Goal: Task Accomplishment & Management: Manage account settings

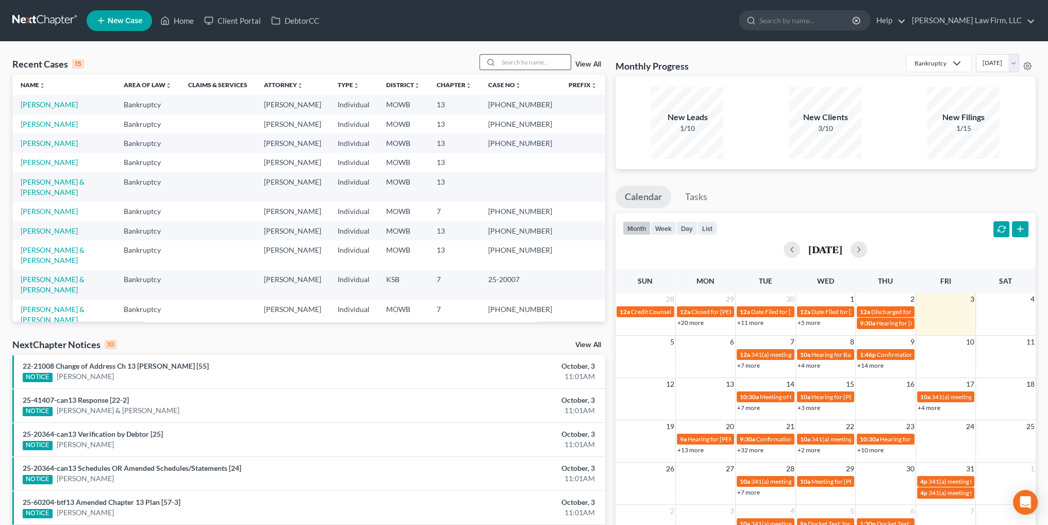
click at [537, 67] on input "search" at bounding box center [535, 62] width 72 height 15
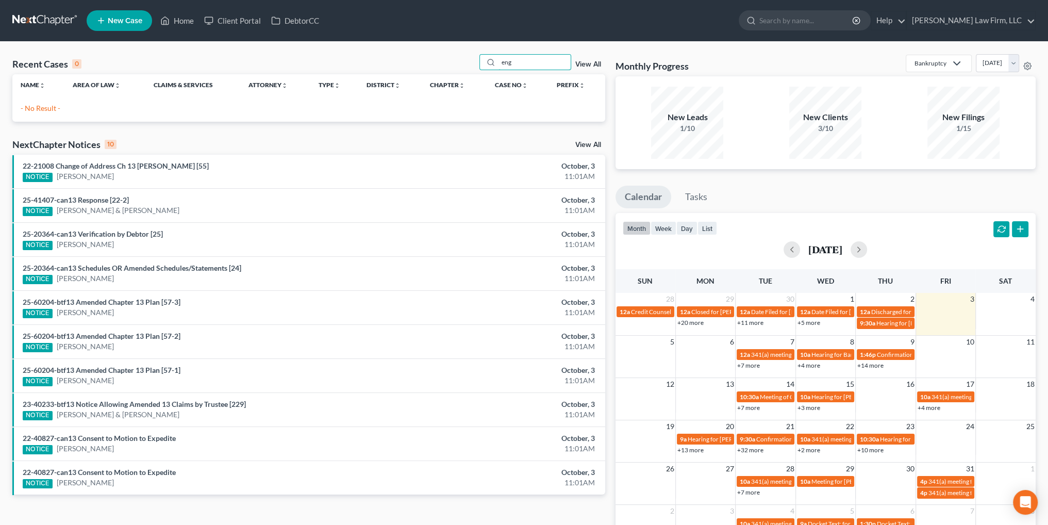
type input "eng"
click at [114, 17] on span "New Case" at bounding box center [125, 21] width 35 height 8
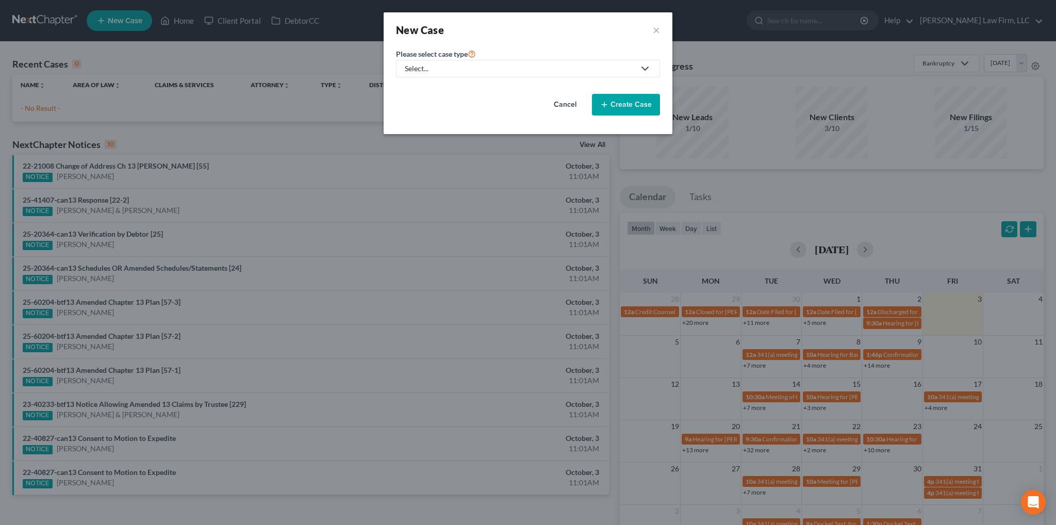
click at [647, 69] on polyline at bounding box center [645, 68] width 6 height 3
click at [405, 86] on link "Bankruptcy" at bounding box center [424, 89] width 57 height 16
select select "46"
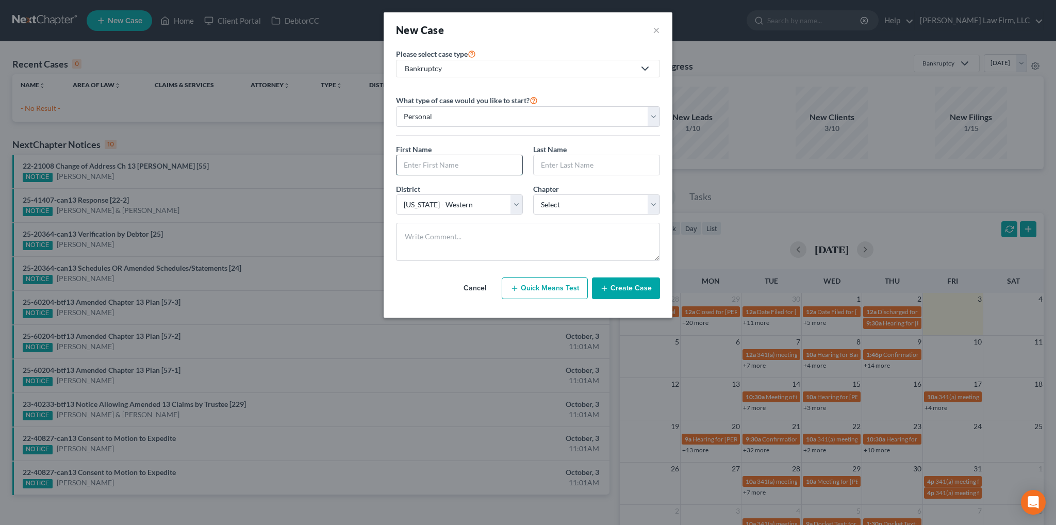
click at [447, 161] on input "text" at bounding box center [459, 165] width 126 height 20
type input "Englebrecht"
drag, startPoint x: 453, startPoint y: 161, endPoint x: 380, endPoint y: 165, distance: 72.8
click at [380, 165] on div "New Case × Please select case type * Bankruptcy Bankruptcy Other What type of c…" at bounding box center [528, 262] width 1056 height 525
type input "Richard"
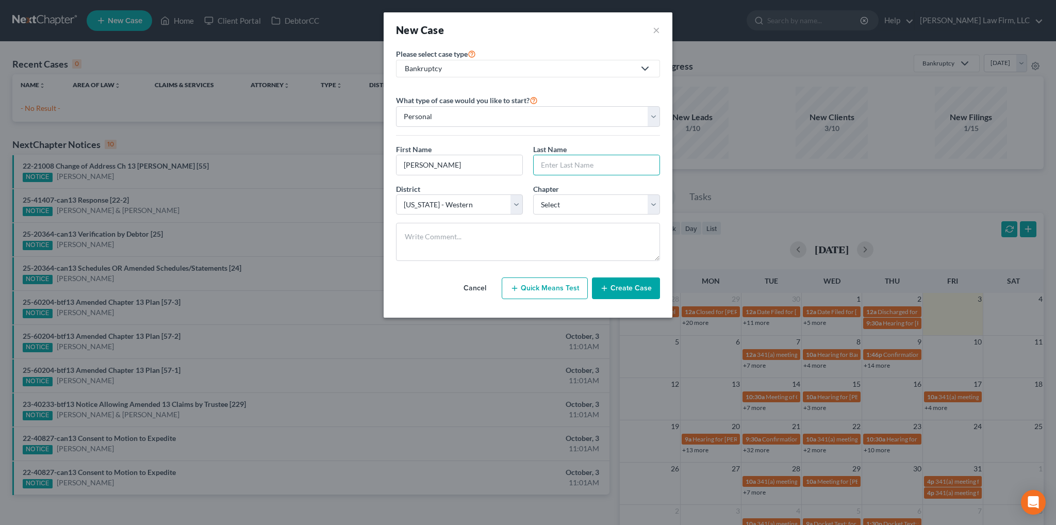
paste input "Englebrecht"
type input "Englebrecht"
click at [523, 206] on div "District * Select Alabama - Middle Alabama - Northern Alabama - Southern Alaska…" at bounding box center [459, 199] width 137 height 31
click at [519, 207] on select "Select Alabama - Middle Alabama - Northern Alabama - Southern Alaska Arizona Ar…" at bounding box center [459, 204] width 127 height 21
select select "31"
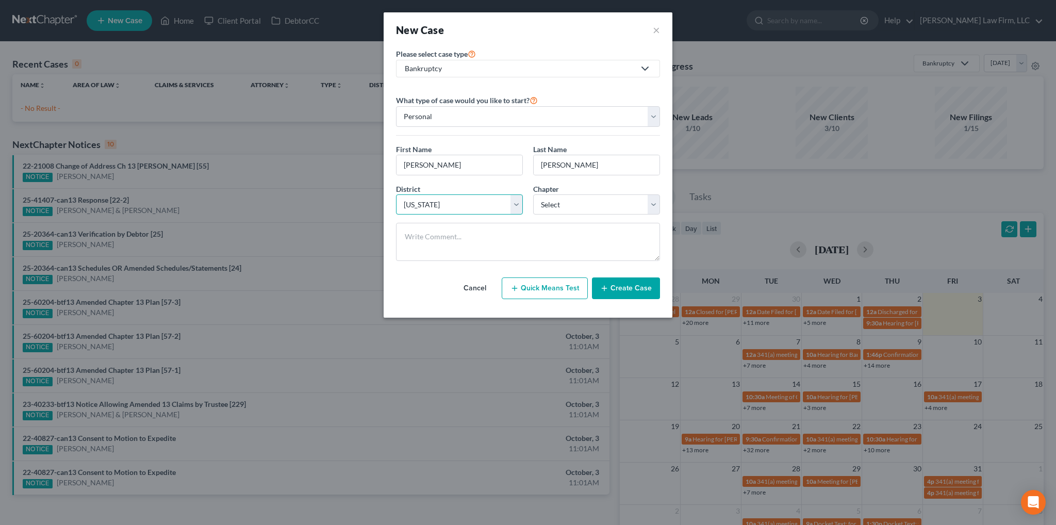
click at [396, 194] on select "Select Alabama - Middle Alabama - Northern Alabama - Southern Alaska Arizona Ar…" at bounding box center [459, 204] width 127 height 21
click at [571, 201] on select "Select 7 11 12 13" at bounding box center [596, 204] width 127 height 21
select select "3"
click at [533, 194] on select "Select 7 11 12 13" at bounding box center [596, 204] width 127 height 21
click at [626, 285] on button "Create Case" at bounding box center [626, 288] width 68 height 22
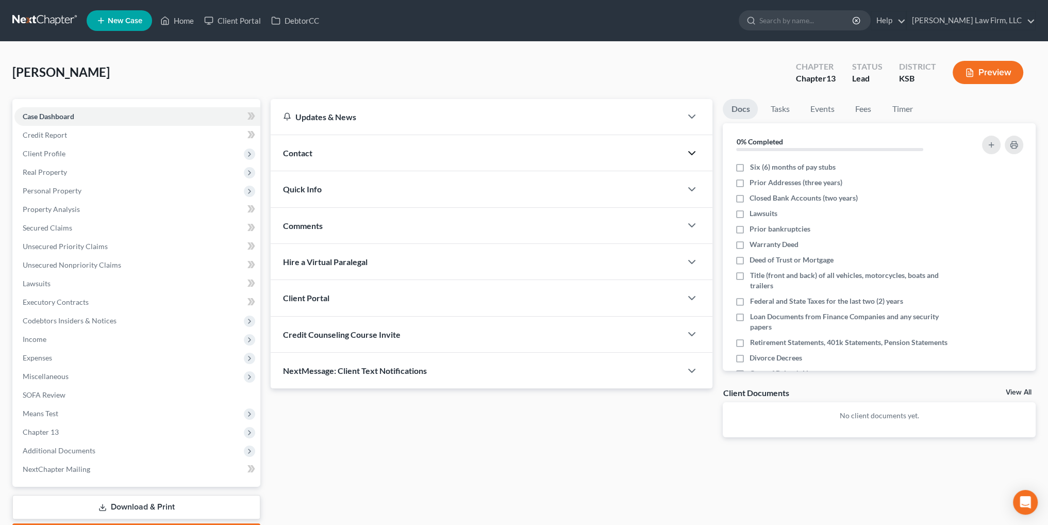
click at [690, 150] on icon "button" at bounding box center [692, 153] width 12 height 12
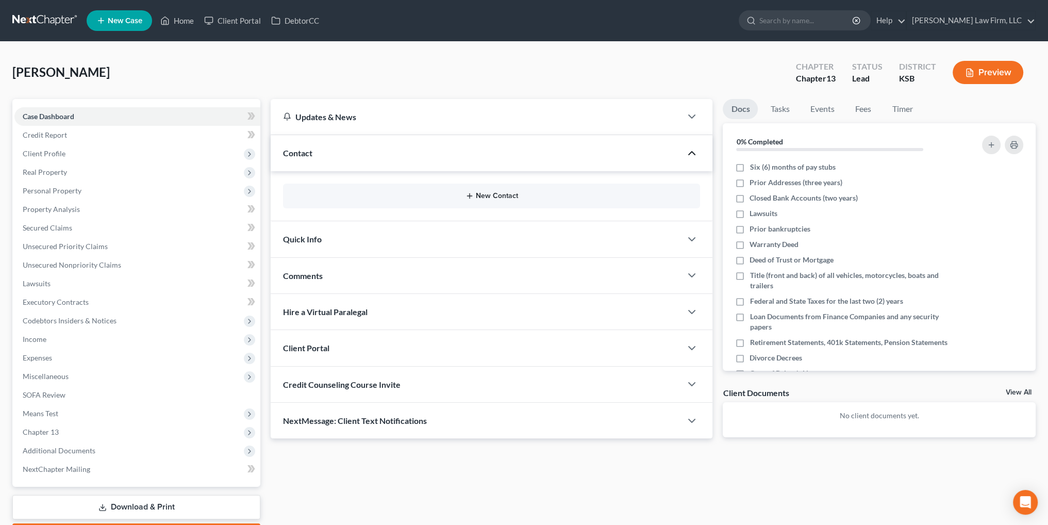
click at [472, 194] on icon "button" at bounding box center [470, 196] width 8 height 8
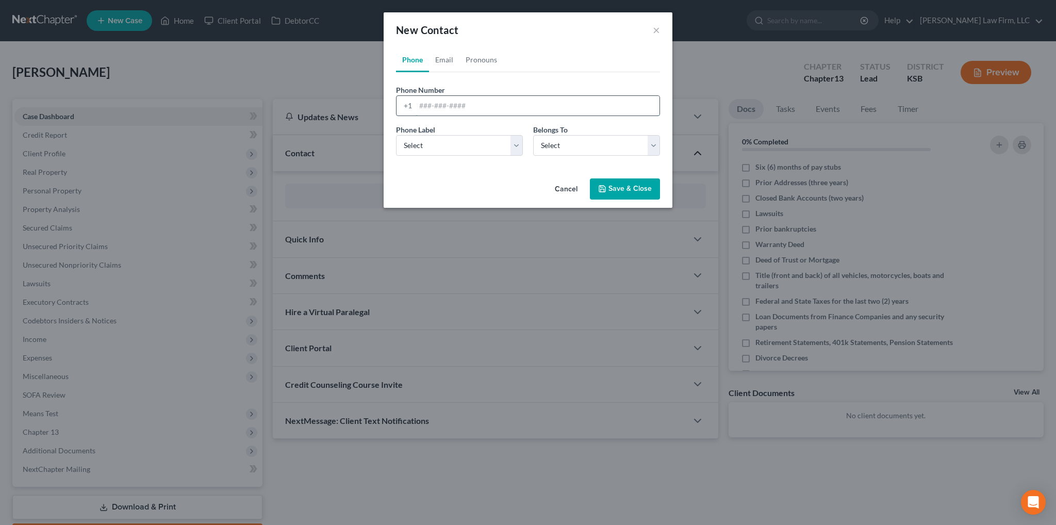
click at [437, 106] on input "tel" at bounding box center [538, 106] width 244 height 20
click at [429, 105] on input "7854235164" at bounding box center [538, 106] width 244 height 20
type input "785-423-5164"
click at [460, 150] on select "Select Mobile Home Work Other" at bounding box center [459, 145] width 127 height 21
select select "0"
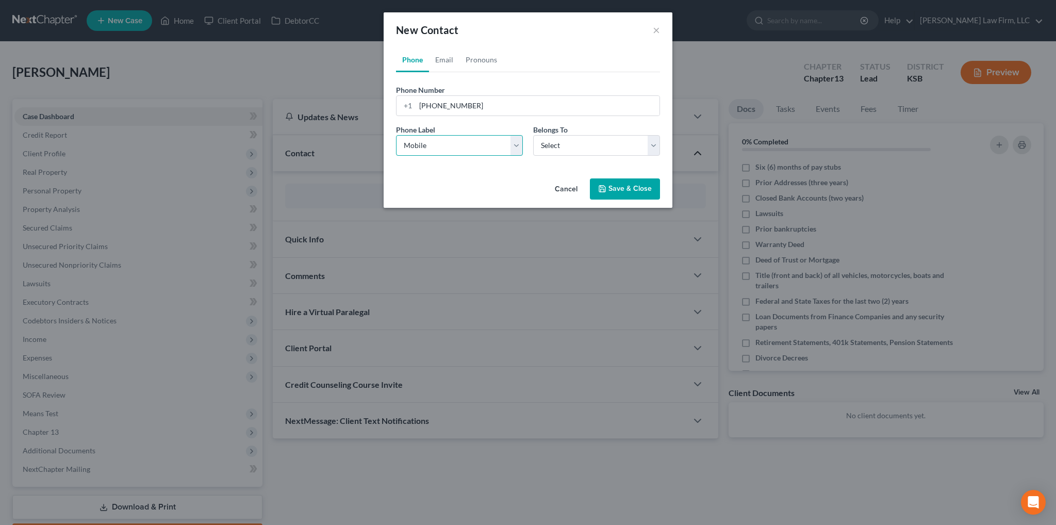
click at [396, 135] on select "Select Mobile Home Work Other" at bounding box center [459, 145] width 127 height 21
click at [596, 145] on select "Select Client Other" at bounding box center [596, 145] width 127 height 21
select select "0"
click at [533, 135] on select "Select Client Other" at bounding box center [596, 145] width 127 height 21
click at [449, 54] on link "Email" at bounding box center [444, 59] width 30 height 25
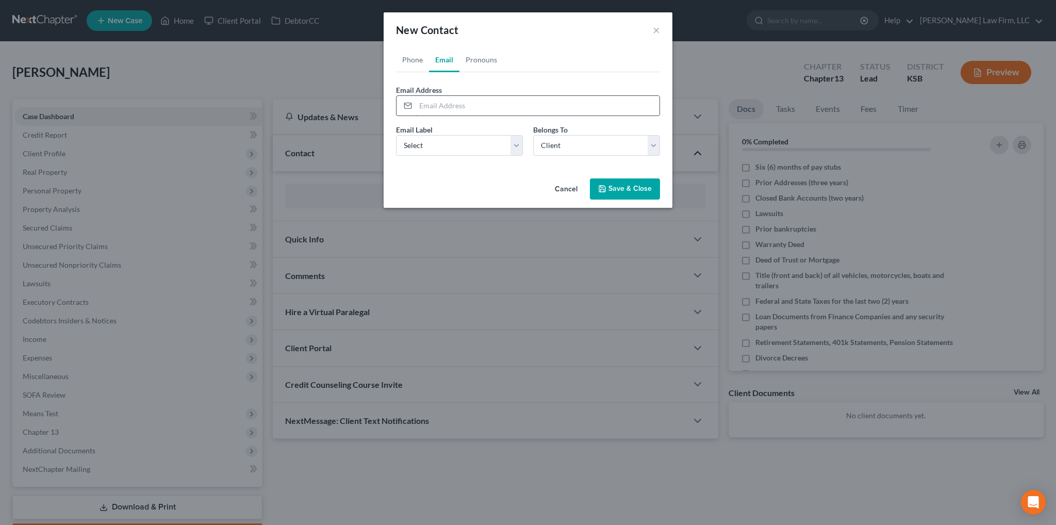
click at [428, 109] on input "email" at bounding box center [538, 106] width 244 height 20
type input "rickengle2872@gmail.com"
click at [426, 142] on select "Select Home Work Other" at bounding box center [459, 145] width 127 height 21
select select "0"
click at [396, 135] on select "Select Home Work Other" at bounding box center [459, 145] width 127 height 21
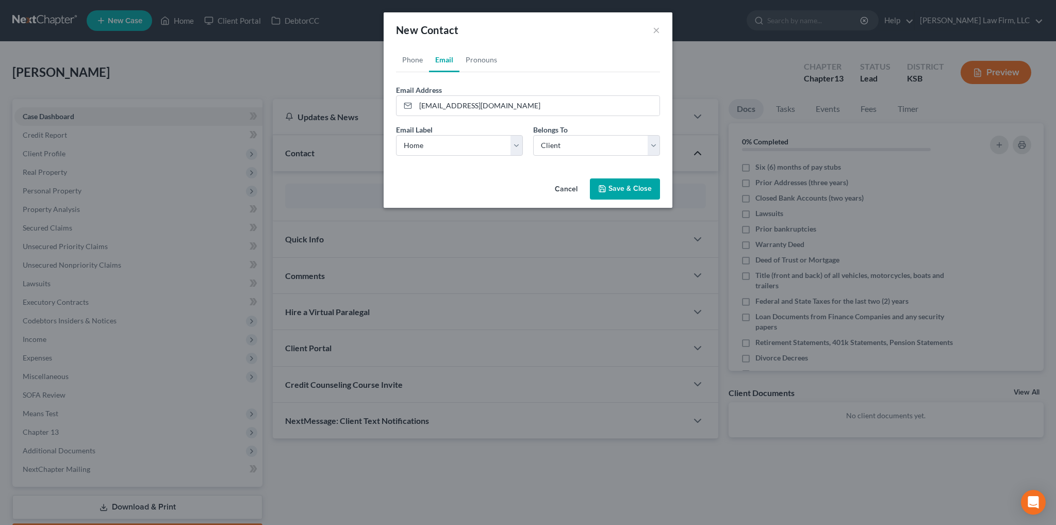
click at [623, 187] on button "Save & Close" at bounding box center [625, 189] width 70 height 22
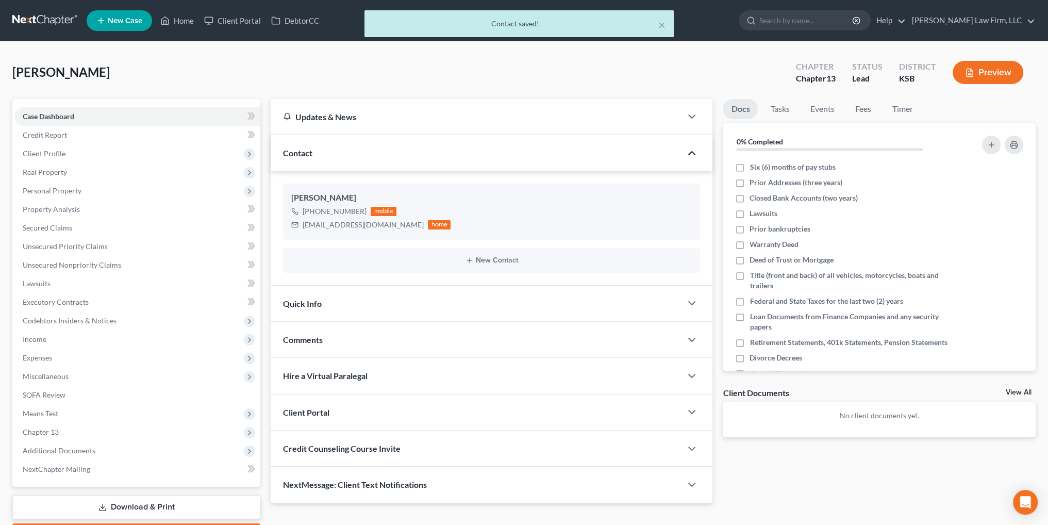
click at [690, 293] on div at bounding box center [697, 303] width 31 height 21
click at [688, 298] on icon "button" at bounding box center [692, 303] width 12 height 12
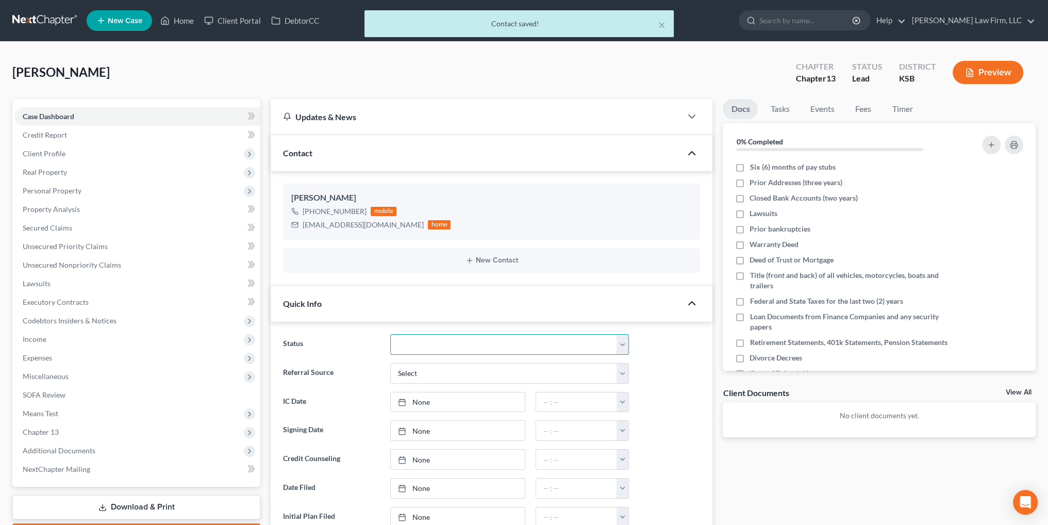
click at [482, 345] on select "Closed Discharged Dismissed Filed In Progress Lead Lost Lead Ready to File To R…" at bounding box center [509, 344] width 239 height 21
select select "3"
click at [390, 334] on select "Closed Discharged Dismissed Filed In Progress Lead Lost Lead Ready to File To R…" at bounding box center [509, 344] width 239 height 21
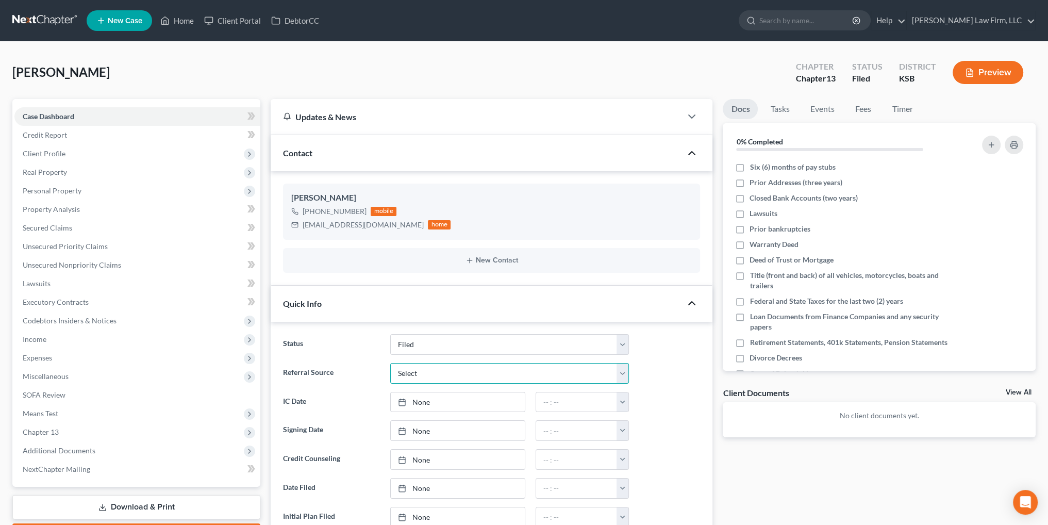
click at [445, 371] on select "Select Word Of Mouth Previous Clients Direct Mail Website Google Search Modern …" at bounding box center [509, 373] width 239 height 21
select select "4"
click at [390, 363] on select "Select Word Of Mouth Previous Clients Direct Mail Website Google Search Modern …" at bounding box center [509, 373] width 239 height 21
type input "10/3/2025"
click at [429, 402] on link "10/3/2025" at bounding box center [458, 402] width 134 height 20
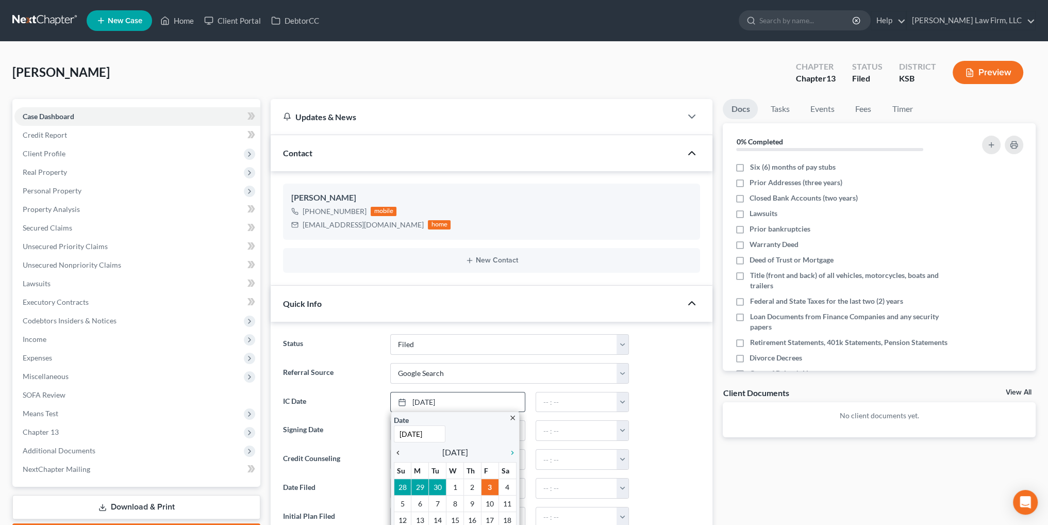
click at [397, 449] on icon "chevron_left" at bounding box center [400, 453] width 13 height 8
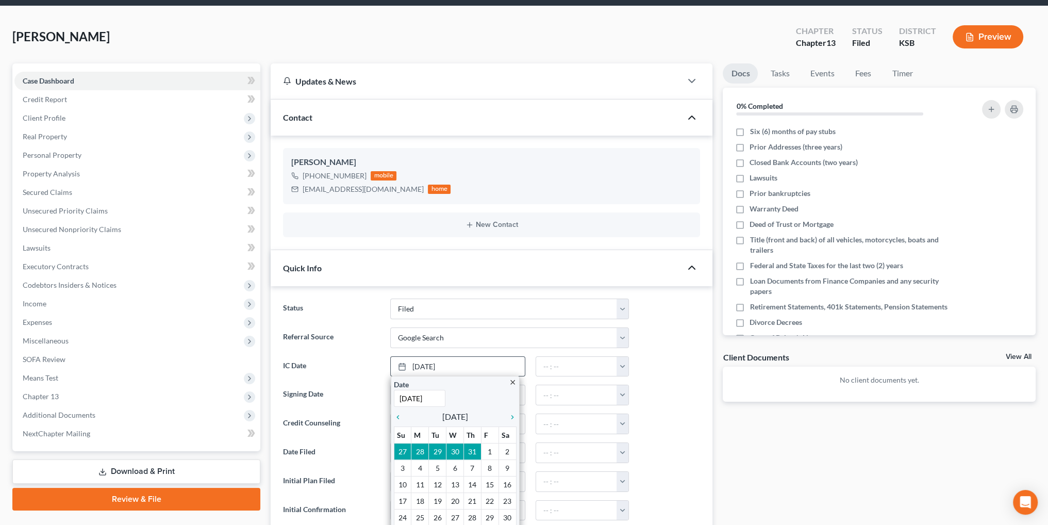
scroll to position [103, 0]
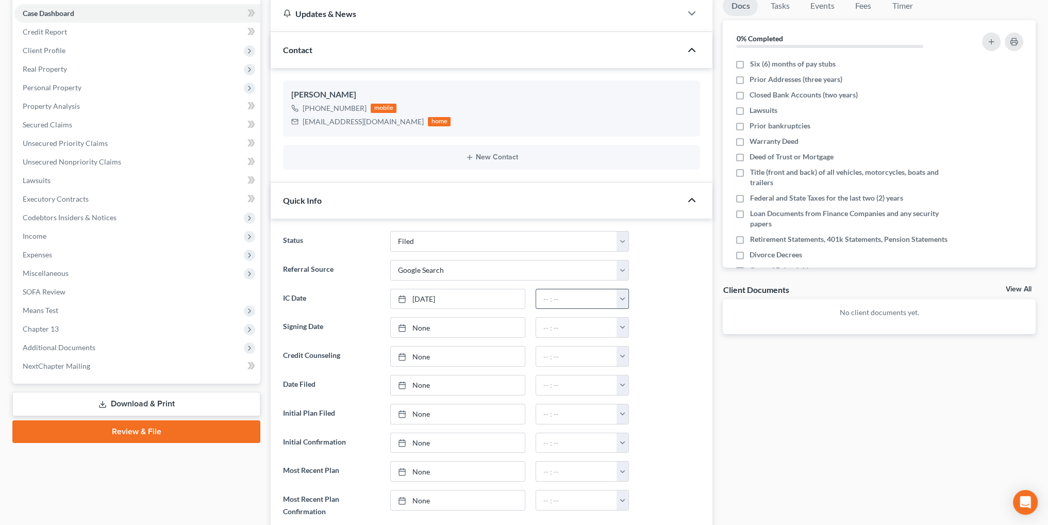
click at [623, 291] on button "button" at bounding box center [623, 299] width 12 height 20
click at [648, 320] on link "12:00am" at bounding box center [646, 322] width 58 height 18
type input "12:00am"
click at [415, 380] on link "None" at bounding box center [458, 385] width 134 height 20
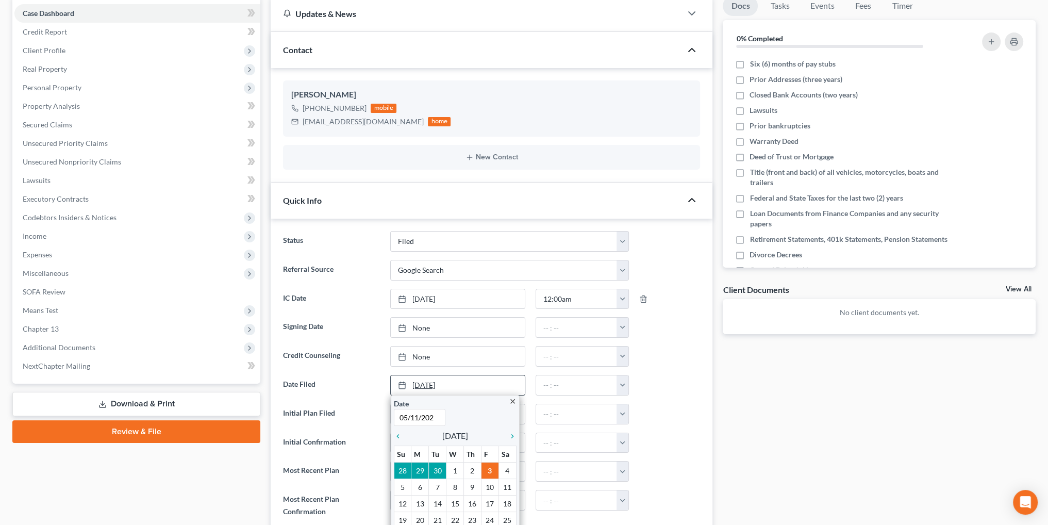
type input "05/11/2023"
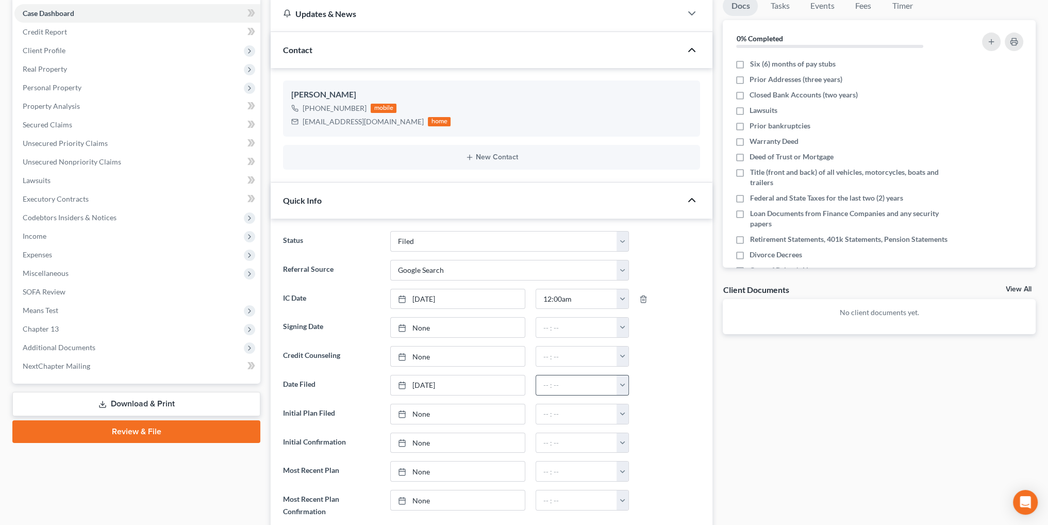
click at [621, 386] on button "button" at bounding box center [623, 385] width 12 height 20
click at [651, 405] on link "12:00am" at bounding box center [646, 408] width 58 height 18
type input "12:00am"
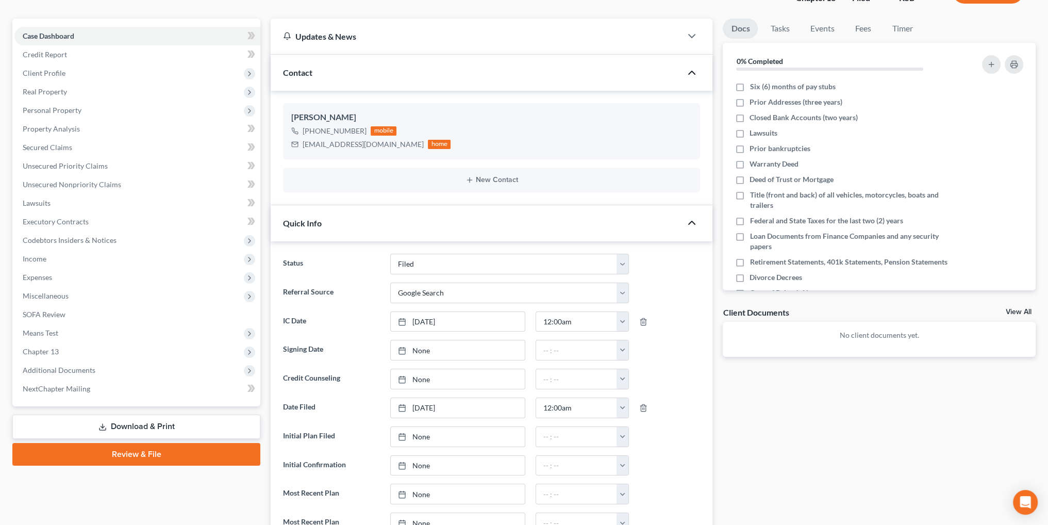
scroll to position [52, 0]
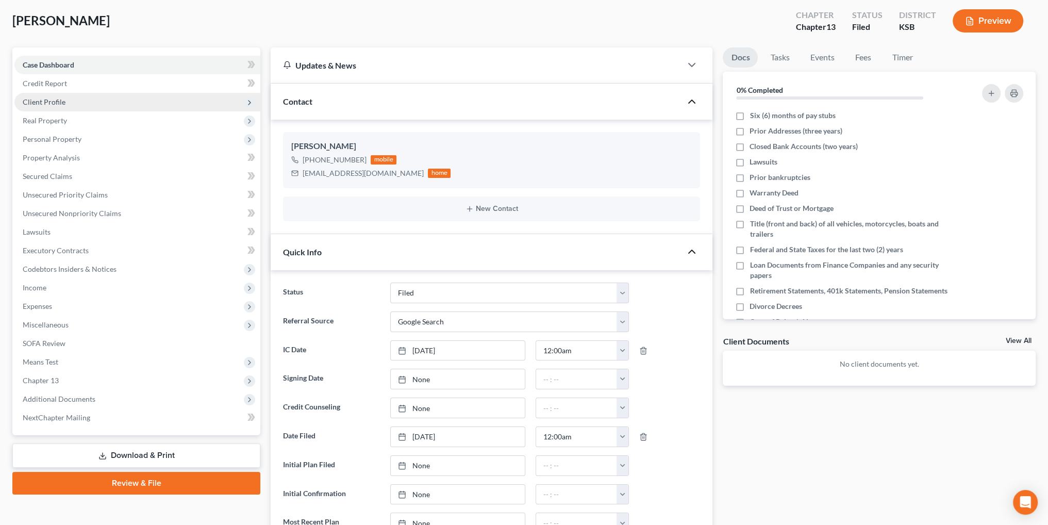
click at [53, 100] on span "Client Profile" at bounding box center [44, 101] width 43 height 9
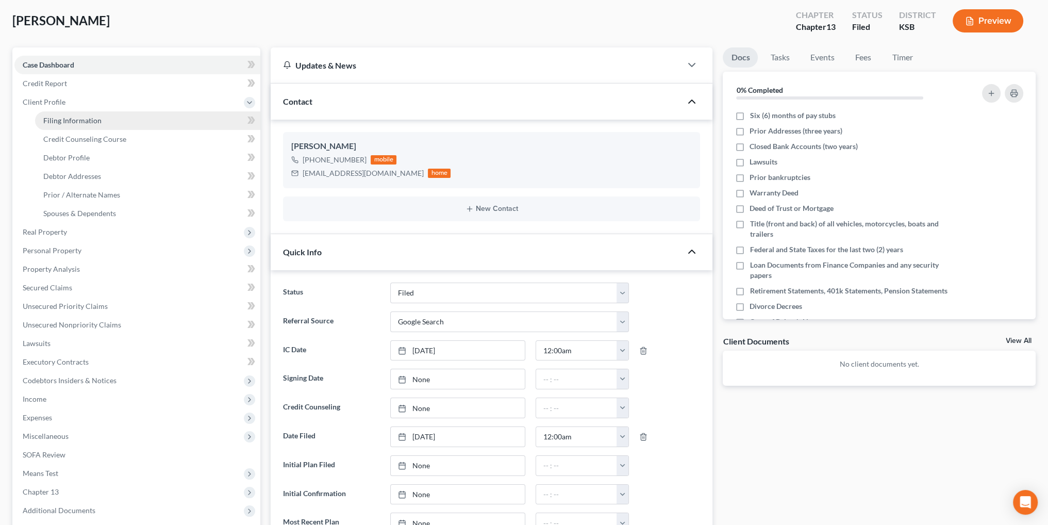
click at [68, 116] on span "Filing Information" at bounding box center [72, 120] width 58 height 9
select select "1"
select select "0"
select select "3"
select select "31"
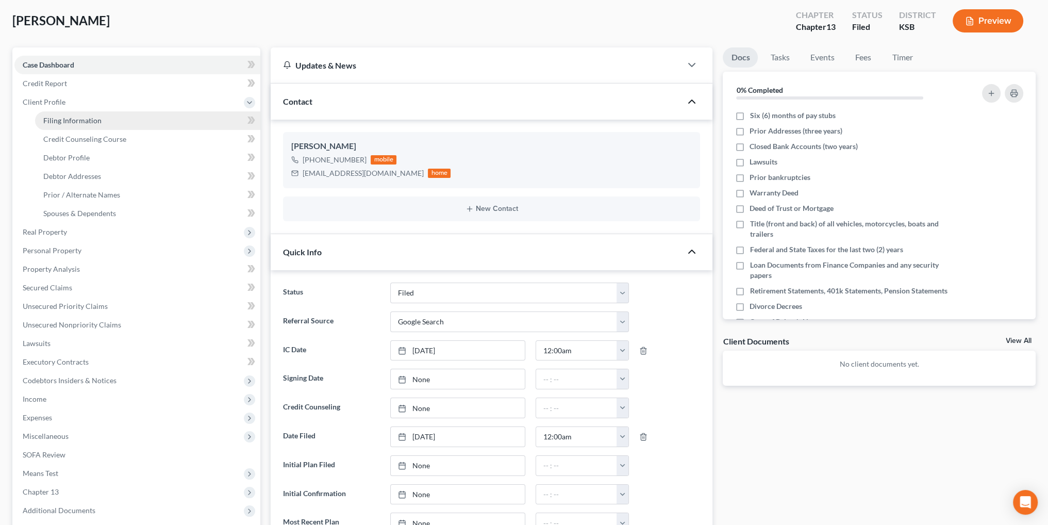
select select "17"
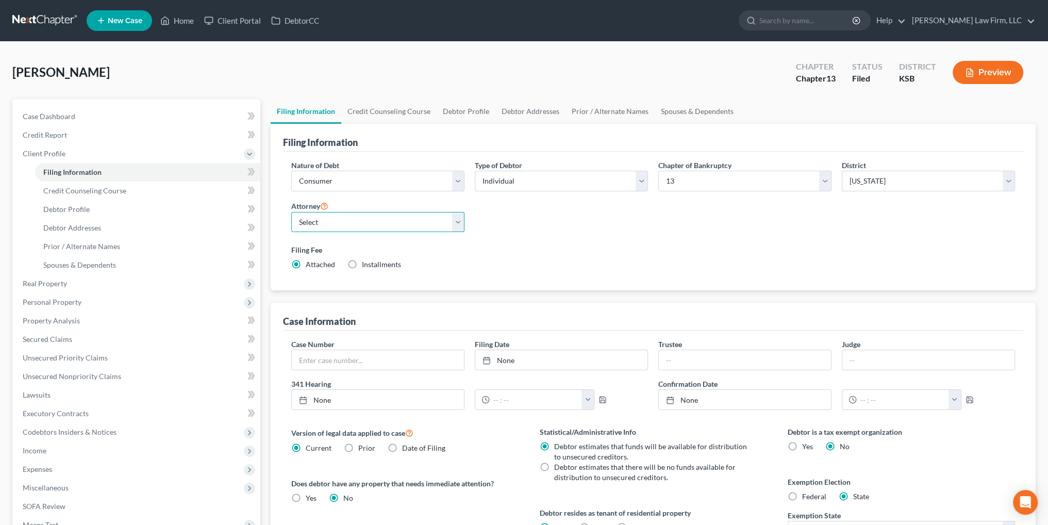
click at [460, 221] on select "Select Bradley McCormack - MOWB Bradley McCormack - KSB Bradley McCormack - MOE…" at bounding box center [377, 222] width 173 height 21
select select "7"
click at [291, 212] on select "Select Bradley McCormack - MOWB Bradley McCormack - KSB Bradley McCormack - MOE…" at bounding box center [377, 222] width 173 height 21
click at [416, 359] on input "text" at bounding box center [378, 360] width 172 height 20
type input "23-20521"
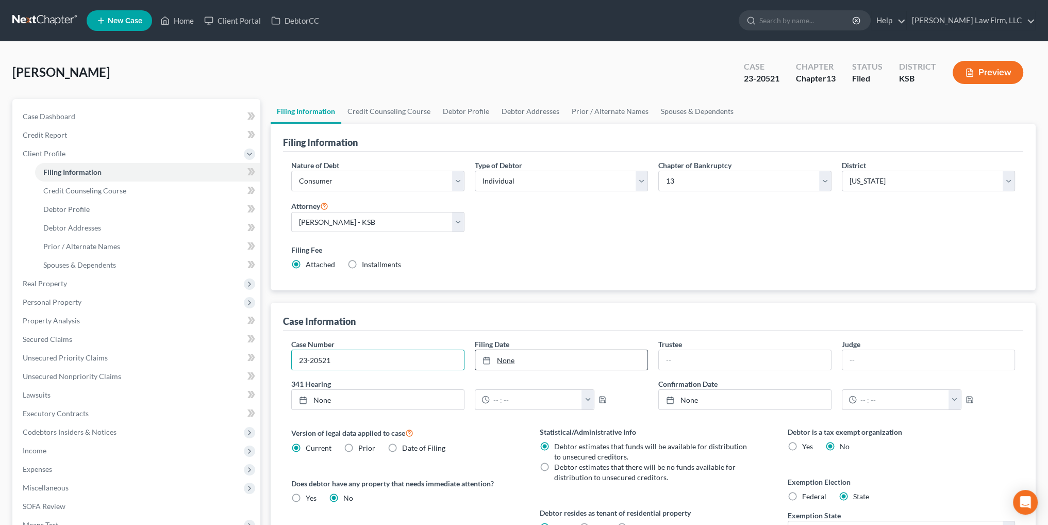
click at [513, 359] on link "None" at bounding box center [561, 360] width 172 height 20
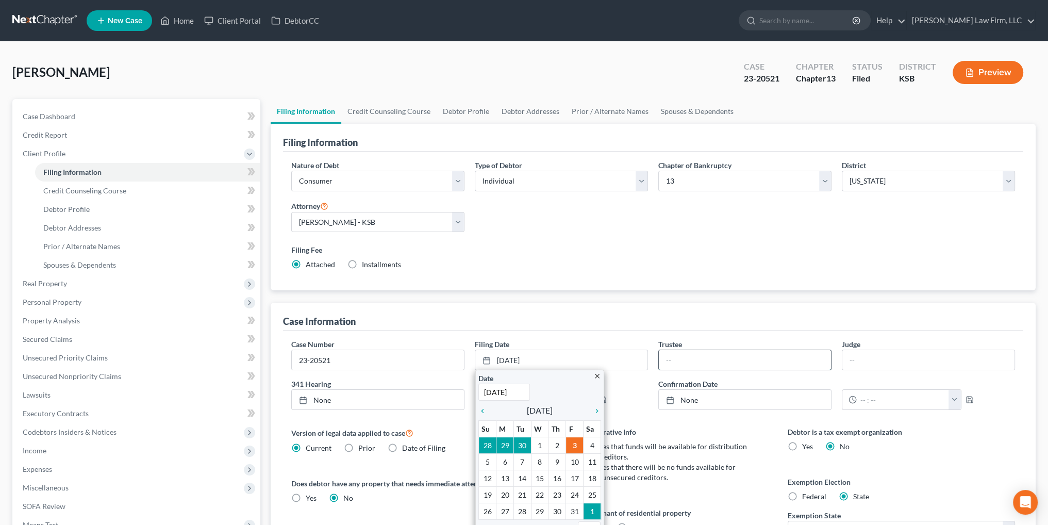
type input "5/11/2023"
drag, startPoint x: 705, startPoint y: 357, endPoint x: 700, endPoint y: 358, distance: 5.2
click at [705, 357] on input "text" at bounding box center [745, 360] width 172 height 20
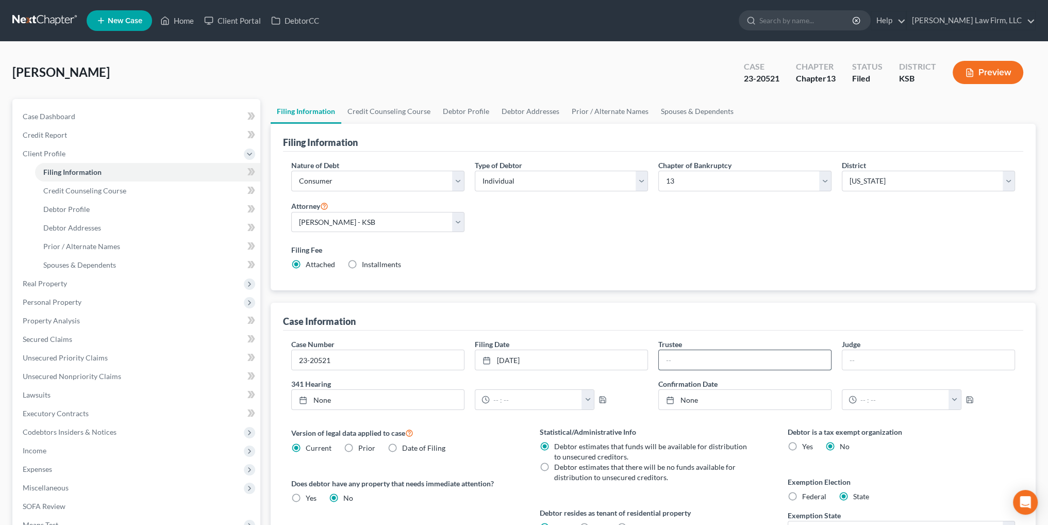
type input "William Griffin"
type input "Berger"
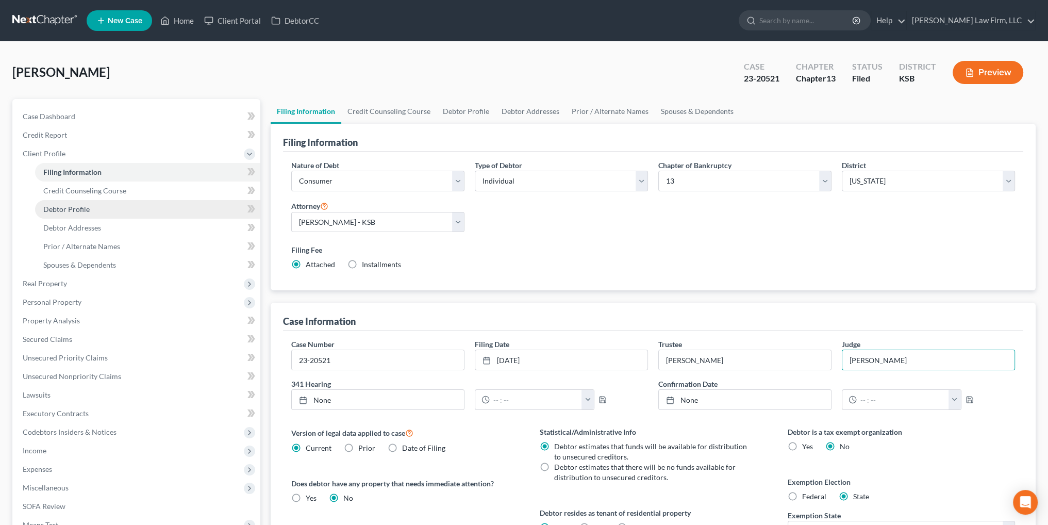
click at [68, 211] on span "Debtor Profile" at bounding box center [66, 209] width 46 height 9
select select "0"
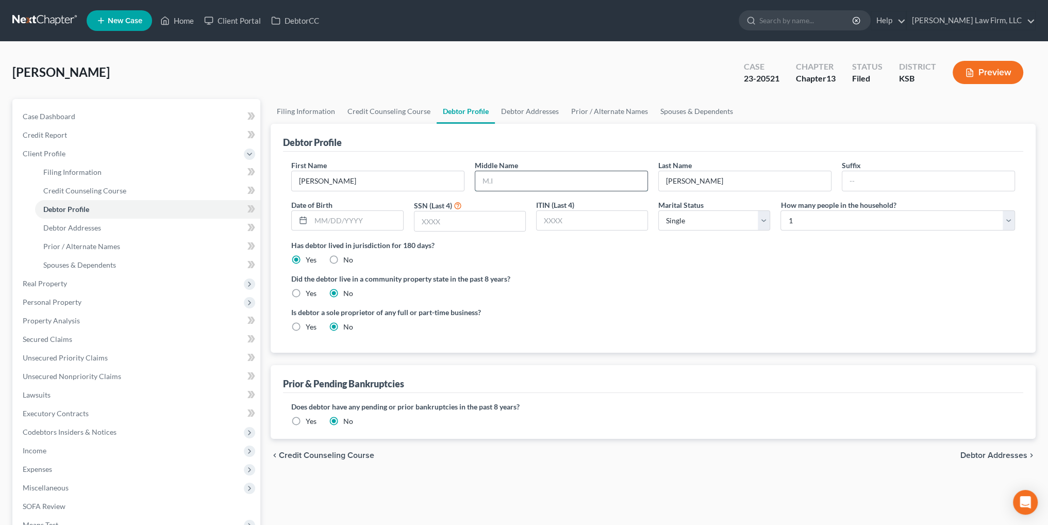
click at [495, 184] on input "text" at bounding box center [561, 181] width 172 height 20
type input "Dwane"
click at [365, 222] on input "text" at bounding box center [357, 221] width 92 height 20
type input "01/28/1972"
click at [452, 224] on input "text" at bounding box center [470, 221] width 111 height 20
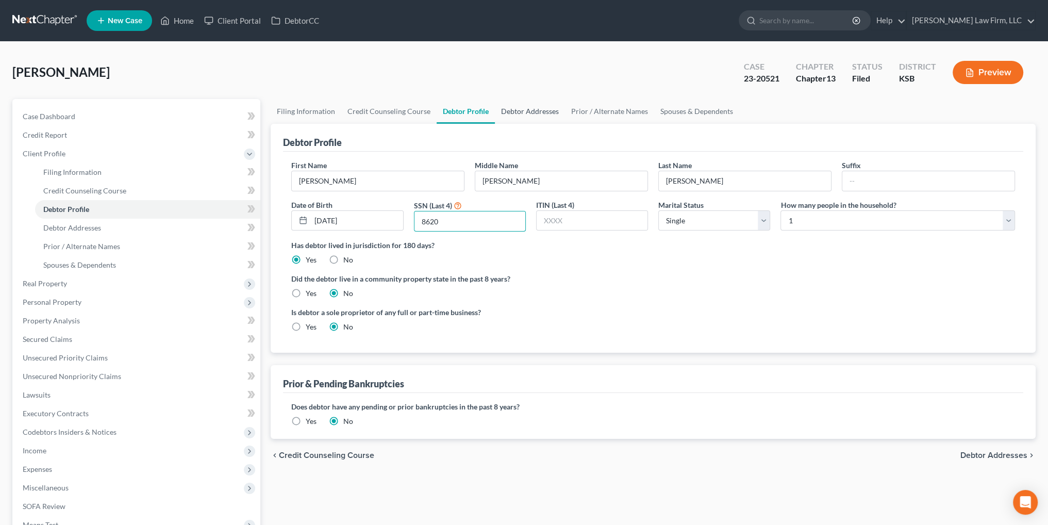
type input "8620"
click at [529, 112] on link "Debtor Addresses" at bounding box center [530, 111] width 70 height 25
select select "0"
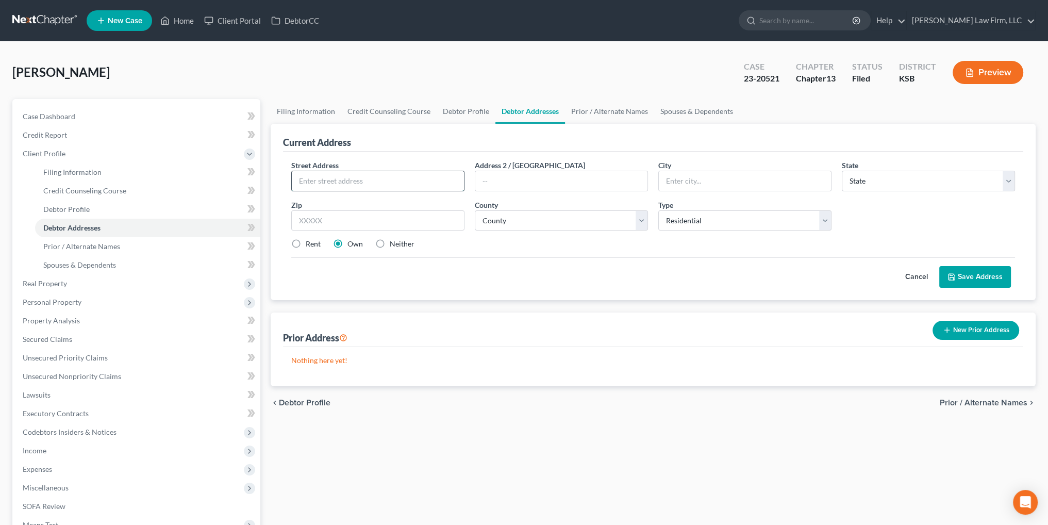
click at [390, 179] on input "text" at bounding box center [378, 181] width 172 height 20
type input "328 Beaumont"
type input "Eudora"
select select "17"
type input "66025"
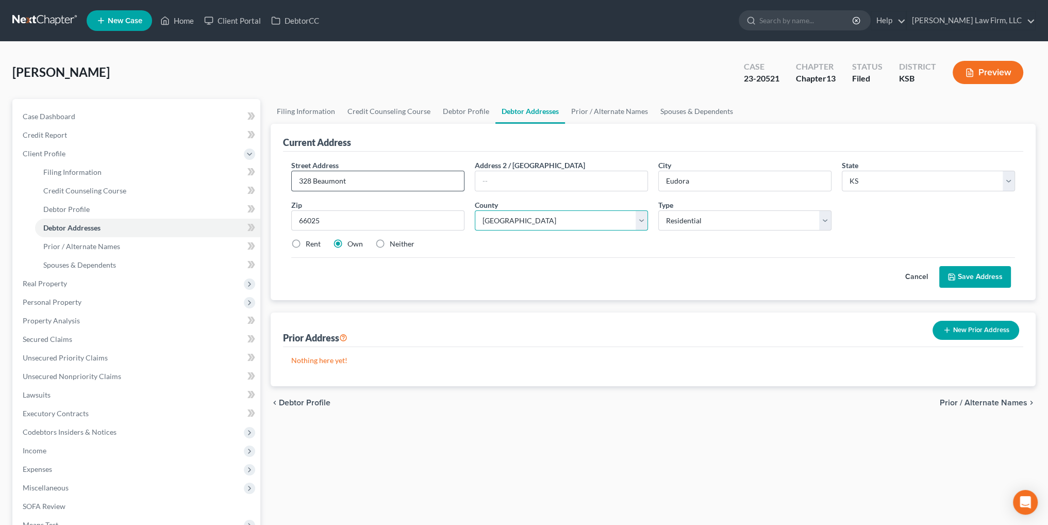
select select "22"
click at [47, 277] on span "Real Property" at bounding box center [137, 283] width 246 height 19
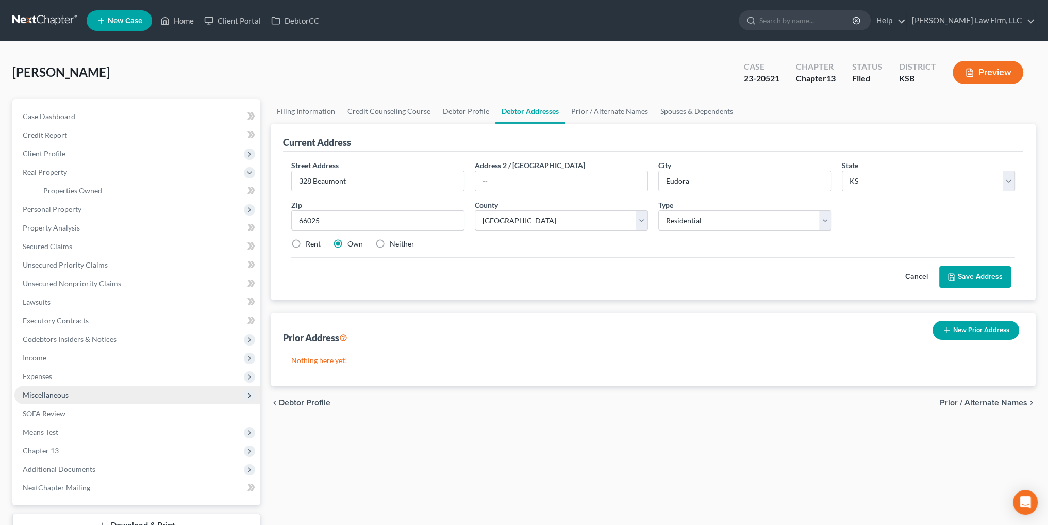
click at [41, 391] on span "Miscellaneous" at bounding box center [46, 394] width 46 height 9
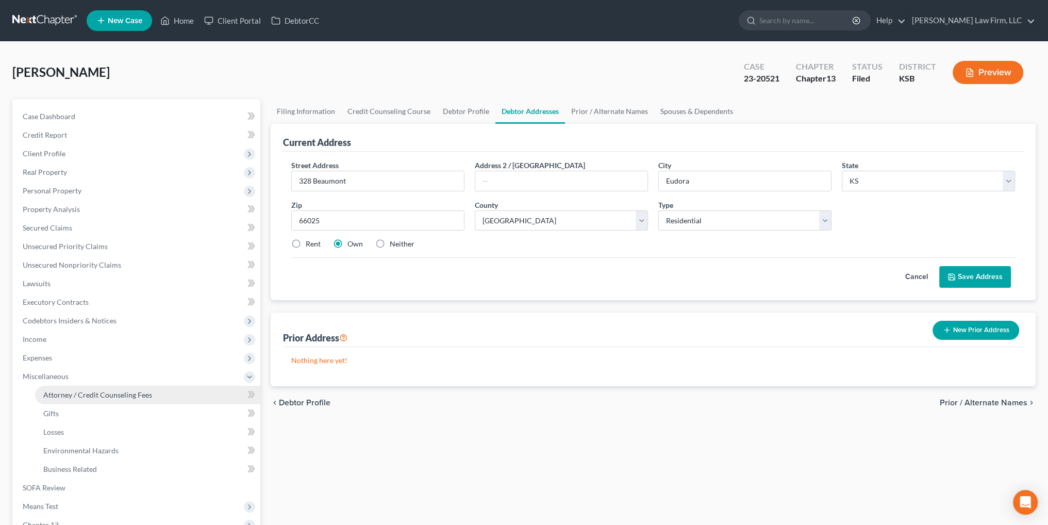
click at [122, 394] on span "Attorney / Credit Counseling Fees" at bounding box center [97, 394] width 109 height 9
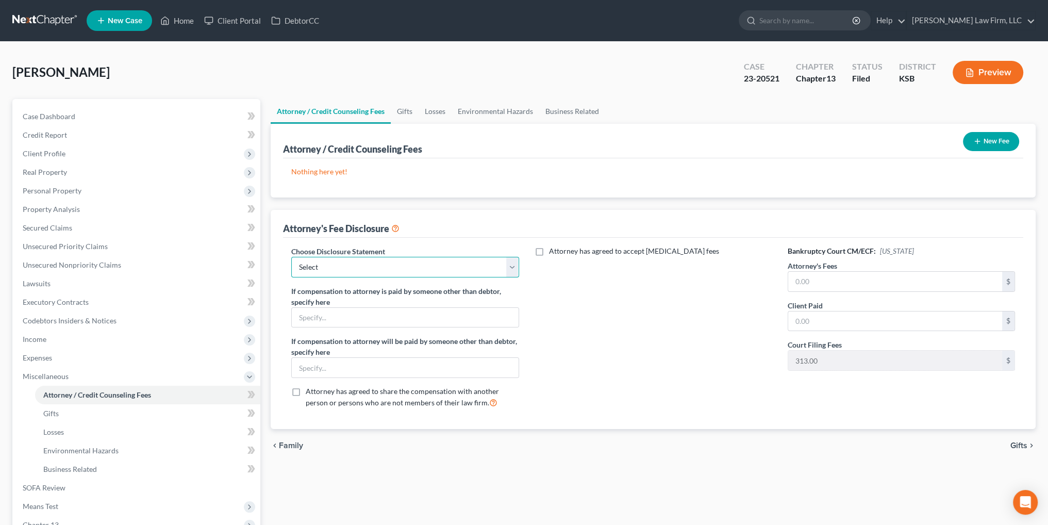
click at [511, 264] on select "Select Kansas Chapter 13 Kansas Chapter 7 Missouri Chapter 13 Missouri Chapter 7" at bounding box center [404, 267] width 227 height 21
select select "0"
click at [291, 257] on select "Select Kansas Chapter 13 Kansas Chapter 7 Missouri Chapter 13 Missouri Chapter 7" at bounding box center [404, 267] width 227 height 21
click at [831, 274] on input "text" at bounding box center [895, 282] width 214 height 20
type input "750.00"
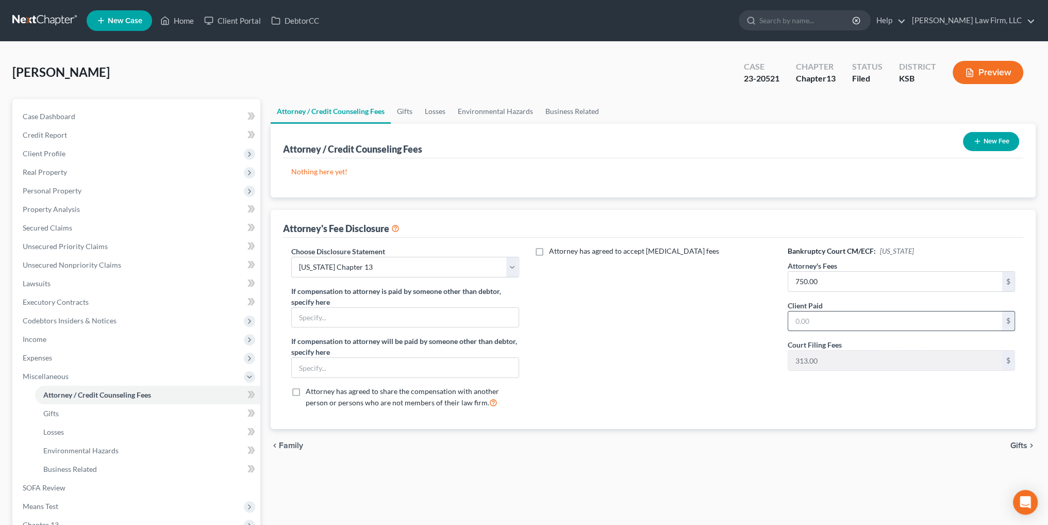
click at [853, 320] on input "text" at bounding box center [895, 321] width 214 height 20
type input "772.50"
click at [971, 143] on button "New Fee" at bounding box center [991, 141] width 56 height 19
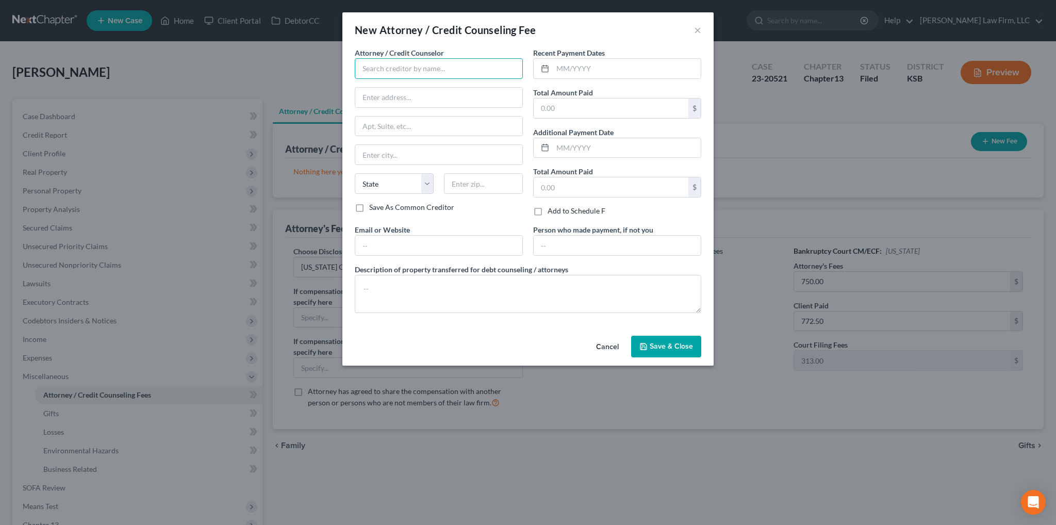
click at [386, 73] on input "text" at bounding box center [439, 68] width 168 height 21
type input "[PERSON_NAME] Law Firm, LLC"
type input "2345 Grand Boulevard"
type input "Suite 2150"
type input "[US_STATE][GEOGRAPHIC_DATA]"
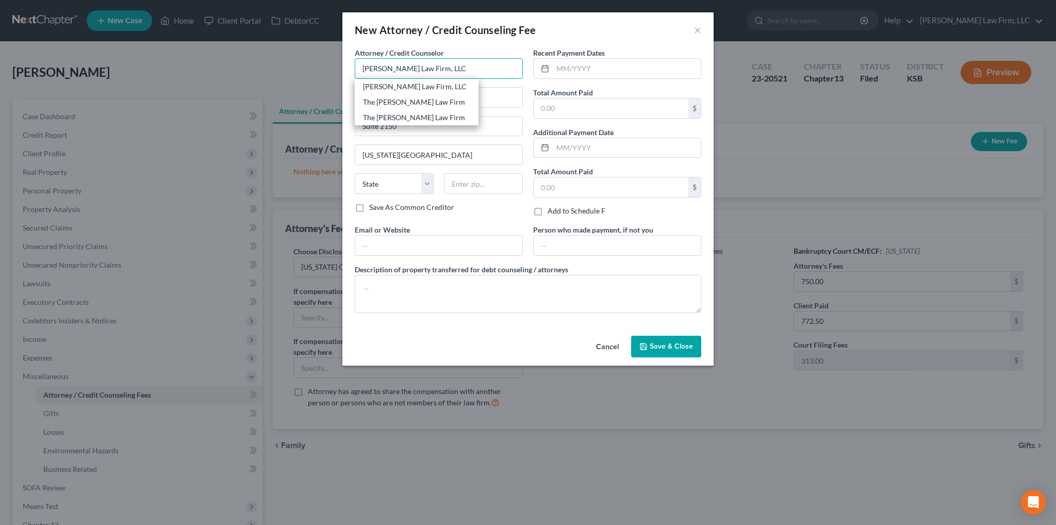
select select "26"
type input "64108"
type input "[PERSON_NAME] Law Firm, LLC"
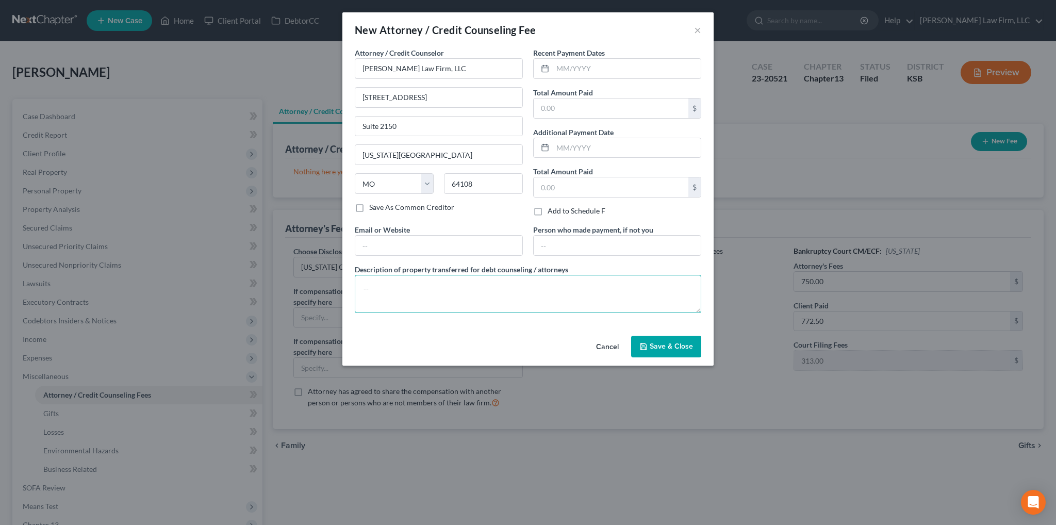
click at [385, 285] on textarea at bounding box center [528, 294] width 346 height 38
type textarea "Attorney fees $750.00; processing fee $22.50"
click at [579, 107] on input "text" at bounding box center [611, 108] width 155 height 20
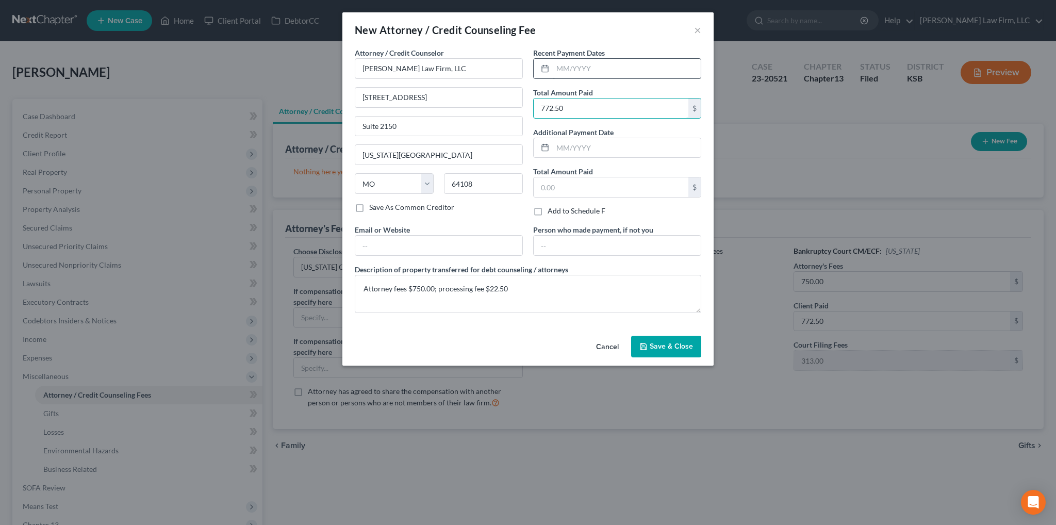
type input "772.50"
click at [585, 65] on input "text" at bounding box center [627, 69] width 148 height 20
type input "08/25/2025"
click at [676, 345] on span "Save & Close" at bounding box center [671, 346] width 43 height 9
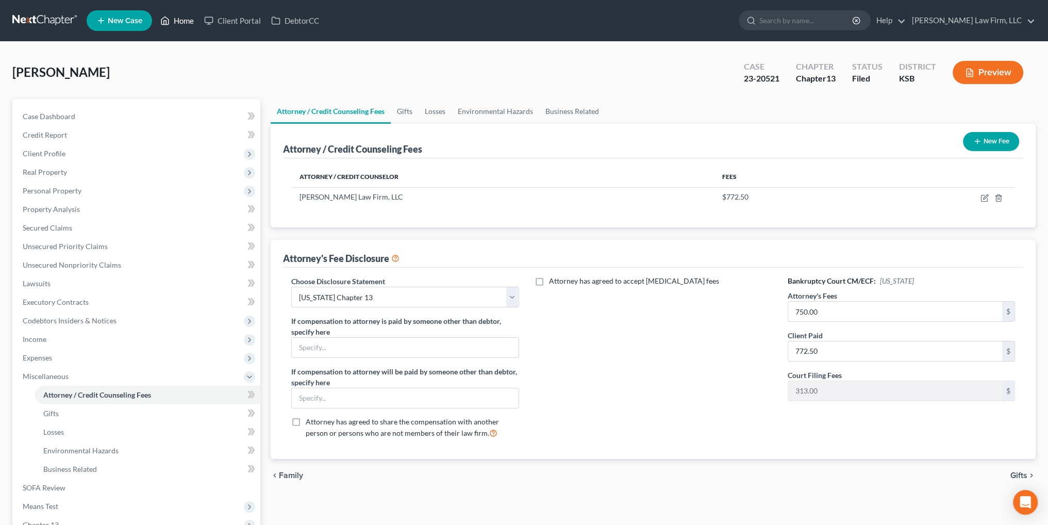
click at [175, 19] on link "Home" at bounding box center [177, 20] width 44 height 19
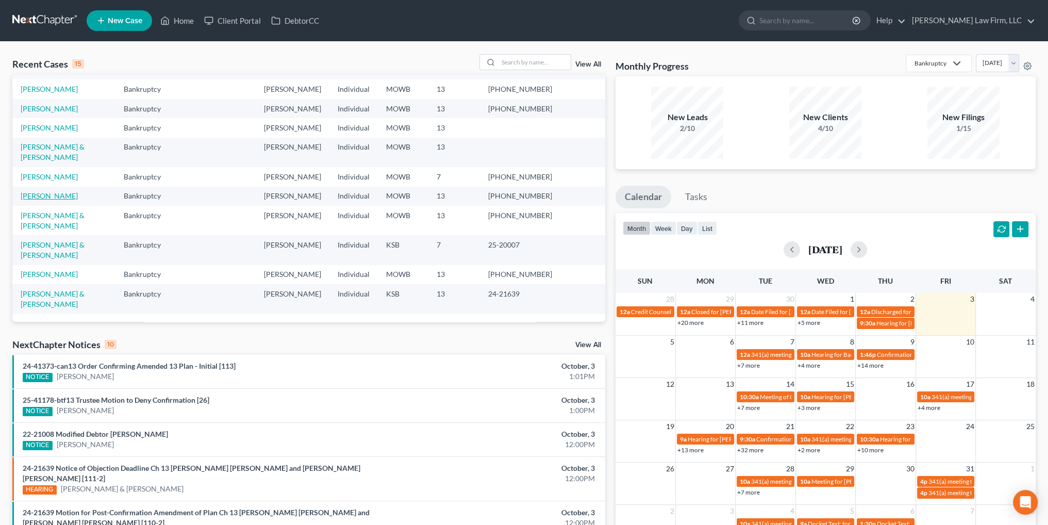
scroll to position [184, 0]
click at [538, 70] on div at bounding box center [525, 62] width 92 height 16
click at [538, 68] on input "search" at bounding box center [535, 62] width 72 height 15
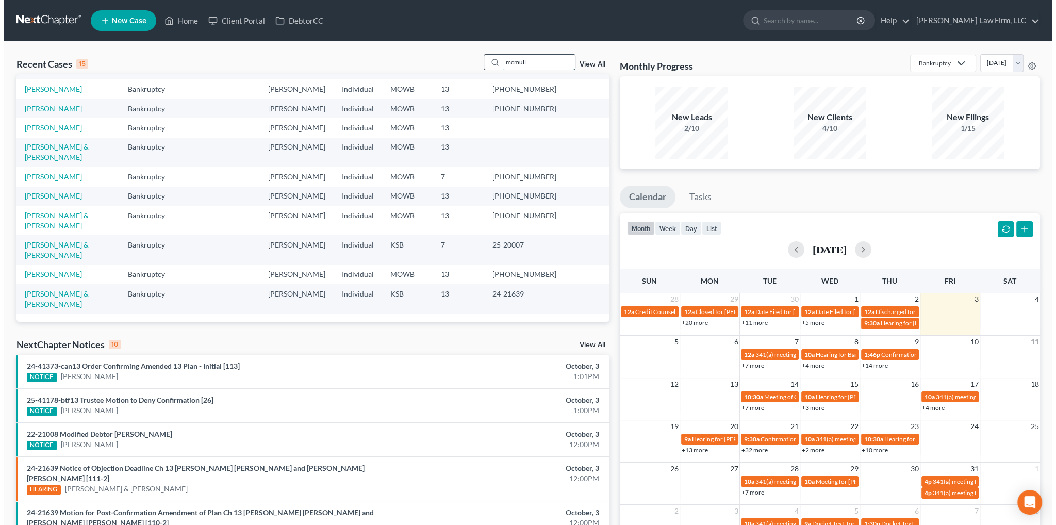
scroll to position [0, 0]
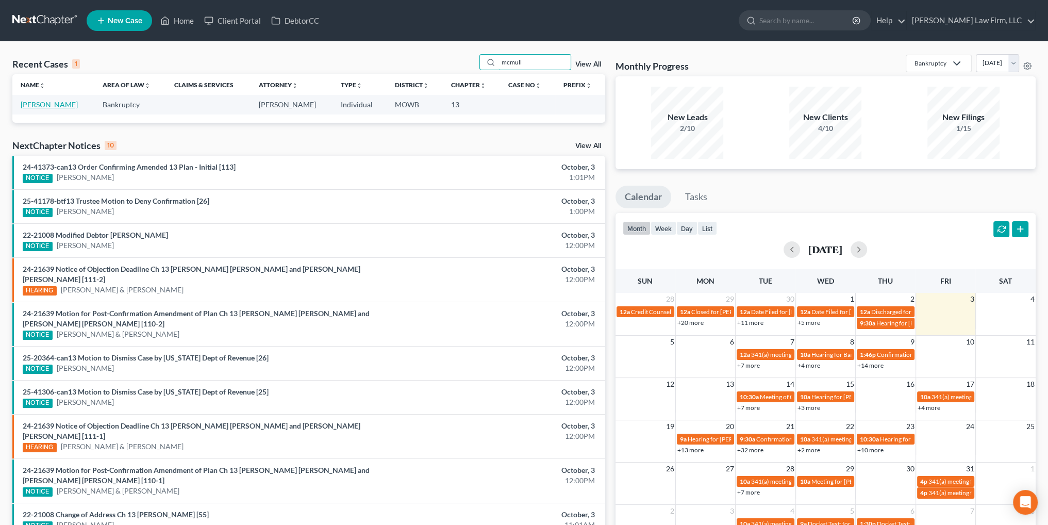
type input "mcmull"
click at [51, 107] on link "[PERSON_NAME]" at bounding box center [49, 104] width 57 height 9
select select "4"
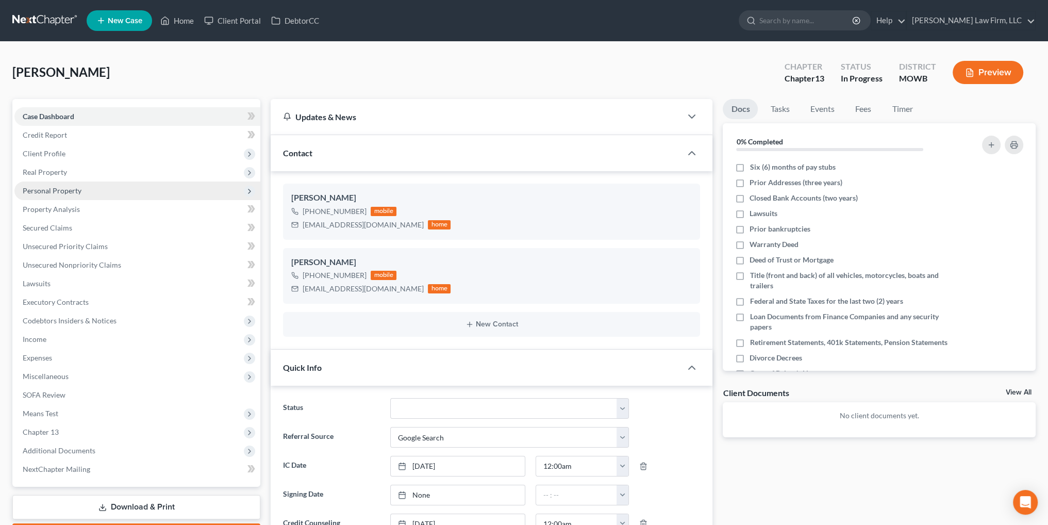
click at [51, 189] on span "Personal Property" at bounding box center [52, 190] width 59 height 9
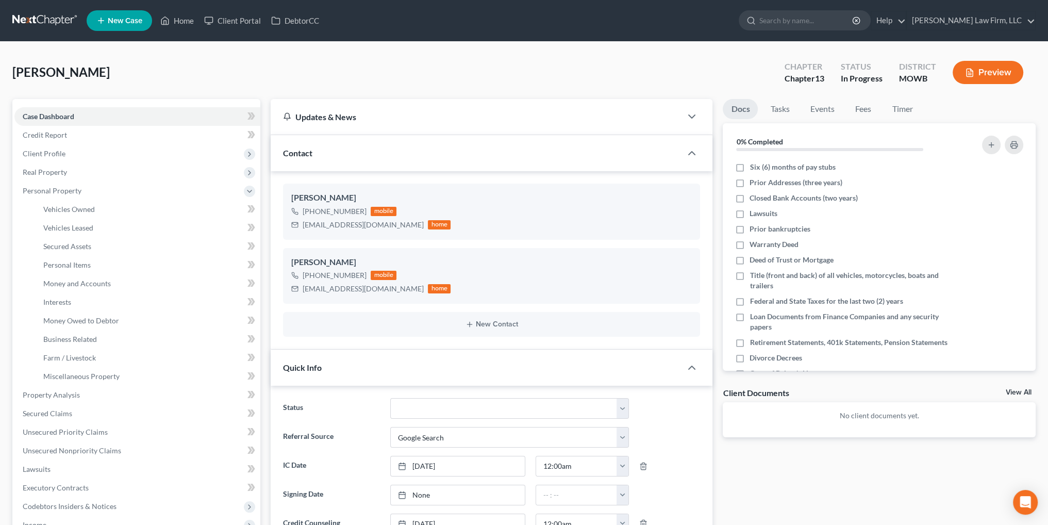
click at [988, 71] on button "Preview" at bounding box center [988, 72] width 71 height 23
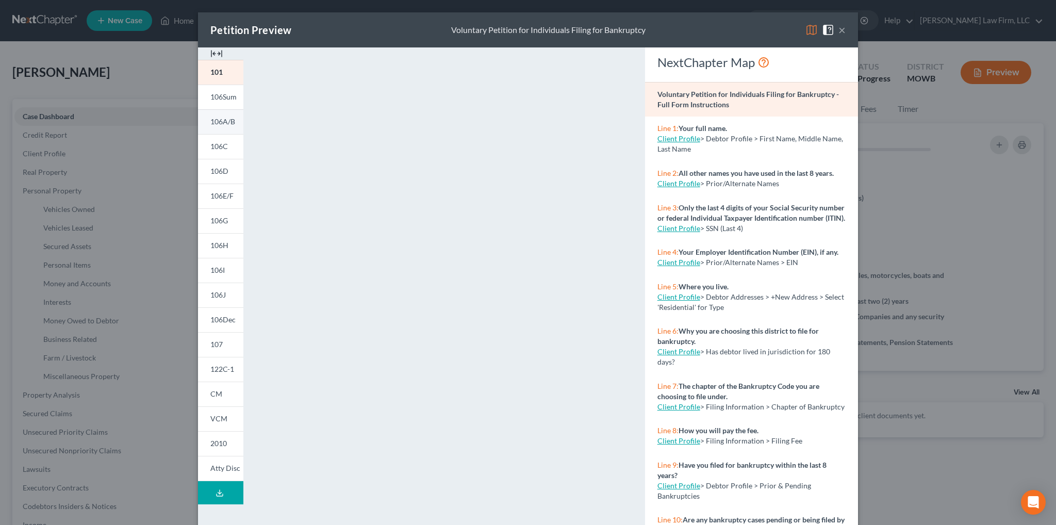
click at [223, 125] on span "106A/B" at bounding box center [222, 121] width 25 height 9
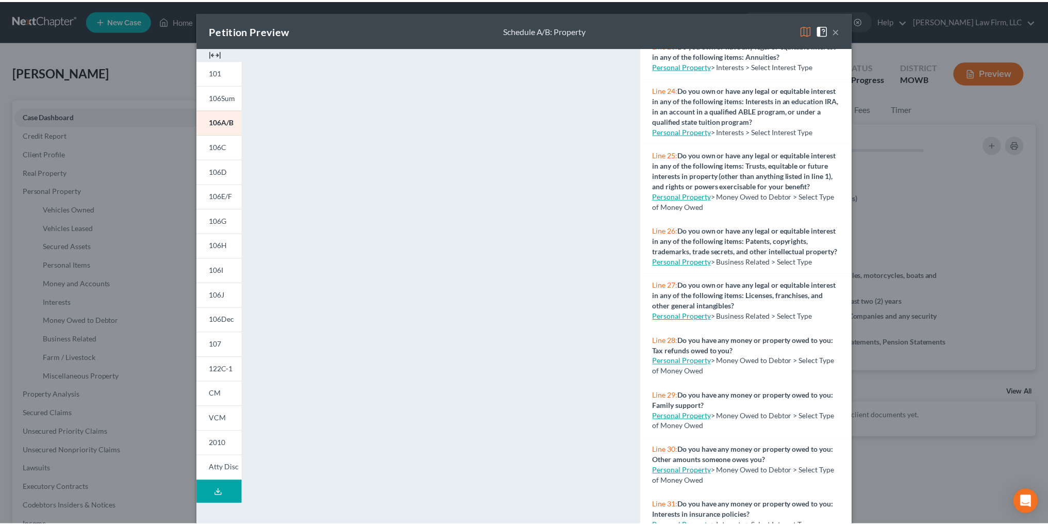
scroll to position [1444, 0]
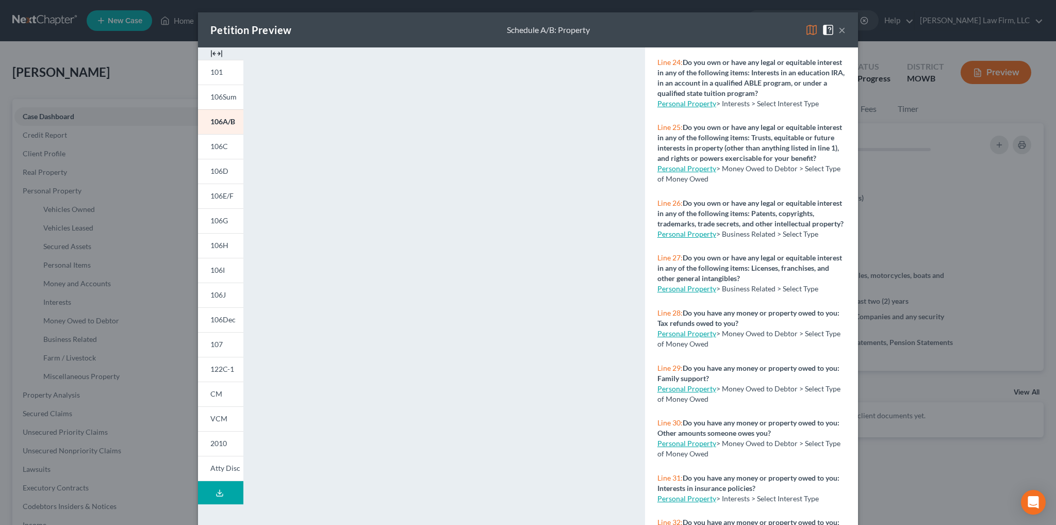
click at [683, 293] on link "Personal Property" at bounding box center [686, 288] width 59 height 9
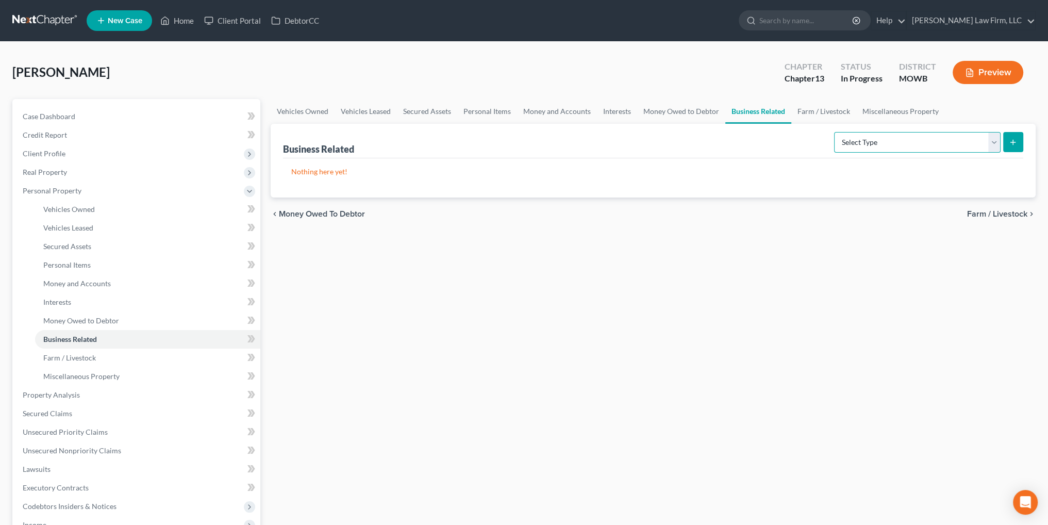
click at [993, 140] on select "Select Type Customer Lists Franchises Inventory Licenses Machinery Office Equip…" at bounding box center [917, 142] width 167 height 21
select select "license"
click at [835, 132] on select "Select Type Customer Lists Franchises Inventory Licenses Machinery Office Equip…" at bounding box center [917, 142] width 167 height 21
click at [992, 145] on select "Select Type Customer Lists Franchises Inventory Licenses Machinery Office Equip…" at bounding box center [917, 142] width 167 height 21
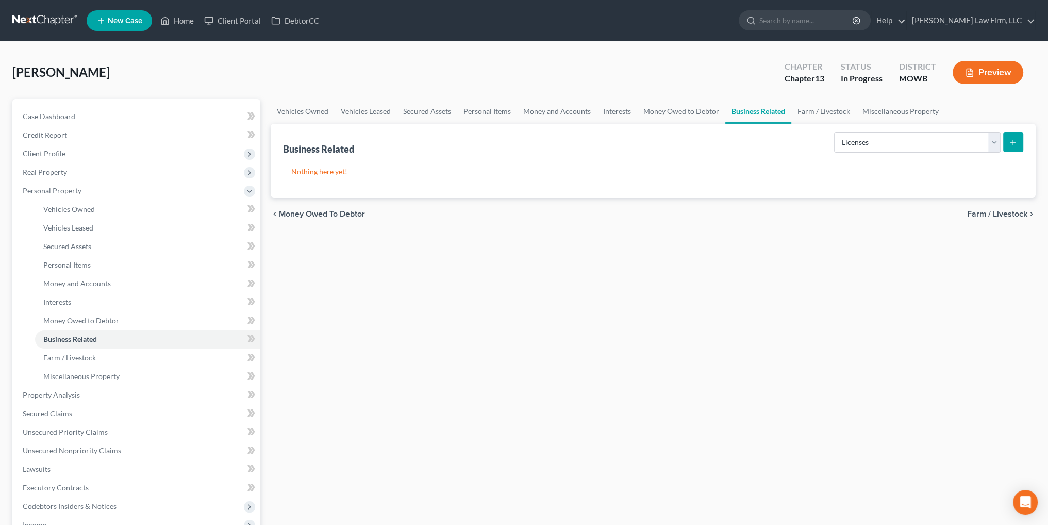
click at [1010, 145] on icon "submit" at bounding box center [1013, 142] width 8 height 8
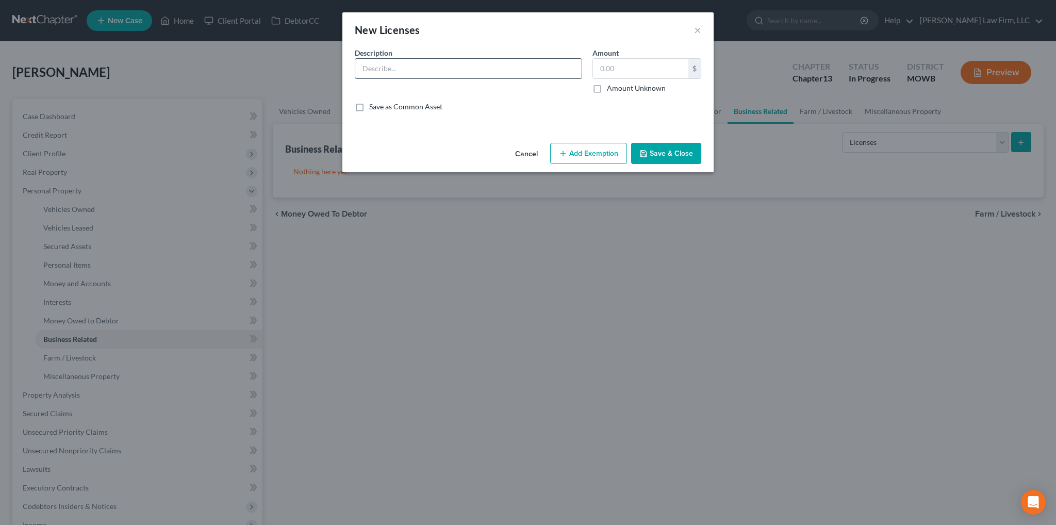
click at [445, 66] on input "text" at bounding box center [468, 69] width 226 height 20
click at [452, 73] on input "text" at bounding box center [468, 69] width 226 height 20
type input "R"
type input "Missouri Realtor's License #2022009565"
click at [668, 153] on button "Save & Close" at bounding box center [666, 154] width 70 height 22
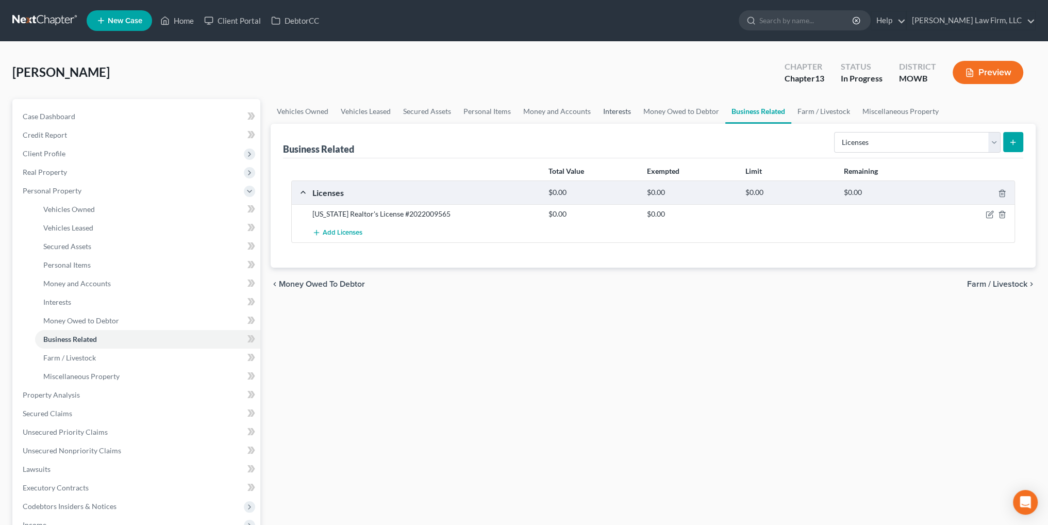
click at [610, 110] on link "Interests" at bounding box center [617, 111] width 40 height 25
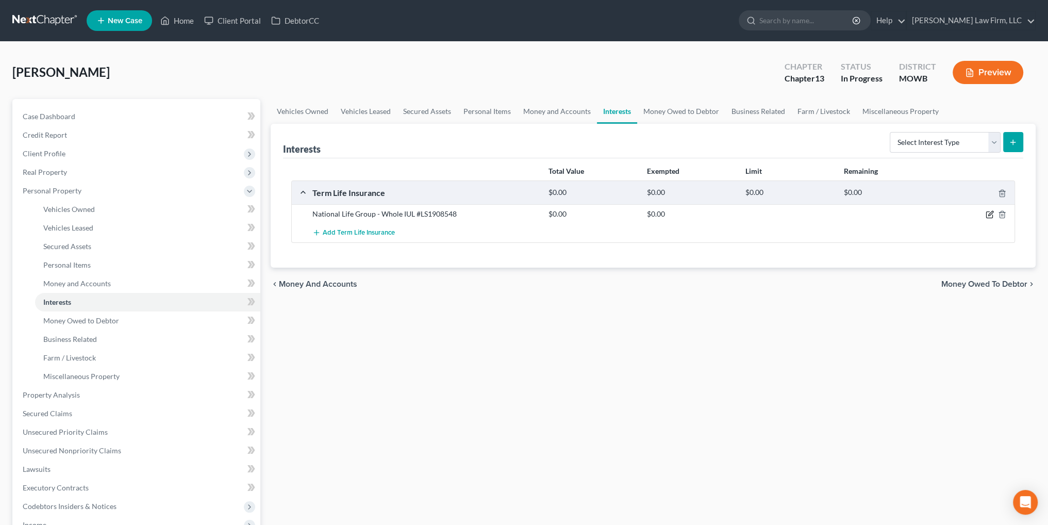
click at [988, 212] on icon "button" at bounding box center [990, 214] width 8 height 8
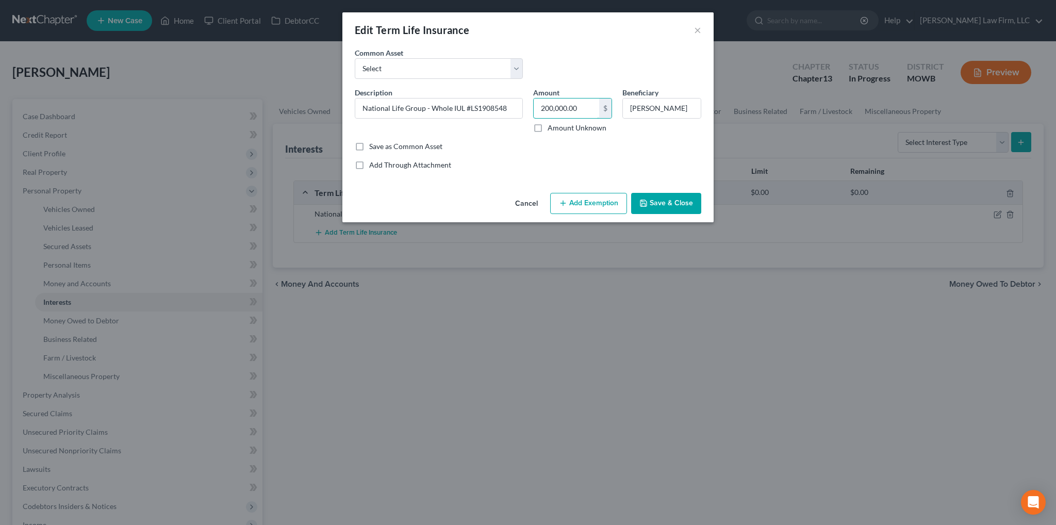
type input "200,000.00"
click at [588, 198] on button "Add Exemption" at bounding box center [588, 204] width 77 height 22
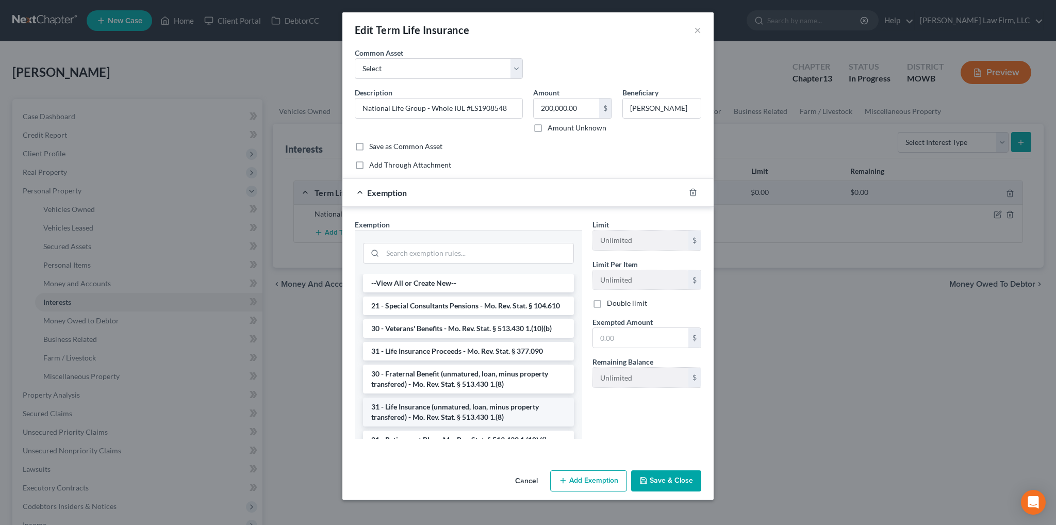
click at [485, 421] on li "31 - Life Insurance (unmatured, loan, minus property transfered) - Mo. Rev. Sta…" at bounding box center [468, 411] width 211 height 29
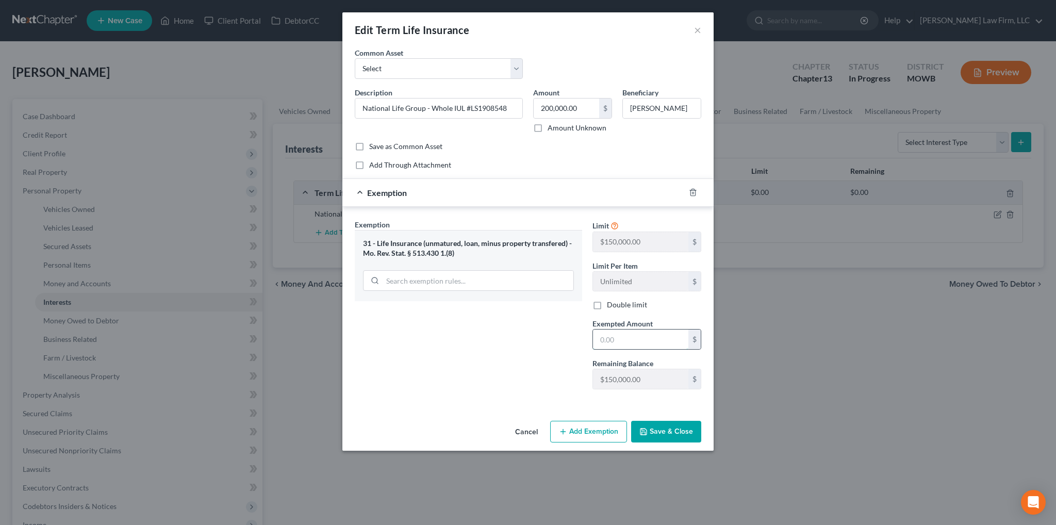
click at [619, 340] on input "text" at bounding box center [640, 339] width 95 height 20
type input "150,000.00"
click at [670, 427] on button "Save & Close" at bounding box center [666, 432] width 70 height 22
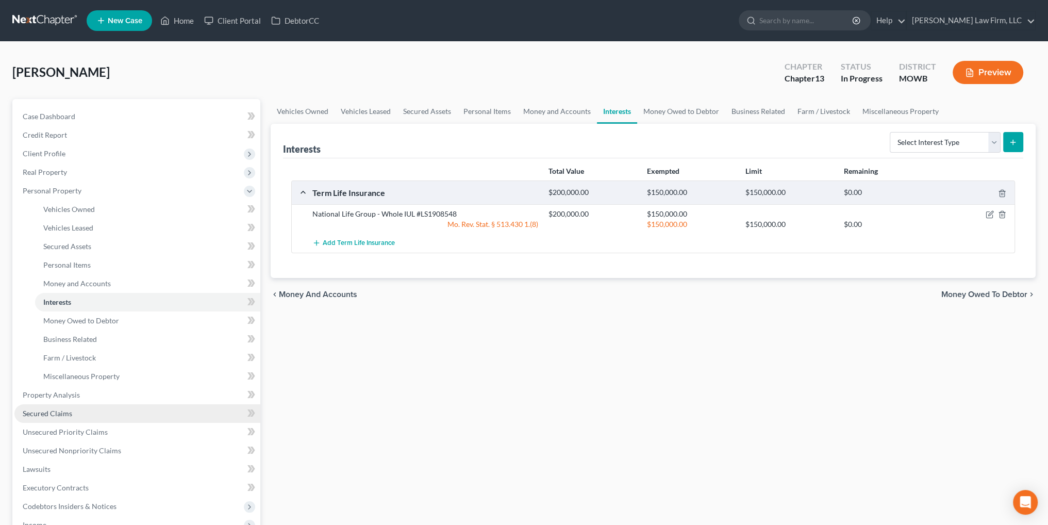
click at [59, 412] on span "Secured Claims" at bounding box center [47, 413] width 49 height 9
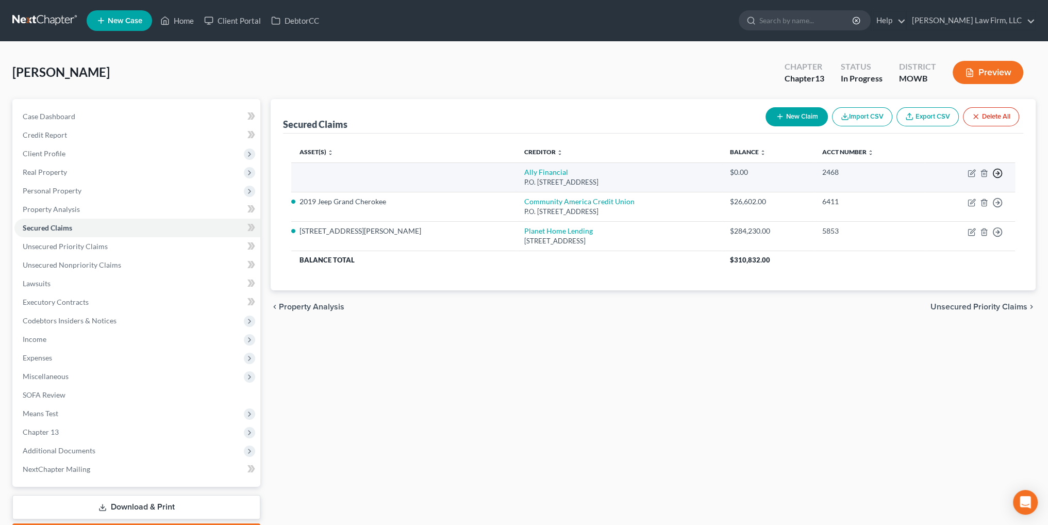
click at [999, 172] on icon "button" at bounding box center [997, 173] width 10 height 10
click at [935, 198] on link "Move to F" at bounding box center [950, 199] width 86 height 18
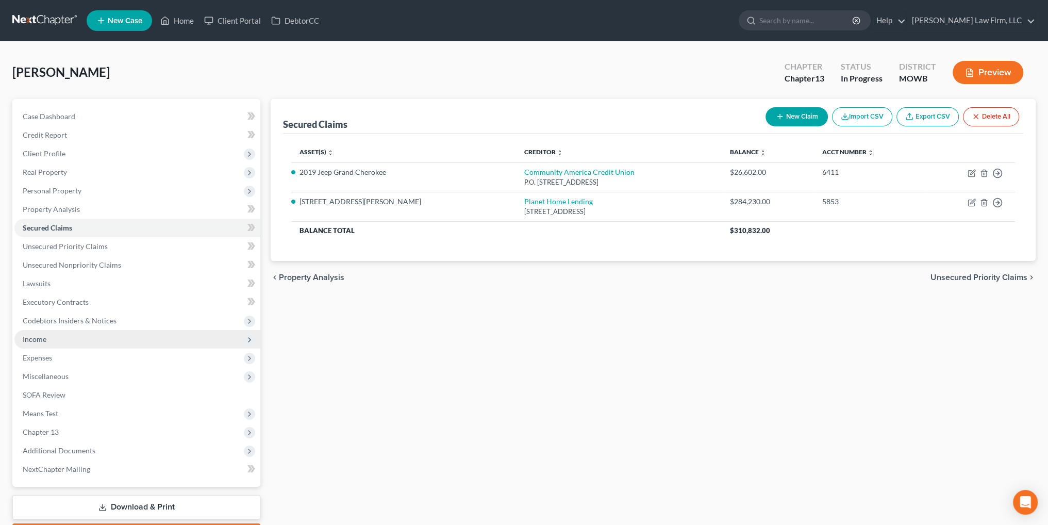
click at [29, 339] on span "Income" at bounding box center [35, 339] width 24 height 9
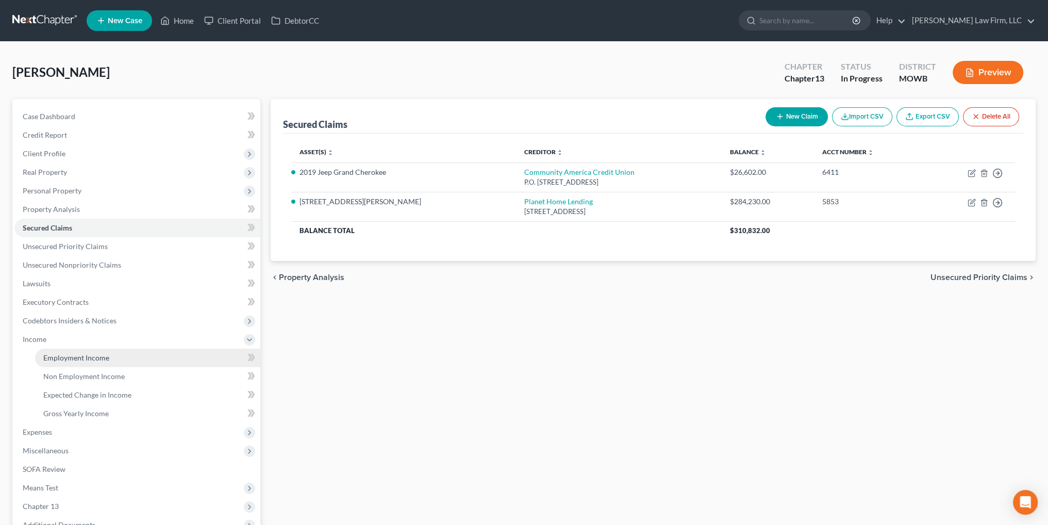
click at [61, 355] on span "Employment Income" at bounding box center [76, 357] width 66 height 9
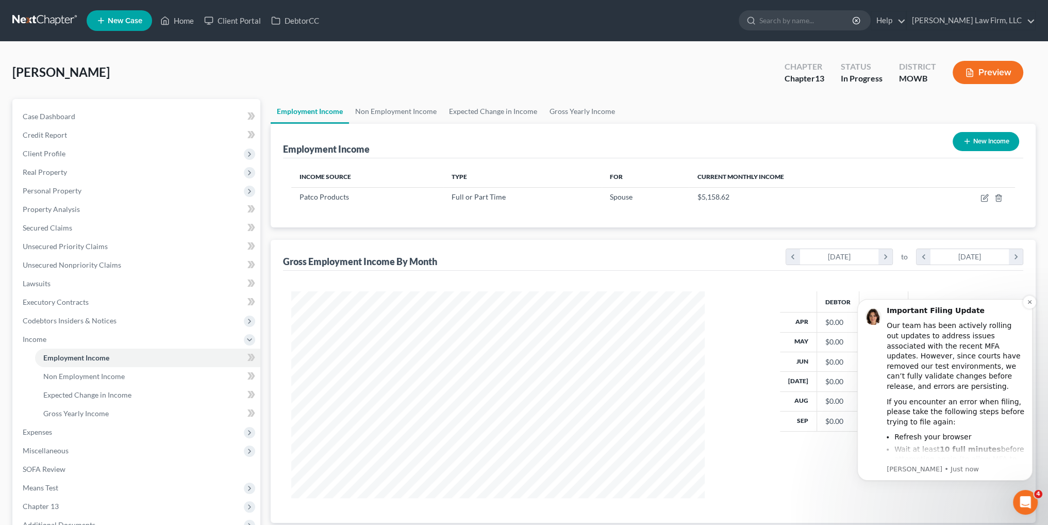
click at [935, 434] on li "Refresh your browser" at bounding box center [959, 437] width 130 height 10
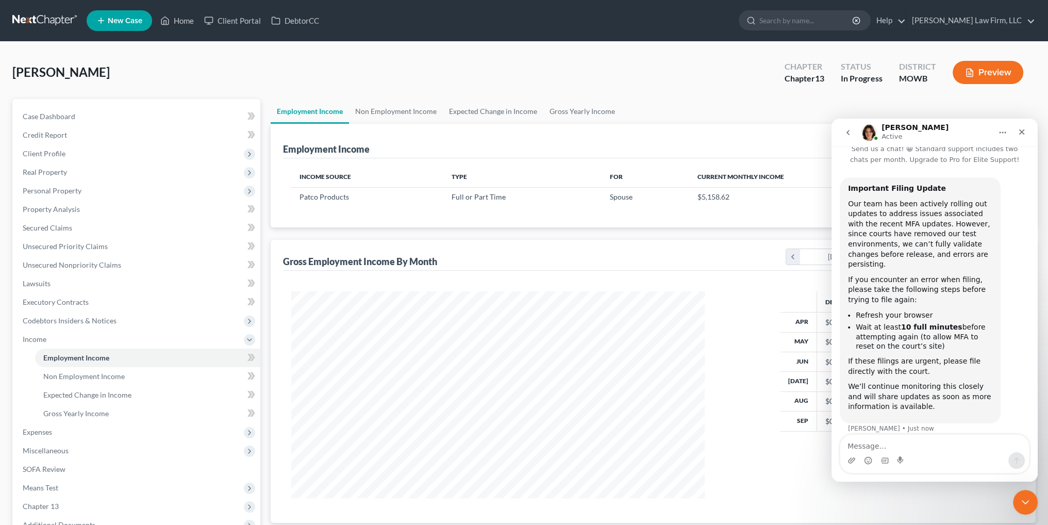
scroll to position [22, 0]
click at [46, 189] on span "Personal Property" at bounding box center [52, 190] width 59 height 9
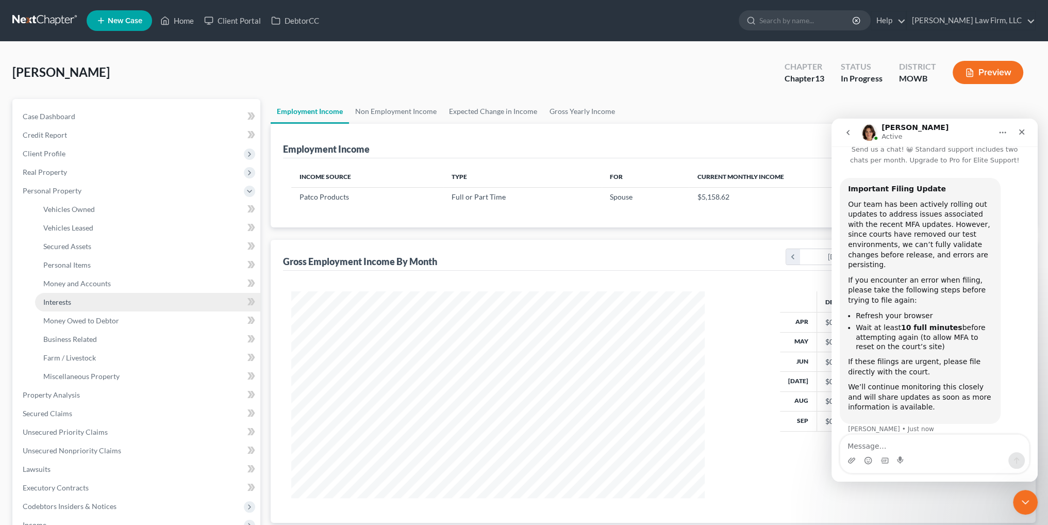
click at [63, 300] on span "Interests" at bounding box center [57, 301] width 28 height 9
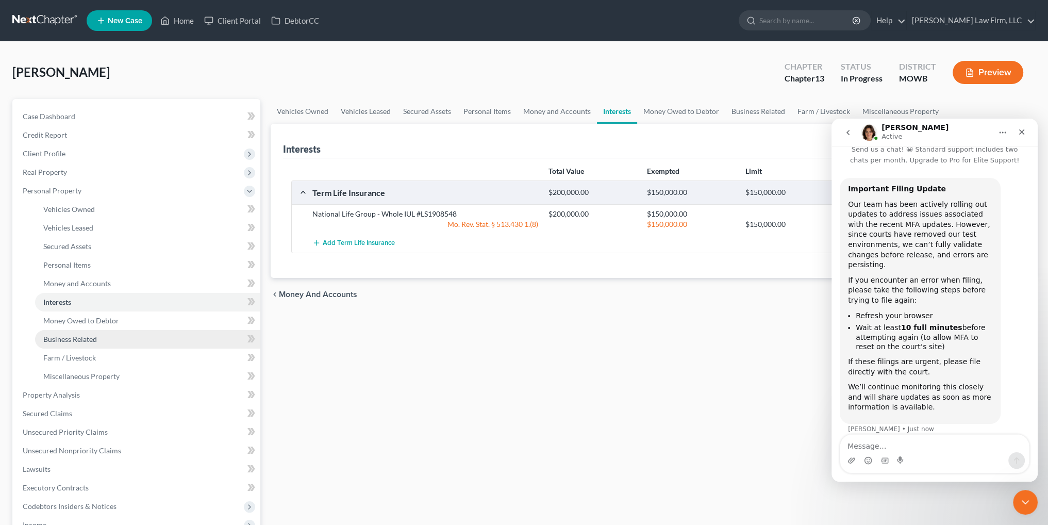
click at [70, 343] on link "Business Related" at bounding box center [147, 339] width 225 height 19
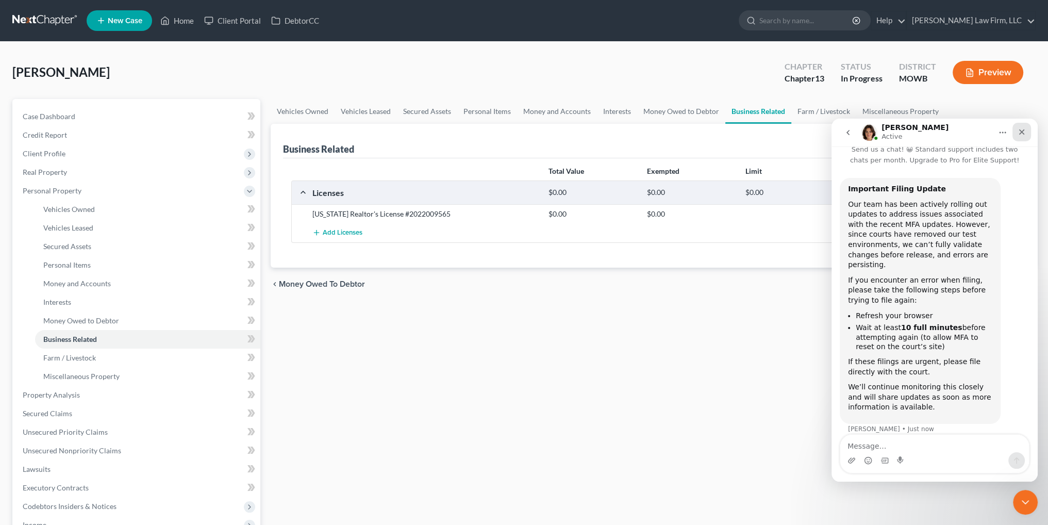
click at [1025, 132] on icon "Close" at bounding box center [1022, 132] width 8 height 8
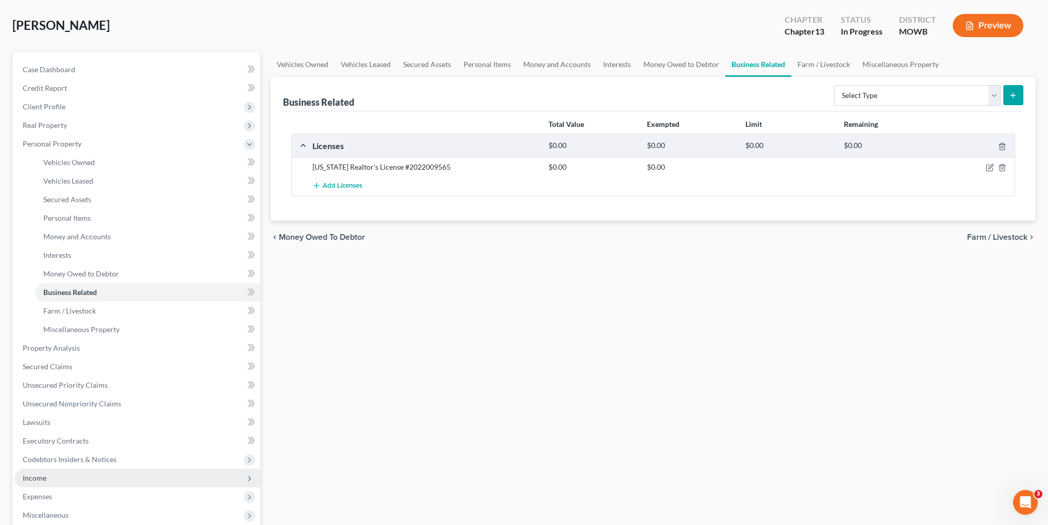
scroll to position [103, 0]
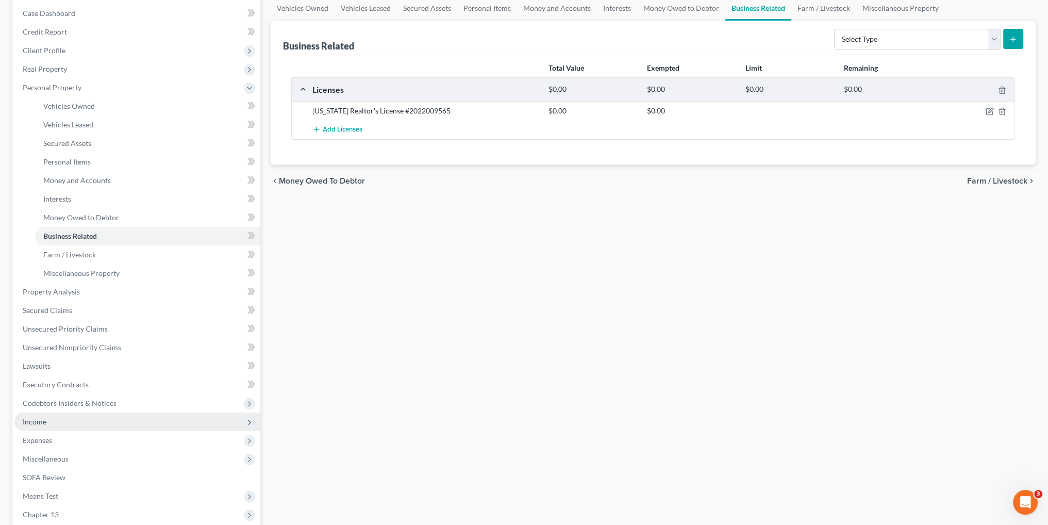
click at [42, 427] on span "Income" at bounding box center [137, 421] width 246 height 19
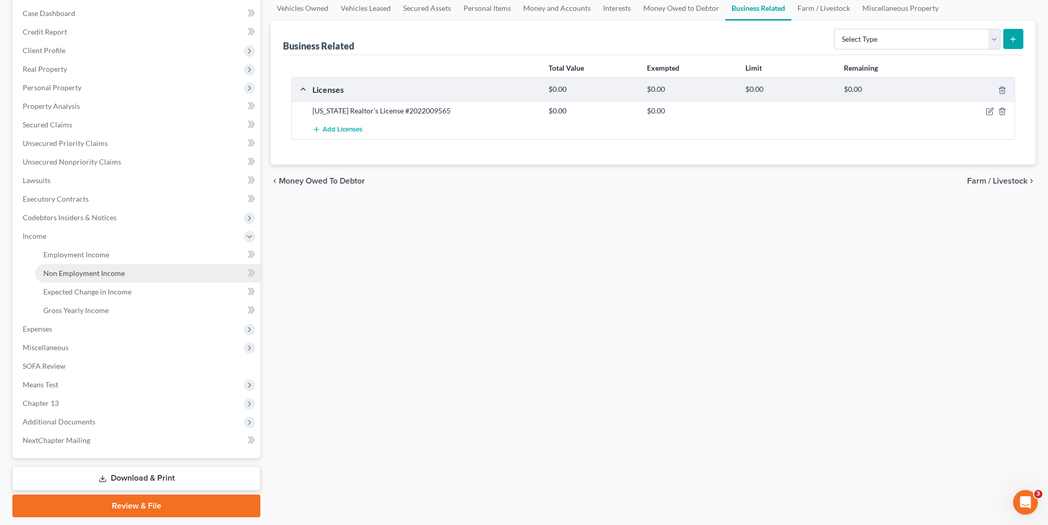
click at [71, 270] on span "Non Employment Income" at bounding box center [83, 273] width 81 height 9
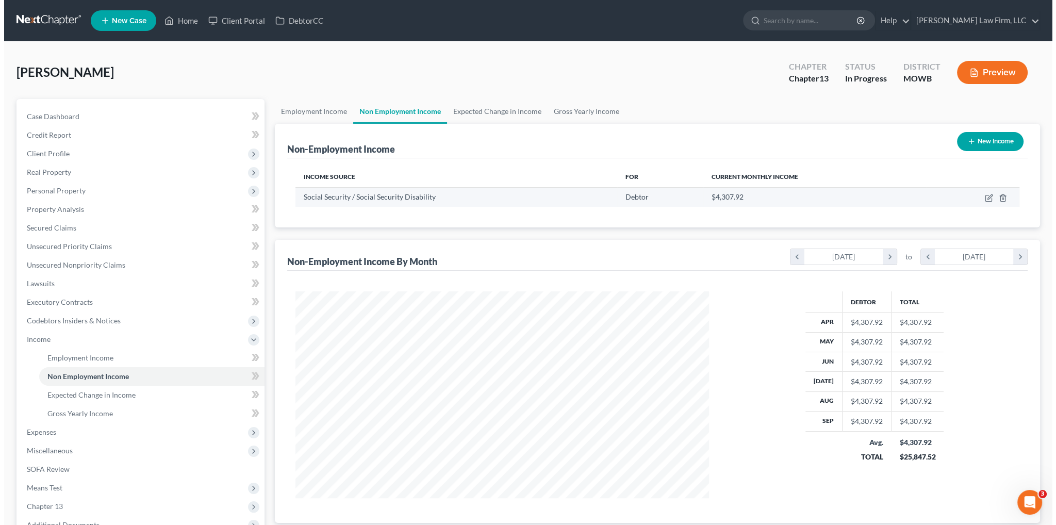
scroll to position [207, 434]
click at [986, 197] on icon "button" at bounding box center [985, 196] width 5 height 5
select select "4"
select select "0"
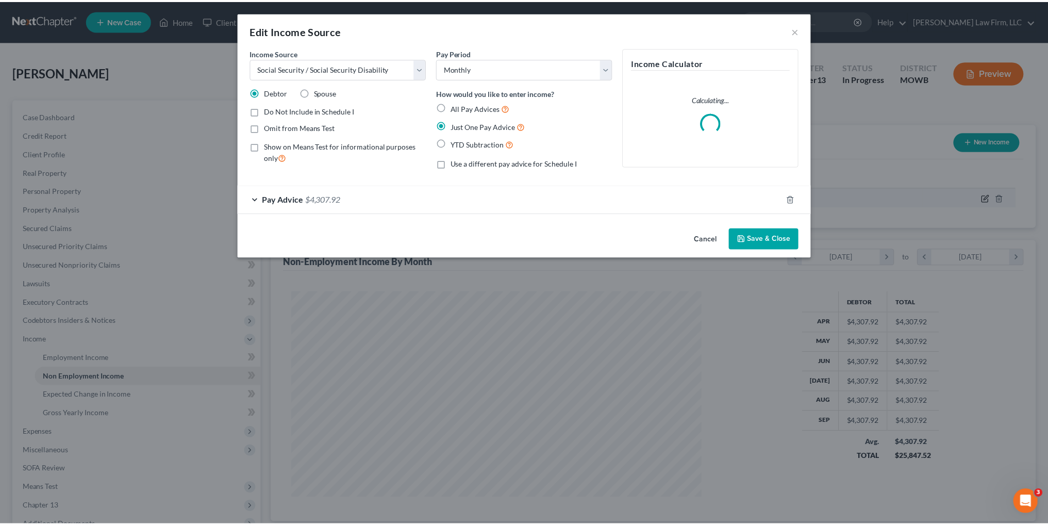
scroll to position [208, 437]
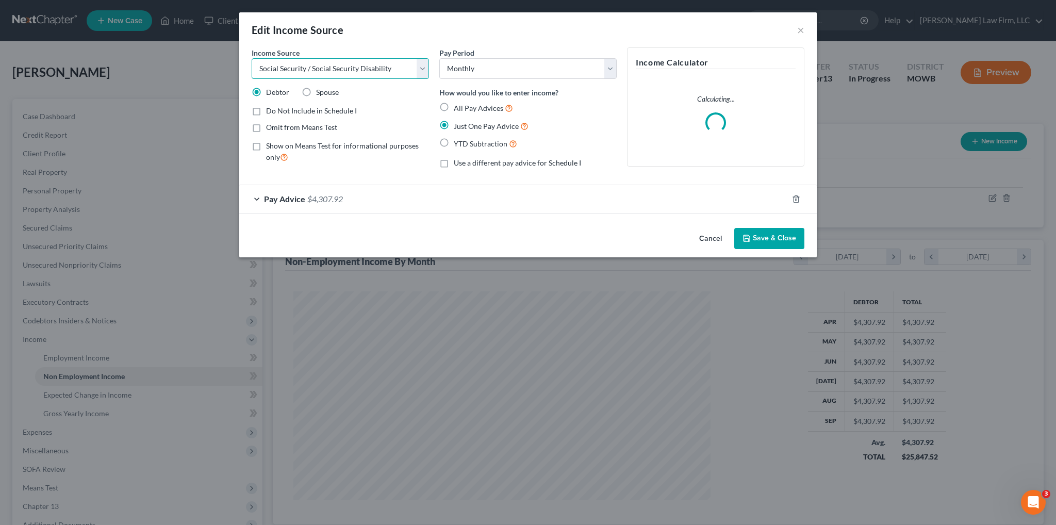
click at [421, 72] on select "Select Unemployment Disability (from employer) Pension Retirement Social Securi…" at bounding box center [340, 68] width 177 height 21
select select "12"
click at [252, 58] on select "Select Unemployment Disability (from employer) Pension Retirement Social Securi…" at bounding box center [340, 68] width 177 height 21
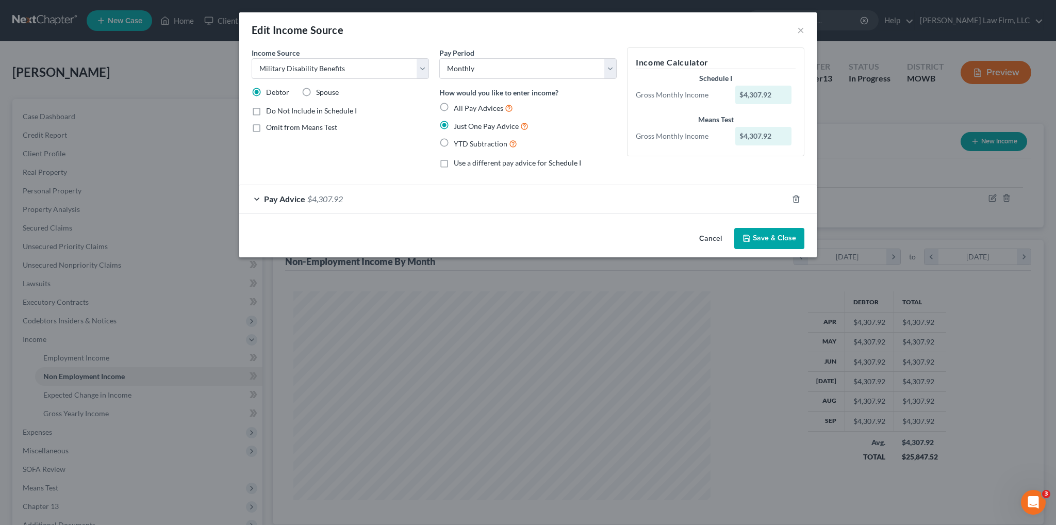
click at [296, 200] on span "Pay Advice" at bounding box center [284, 199] width 41 height 10
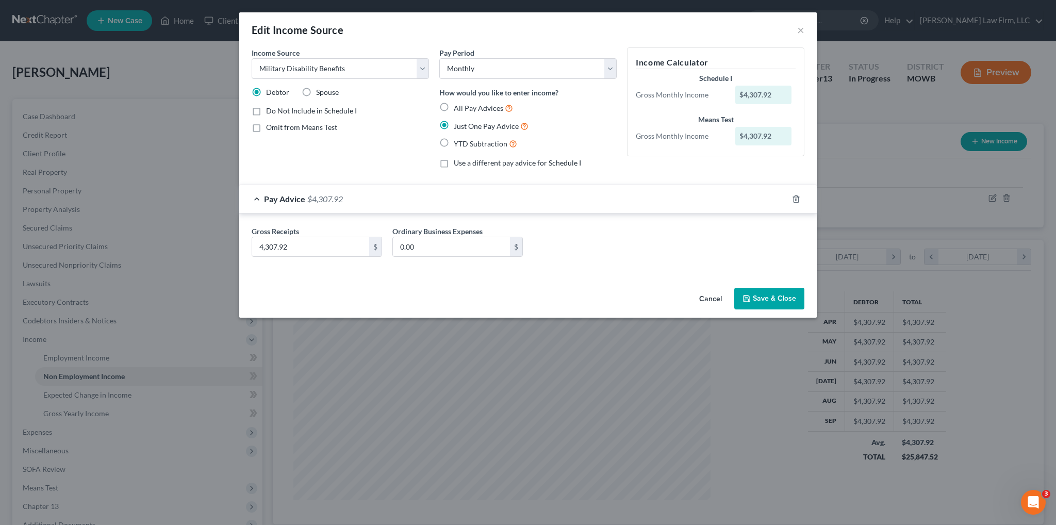
click at [781, 297] on button "Save & Close" at bounding box center [769, 299] width 70 height 22
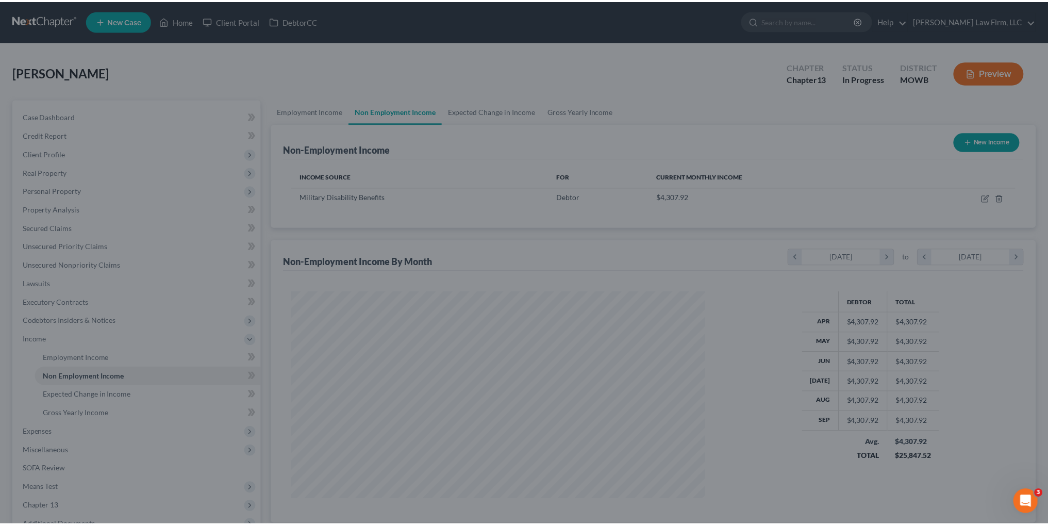
scroll to position [515353, 515125]
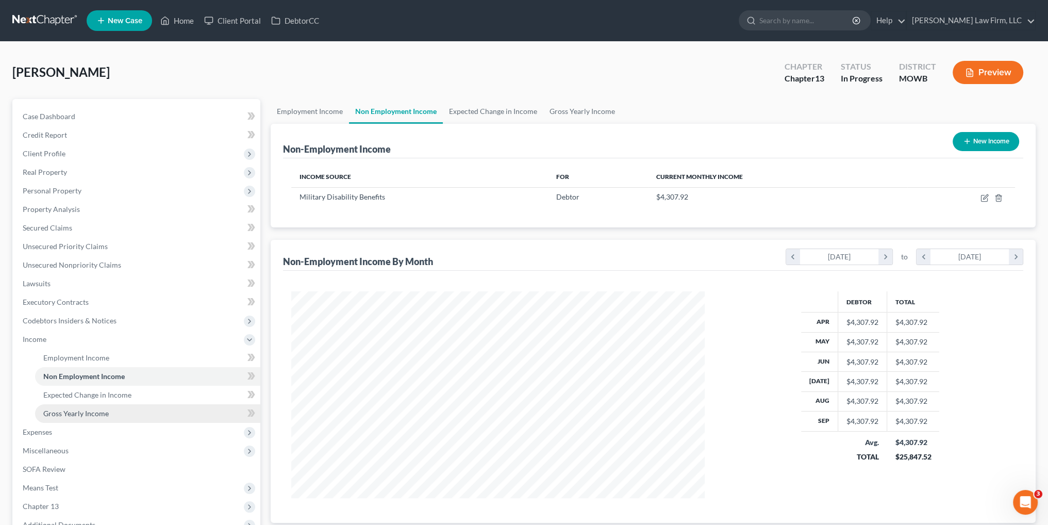
click at [78, 411] on span "Gross Yearly Income" at bounding box center [75, 413] width 65 height 9
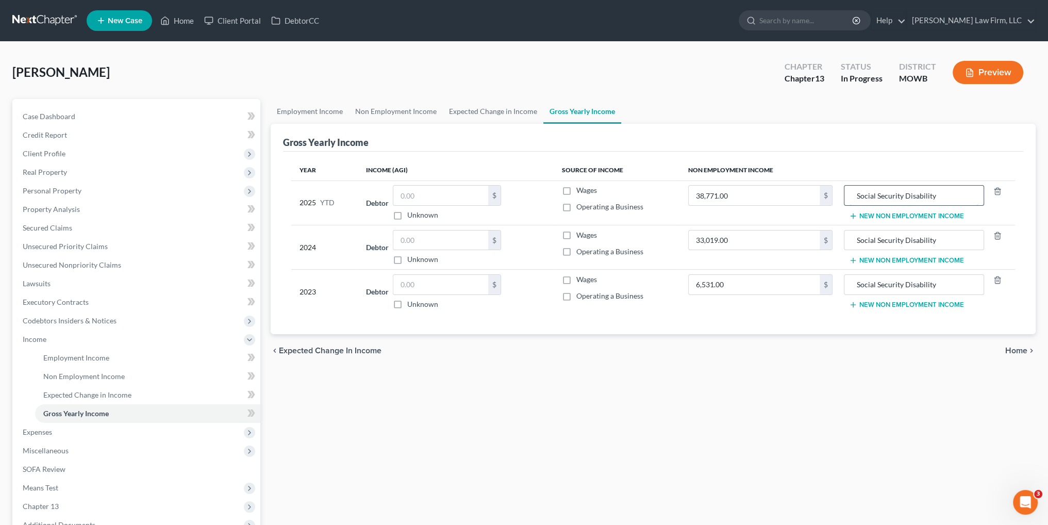
drag, startPoint x: 943, startPoint y: 193, endPoint x: 850, endPoint y: 200, distance: 94.0
click at [850, 200] on input "Social Security Disability" at bounding box center [914, 196] width 129 height 20
drag, startPoint x: 932, startPoint y: 189, endPoint x: 857, endPoint y: 192, distance: 74.8
click at [857, 192] on input "VA Disability Income" at bounding box center [914, 196] width 129 height 20
type input "VA Disability Income"
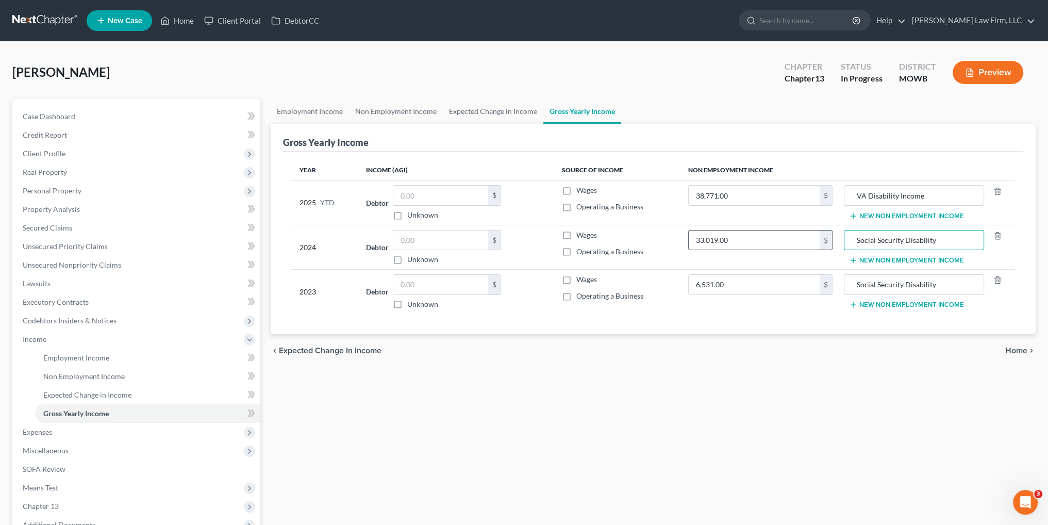
drag, startPoint x: 942, startPoint y: 240, endPoint x: 819, endPoint y: 243, distance: 123.8
click at [819, 243] on tr "2024 Debtor $ Unknown Balance Undetermined $ Unknown Wages Operating a Business…" at bounding box center [653, 247] width 724 height 44
paste input "VA Disability Income"
type input "VA Disability Income"
drag, startPoint x: 946, startPoint y: 284, endPoint x: 837, endPoint y: 287, distance: 108.8
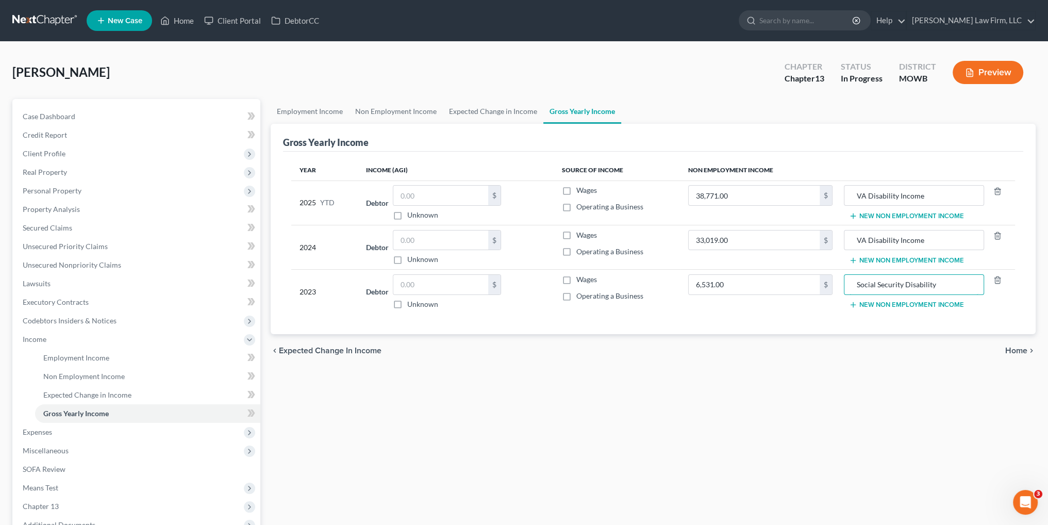
click at [837, 287] on tr "2023 Debtor $ Unknown Balance Undetermined $ Unknown Wages Operating a Business…" at bounding box center [653, 292] width 724 height 44
paste input "VA Disability Income"
type input "VA Disability Income"
click at [393, 106] on link "Non Employment Income" at bounding box center [396, 111] width 94 height 25
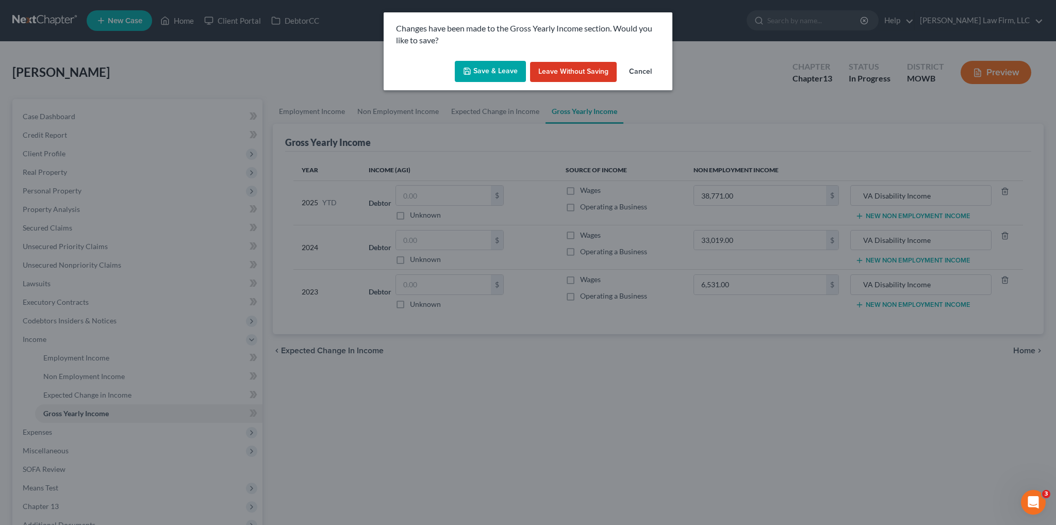
click at [487, 61] on button "Save & Leave" at bounding box center [490, 72] width 71 height 22
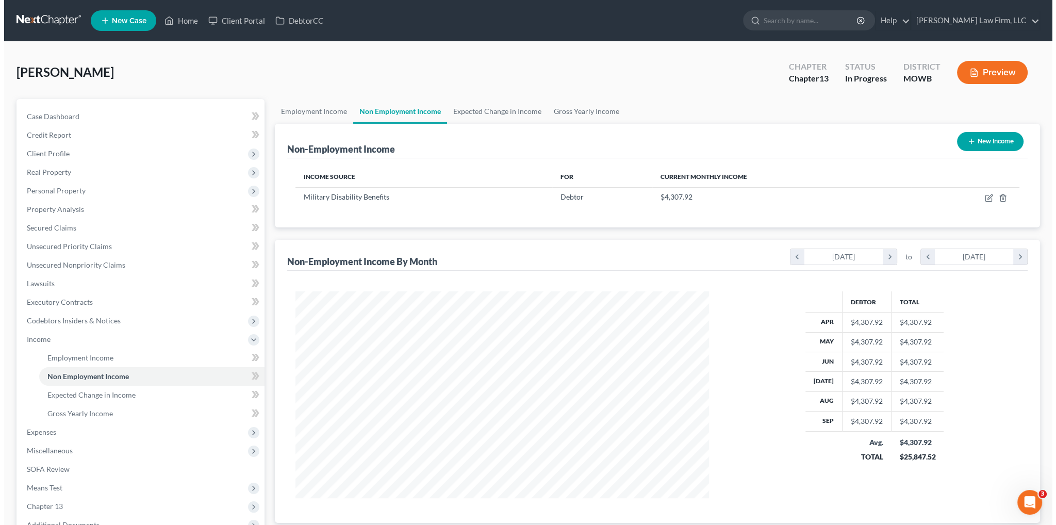
scroll to position [207, 434]
click at [989, 142] on button "New Income" at bounding box center [986, 141] width 67 height 19
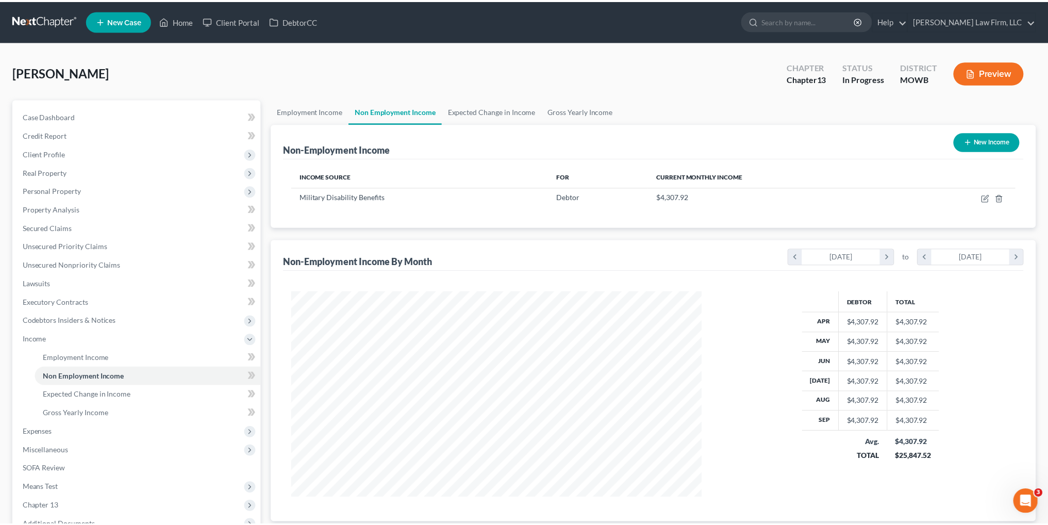
scroll to position [208, 437]
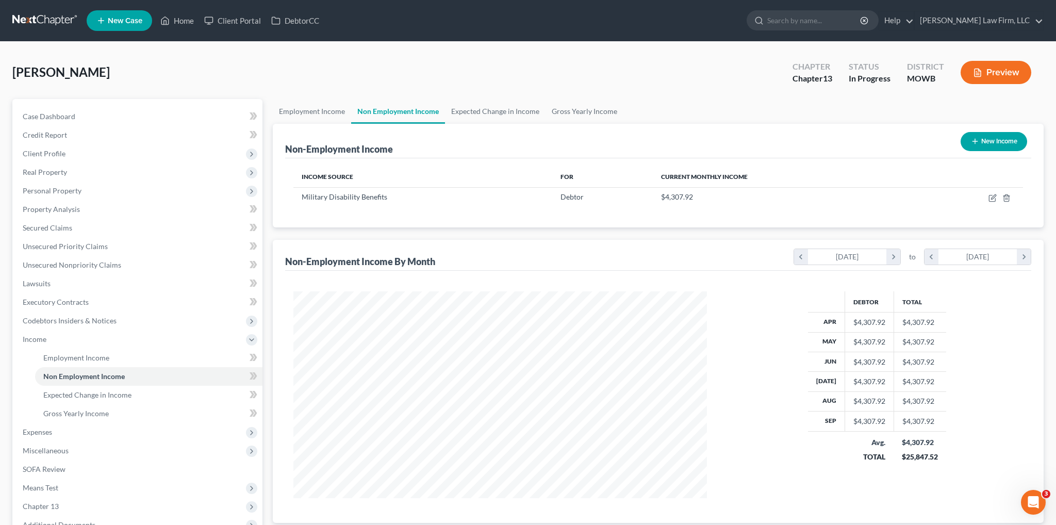
select select "0"
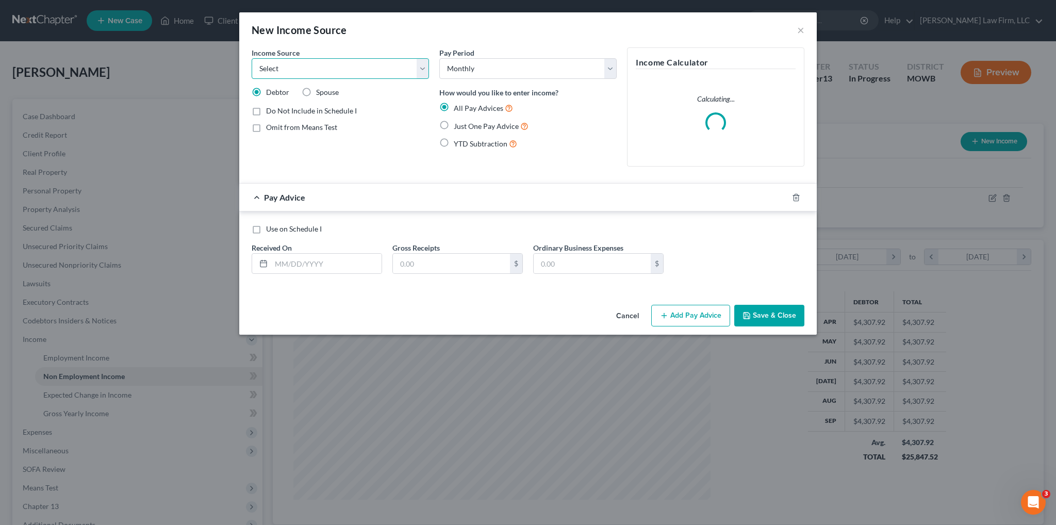
click at [421, 67] on select "Select Unemployment Disability (from employer) Pension Retirement Social Securi…" at bounding box center [340, 68] width 177 height 21
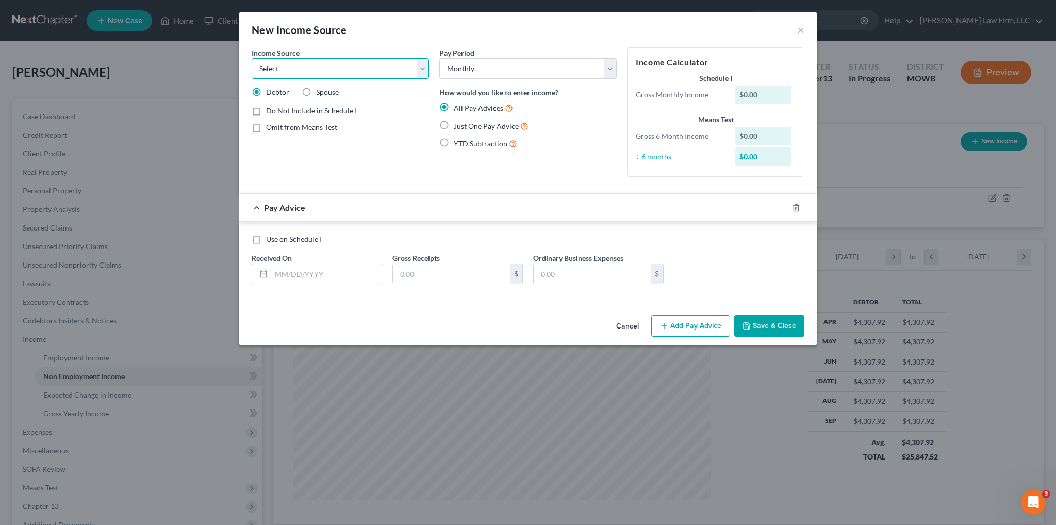
select select "13"
click at [252, 58] on select "Select Unemployment Disability (from employer) Pension Retirement Social Securi…" at bounding box center [340, 68] width 177 height 21
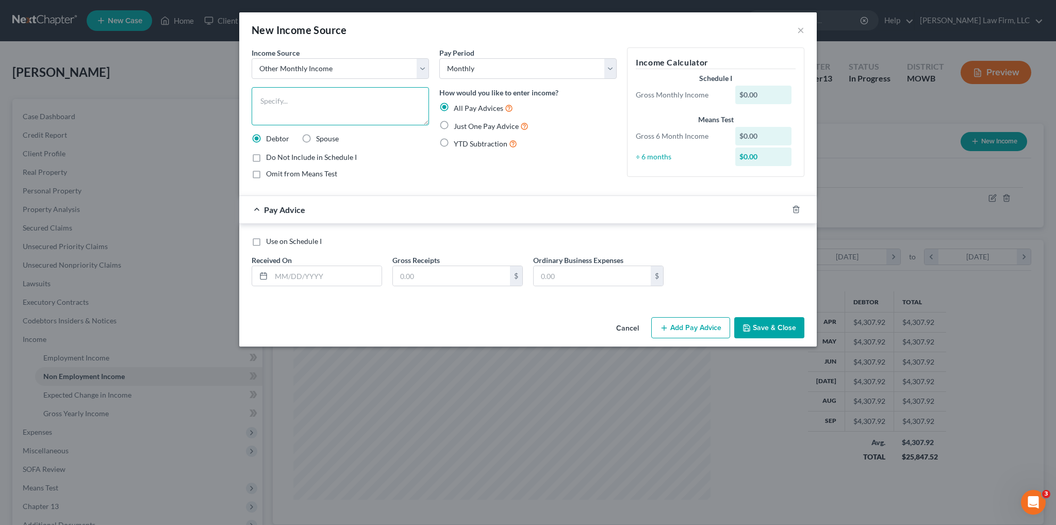
click at [347, 104] on textarea at bounding box center [340, 106] width 177 height 38
type textarea "Nursing school stipend"
click at [454, 124] on label "Just One Pay Advice" at bounding box center [491, 126] width 75 height 12
click at [458, 124] on input "Just One Pay Advice" at bounding box center [461, 123] width 7 height 7
radio input "true"
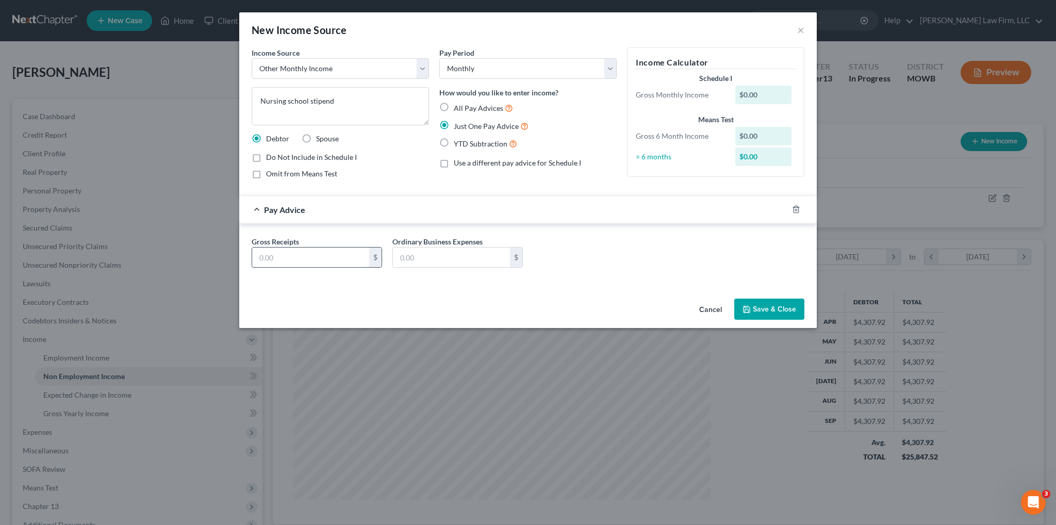
click at [320, 258] on input "text" at bounding box center [310, 257] width 117 height 20
type input "1,900.00"
click at [777, 311] on button "Save & Close" at bounding box center [769, 310] width 70 height 22
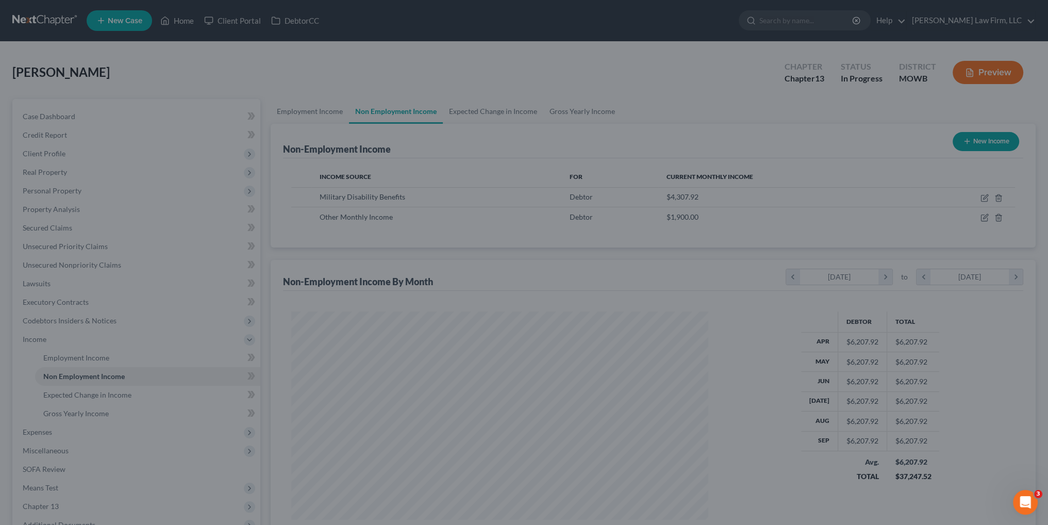
scroll to position [515353, 515125]
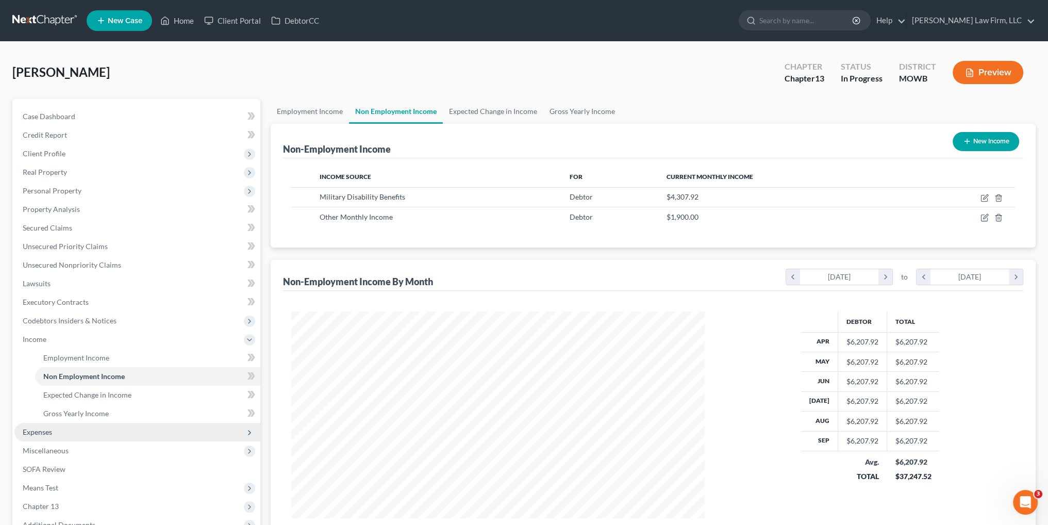
click at [52, 432] on span "Expenses" at bounding box center [37, 431] width 29 height 9
click at [52, 379] on span "Home" at bounding box center [53, 376] width 20 height 9
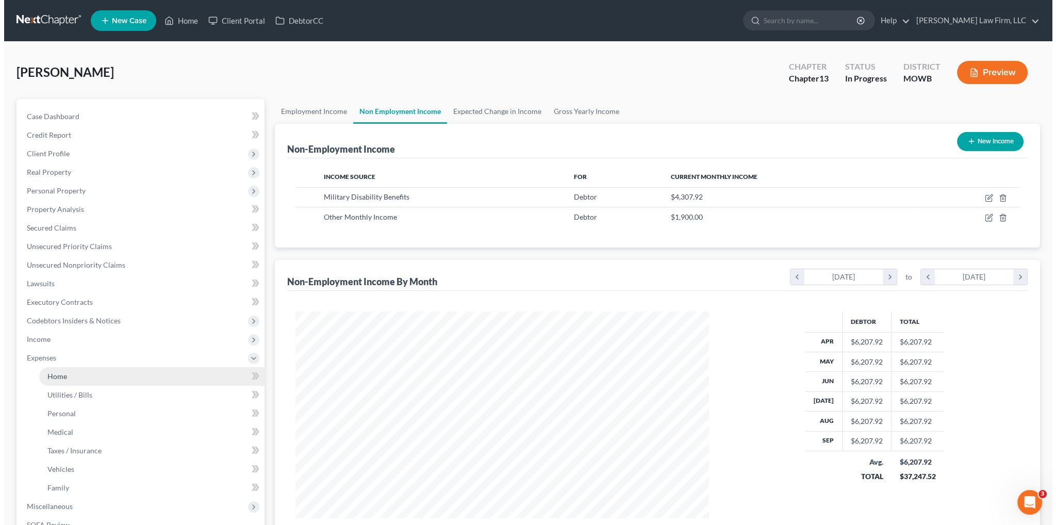
scroll to position [208, 437]
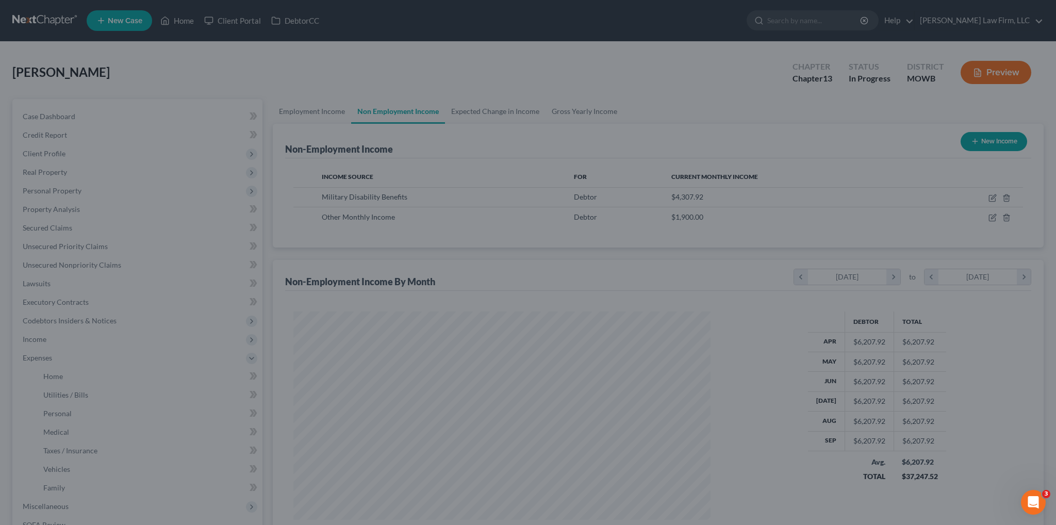
click at [50, 380] on div at bounding box center [528, 262] width 1056 height 525
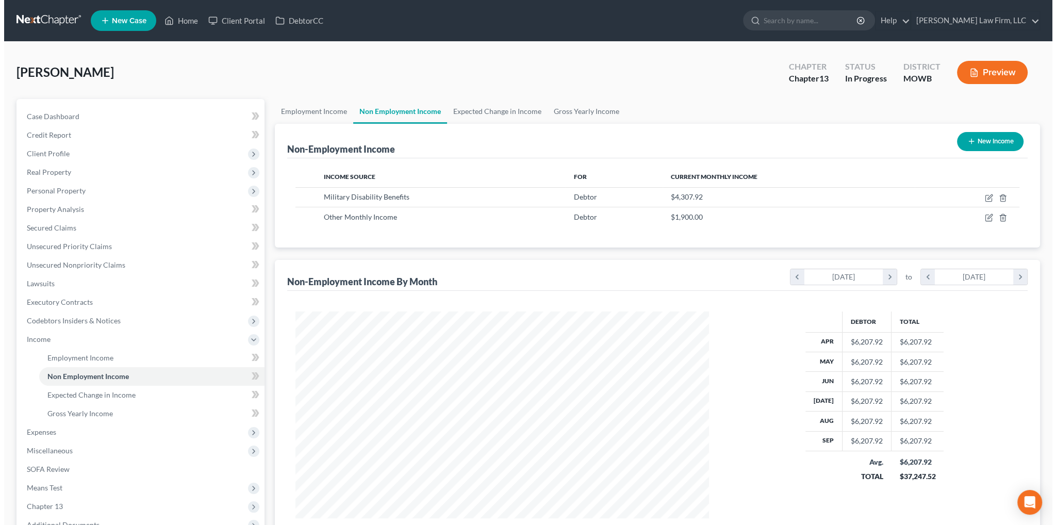
scroll to position [207, 434]
click at [975, 139] on button "New Income" at bounding box center [986, 141] width 67 height 19
select select "0"
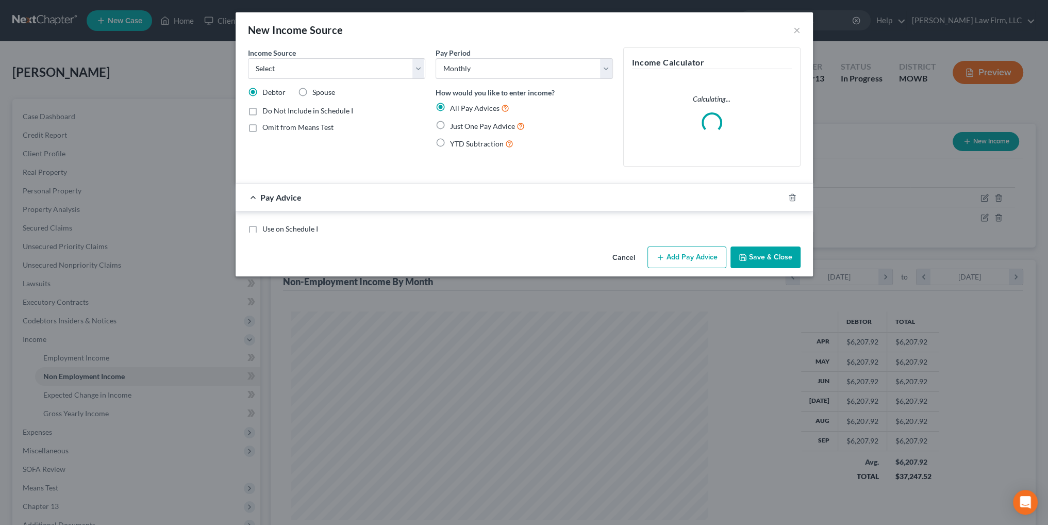
scroll to position [208, 437]
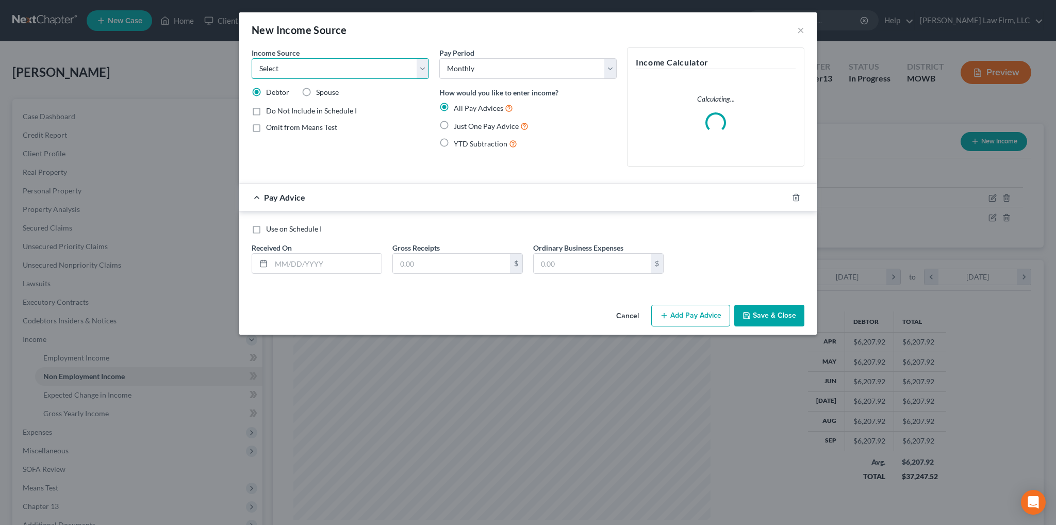
click at [415, 69] on select "Select Unemployment Disability (from employer) Pension Retirement Social Securi…" at bounding box center [340, 68] width 177 height 21
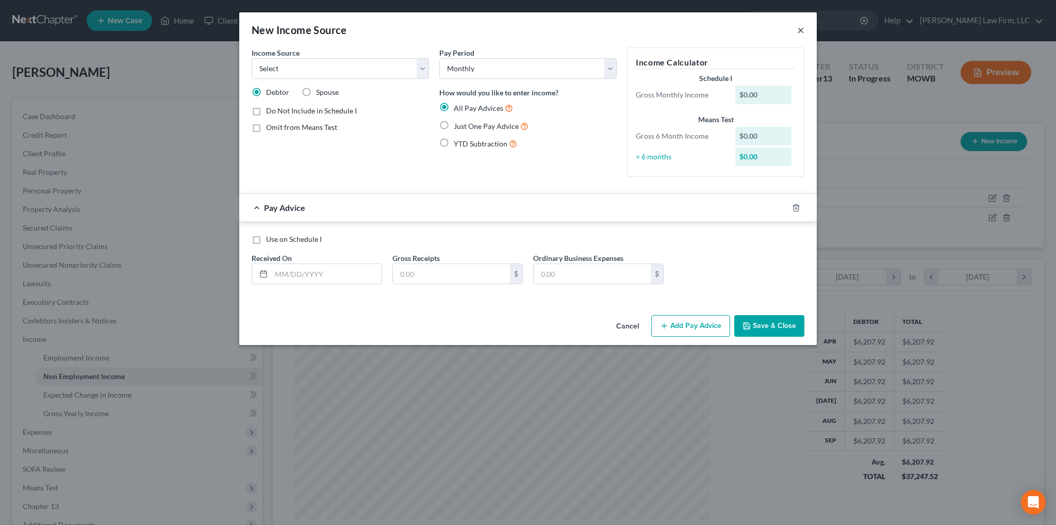
click at [801, 35] on button "×" at bounding box center [800, 30] width 7 height 12
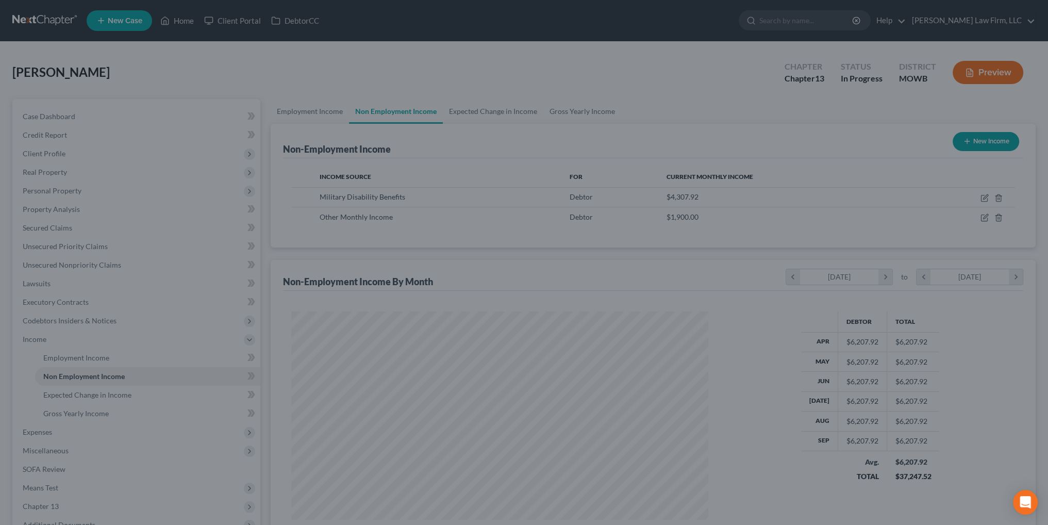
scroll to position [515353, 515125]
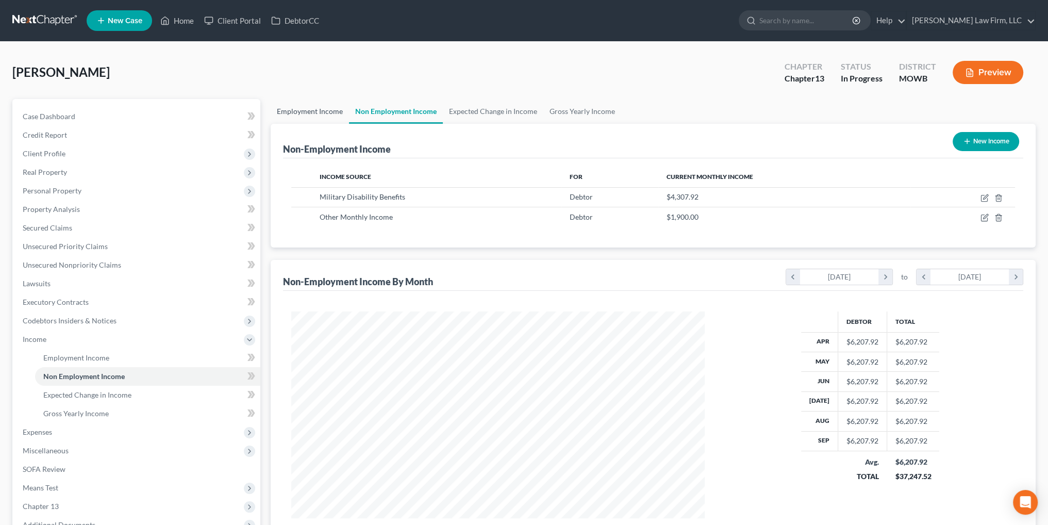
click at [303, 110] on link "Employment Income" at bounding box center [310, 111] width 78 height 25
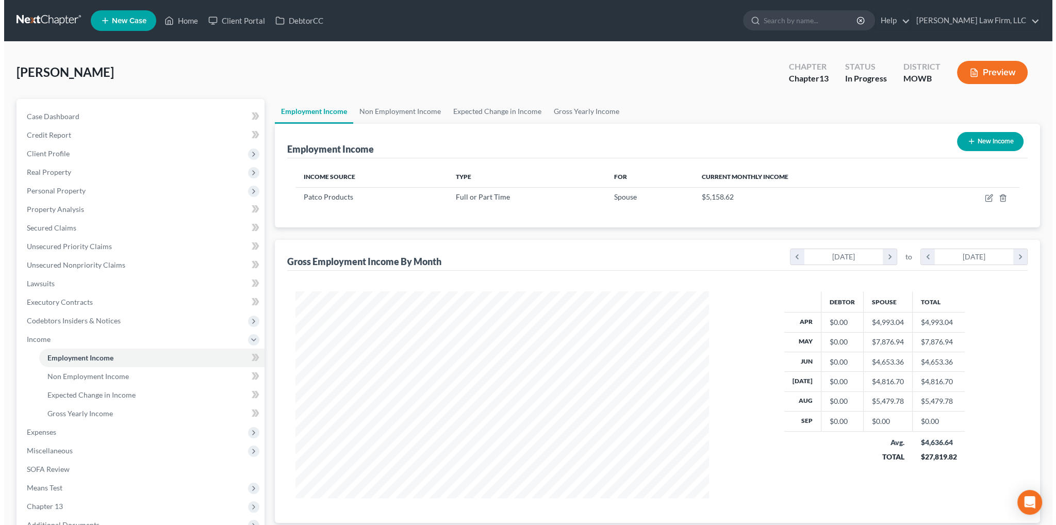
scroll to position [207, 434]
click at [984, 198] on icon "button" at bounding box center [985, 198] width 8 height 8
select select "0"
select select "17"
select select "2"
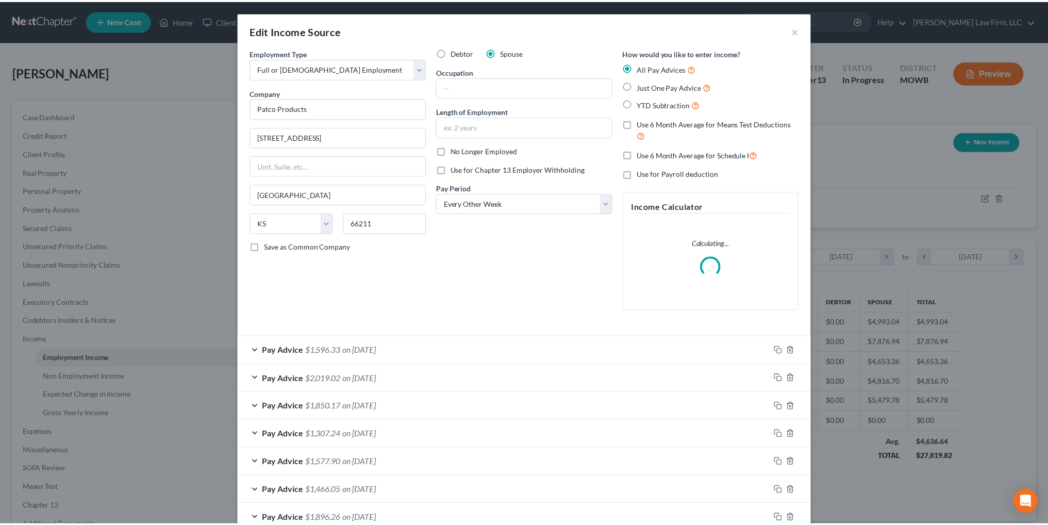
scroll to position [208, 437]
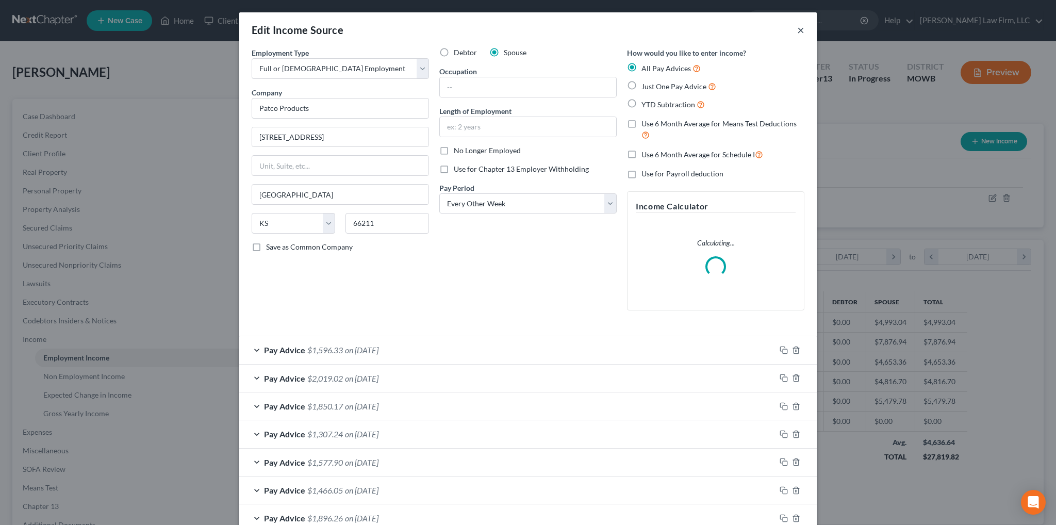
click at [797, 31] on button "×" at bounding box center [800, 30] width 7 height 12
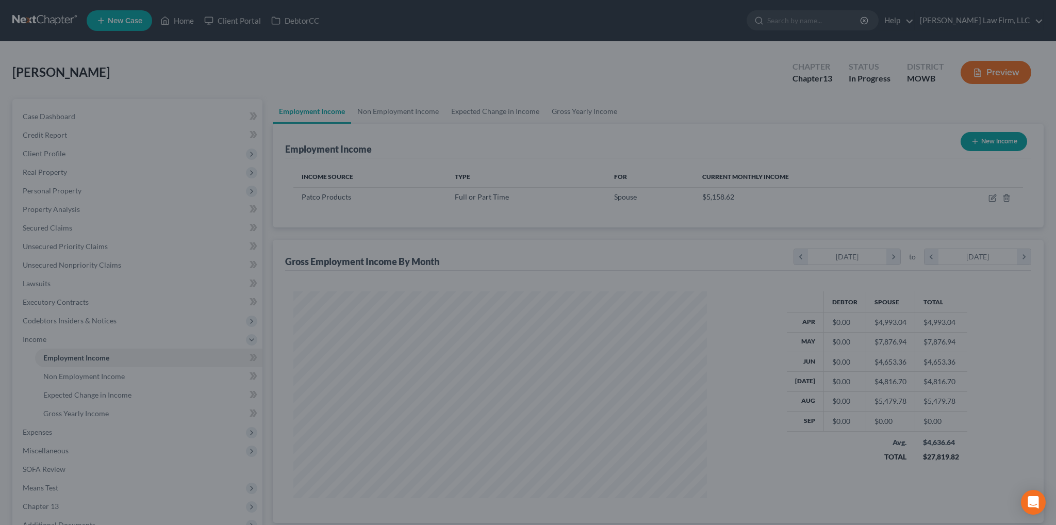
scroll to position [515353, 515125]
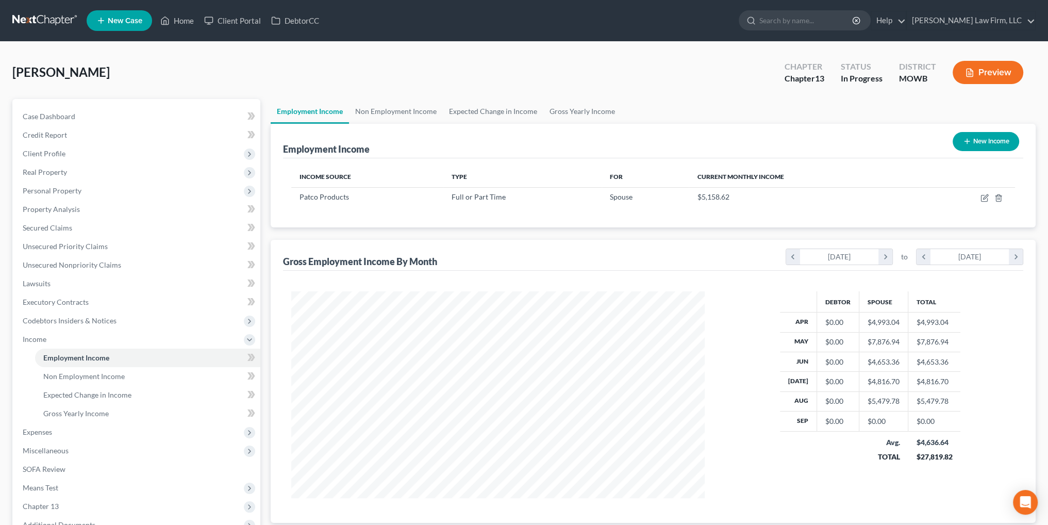
click at [969, 139] on icon "button" at bounding box center [967, 141] width 8 height 8
select select "0"
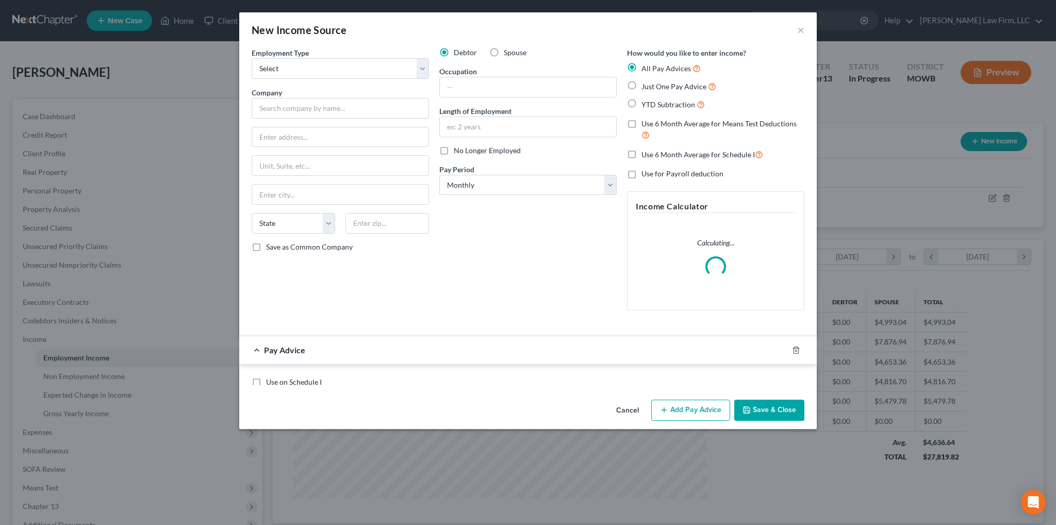
scroll to position [208, 437]
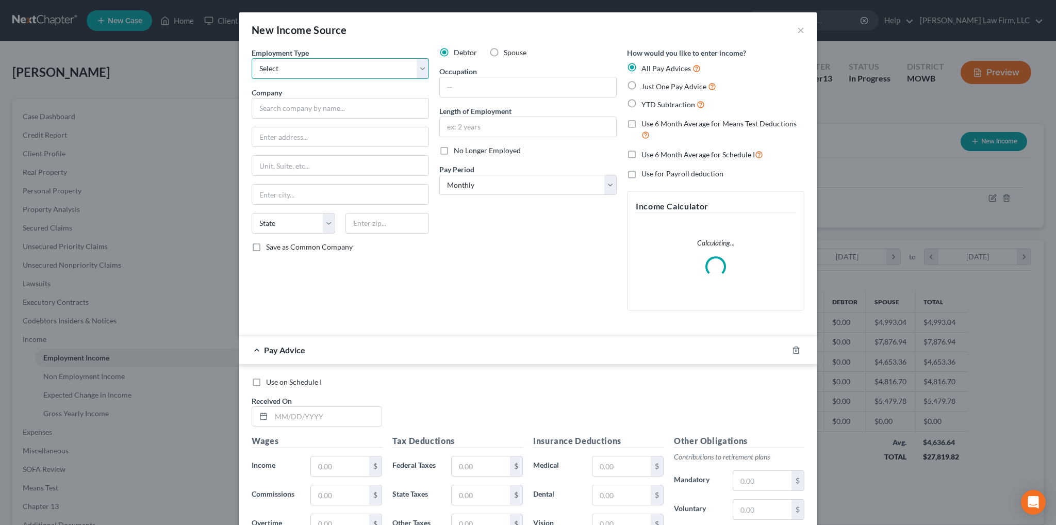
click at [334, 67] on select "Select Full or [DEMOGRAPHIC_DATA] Employment Self Employment" at bounding box center [340, 68] width 177 height 21
click at [252, 58] on select "Select Full or [DEMOGRAPHIC_DATA] Employment Self Employment" at bounding box center [340, 68] width 177 height 21
click at [324, 69] on select "Select Full or [DEMOGRAPHIC_DATA] Employment Self Employment" at bounding box center [340, 68] width 177 height 21
select select "1"
click at [252, 58] on select "Select Full or [DEMOGRAPHIC_DATA] Employment Self Employment" at bounding box center [340, 68] width 177 height 21
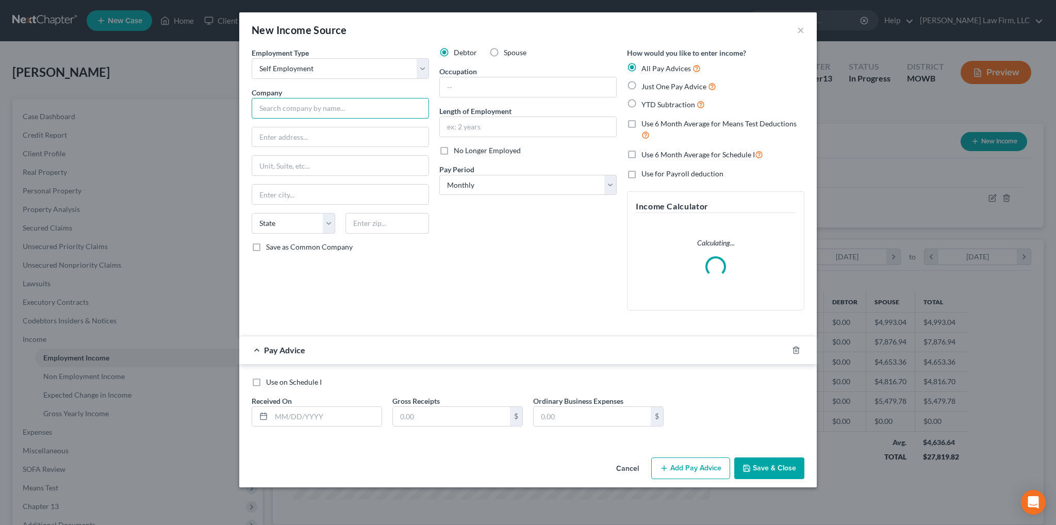
click at [297, 109] on input "text" at bounding box center [340, 108] width 177 height 21
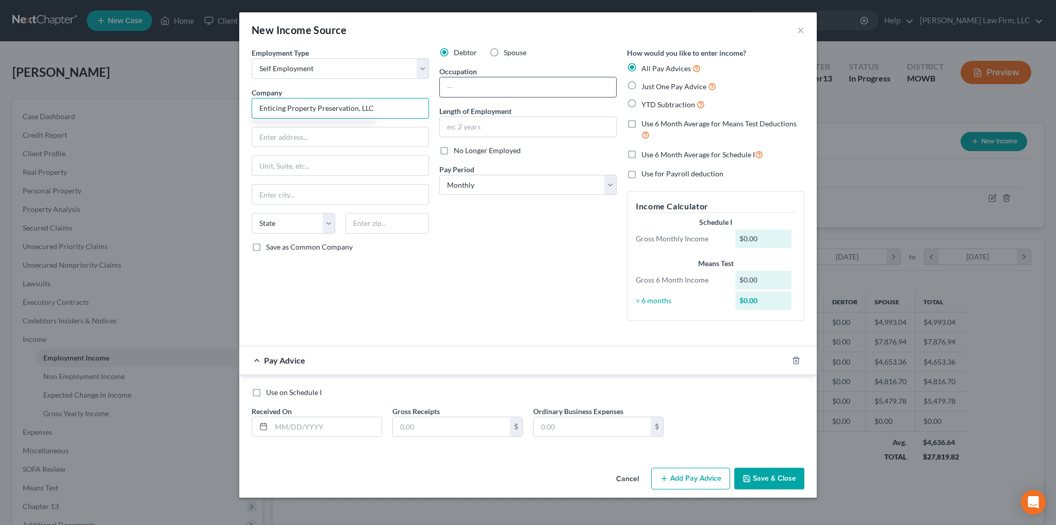
type input "Enticing Property Preservation, LLC"
click at [483, 85] on input "text" at bounding box center [528, 87] width 176 height 20
type input "Realtor"
click at [292, 135] on input "text" at bounding box center [340, 137] width 176 height 20
type input "[STREET_ADDRESS][PERSON_NAME]"
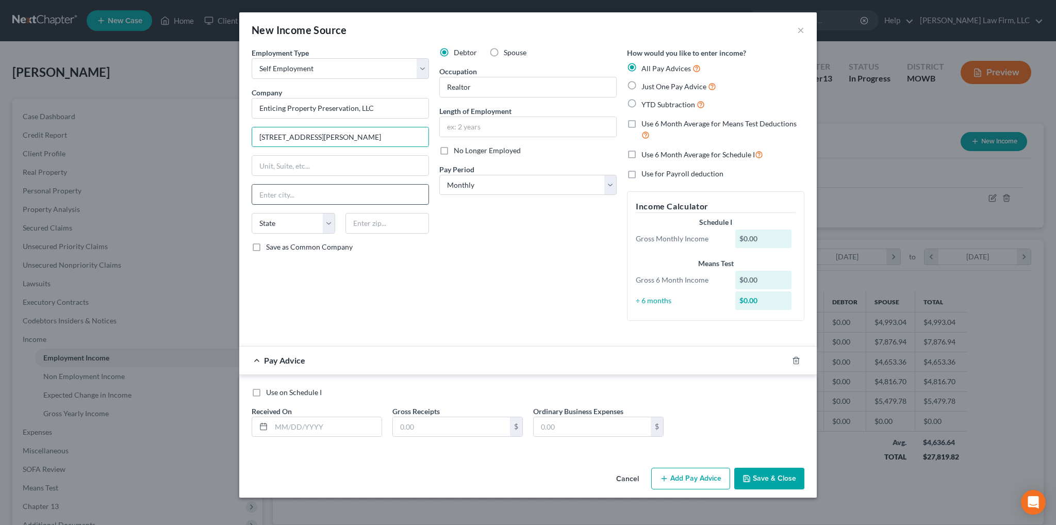
click at [320, 196] on input "text" at bounding box center [340, 195] width 176 height 20
type input "[US_STATE][GEOGRAPHIC_DATA]"
click at [285, 222] on select "State [US_STATE] AK AR AZ CA CO CT DE DC [GEOGRAPHIC_DATA] [GEOGRAPHIC_DATA] GU…" at bounding box center [294, 223] width 84 height 21
select select "26"
click at [252, 213] on select "State [US_STATE] AK AR AZ CA CO CT DE DC [GEOGRAPHIC_DATA] [GEOGRAPHIC_DATA] GU…" at bounding box center [294, 223] width 84 height 21
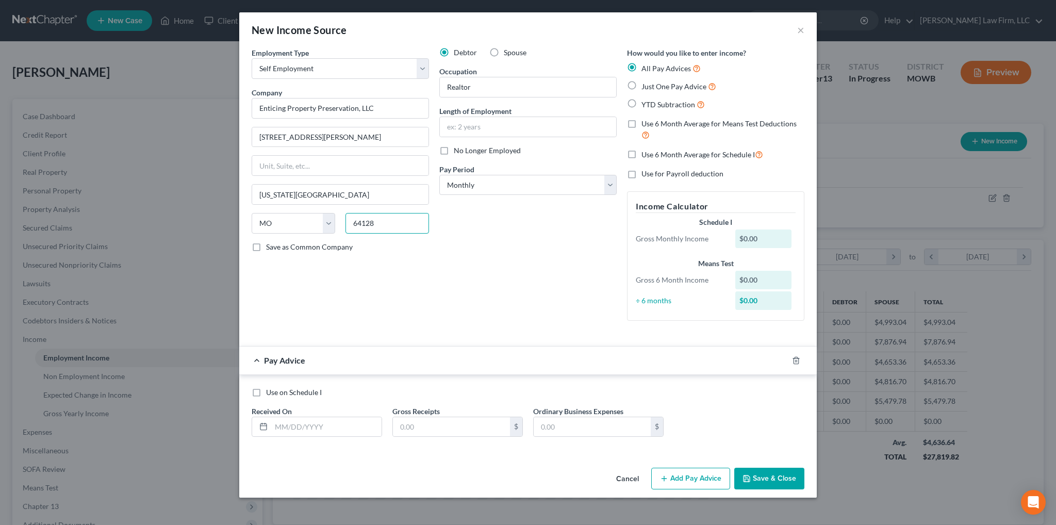
type input "64128"
click at [641, 86] on label "Just One Pay Advice" at bounding box center [678, 86] width 75 height 12
click at [645, 86] on input "Just One Pay Advice" at bounding box center [648, 83] width 7 height 7
radio input "true"
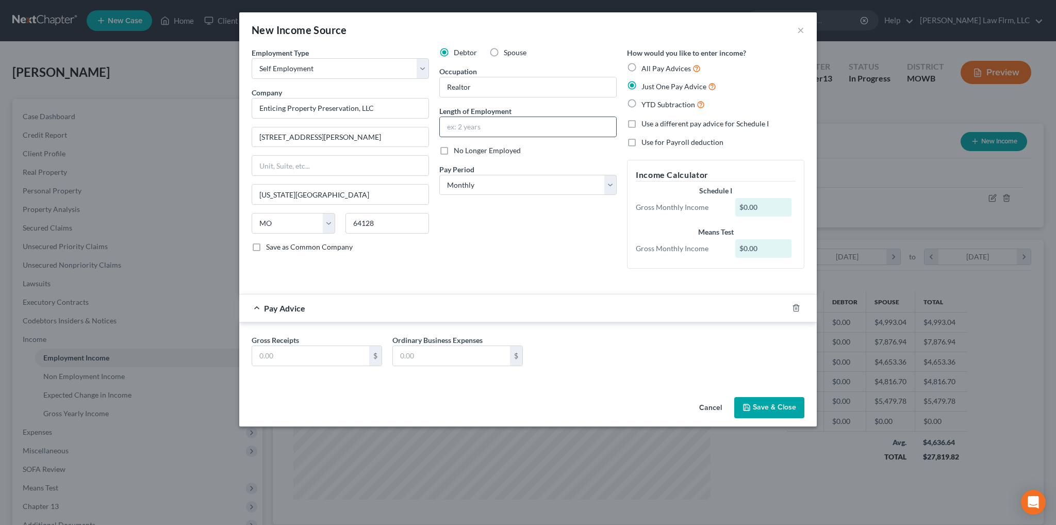
click at [512, 120] on input "text" at bounding box center [528, 127] width 176 height 20
type input "3 years 9 months"
click at [796, 306] on polyline "button" at bounding box center [796, 306] width 6 height 0
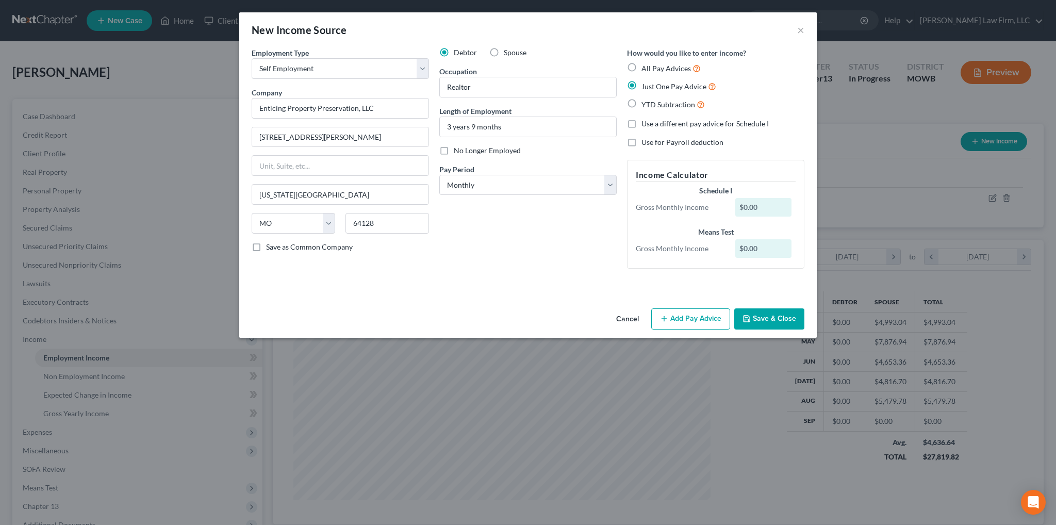
click at [641, 65] on label "All Pay Advices" at bounding box center [670, 68] width 59 height 12
click at [645, 65] on input "All Pay Advices" at bounding box center [648, 65] width 7 height 7
radio input "true"
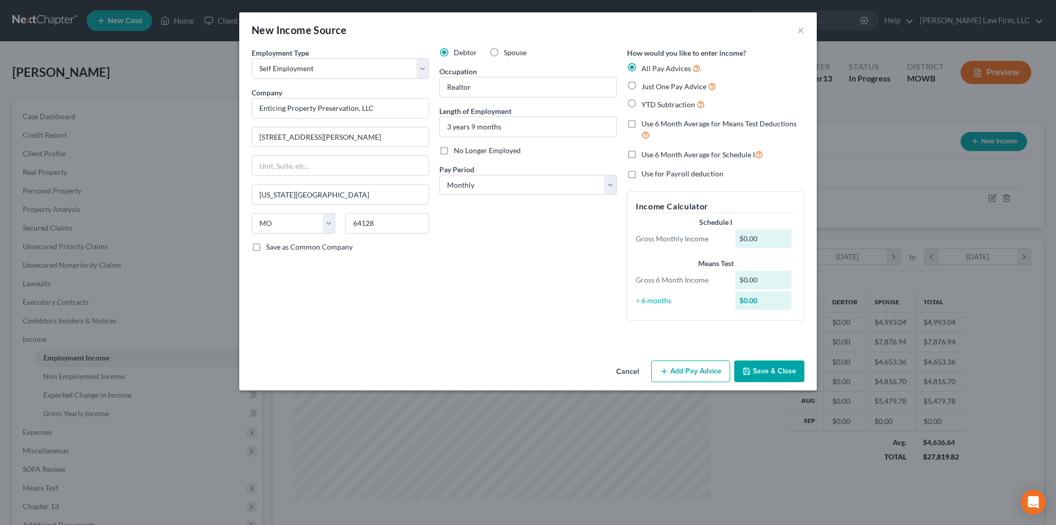
click at [693, 370] on button "Add Pay Advice" at bounding box center [690, 371] width 79 height 22
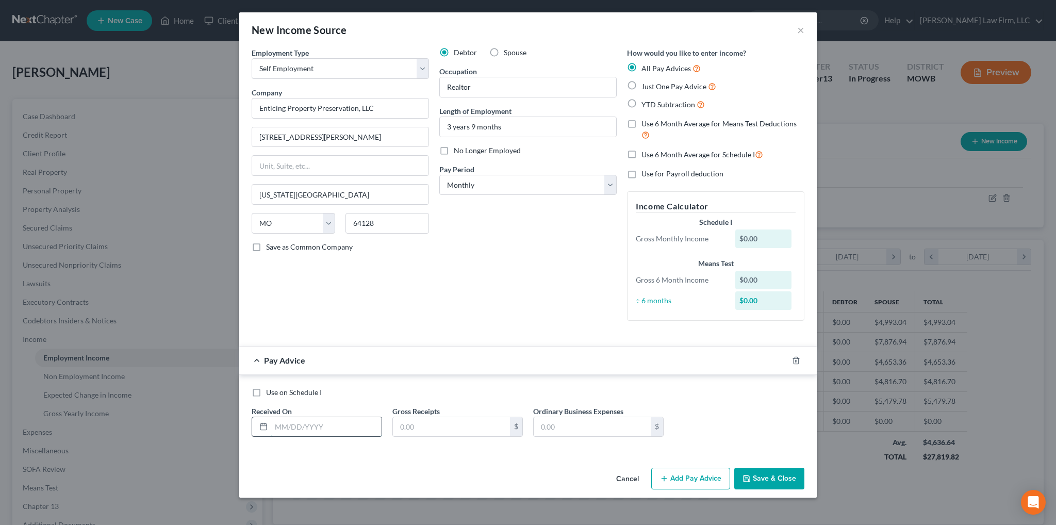
click at [297, 428] on input "text" at bounding box center [326, 427] width 110 height 20
type input "[DATE]"
type input "6,000.00"
click at [682, 479] on button "Add Pay Advice" at bounding box center [690, 479] width 79 height 22
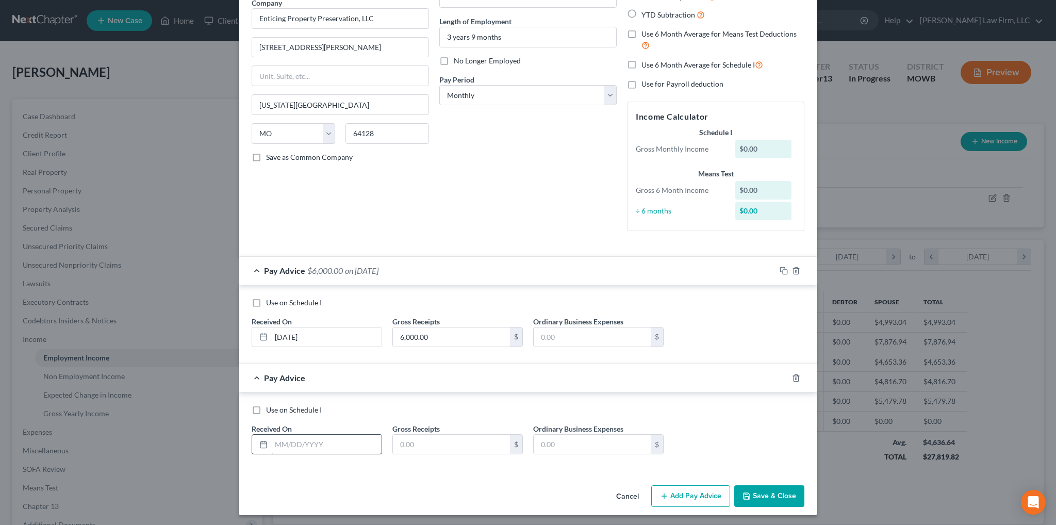
scroll to position [91, 0]
click at [302, 438] on input "text" at bounding box center [326, 443] width 110 height 20
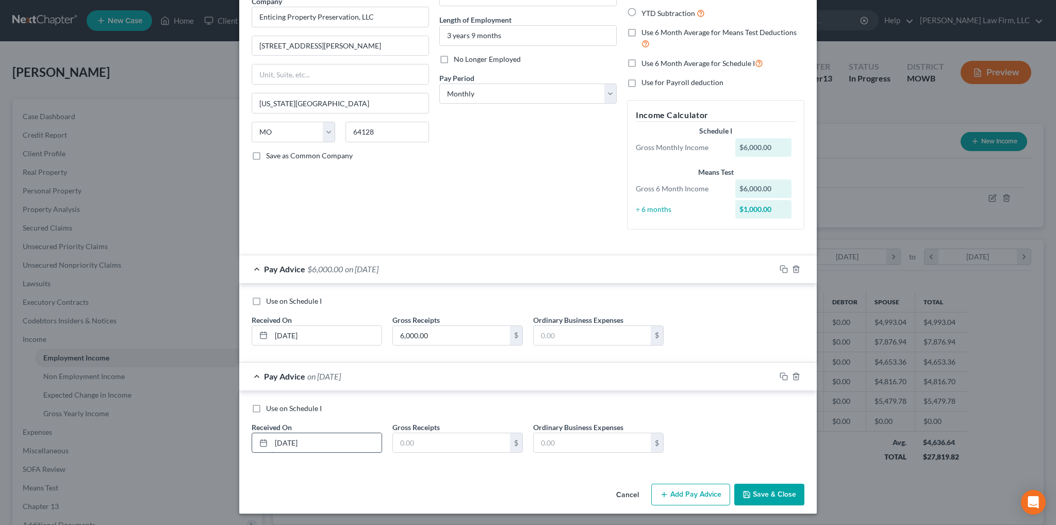
type input "[DATE]"
type input "4,000.00"
click at [693, 495] on button "Add Pay Advice" at bounding box center [690, 495] width 79 height 22
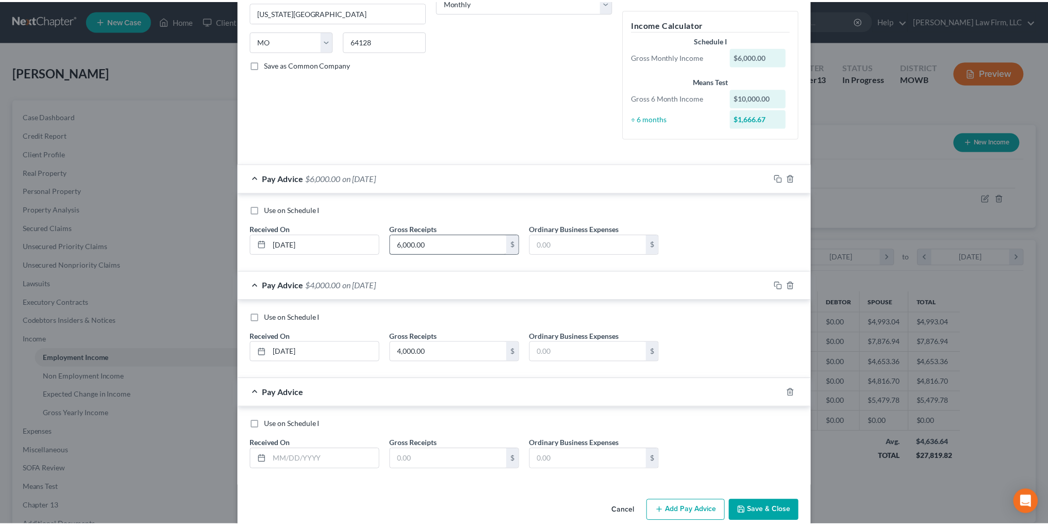
scroll to position [198, 0]
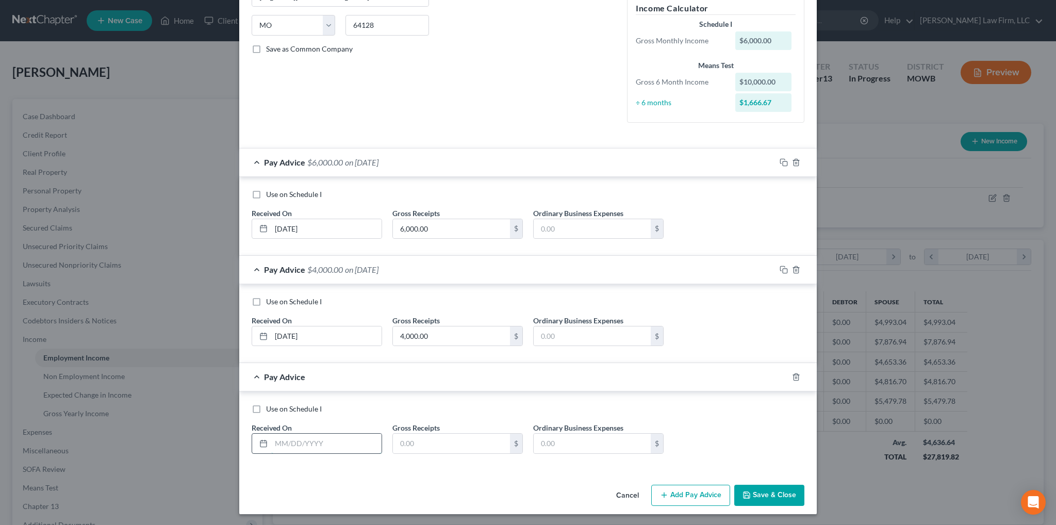
click at [310, 442] on input "text" at bounding box center [326, 444] width 110 height 20
type input "[DATE]"
type input "5,000.00"
click at [290, 228] on input "[DATE]" at bounding box center [326, 229] width 110 height 20
type input "[DATE]"
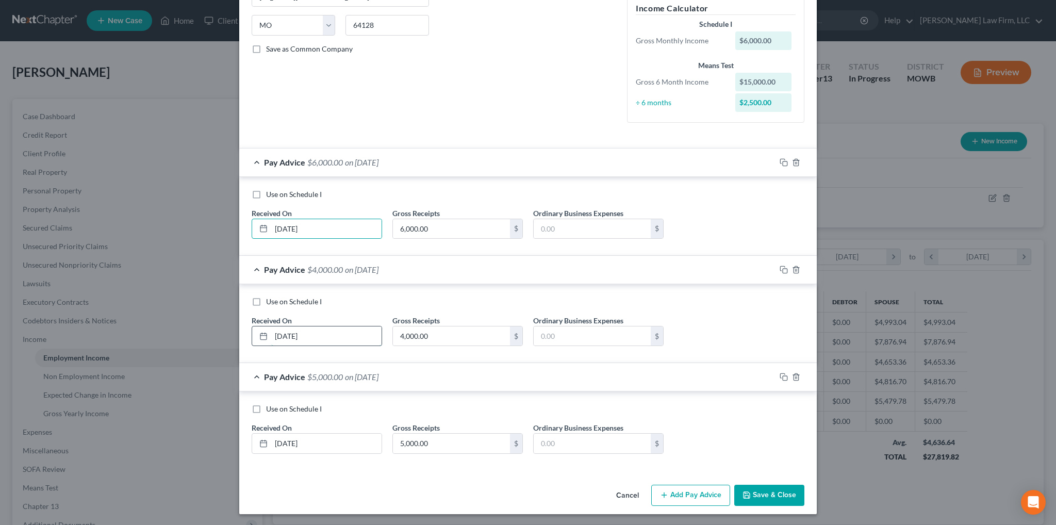
click at [290, 332] on input "[DATE]" at bounding box center [326, 336] width 110 height 20
type input "[DATE]"
click at [291, 445] on input "[DATE]" at bounding box center [326, 444] width 110 height 20
type input "[DATE]"
click at [767, 497] on button "Save & Close" at bounding box center [769, 496] width 70 height 22
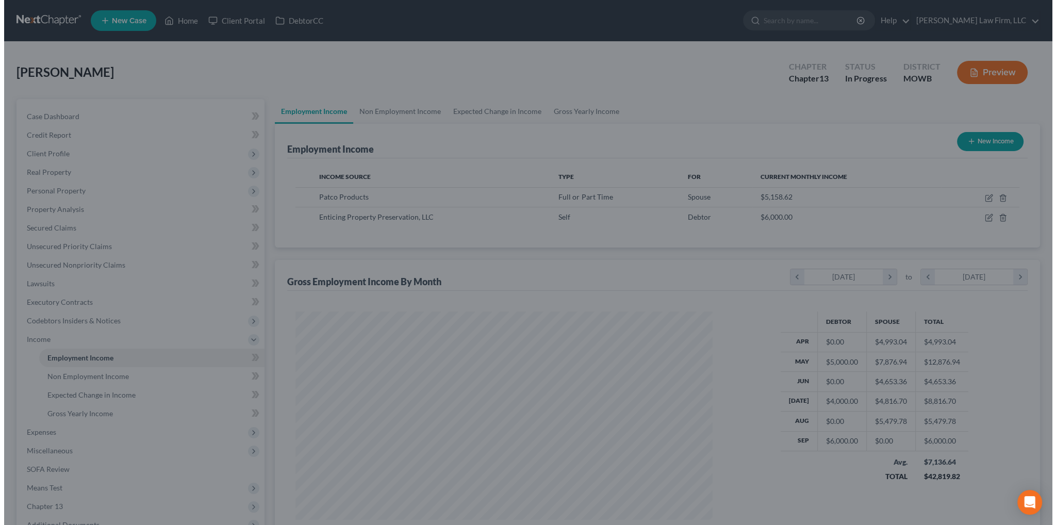
scroll to position [515353, 515125]
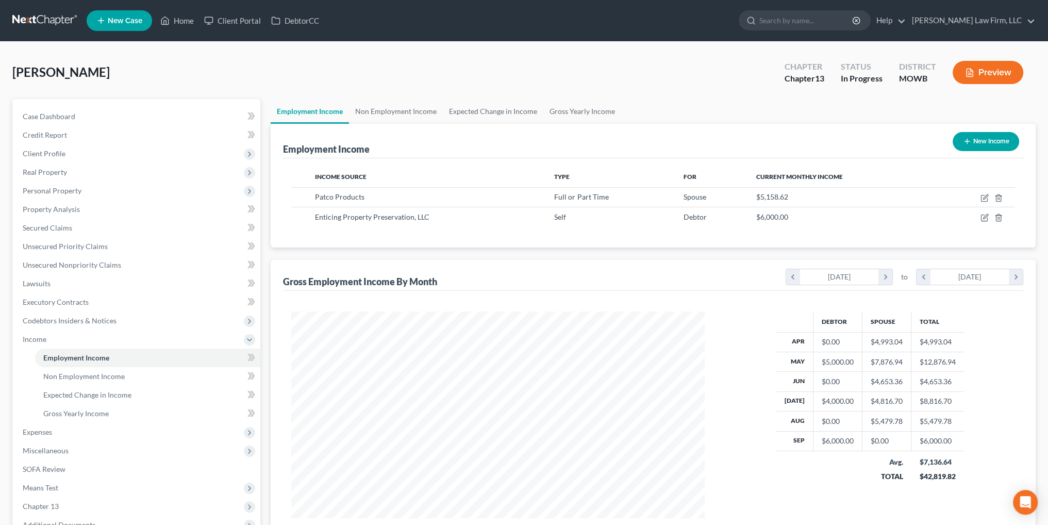
click at [980, 142] on button "New Income" at bounding box center [986, 141] width 67 height 19
select select "0"
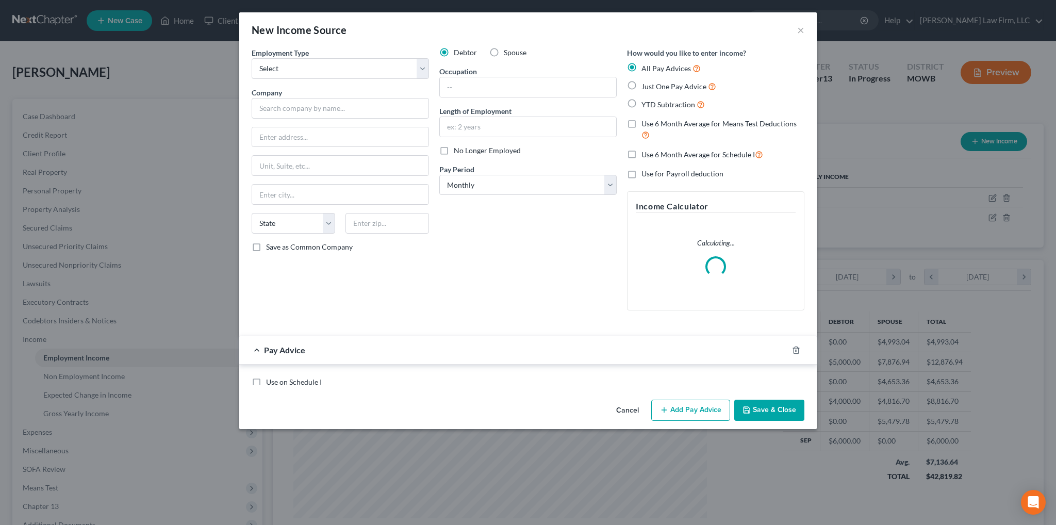
scroll to position [208, 437]
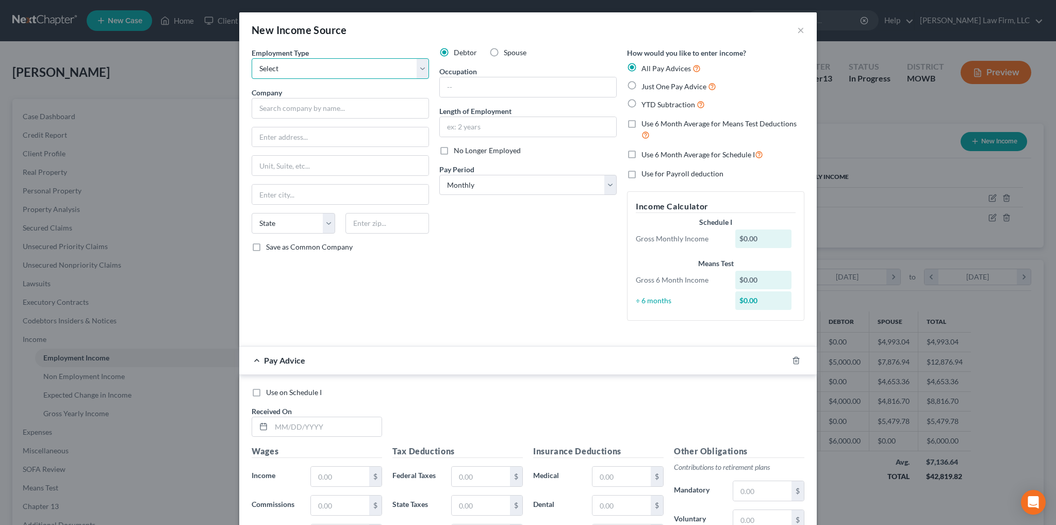
click at [324, 73] on select "Select Full or [DEMOGRAPHIC_DATA] Employment Self Employment" at bounding box center [340, 68] width 177 height 21
select select "0"
click at [252, 58] on select "Select Full or [DEMOGRAPHIC_DATA] Employment Self Employment" at bounding box center [340, 68] width 177 height 21
click at [307, 107] on input "text" at bounding box center [340, 108] width 177 height 21
type input "Enticing Property Preservation, LLC"
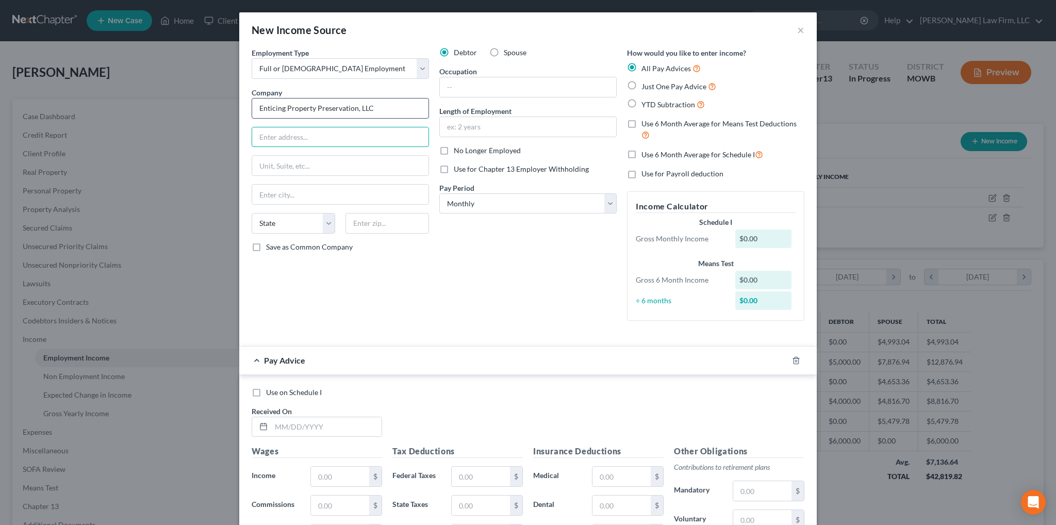
type input "4"
type input "[STREET_ADDRESS][PERSON_NAME]"
click at [305, 194] on input "text" at bounding box center [340, 195] width 176 height 20
type input "[US_STATE][GEOGRAPHIC_DATA]"
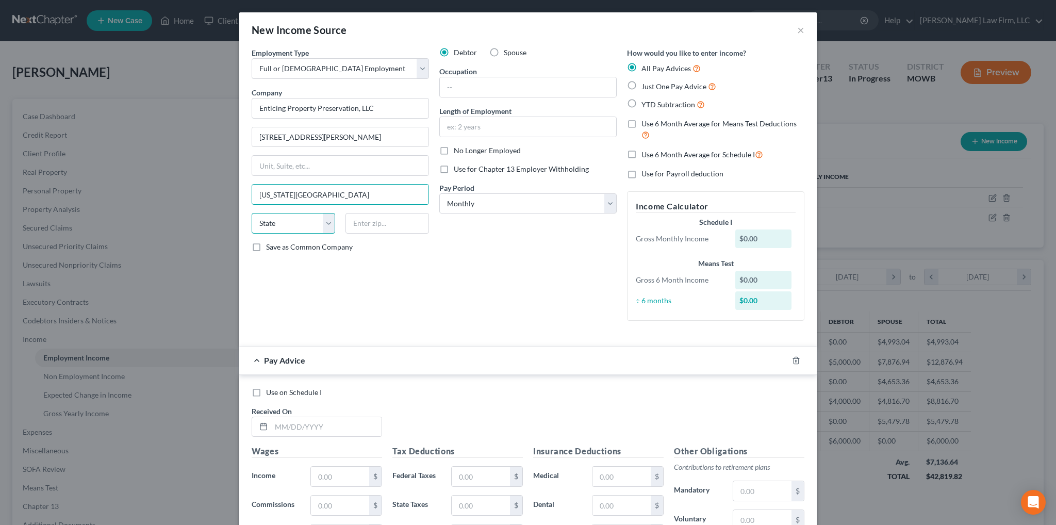
click at [286, 225] on select "State [US_STATE] AK AR AZ CA CO CT DE DC [GEOGRAPHIC_DATA] [GEOGRAPHIC_DATA] GU…" at bounding box center [294, 223] width 84 height 21
select select "26"
click at [252, 213] on select "State [US_STATE] AK AR AZ CA CO CT DE DC [GEOGRAPHIC_DATA] [GEOGRAPHIC_DATA] GU…" at bounding box center [294, 223] width 84 height 21
click at [351, 223] on input "text" at bounding box center [387, 223] width 84 height 21
type input "64128"
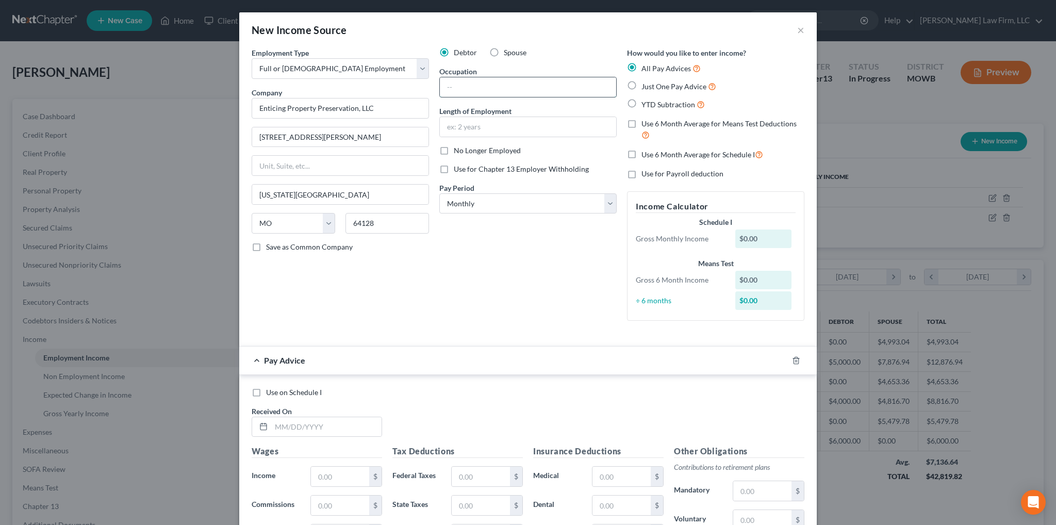
click at [449, 88] on input "text" at bounding box center [528, 87] width 176 height 20
type input "Realtor"
click at [305, 423] on input "text" at bounding box center [326, 427] width 110 height 20
click at [421, 63] on select "Select Full or [DEMOGRAPHIC_DATA] Employment Self Employment" at bounding box center [340, 68] width 177 height 21
select select "1"
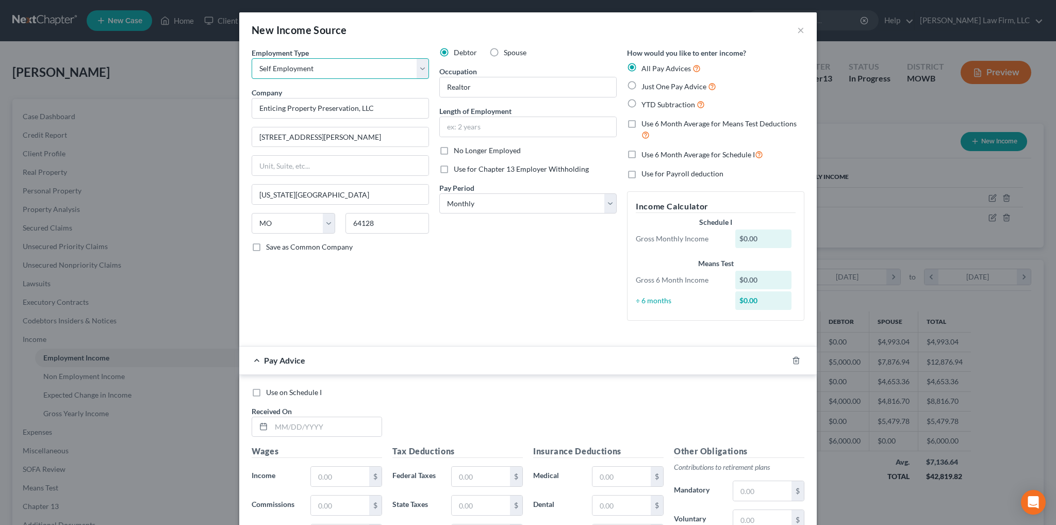
click at [252, 58] on select "Select Full or [DEMOGRAPHIC_DATA] Employment Self Employment" at bounding box center [340, 68] width 177 height 21
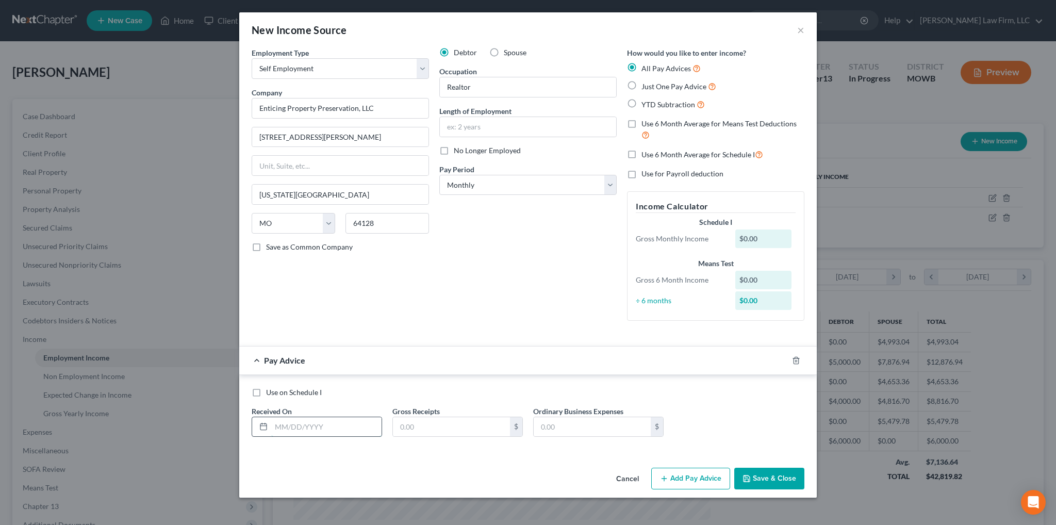
click at [340, 425] on input "text" at bounding box center [326, 427] width 110 height 20
type input "[DATE]"
type input "5,000.00"
click at [708, 475] on button "Add Pay Advice" at bounding box center [690, 479] width 79 height 22
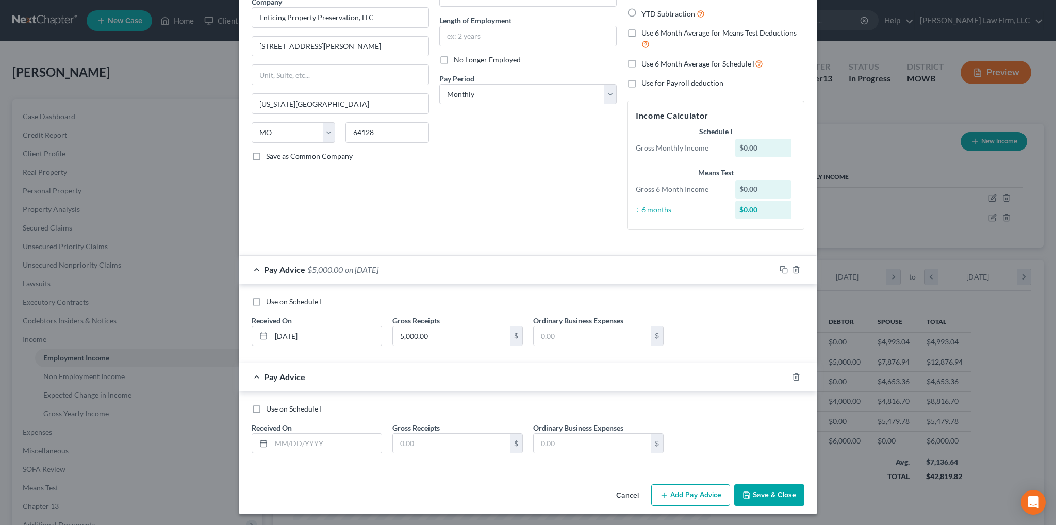
scroll to position [91, 0]
click at [285, 444] on input "text" at bounding box center [326, 443] width 110 height 20
type input "[DATE]"
type input "4,000.00"
click at [683, 487] on button "Add Pay Advice" at bounding box center [690, 495] width 79 height 22
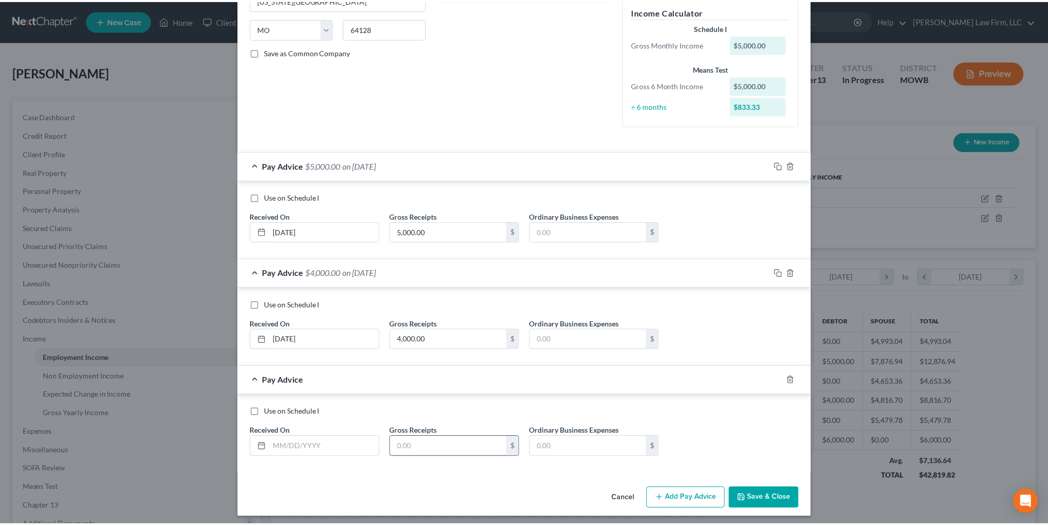
scroll to position [198, 0]
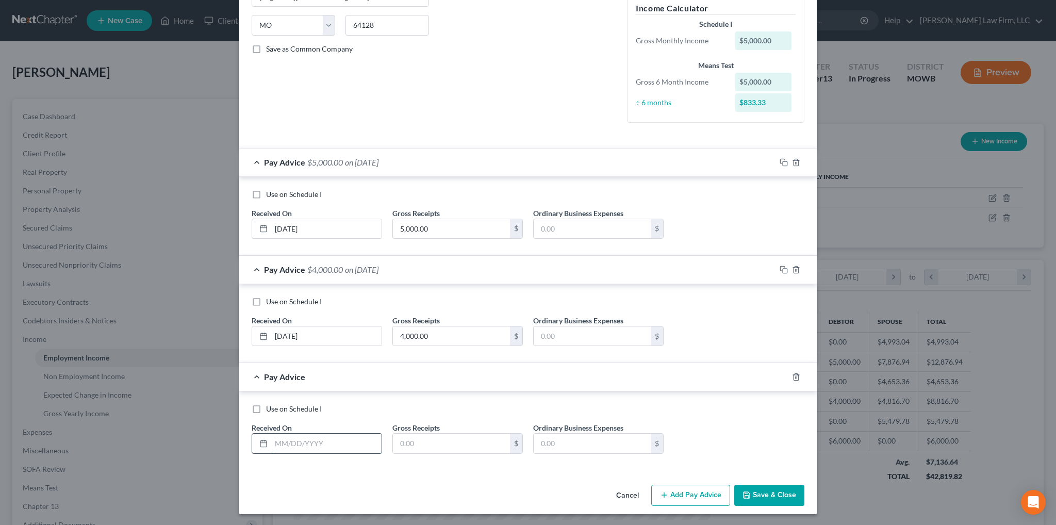
click at [344, 441] on input "text" at bounding box center [326, 444] width 110 height 20
type input "[DATE]"
type input "6,000.00"
click at [765, 495] on button "Save & Close" at bounding box center [769, 496] width 70 height 22
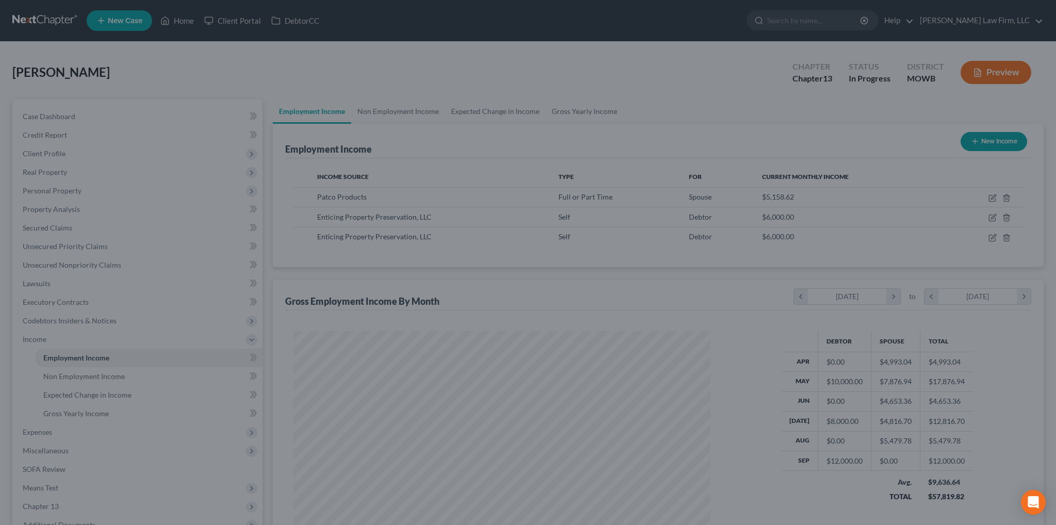
scroll to position [515353, 515125]
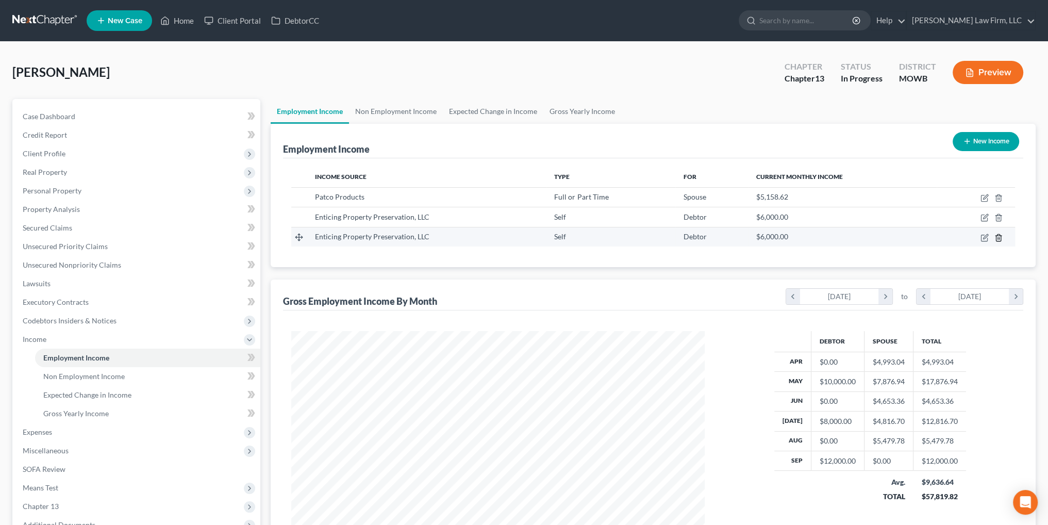
click at [999, 237] on line "button" at bounding box center [999, 238] width 0 height 2
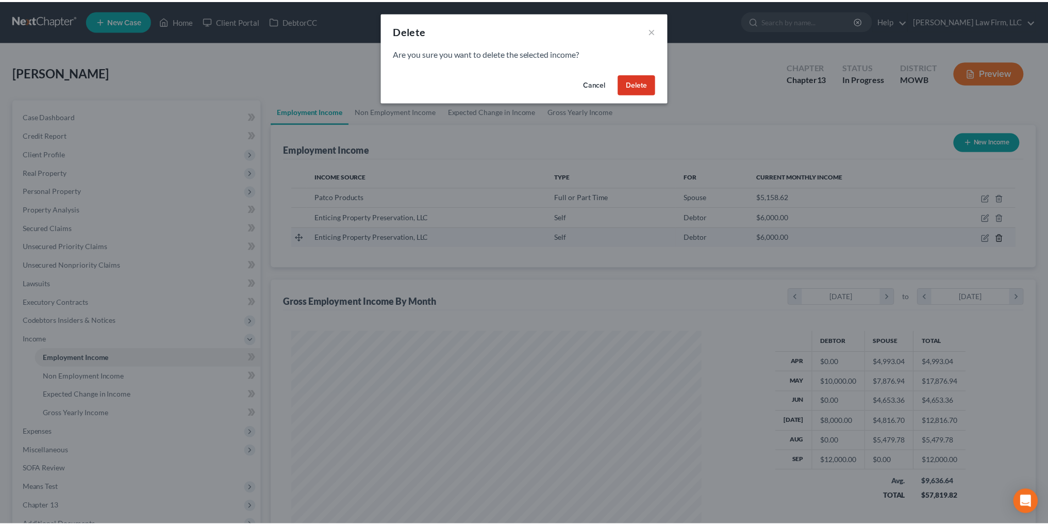
scroll to position [208, 437]
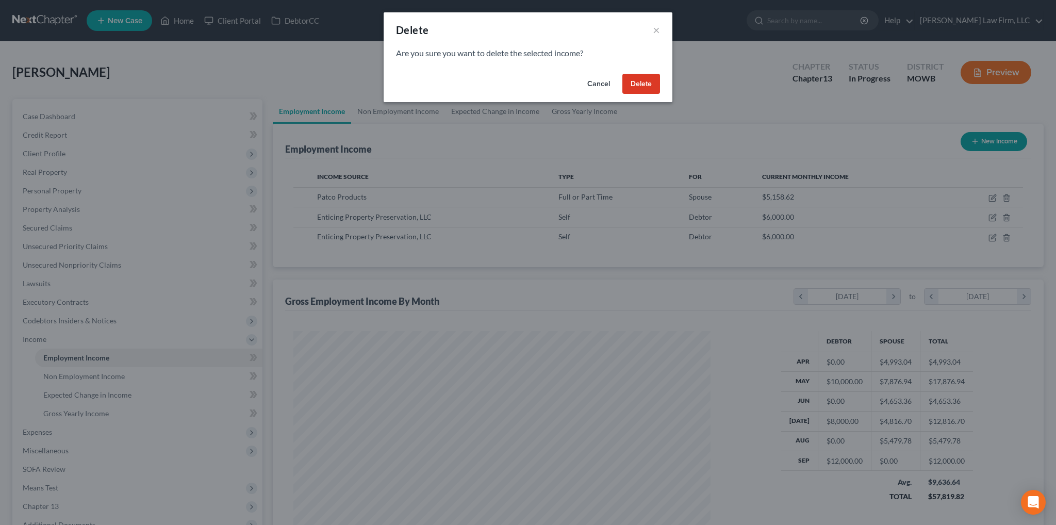
click at [630, 80] on button "Delete" at bounding box center [641, 84] width 38 height 21
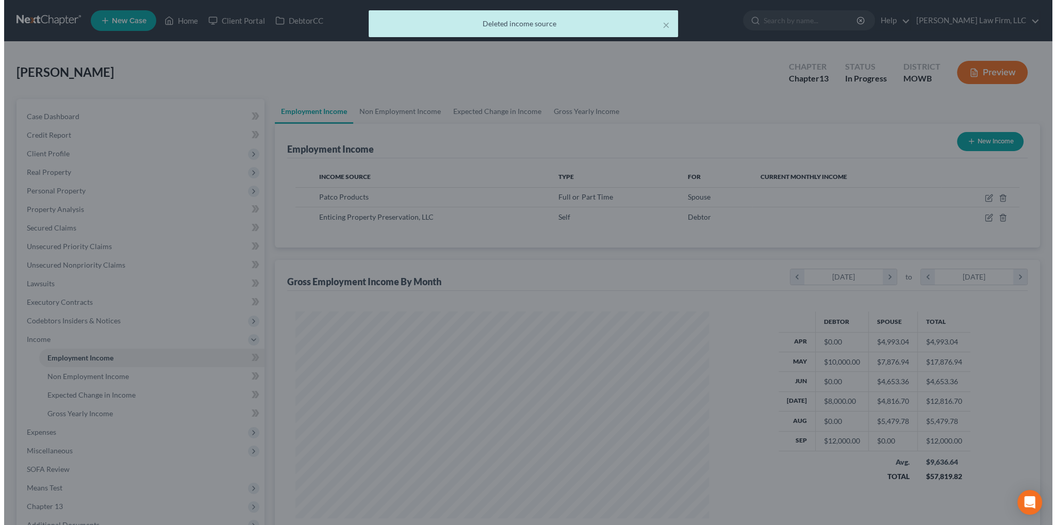
scroll to position [515353, 515125]
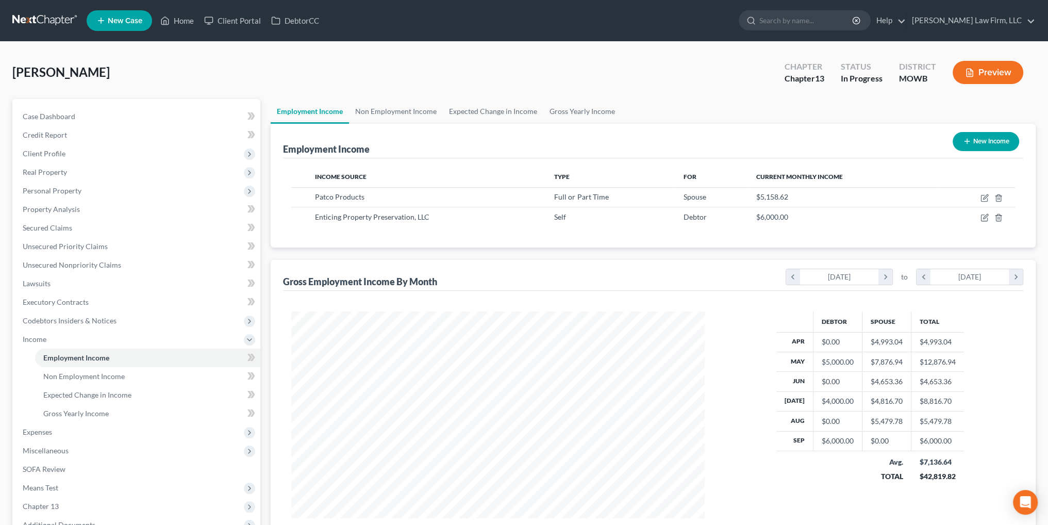
click at [979, 73] on button "Preview" at bounding box center [988, 72] width 71 height 23
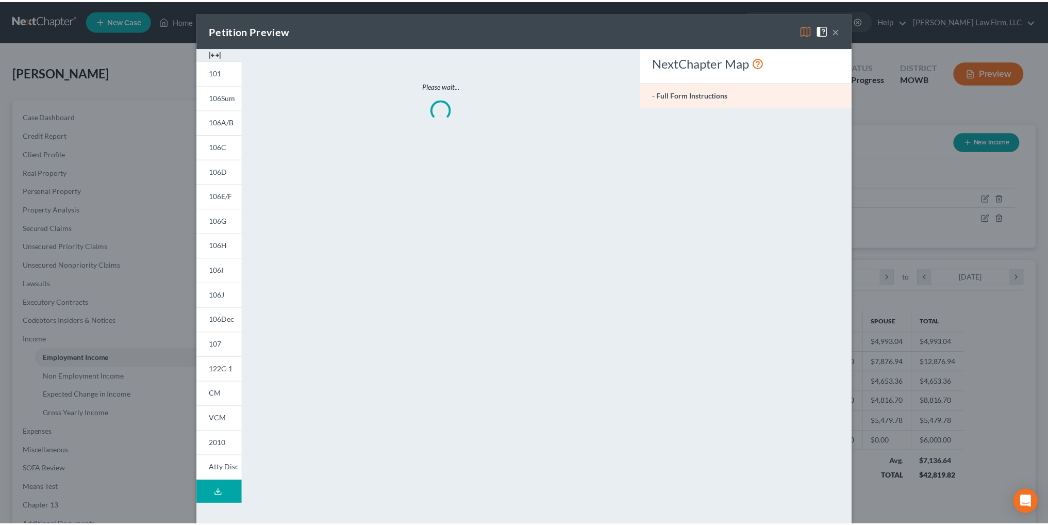
scroll to position [208, 437]
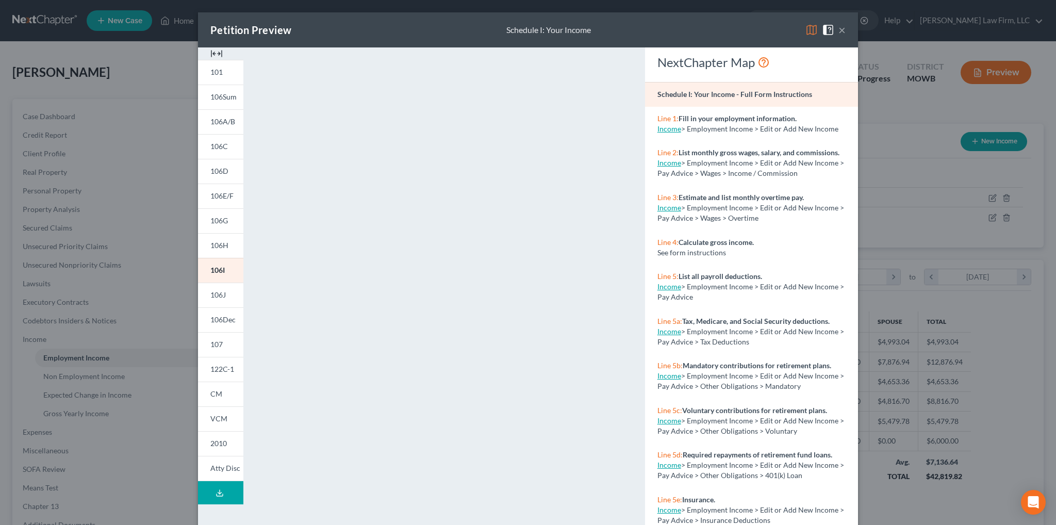
click at [838, 28] on button "×" at bounding box center [841, 30] width 7 height 12
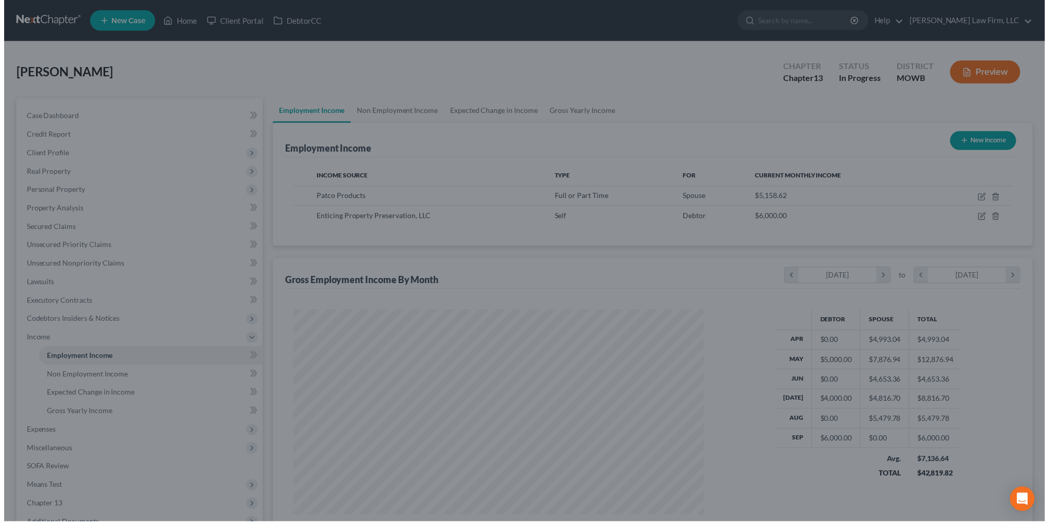
scroll to position [515353, 515125]
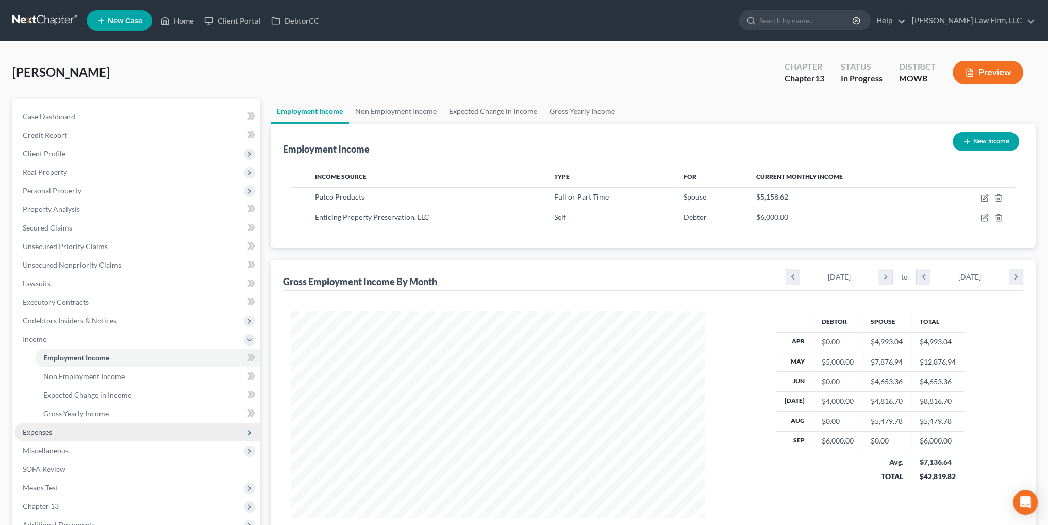
click at [37, 432] on span "Expenses" at bounding box center [37, 431] width 29 height 9
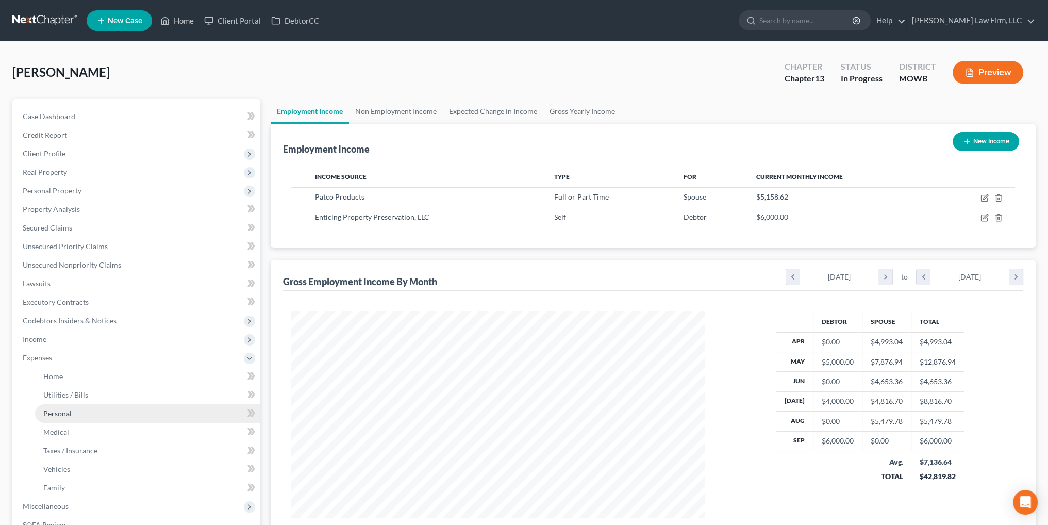
click at [55, 409] on span "Personal" at bounding box center [57, 413] width 28 height 9
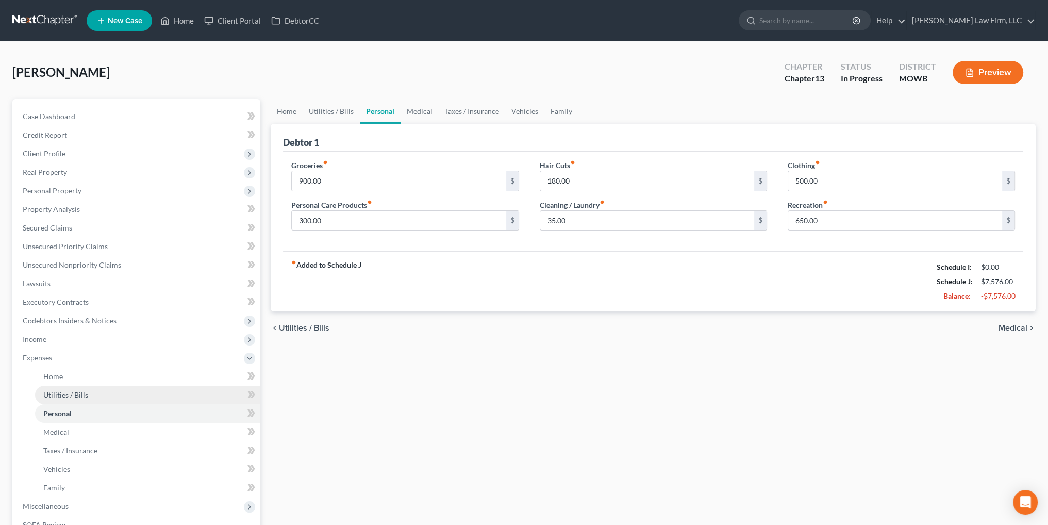
click at [60, 391] on span "Utilities / Bills" at bounding box center [65, 394] width 45 height 9
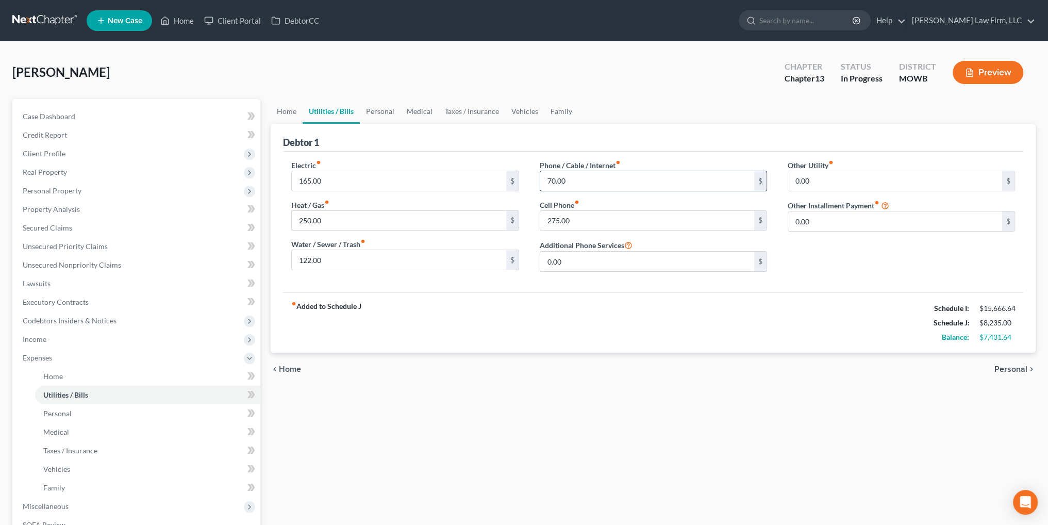
click at [573, 180] on input "70.00" at bounding box center [647, 181] width 214 height 20
type input "170.00"
click at [62, 415] on span "Personal" at bounding box center [57, 413] width 28 height 9
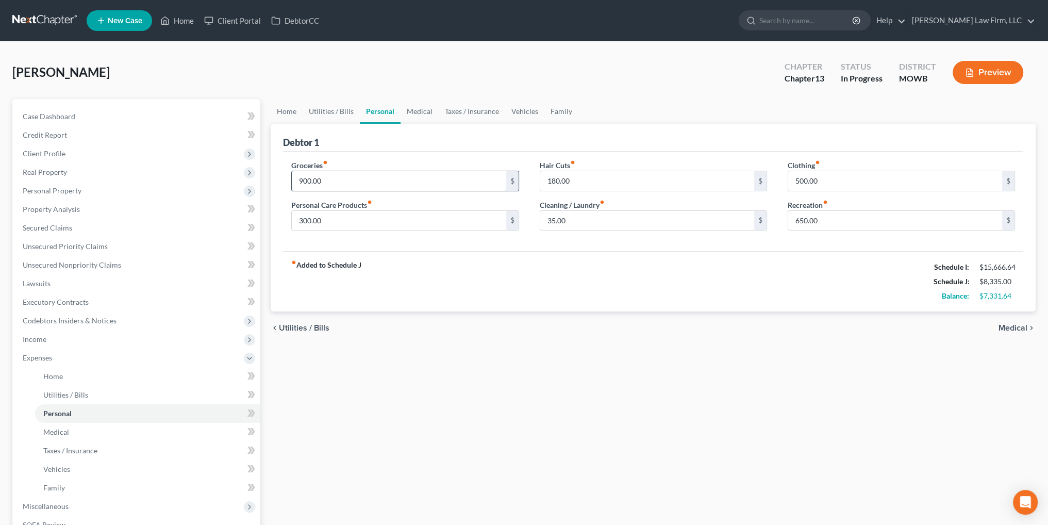
click at [332, 179] on input "900.00" at bounding box center [399, 181] width 214 height 20
type input "1,200.00"
click at [425, 112] on link "Medical" at bounding box center [420, 111] width 38 height 25
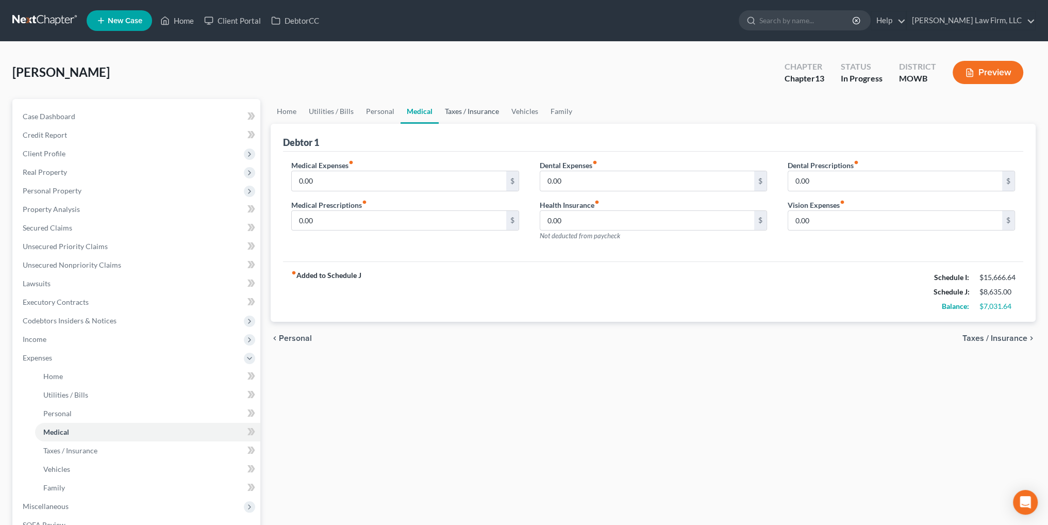
click at [481, 111] on link "Taxes / Insurance" at bounding box center [472, 111] width 67 height 25
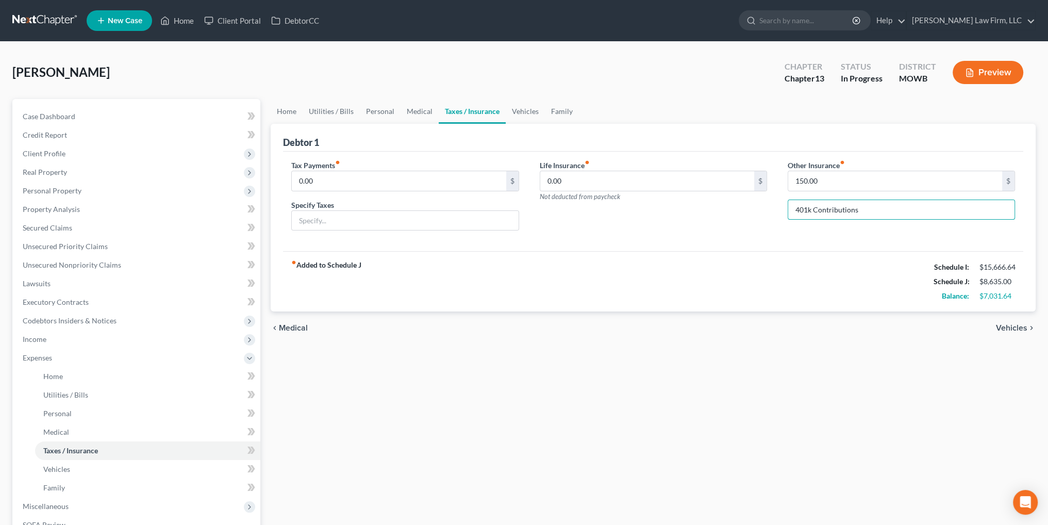
drag, startPoint x: 854, startPoint y: 211, endPoint x: 773, endPoint y: 211, distance: 80.9
click at [773, 211] on div "Tax Payments fiber_manual_record 0.00 $ Specify Taxes Life Insurance fiber_manu…" at bounding box center [653, 199] width 744 height 79
click at [372, 109] on link "Personal" at bounding box center [380, 111] width 41 height 25
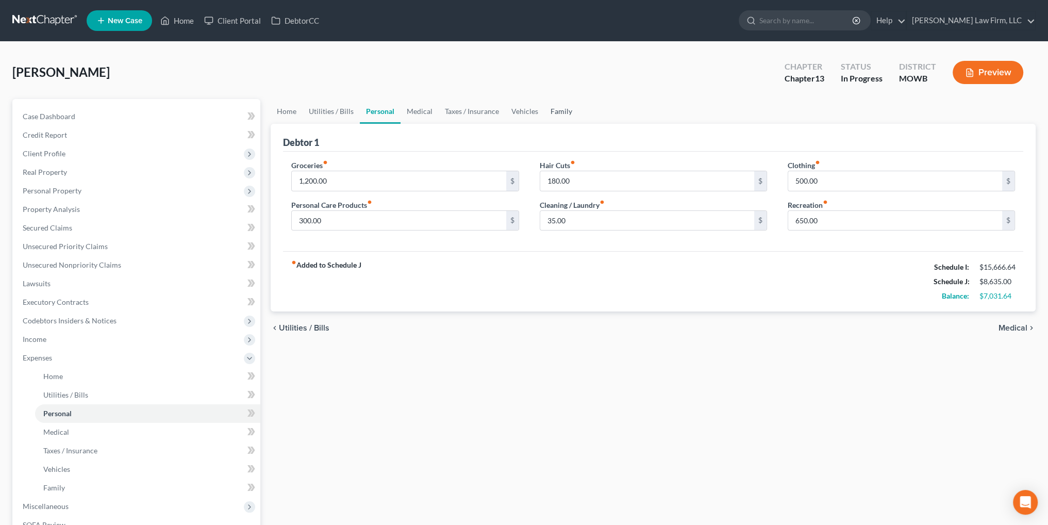
click at [553, 110] on link "Family" at bounding box center [561, 111] width 34 height 25
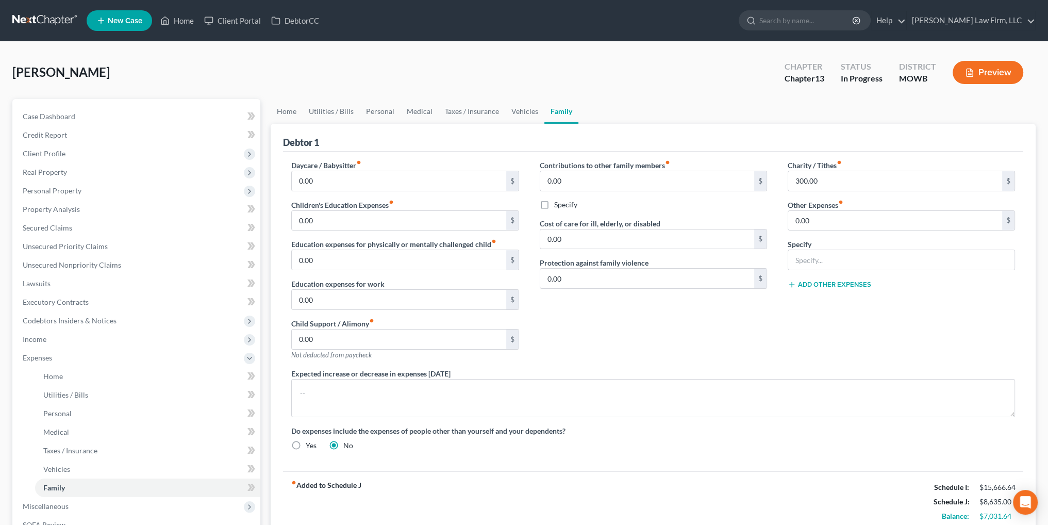
click at [993, 74] on button "Preview" at bounding box center [988, 72] width 71 height 23
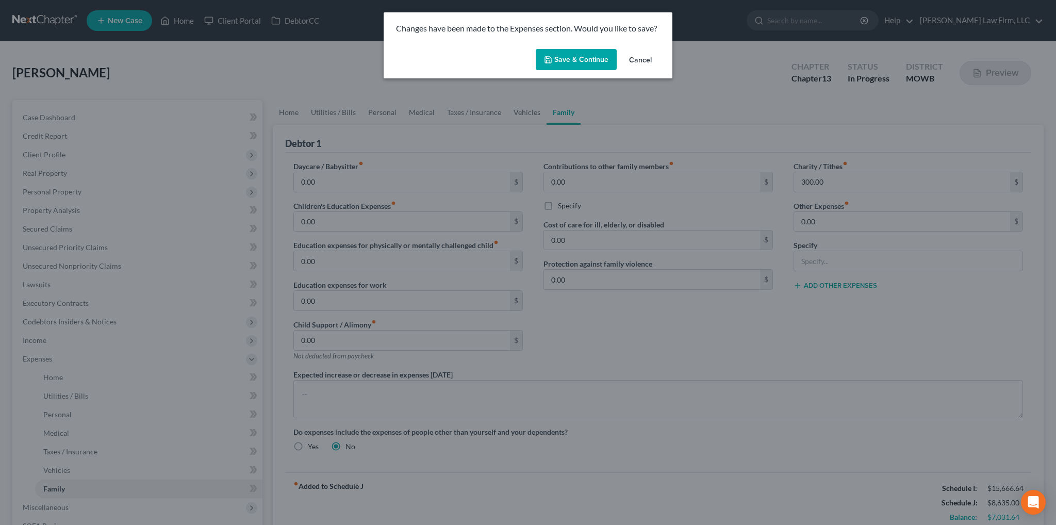
click at [567, 56] on button "Save & Continue" at bounding box center [576, 60] width 81 height 22
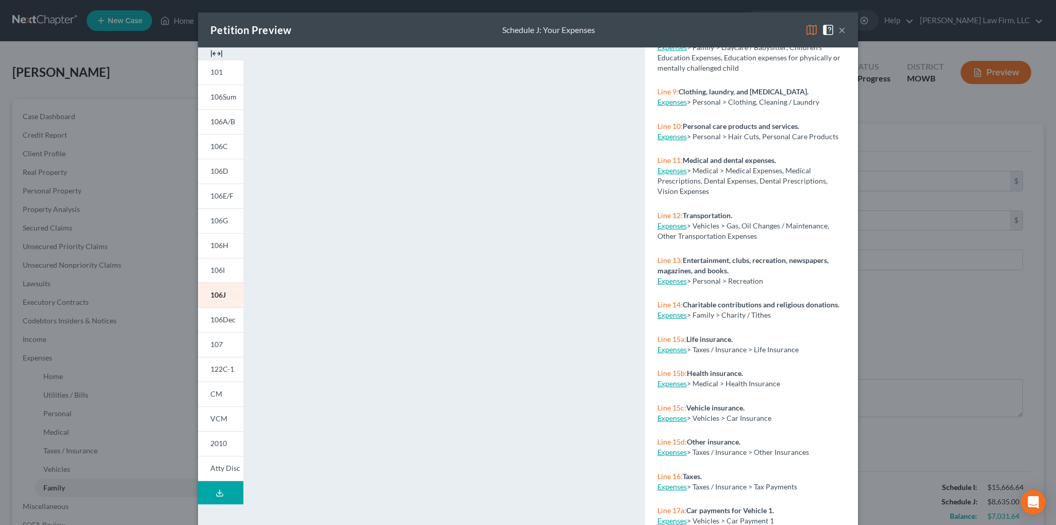
scroll to position [928, 0]
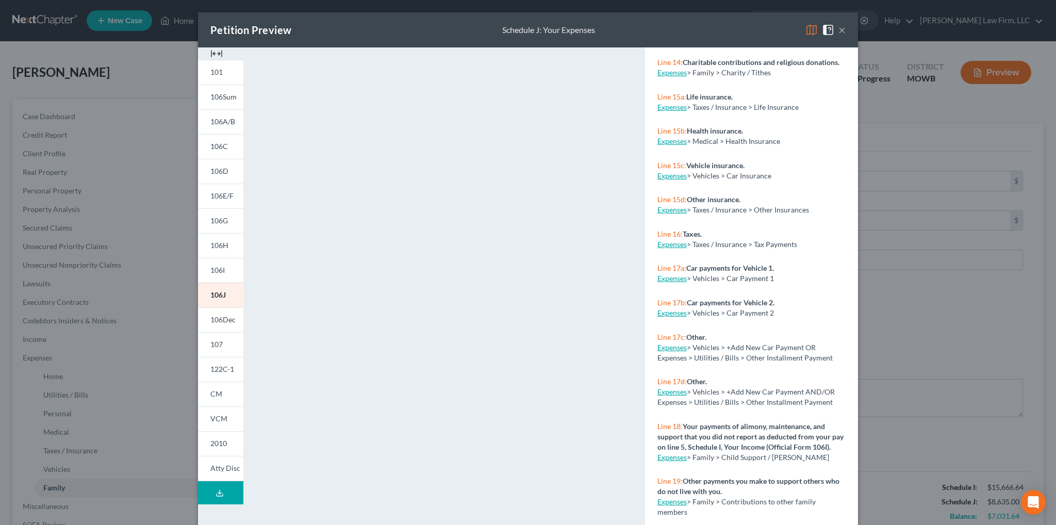
click at [667, 111] on link "Expenses" at bounding box center [671, 107] width 29 height 9
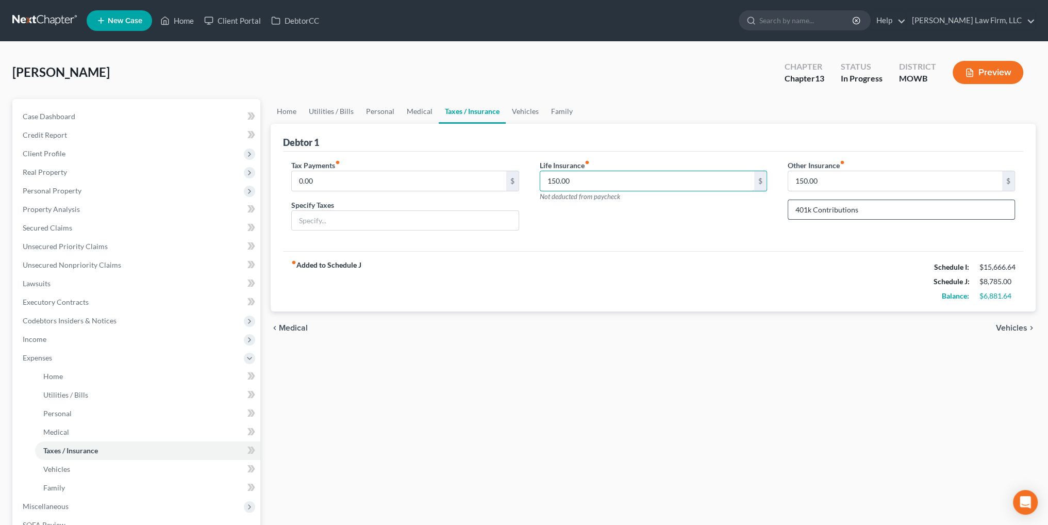
type input "150.00"
drag, startPoint x: 880, startPoint y: 208, endPoint x: 777, endPoint y: 213, distance: 102.7
click at [777, 213] on div "Other Insurance fiber_manual_record 150.00 $ 401k Contributions" at bounding box center [901, 199] width 248 height 79
type input "0.00"
click at [524, 109] on link "Vehicles" at bounding box center [525, 111] width 39 height 25
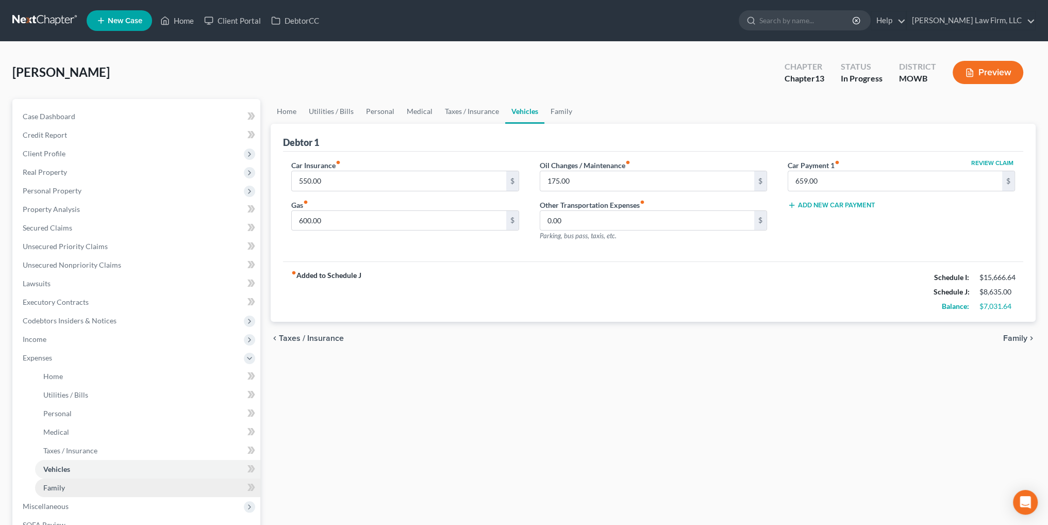
click at [60, 485] on span "Family" at bounding box center [54, 487] width 22 height 9
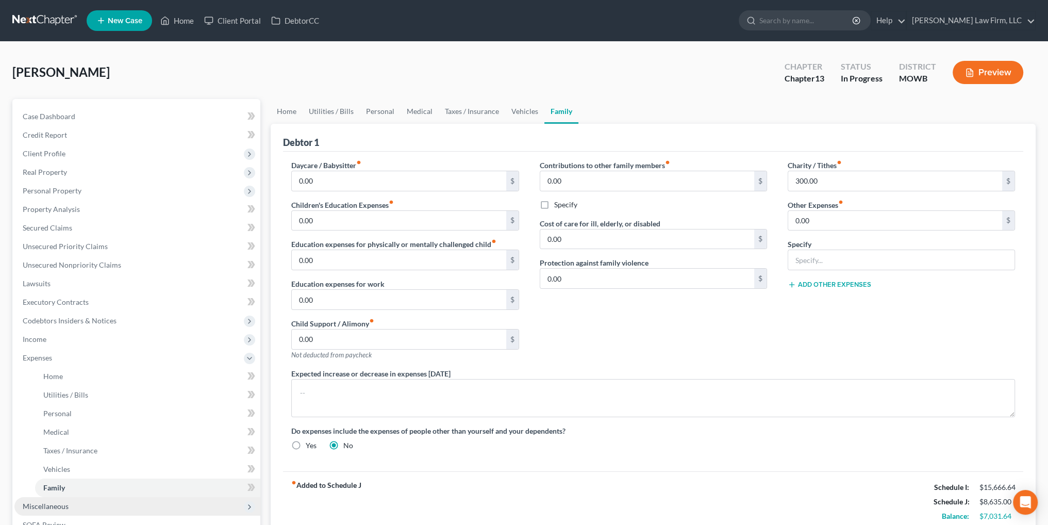
click at [45, 506] on span "Miscellaneous" at bounding box center [46, 506] width 46 height 9
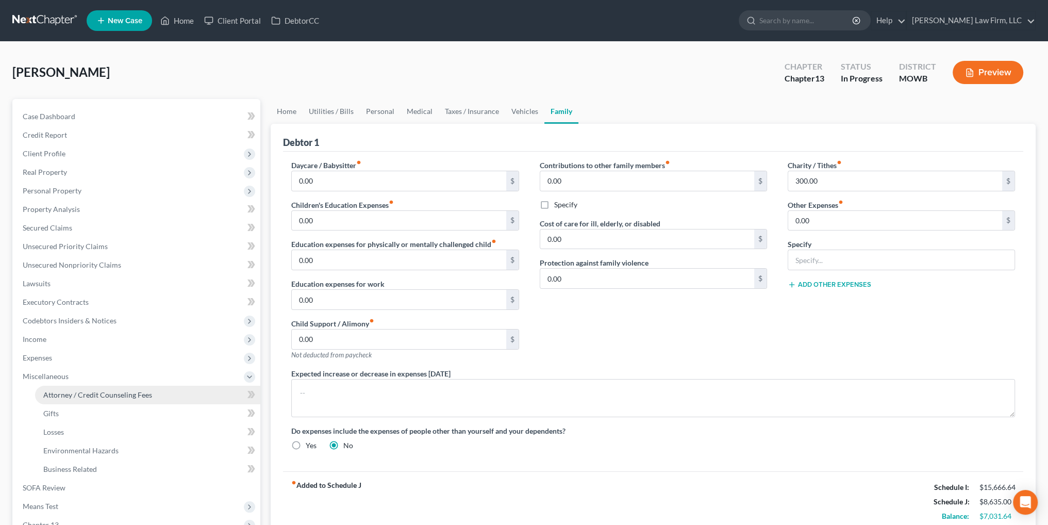
click at [89, 390] on span "Attorney / Credit Counseling Fees" at bounding box center [97, 394] width 109 height 9
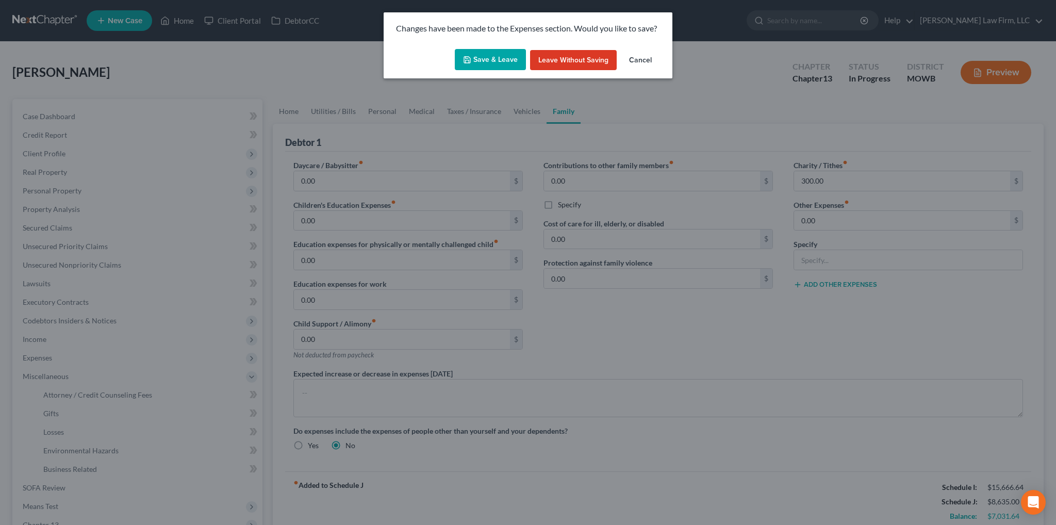
click at [495, 58] on button "Save & Leave" at bounding box center [490, 60] width 71 height 22
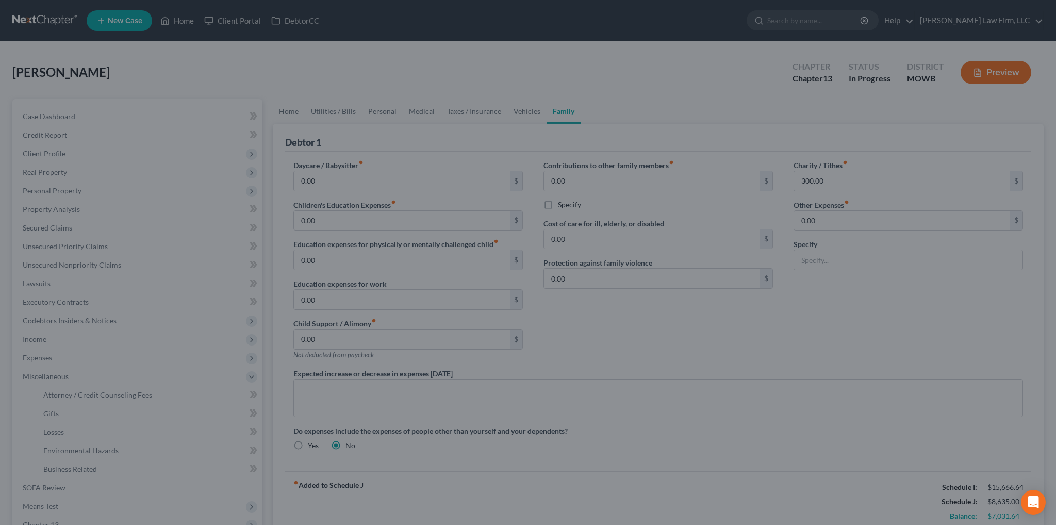
select select "2"
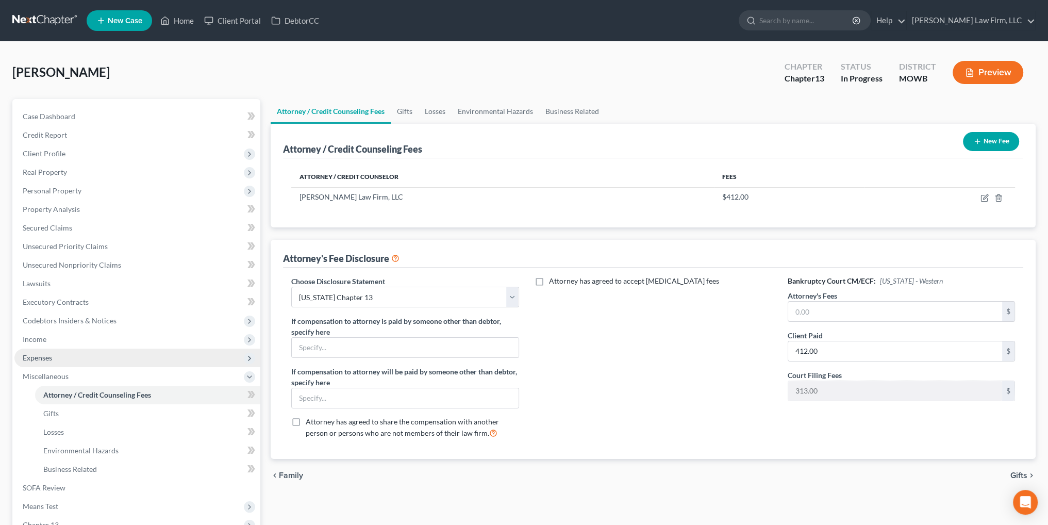
click at [34, 360] on span "Expenses" at bounding box center [37, 357] width 29 height 9
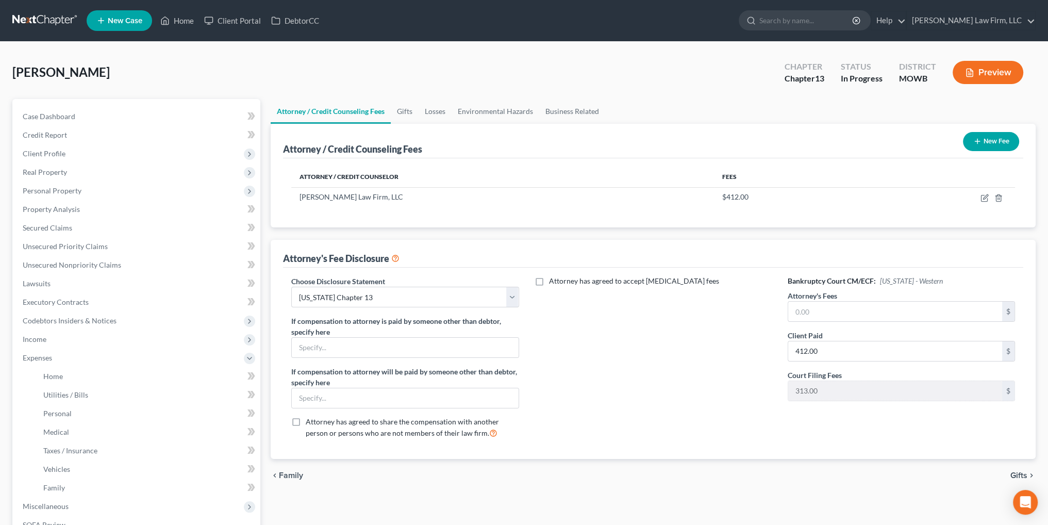
click at [981, 78] on button "Preview" at bounding box center [988, 72] width 71 height 23
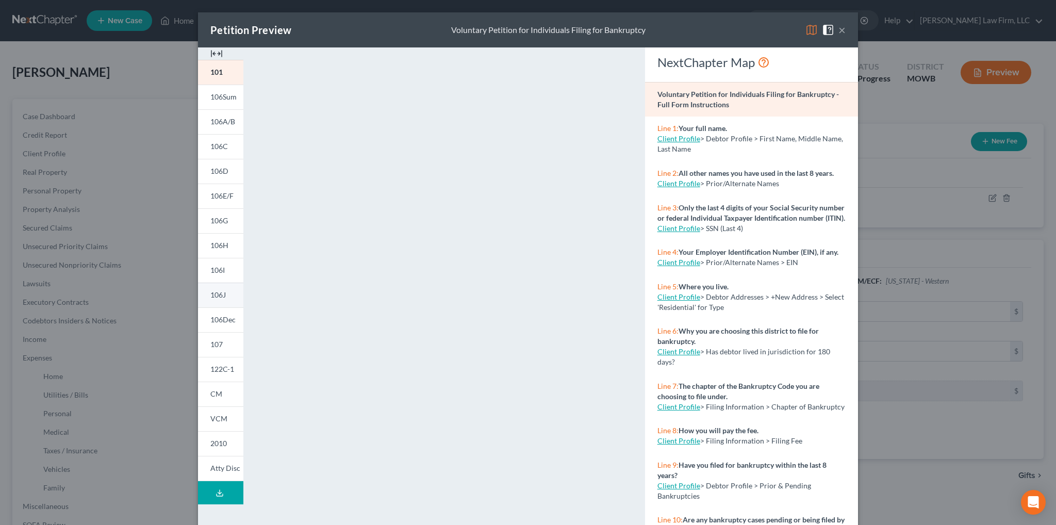
click at [216, 289] on link "106J" at bounding box center [220, 295] width 45 height 25
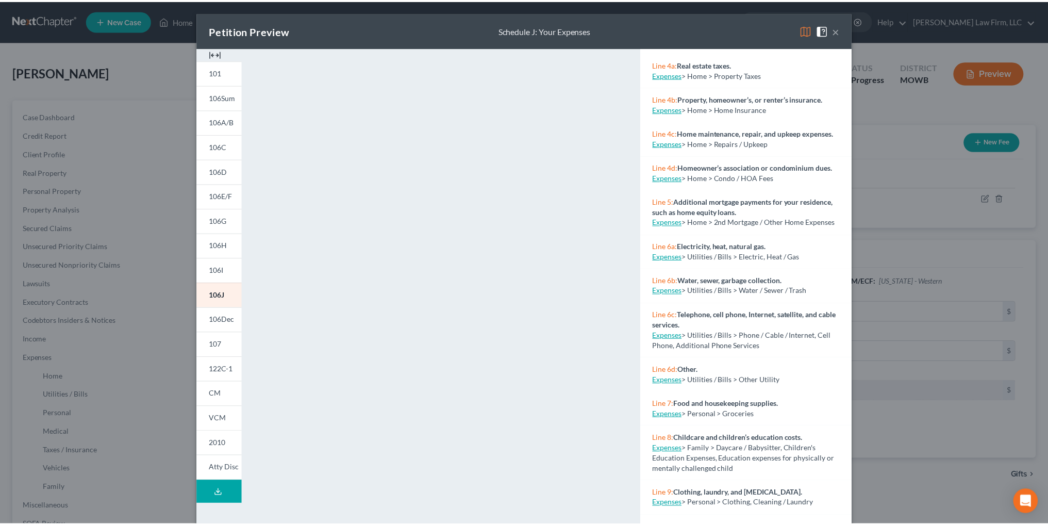
scroll to position [309, 0]
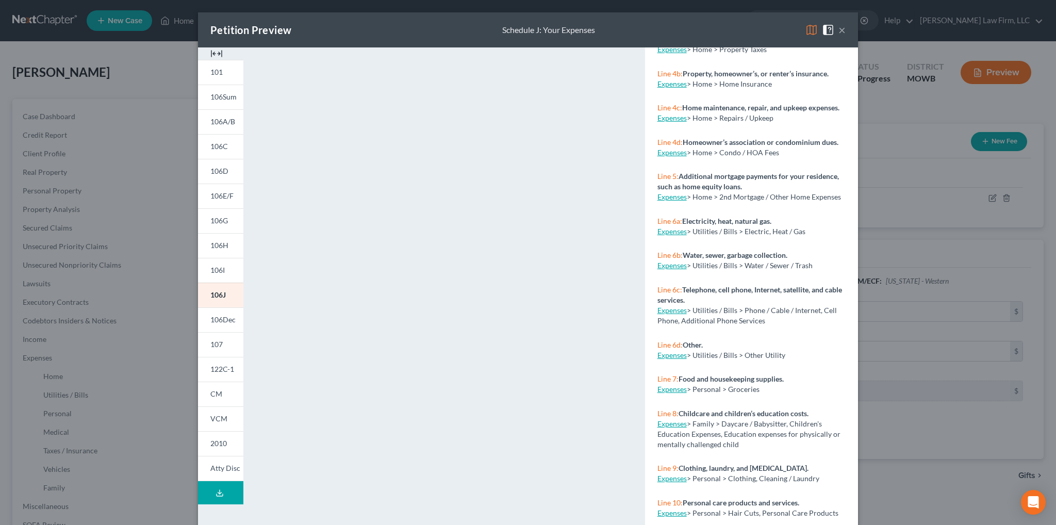
click at [669, 314] on link "Expenses" at bounding box center [671, 310] width 29 height 9
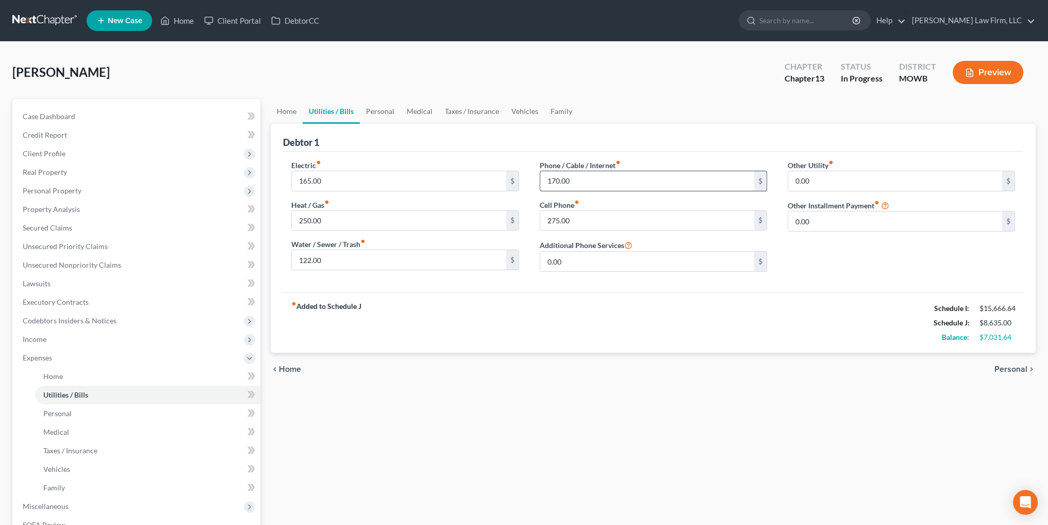
click at [559, 178] on input "170.00" at bounding box center [647, 181] width 214 height 20
click at [553, 181] on input "170.00" at bounding box center [647, 181] width 214 height 20
type input "190.00"
click at [69, 439] on link "Medical" at bounding box center [147, 432] width 225 height 19
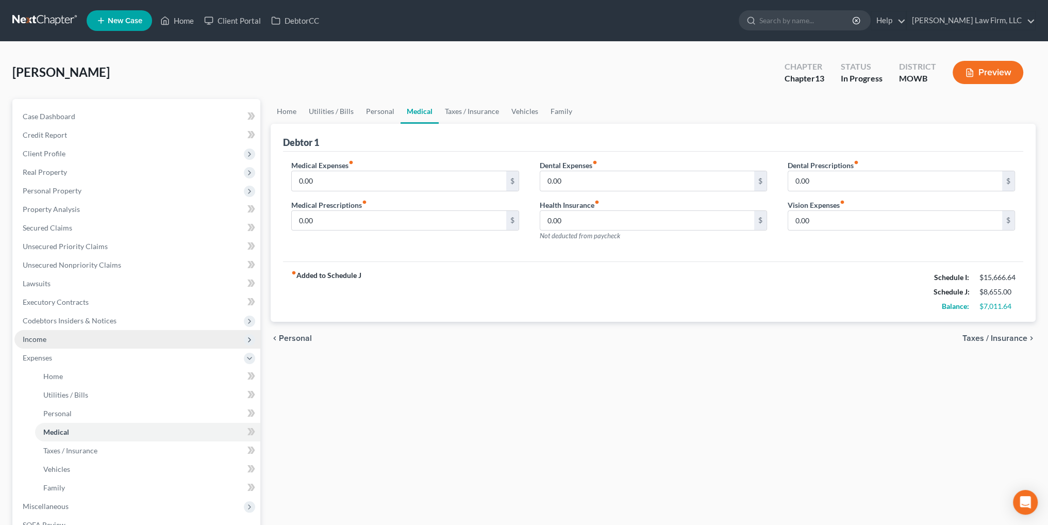
click at [37, 341] on span "Income" at bounding box center [35, 339] width 24 height 9
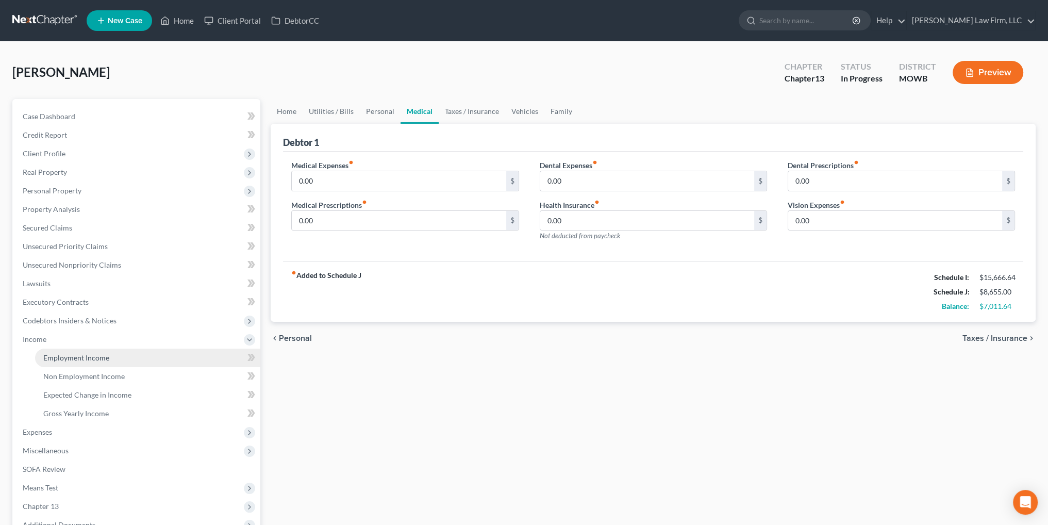
click at [56, 353] on span "Employment Income" at bounding box center [76, 357] width 66 height 9
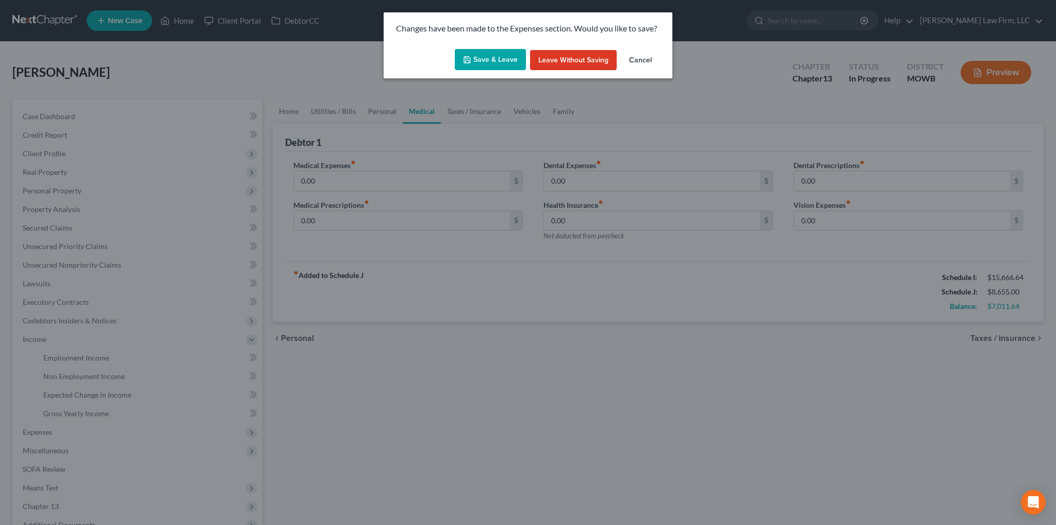
click at [507, 62] on button "Save & Leave" at bounding box center [490, 60] width 71 height 22
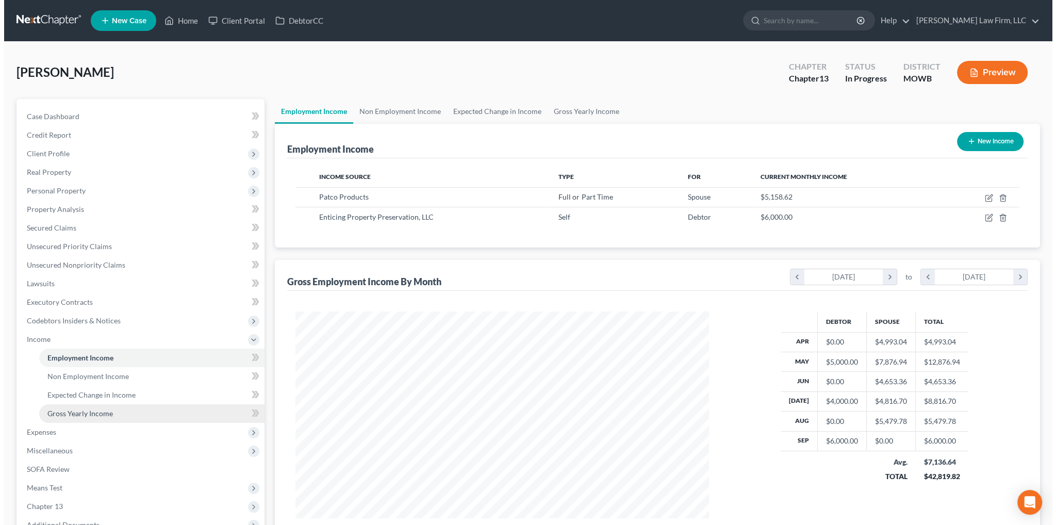
scroll to position [207, 434]
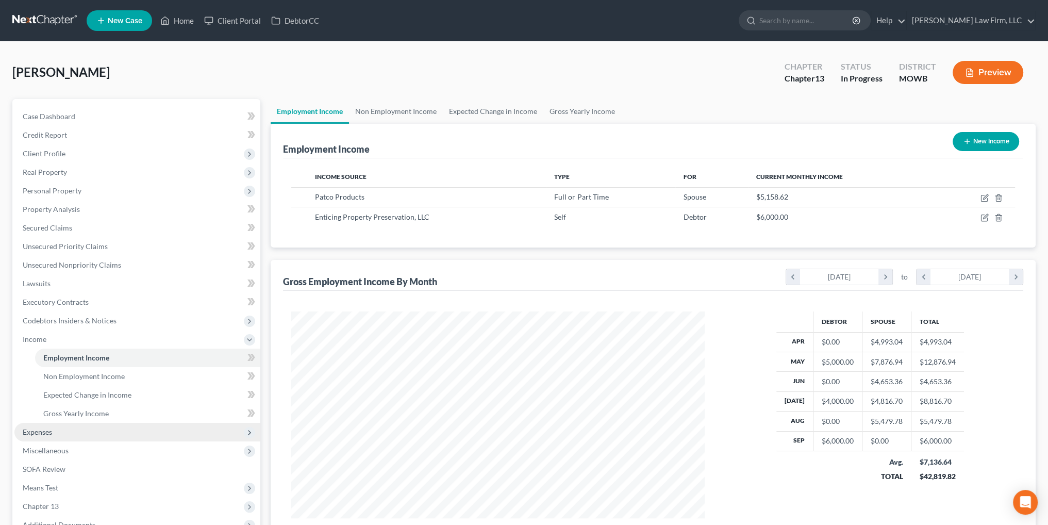
click at [39, 432] on span "Expenses" at bounding box center [37, 431] width 29 height 9
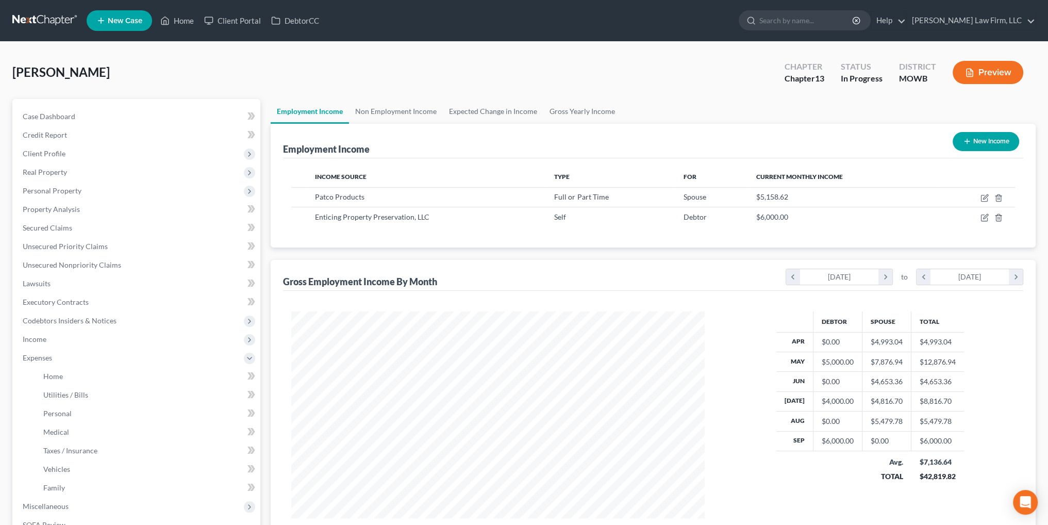
click at [969, 73] on line "button" at bounding box center [969, 73] width 3 height 0
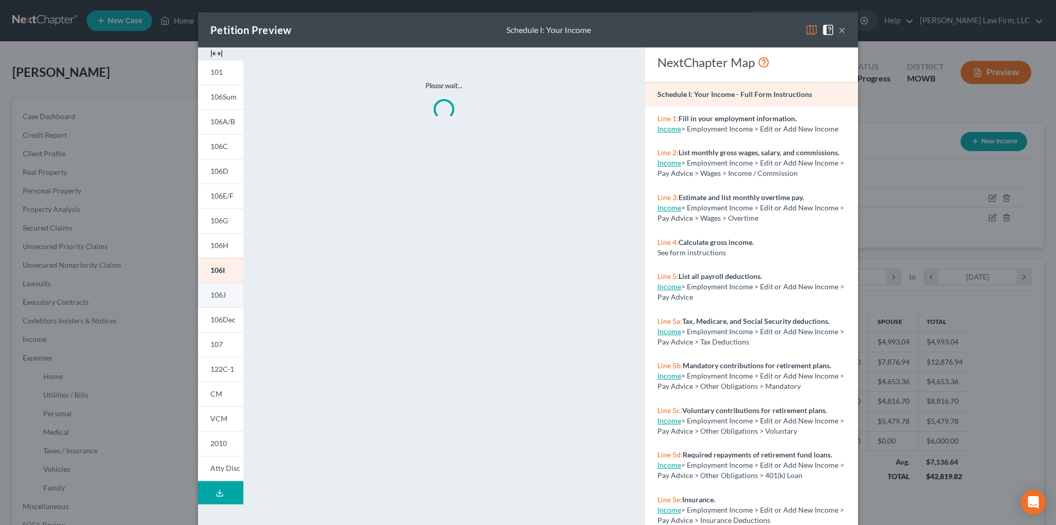
click at [211, 294] on span "106J" at bounding box center [217, 294] width 15 height 9
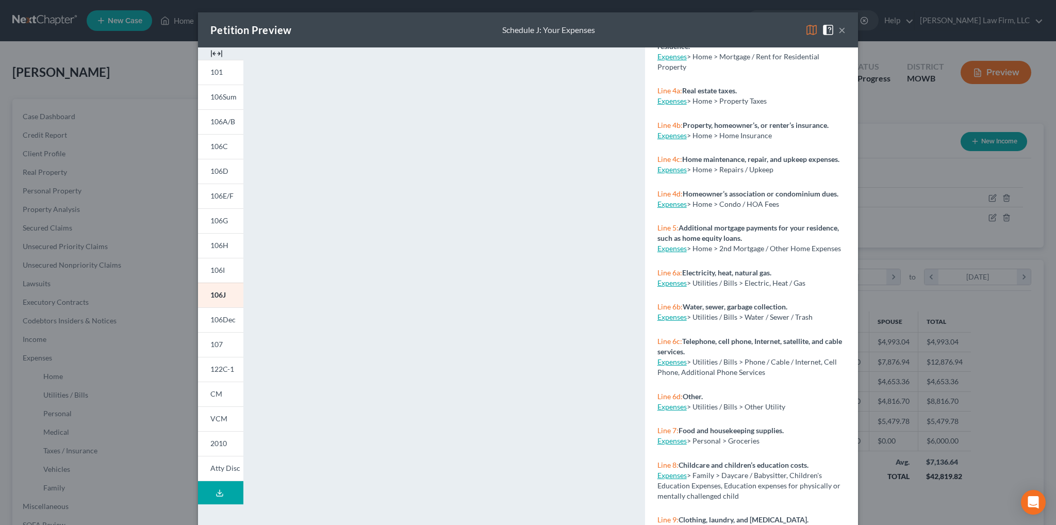
scroll to position [309, 0]
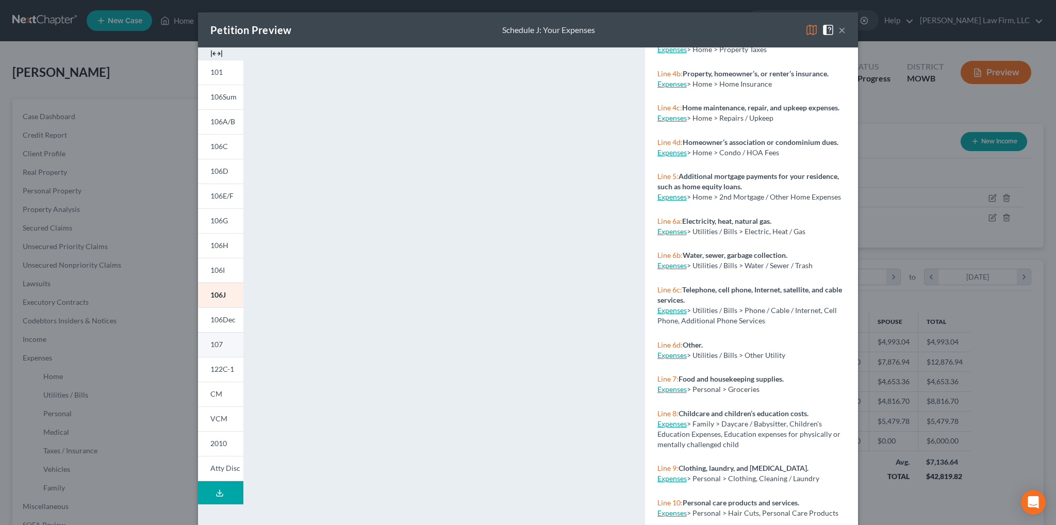
click at [210, 346] on span "107" at bounding box center [216, 344] width 12 height 9
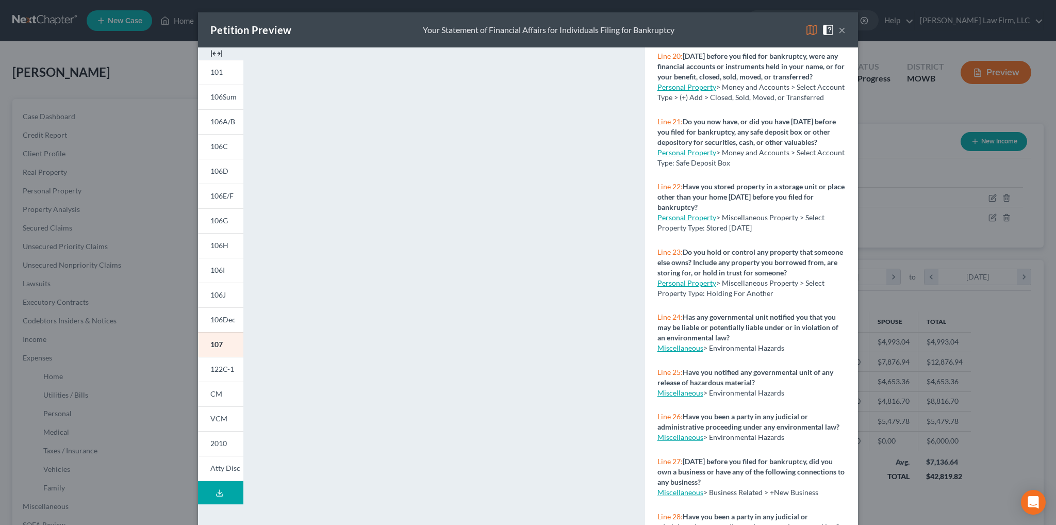
scroll to position [1332, 0]
click at [676, 488] on link "Miscellaneous" at bounding box center [680, 492] width 46 height 9
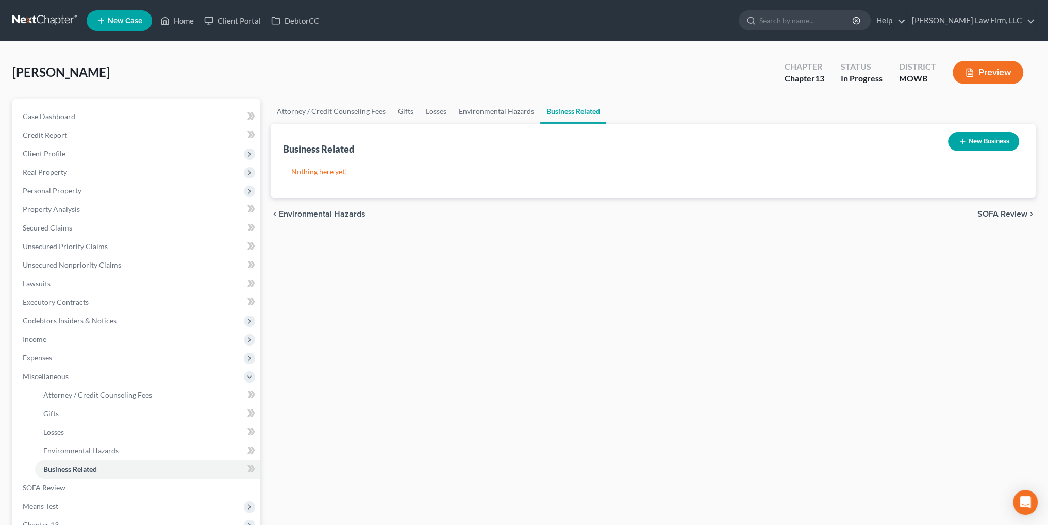
click at [984, 137] on button "New Business" at bounding box center [983, 141] width 71 height 19
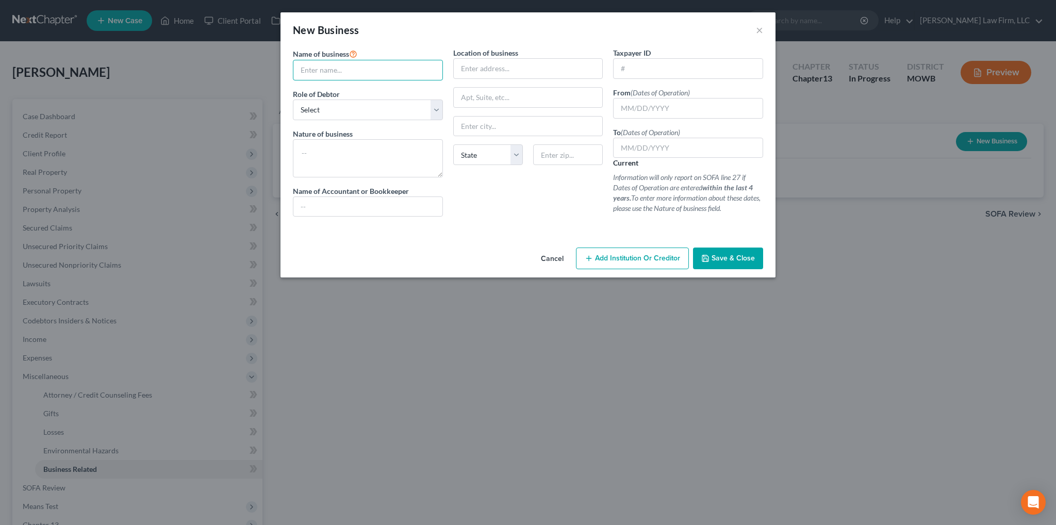
click at [317, 73] on input "text" at bounding box center [368, 70] width 150 height 21
type input "Enticing Property Preservation, LLC"
click at [331, 108] on select "Select A member of a limited liability company (LLC) or limited liability partn…" at bounding box center [368, 110] width 150 height 21
select select "member"
click at [293, 100] on select "Select A member of a limited liability company (LLC) or limited liability partn…" at bounding box center [368, 110] width 150 height 21
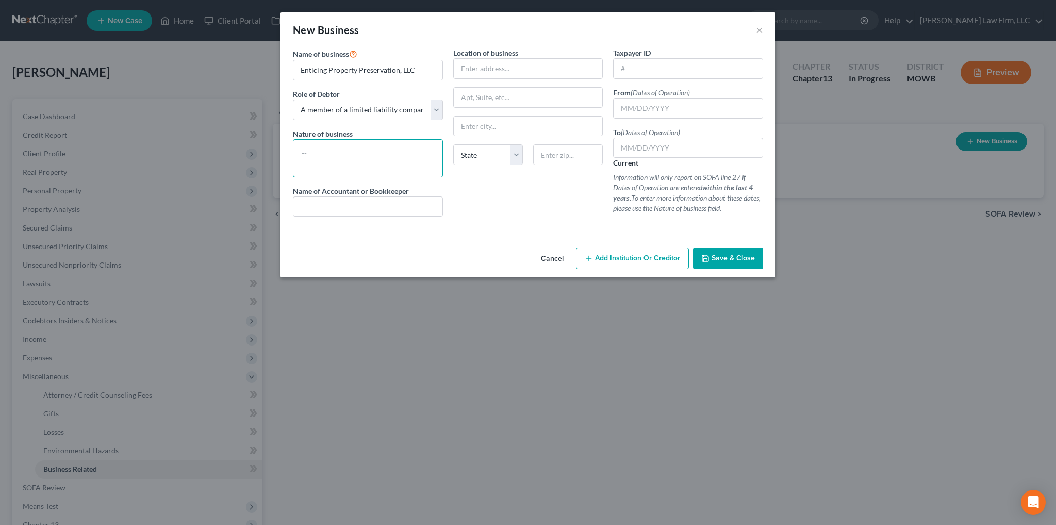
click at [325, 145] on textarea at bounding box center [368, 158] width 150 height 38
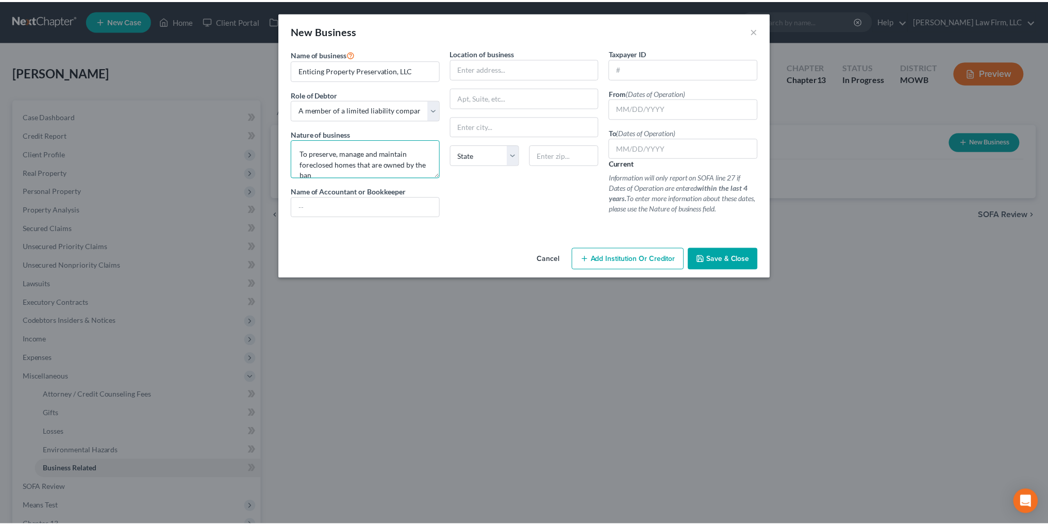
scroll to position [2, 0]
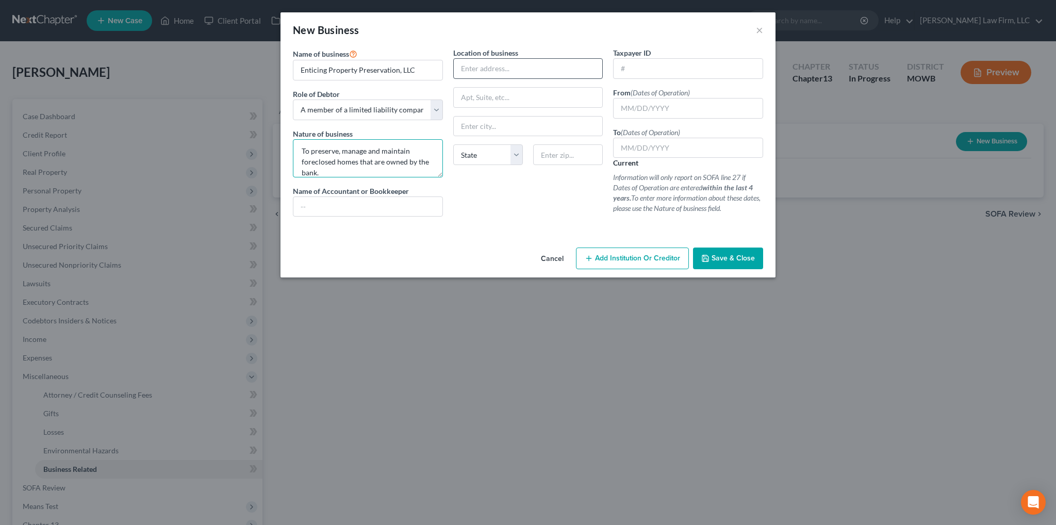
type textarea "To preserve, manage and maintain foreclosed homes that are owned by the bank."
click at [511, 65] on input "text" at bounding box center [528, 68] width 150 height 21
type input "[STREET_ADDRESS][PERSON_NAME]"
click at [506, 101] on input "text" at bounding box center [528, 97] width 150 height 21
click at [484, 126] on input "text" at bounding box center [528, 126] width 150 height 21
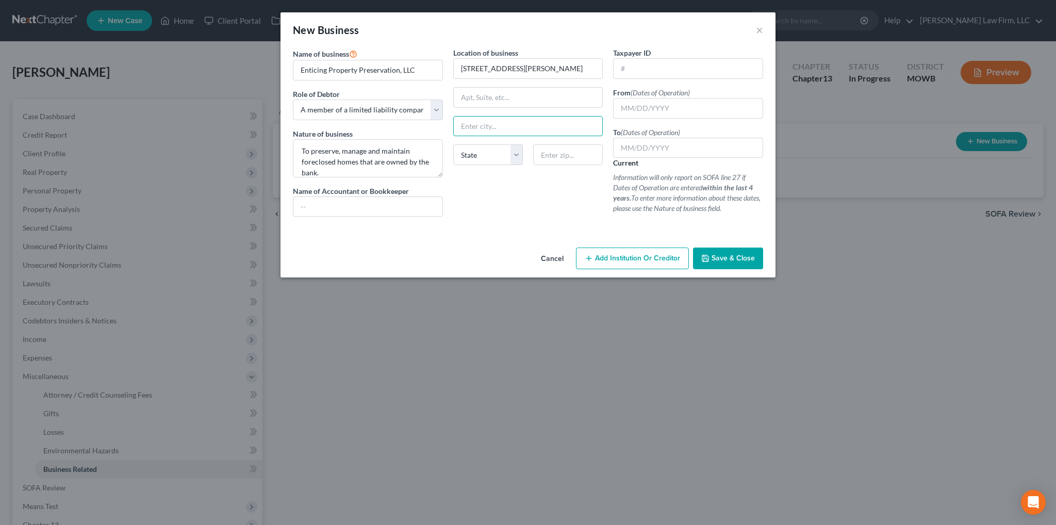
type input "[US_STATE][GEOGRAPHIC_DATA]"
select select "26"
type input "64128"
click at [672, 109] on input "text" at bounding box center [688, 108] width 150 height 21
click at [625, 165] on label "Current" at bounding box center [625, 163] width 25 height 10
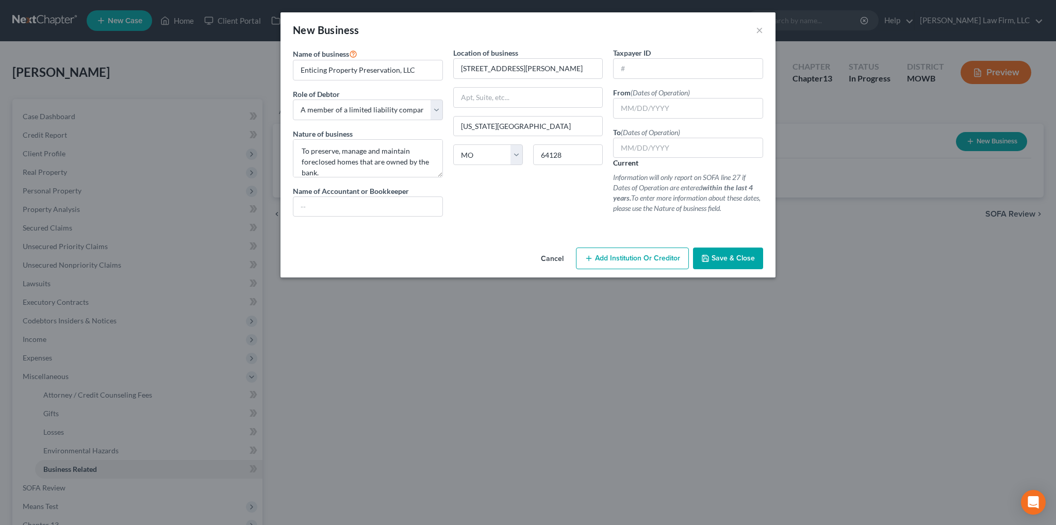
click at [620, 164] on input "Current" at bounding box center [616, 161] width 7 height 7
drag, startPoint x: 656, startPoint y: 164, endPoint x: 645, endPoint y: 164, distance: 10.3
click at [654, 164] on div "To (Dates of Operation) Current Information will only report on SOFA line 27 if…" at bounding box center [688, 170] width 150 height 87
click at [636, 162] on label "Current" at bounding box center [625, 163] width 25 height 10
click at [620, 162] on input "Current" at bounding box center [616, 161] width 7 height 7
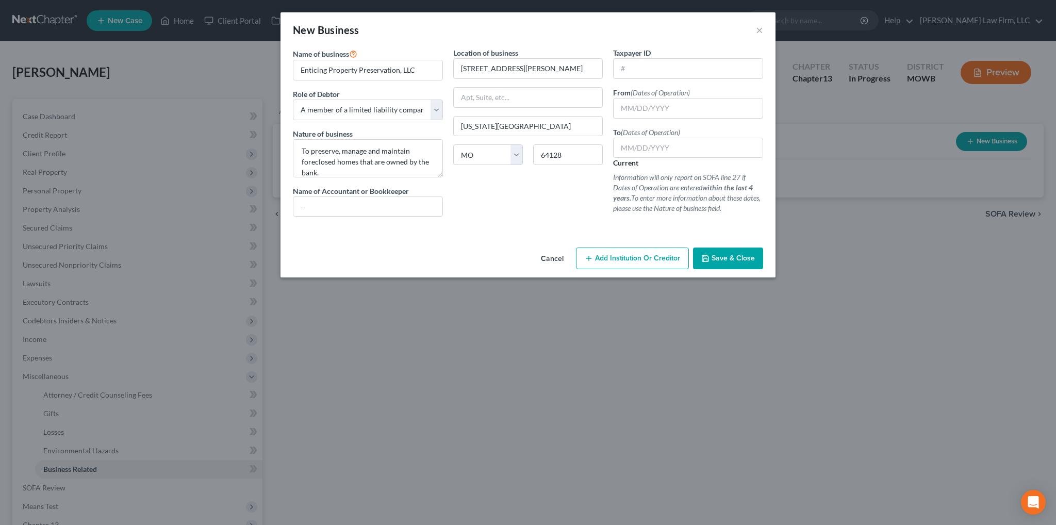
checkbox input "false"
click at [674, 110] on input "text" at bounding box center [688, 108] width 150 height 21
type input "[DATE]"
click at [644, 171] on div "To (Dates of Operation) Current Information will only report on SOFA line 27 if…" at bounding box center [688, 170] width 150 height 87
click at [622, 163] on label "Current" at bounding box center [625, 163] width 25 height 10
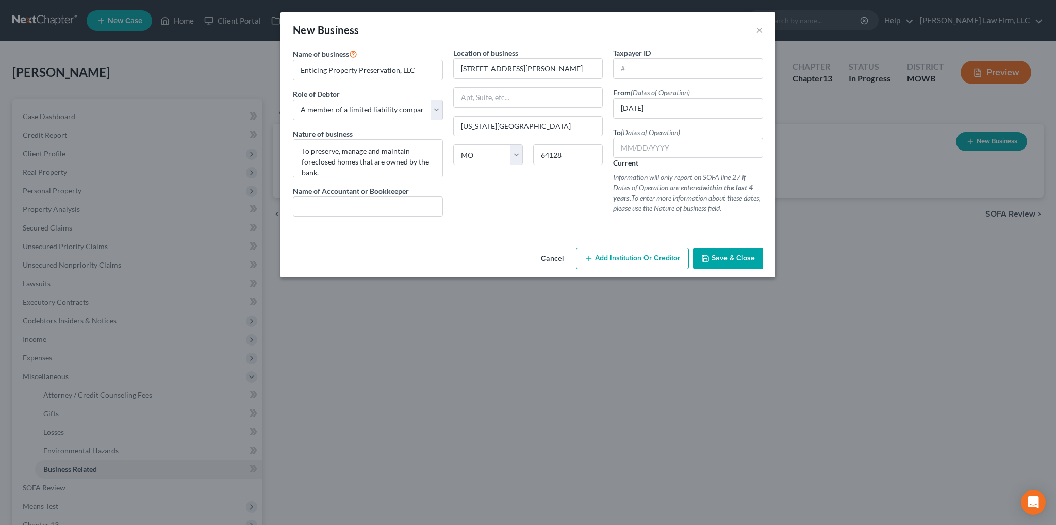
click at [620, 163] on input "Current" at bounding box center [616, 161] width 7 height 7
checkbox input "true"
click at [647, 163] on div "To (Dates of Operation) Current Information will only report on SOFA line 27 if…" at bounding box center [688, 170] width 150 height 87
click at [657, 165] on div "To (Dates of Operation) Current Information will only report on SOFA line 27 if…" at bounding box center [688, 170] width 150 height 87
click at [724, 258] on span "Save & Close" at bounding box center [732, 258] width 43 height 9
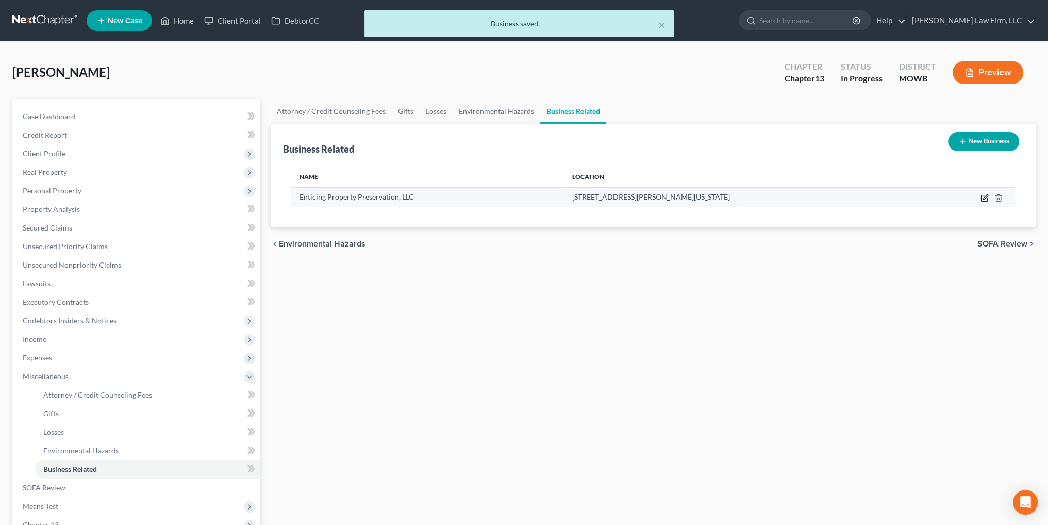
click at [986, 196] on icon "button" at bounding box center [985, 198] width 8 height 8
select select "member"
select select "26"
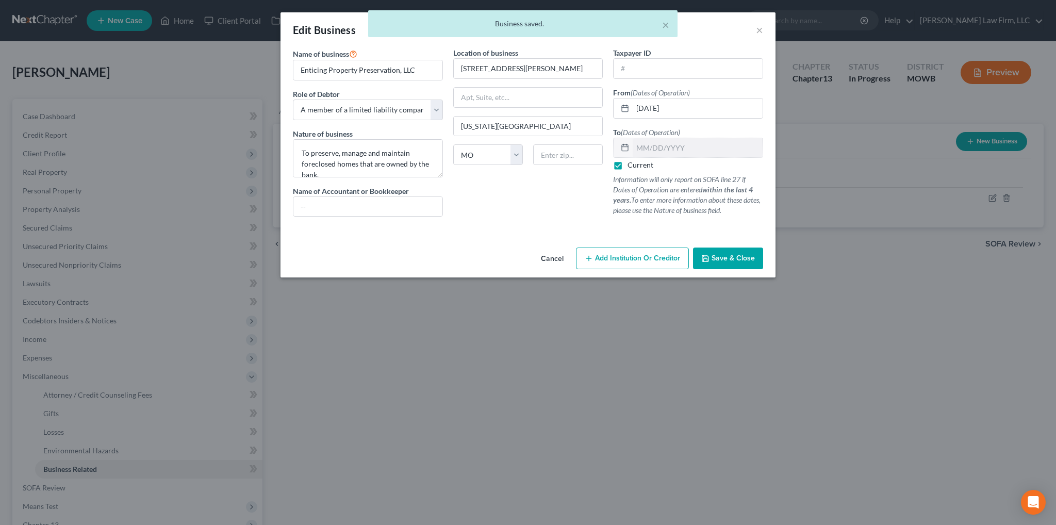
click at [722, 257] on span "Save & Close" at bounding box center [732, 258] width 43 height 9
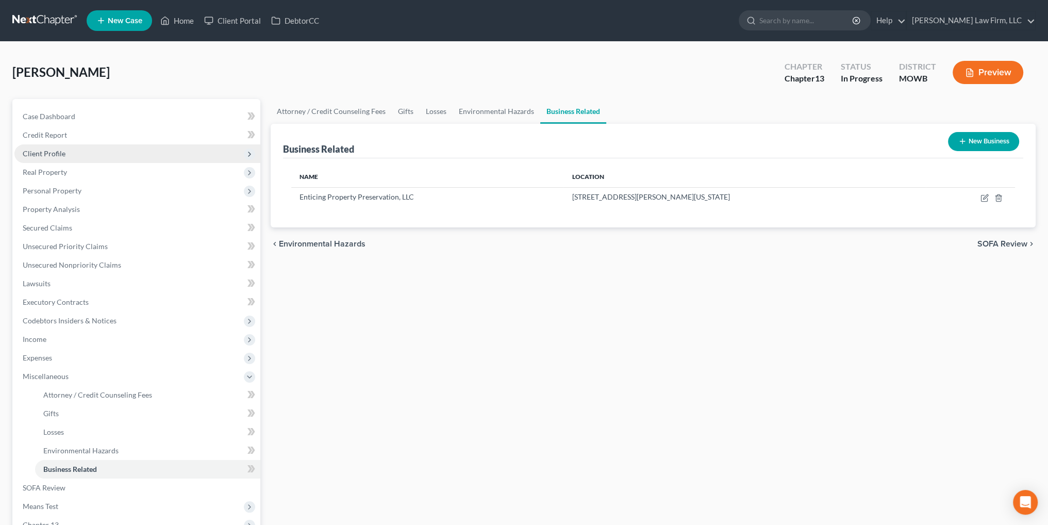
click at [42, 149] on span "Client Profile" at bounding box center [44, 153] width 43 height 9
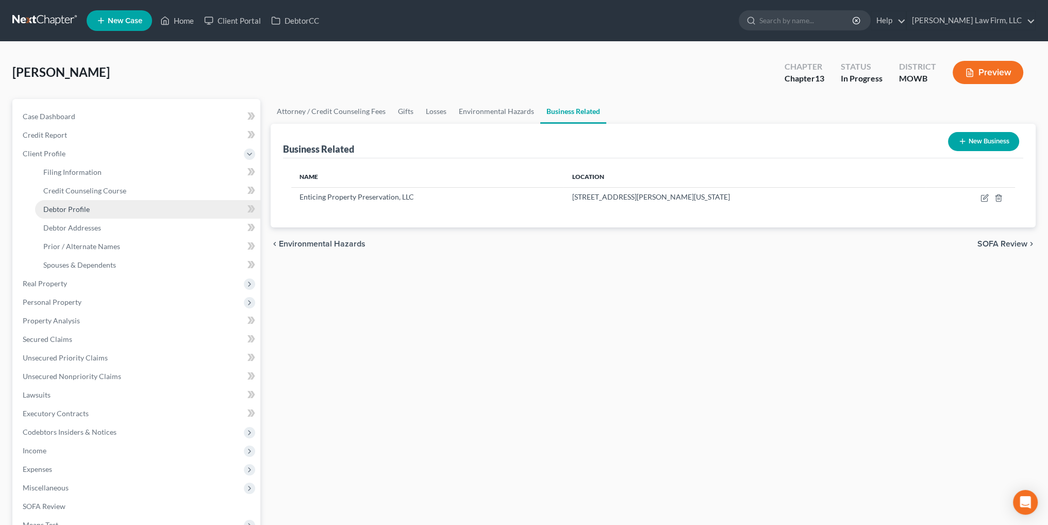
click at [70, 213] on link "Debtor Profile" at bounding box center [147, 209] width 225 height 19
select select "1"
select select "4"
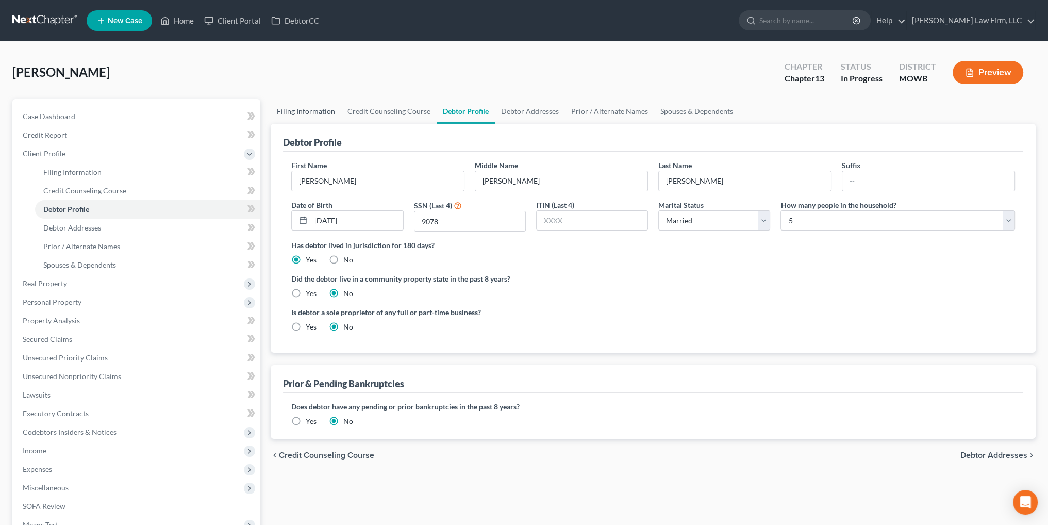
click at [311, 110] on link "Filing Information" at bounding box center [306, 111] width 71 height 25
select select "1"
select select "0"
select select "3"
select select "26"
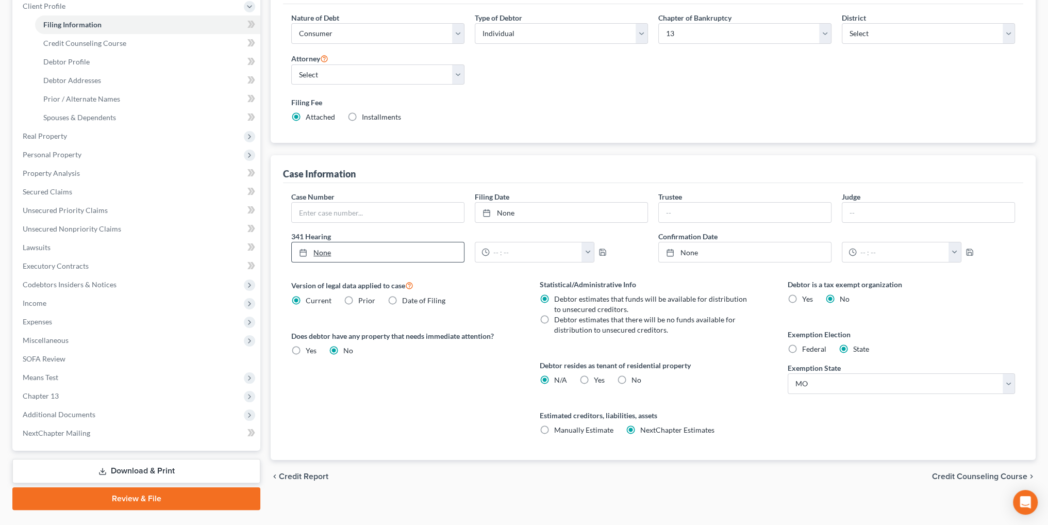
scroll to position [155, 0]
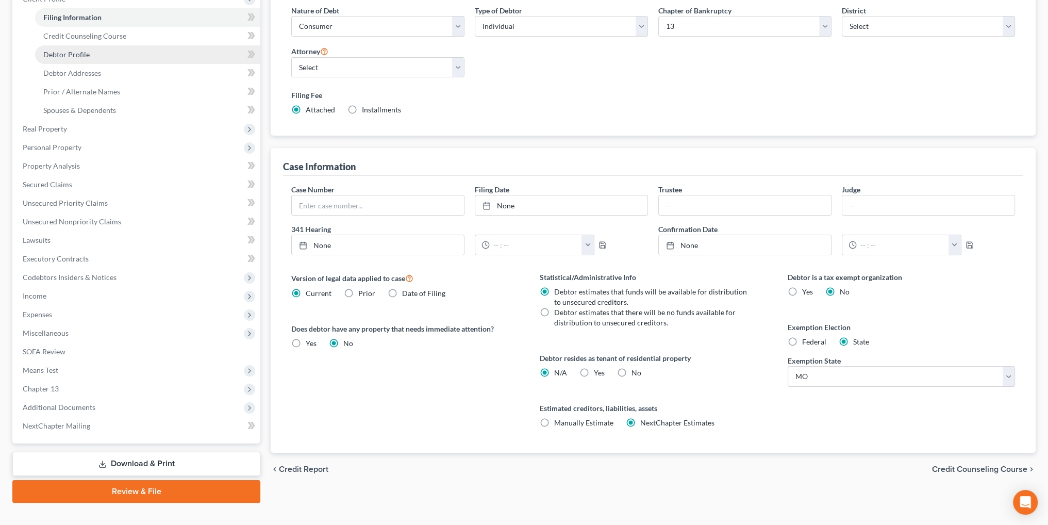
click at [74, 60] on link "Debtor Profile" at bounding box center [147, 54] width 225 height 19
select select "1"
select select "4"
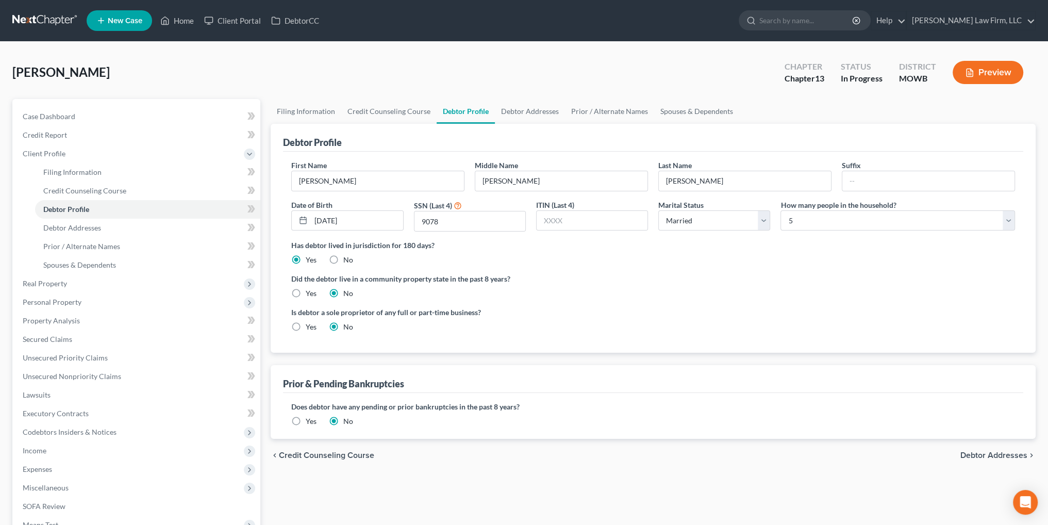
click at [306, 324] on label "Yes" at bounding box center [311, 327] width 11 height 10
click at [310, 324] on input "Yes" at bounding box center [313, 325] width 7 height 7
radio input "true"
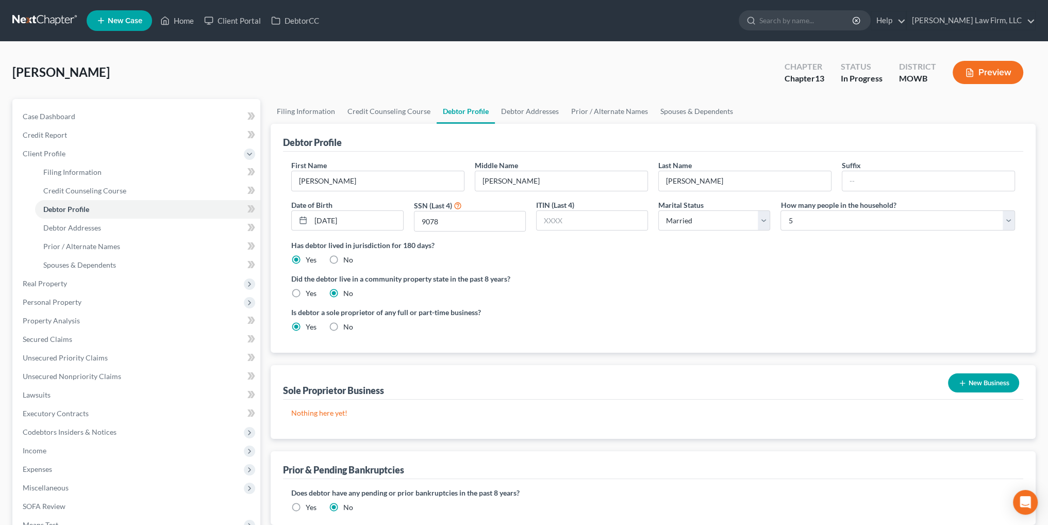
click at [969, 383] on button "New Business" at bounding box center [983, 382] width 71 height 19
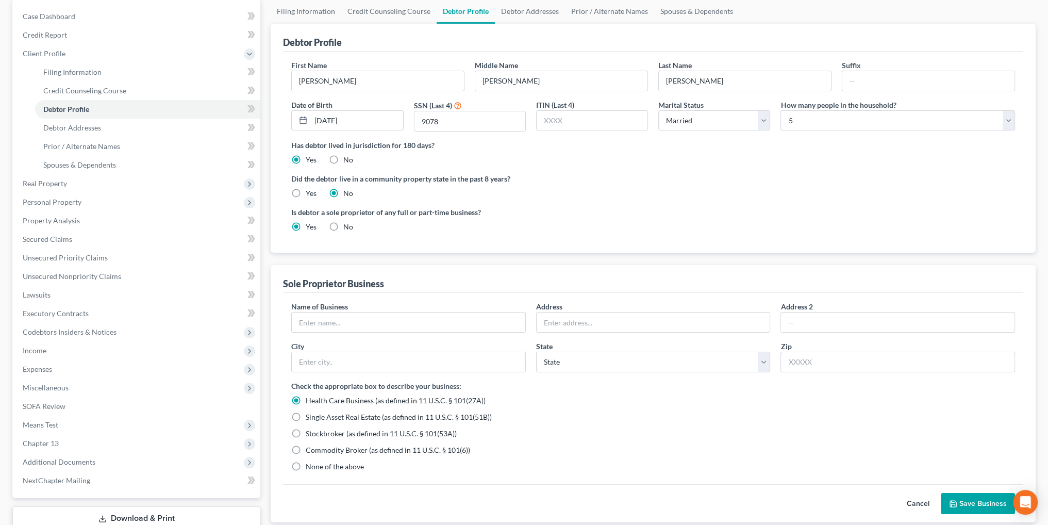
scroll to position [103, 0]
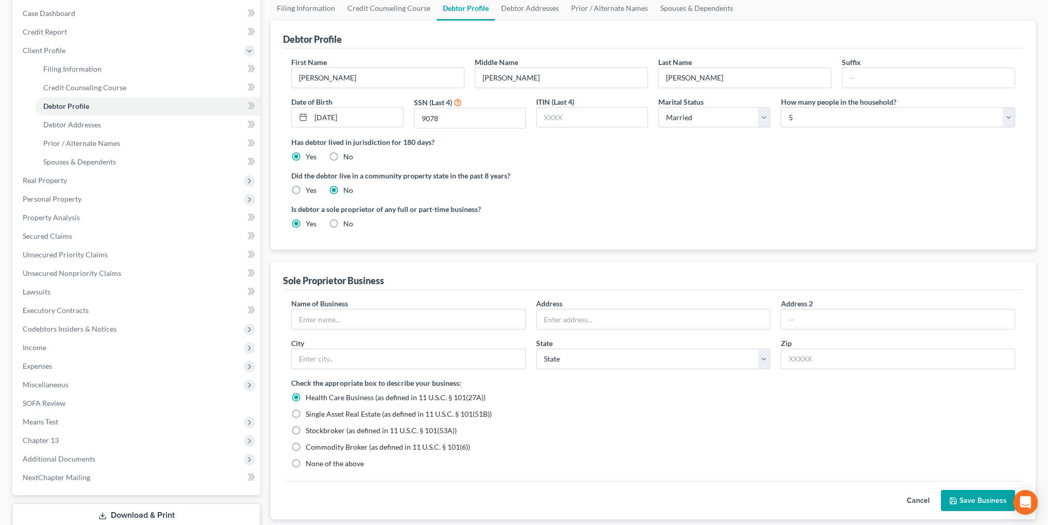
click at [914, 495] on button "Cancel" at bounding box center [918, 500] width 45 height 21
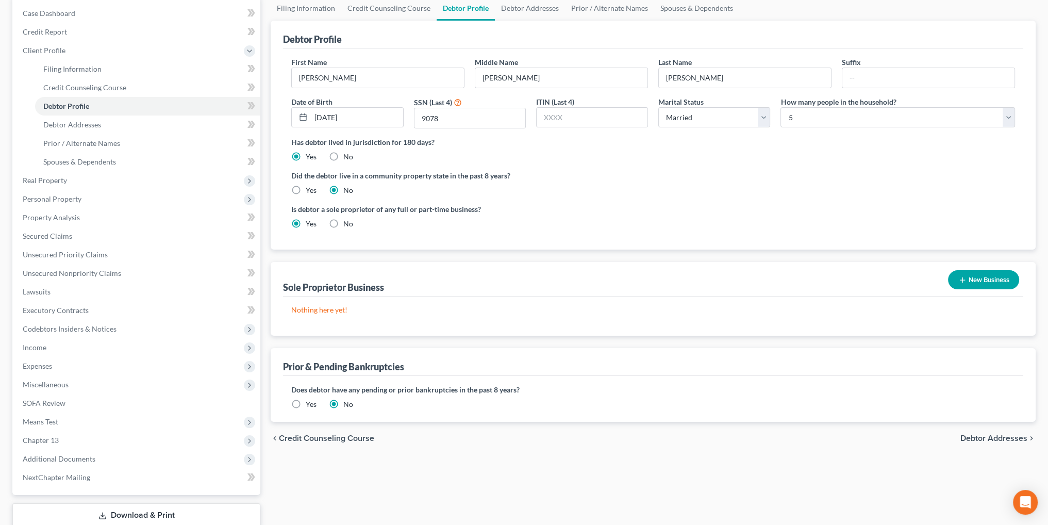
click at [343, 223] on label "No" at bounding box center [348, 224] width 10 height 10
click at [347, 223] on input "No" at bounding box center [350, 222] width 7 height 7
radio input "true"
radio input "false"
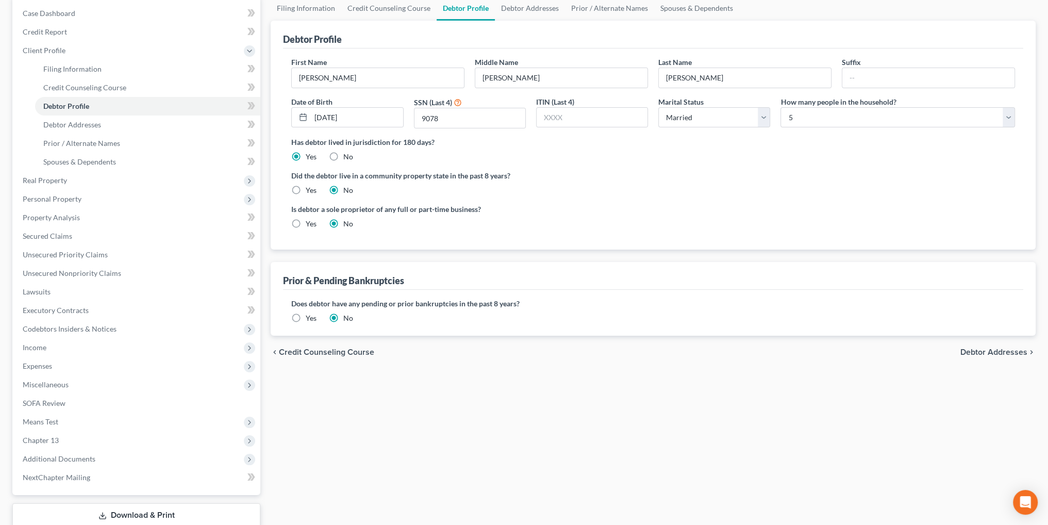
scroll to position [0, 0]
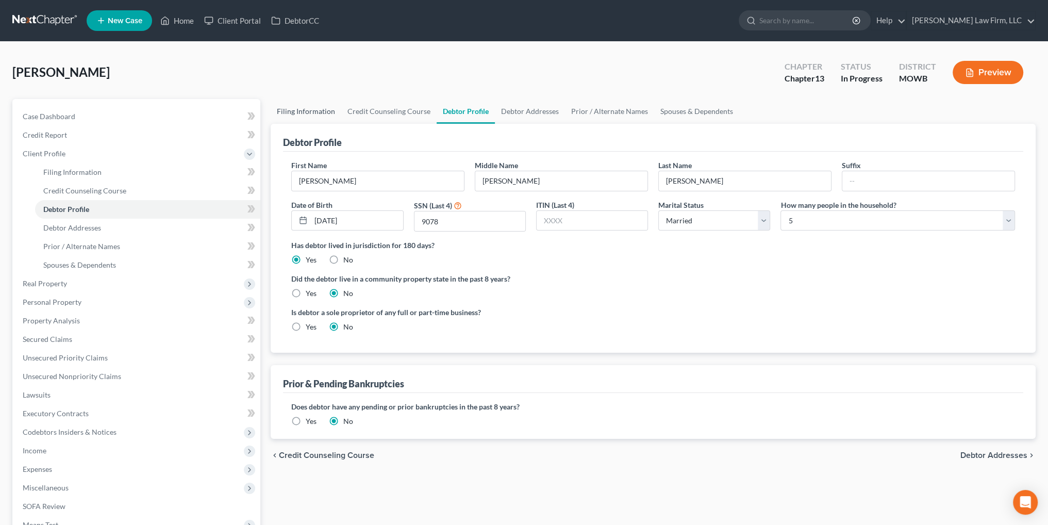
click at [311, 108] on link "Filing Information" at bounding box center [306, 111] width 71 height 25
select select "1"
select select "0"
select select "3"
select select "46"
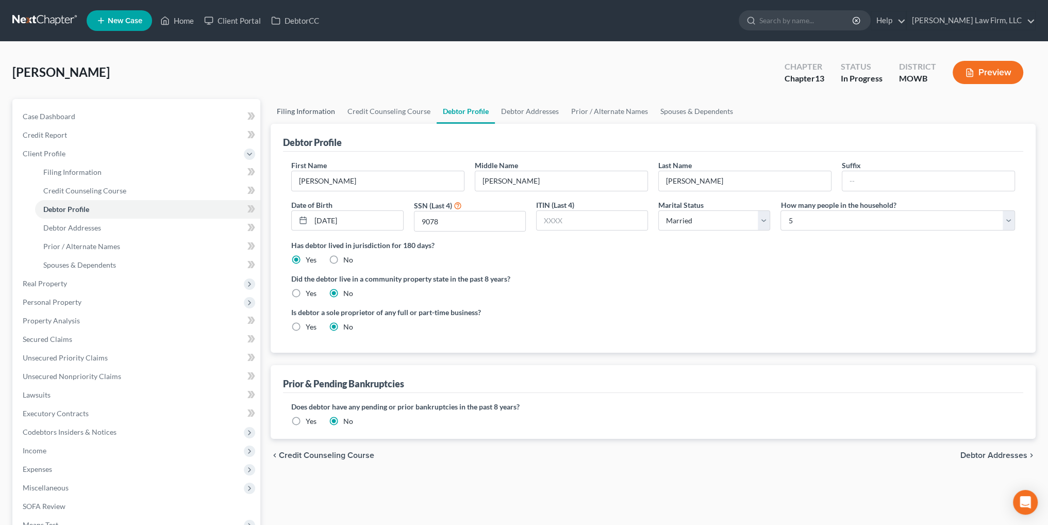
select select "12"
select select "26"
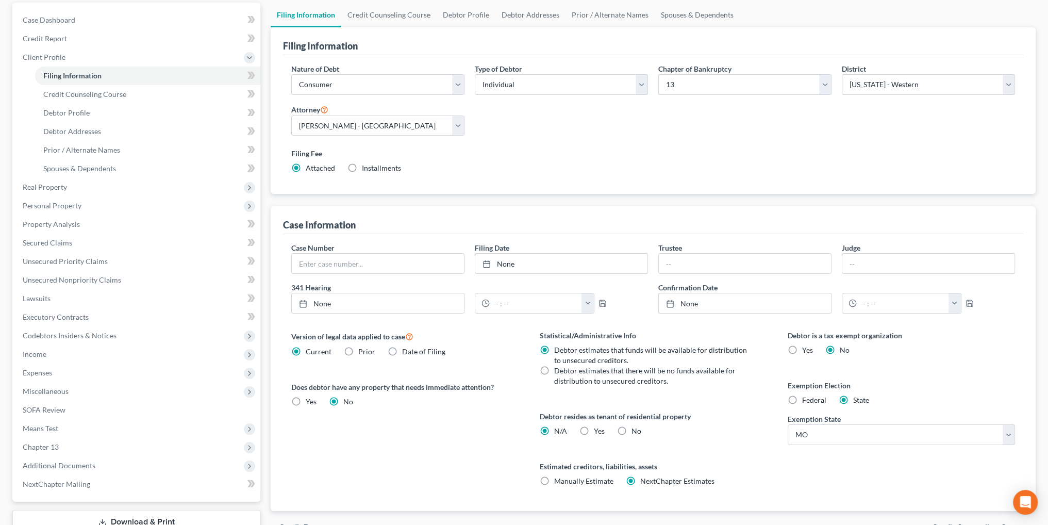
scroll to position [103, 0]
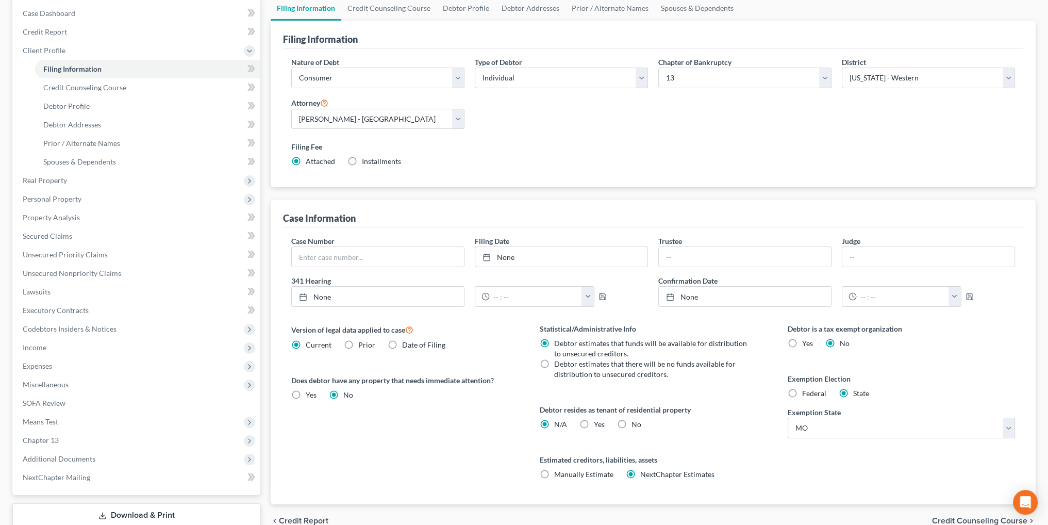
click at [753, 122] on div "Nature of Debt Select Business Consumer Other Nature of Business Select Clearin…" at bounding box center [653, 116] width 734 height 119
click at [55, 302] on link "Executory Contracts" at bounding box center [137, 310] width 246 height 19
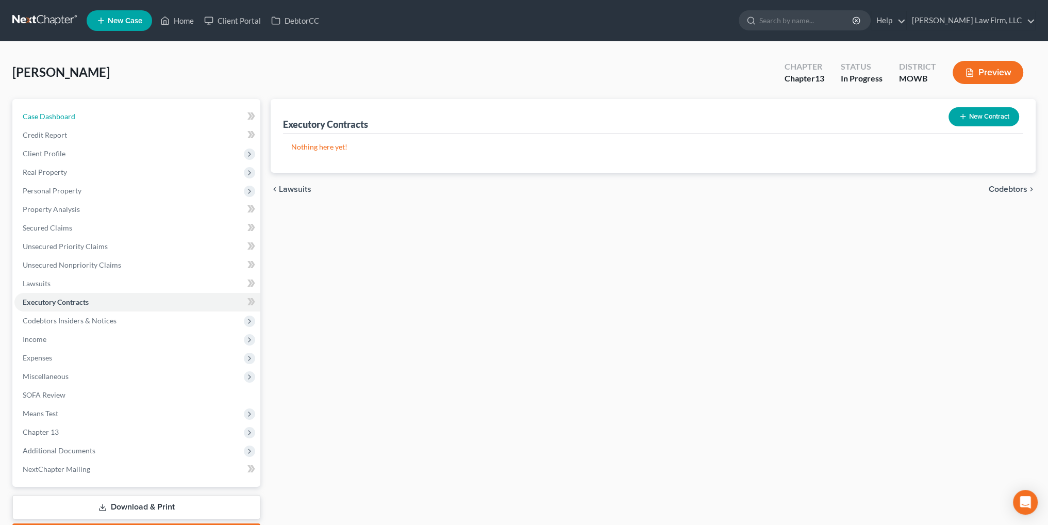
drag, startPoint x: 46, startPoint y: 114, endPoint x: 524, endPoint y: 79, distance: 479.2
click at [46, 114] on span "Case Dashboard" at bounding box center [49, 116] width 53 height 9
select select "4"
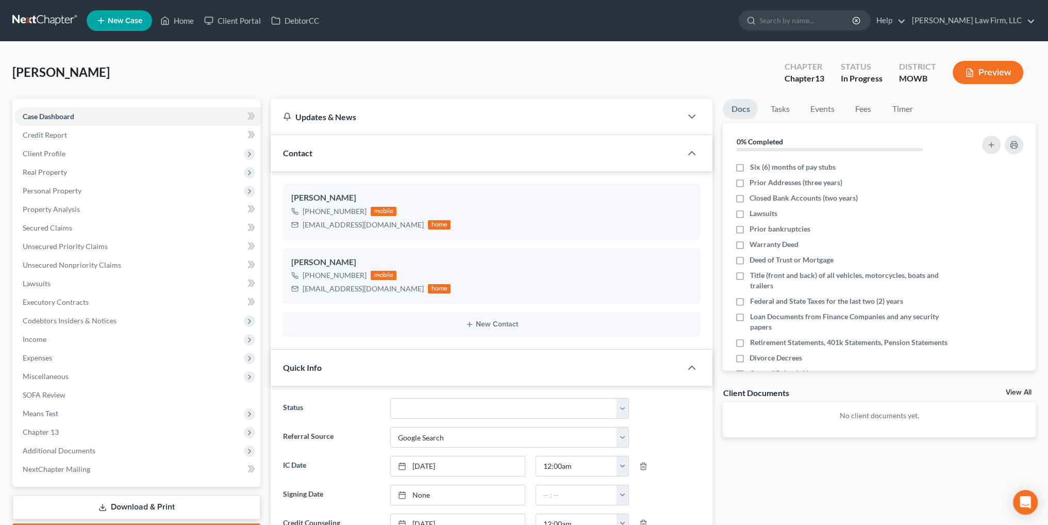
click at [982, 71] on button "Preview" at bounding box center [988, 72] width 71 height 23
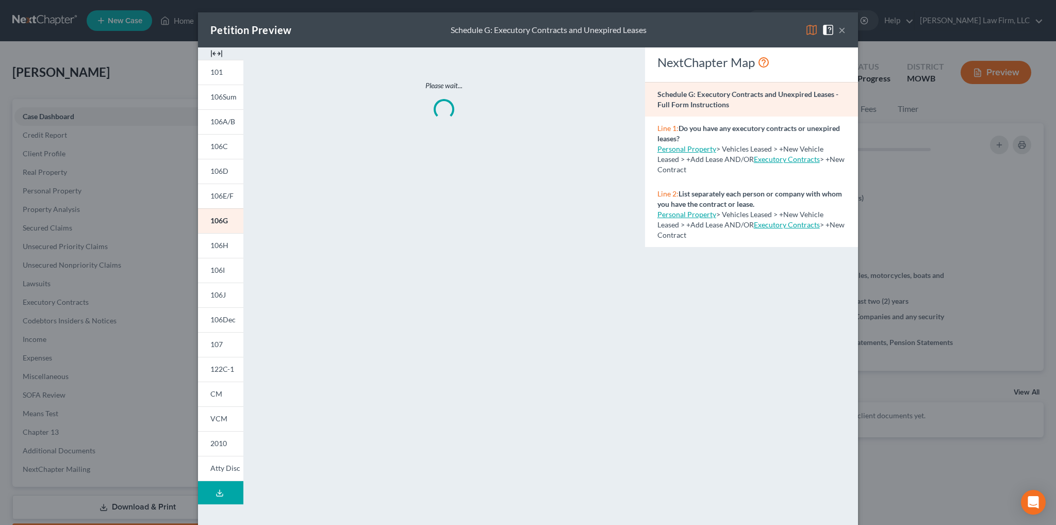
click at [220, 491] on line at bounding box center [220, 492] width 0 height 4
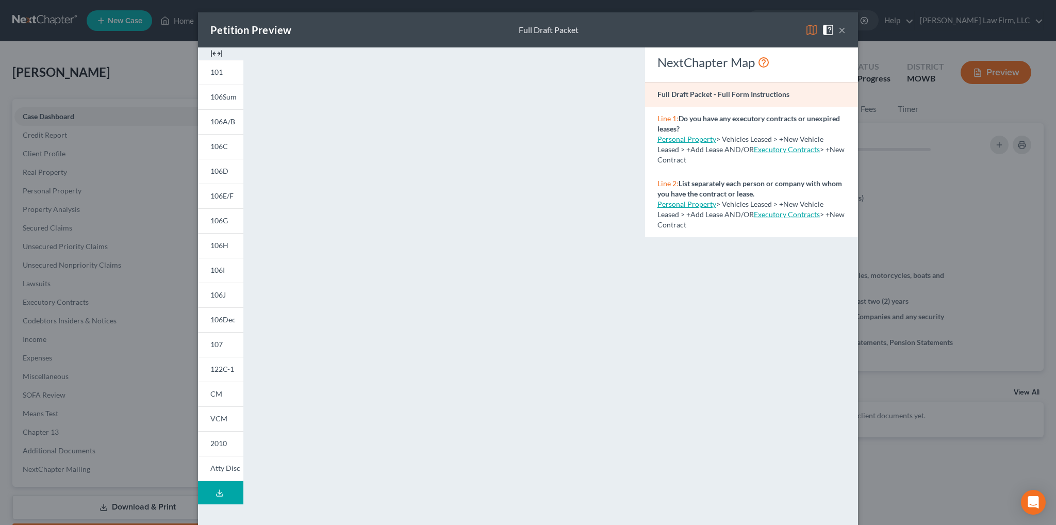
click at [838, 31] on button "×" at bounding box center [841, 30] width 7 height 12
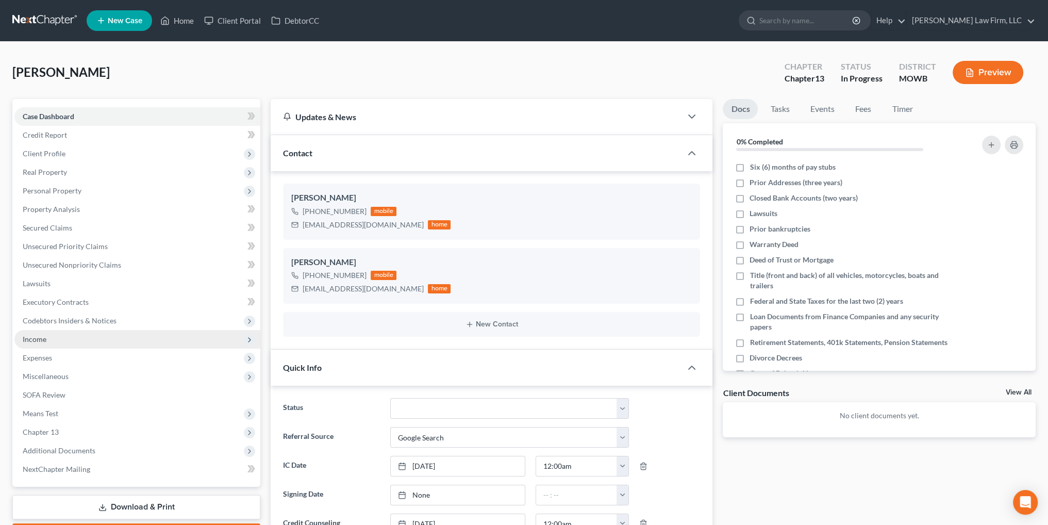
click at [33, 339] on span "Income" at bounding box center [35, 339] width 24 height 9
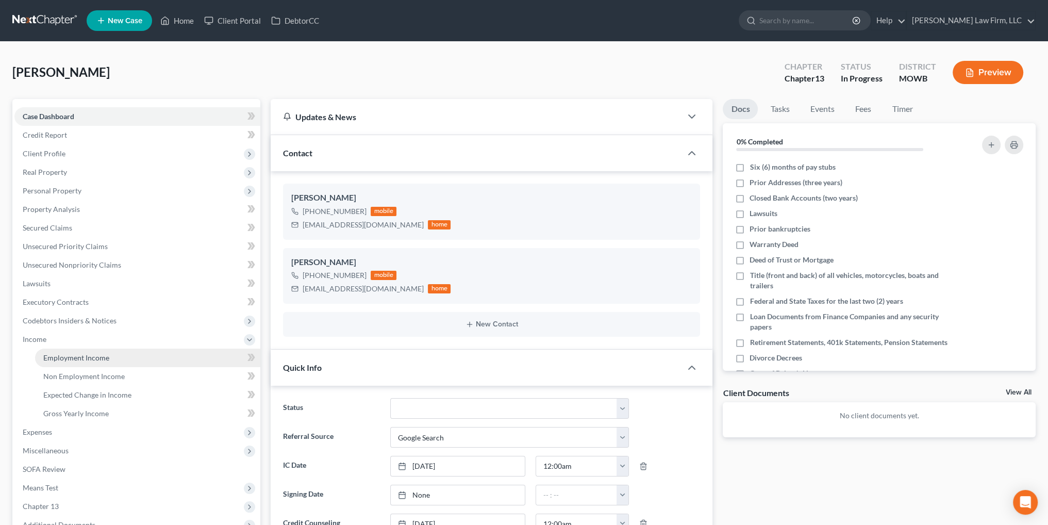
click at [78, 359] on span "Employment Income" at bounding box center [76, 357] width 66 height 9
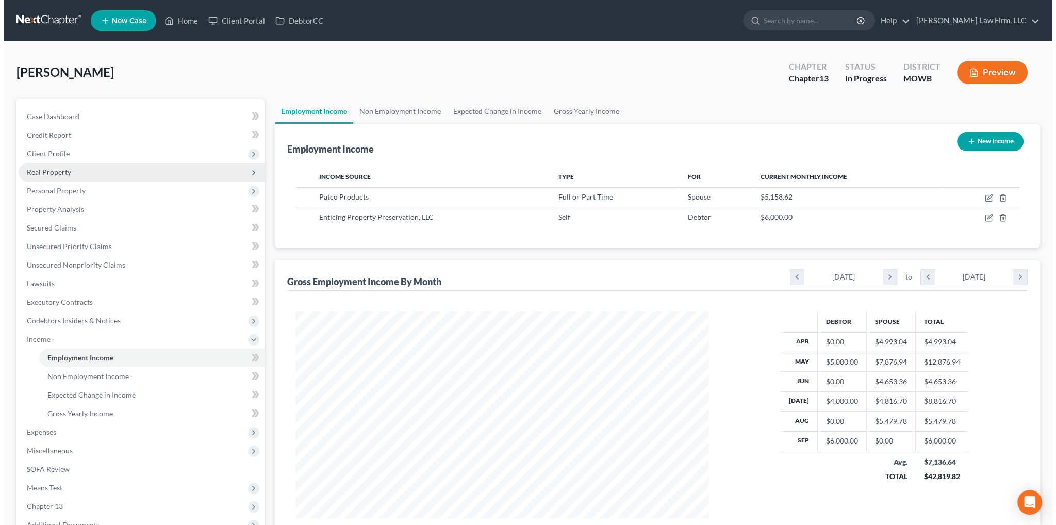
scroll to position [207, 434]
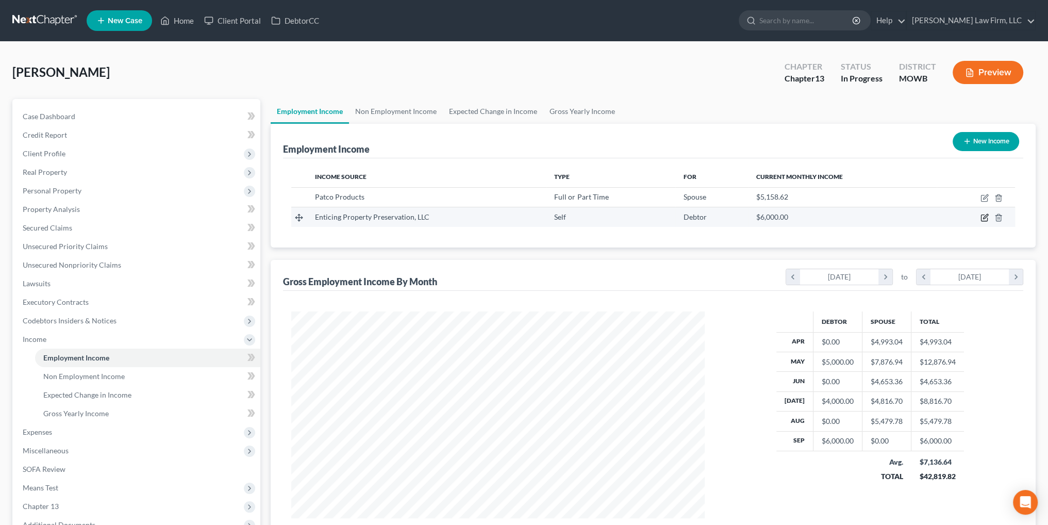
click at [986, 219] on icon "button" at bounding box center [985, 217] width 8 height 8
select select "1"
select select "26"
select select "0"
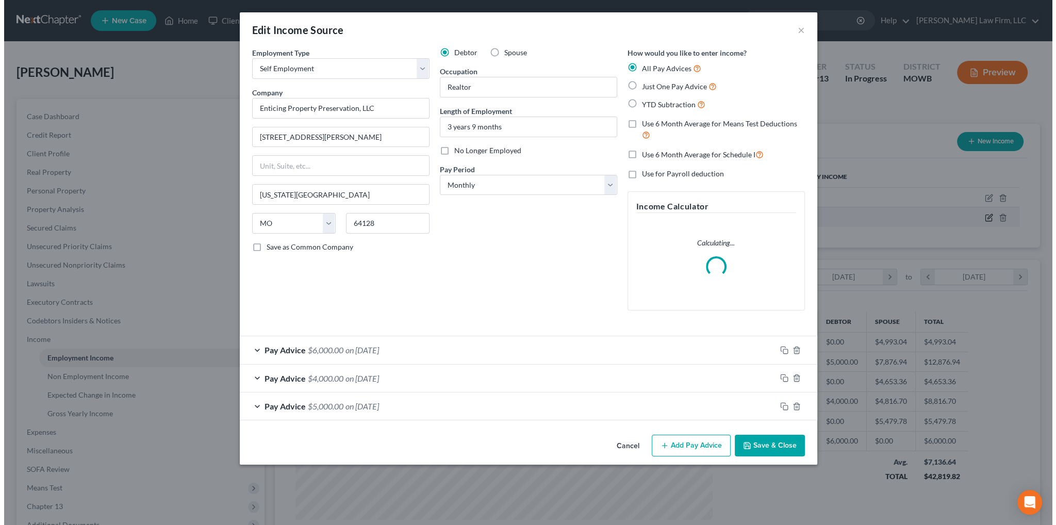
scroll to position [208, 437]
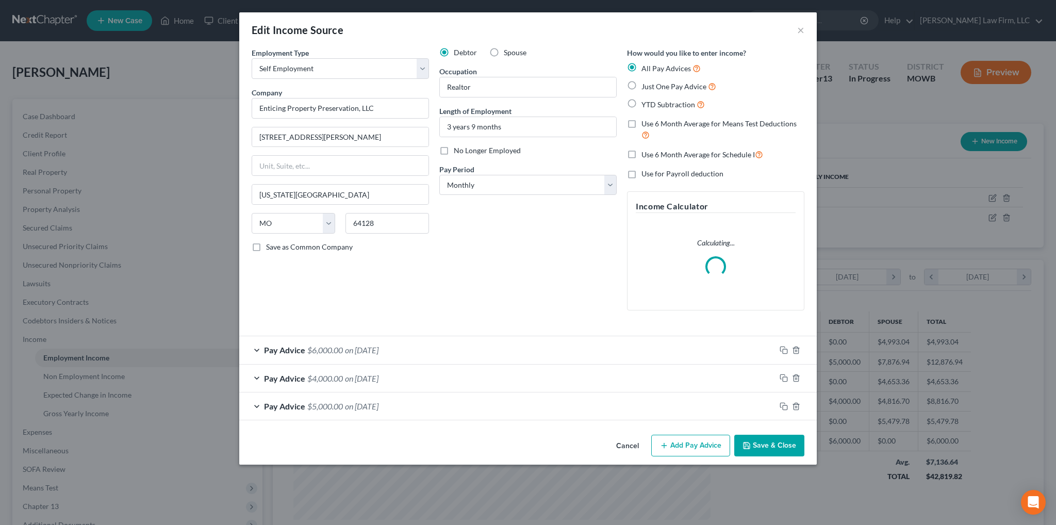
click at [351, 351] on span "on [DATE]" at bounding box center [362, 350] width 34 height 10
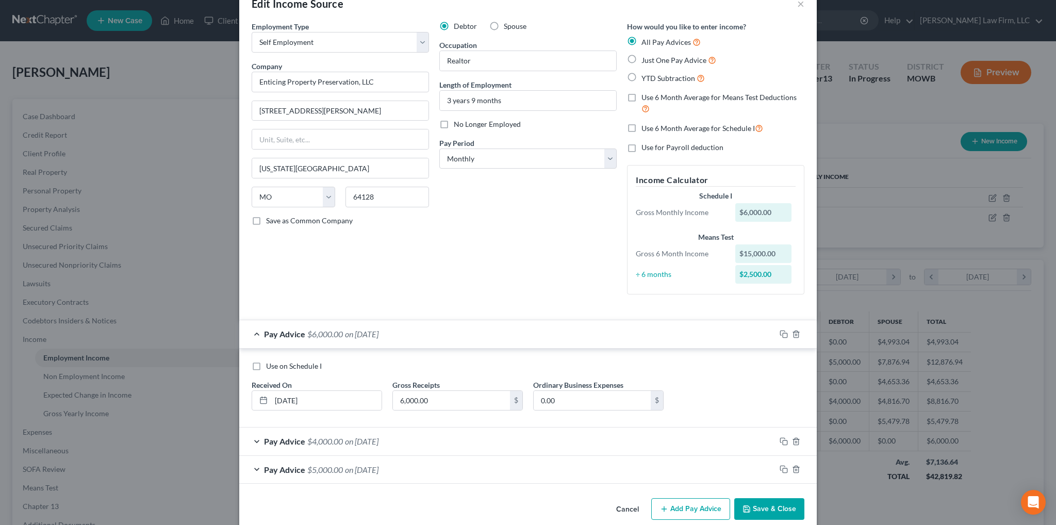
scroll to position [41, 0]
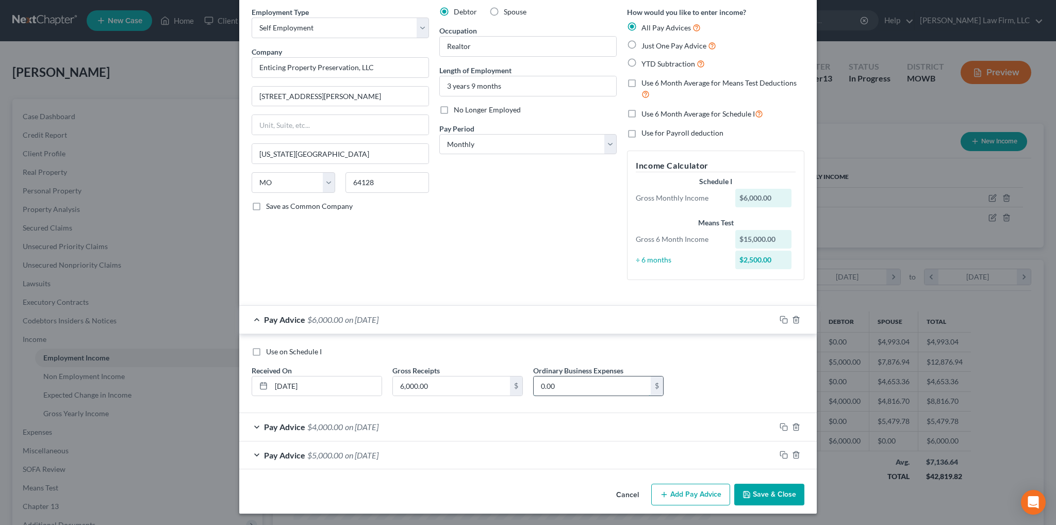
click at [563, 385] on input "0.00" at bounding box center [592, 386] width 117 height 20
drag, startPoint x: 582, startPoint y: 386, endPoint x: 529, endPoint y: 387, distance: 52.6
click at [533, 387] on div "1,075.33 $" at bounding box center [598, 386] width 130 height 21
type input "1,075.33"
click at [358, 422] on span "on [DATE]" at bounding box center [362, 427] width 34 height 10
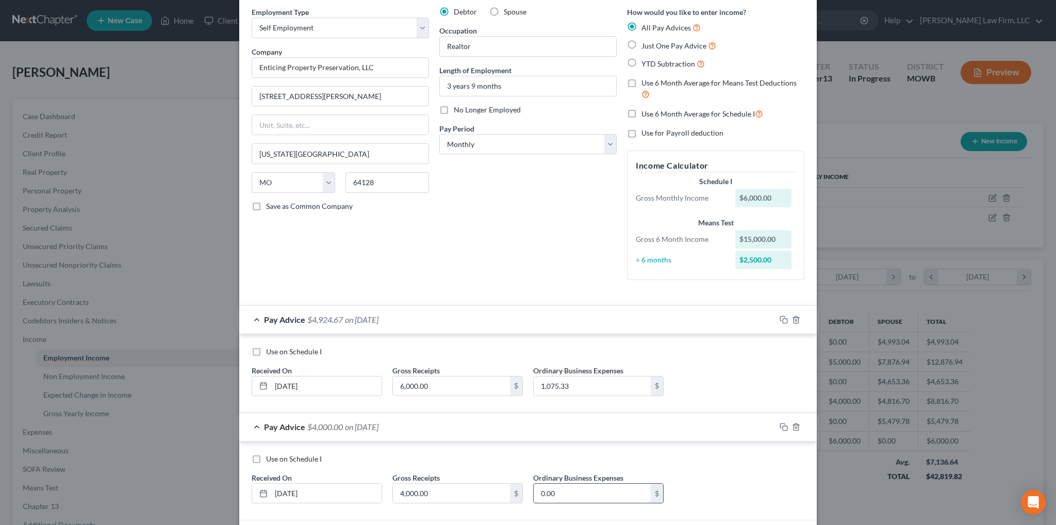
click at [563, 486] on input "0.00" at bounding box center [592, 494] width 117 height 20
paste input "1,075.33"
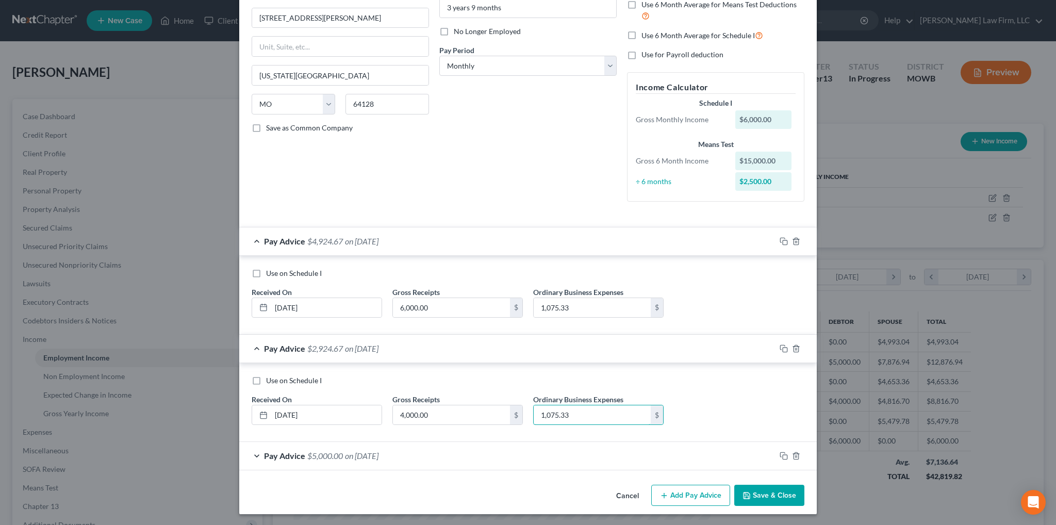
scroll to position [120, 0]
type input "1,075.33"
click at [324, 453] on span "$5,000.00" at bounding box center [325, 455] width 36 height 10
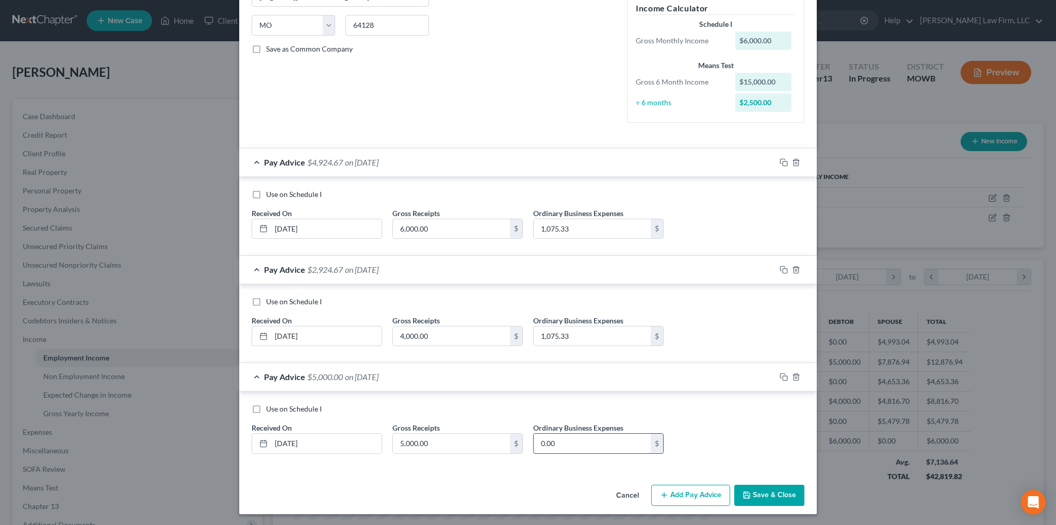
scroll to position [198, 0]
click at [583, 444] on input "0.00" at bounding box center [592, 444] width 117 height 20
paste input "1,075.33"
type input "1,075.33"
click at [691, 495] on button "Add Pay Advice" at bounding box center [690, 496] width 79 height 22
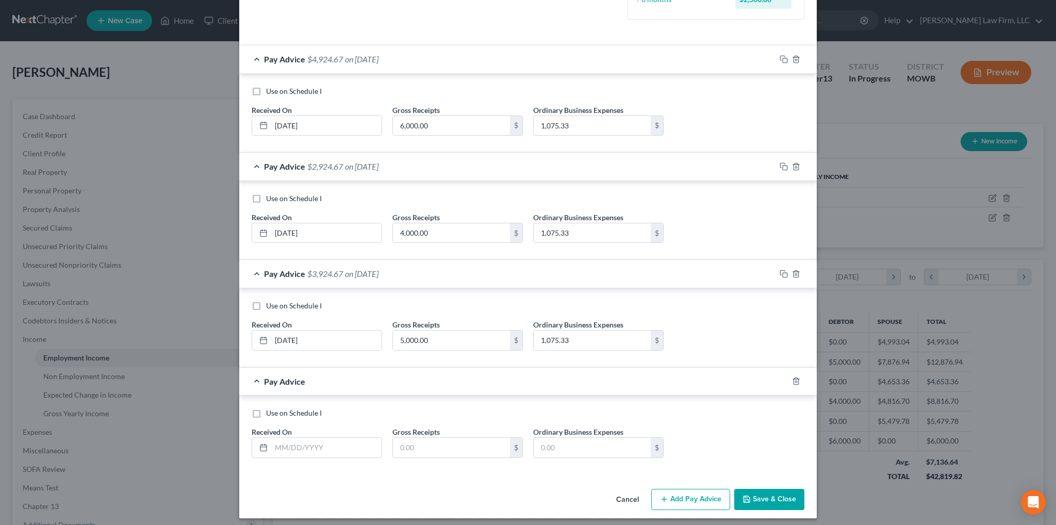
scroll to position [305, 0]
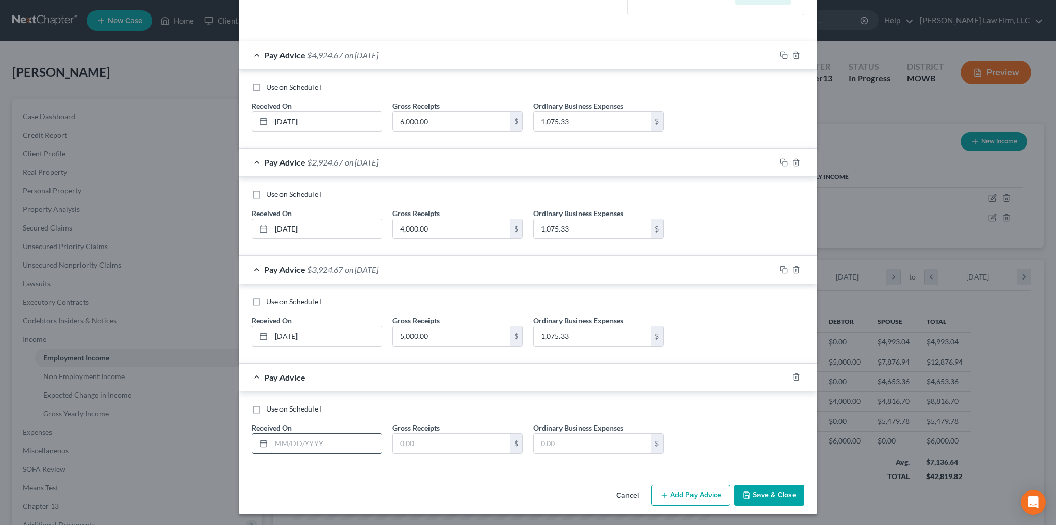
click at [332, 440] on input "text" at bounding box center [326, 444] width 110 height 20
type input "[DATE]"
type input "0.00"
type input "1,075.33"
click at [683, 491] on button "Add Pay Advice" at bounding box center [690, 496] width 79 height 22
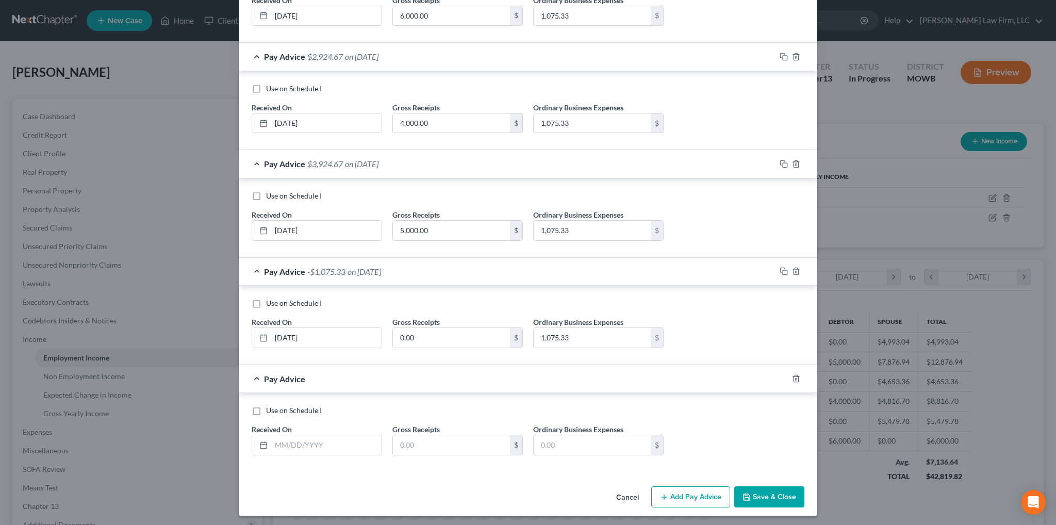
scroll to position [412, 0]
click at [320, 438] on input "text" at bounding box center [326, 444] width 110 height 20
type input "[DATE]"
type input "0.00"
paste input "1,075.33"
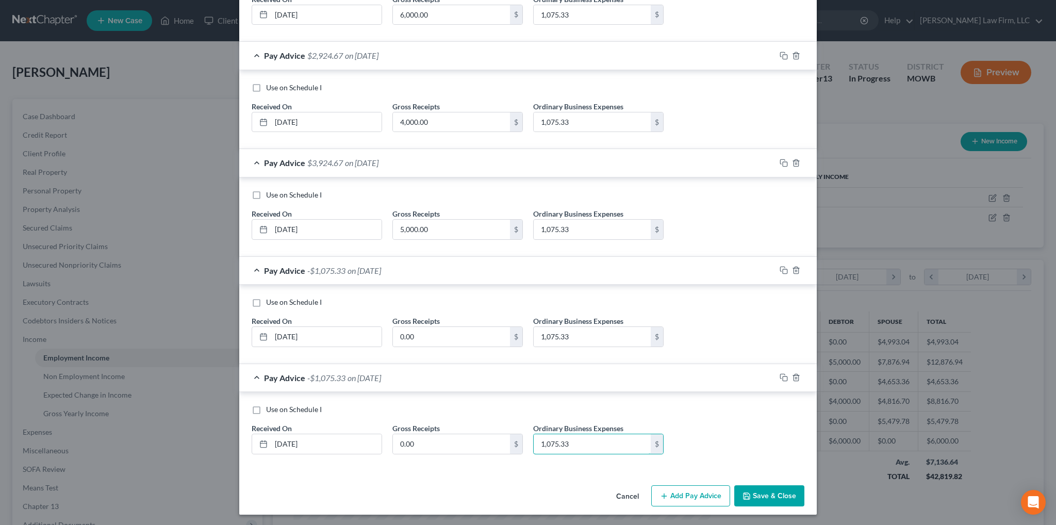
type input "1,075.33"
click at [679, 496] on button "Add Pay Advice" at bounding box center [690, 496] width 79 height 22
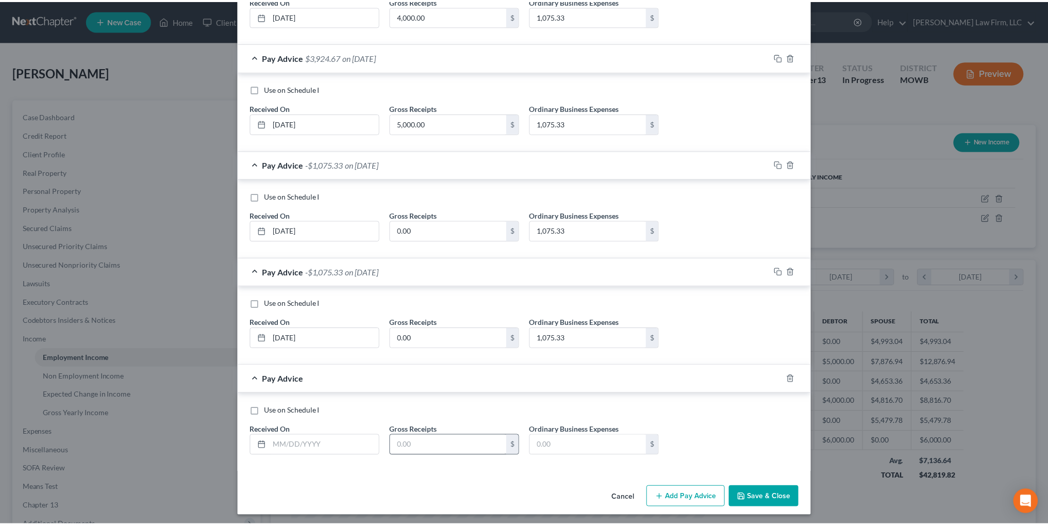
scroll to position [519, 0]
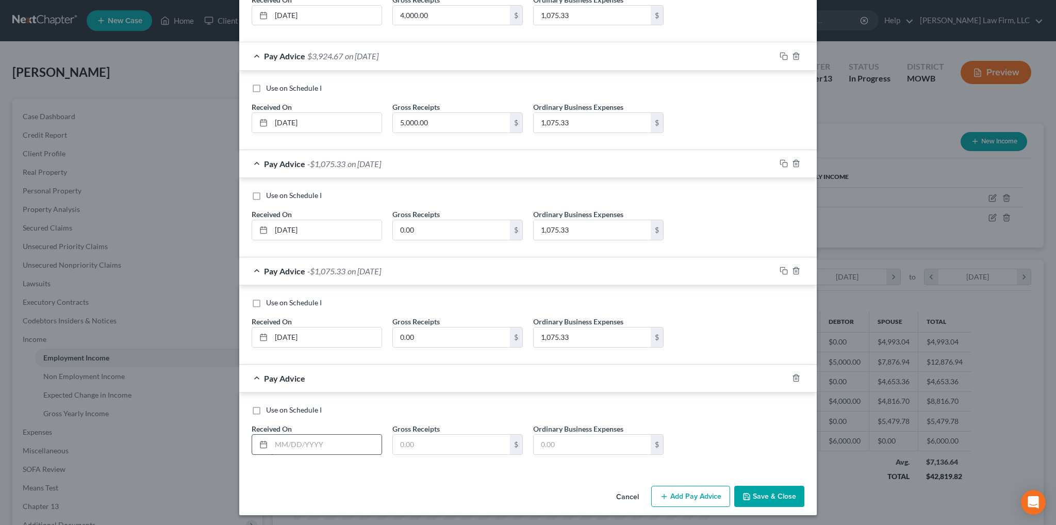
click at [306, 438] on input "text" at bounding box center [326, 445] width 110 height 20
type input "[DATE]"
type input "0.00"
click at [568, 440] on input "text" at bounding box center [592, 445] width 117 height 20
type input "2,175.33"
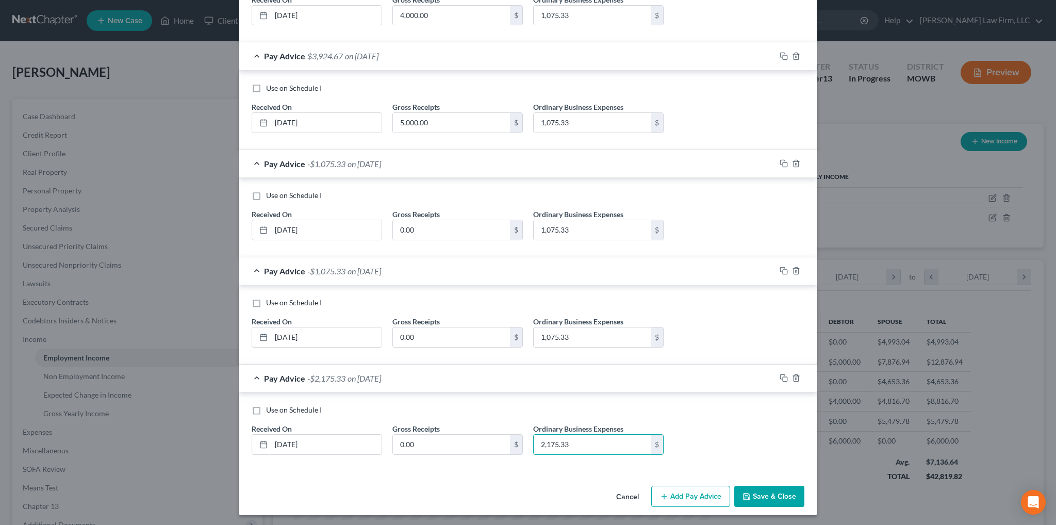
click at [764, 496] on button "Save & Close" at bounding box center [769, 497] width 70 height 22
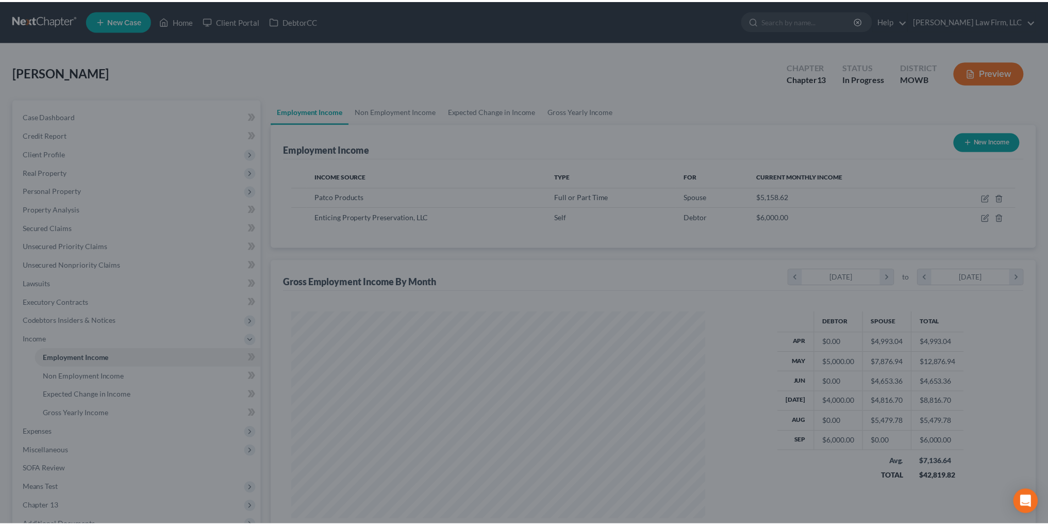
scroll to position [515353, 515125]
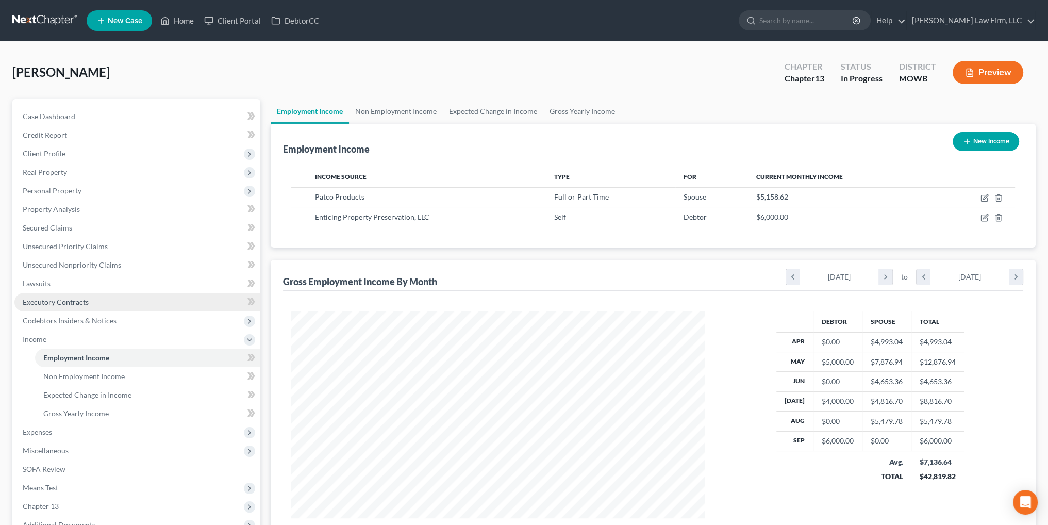
click at [68, 304] on span "Executory Contracts" at bounding box center [56, 301] width 66 height 9
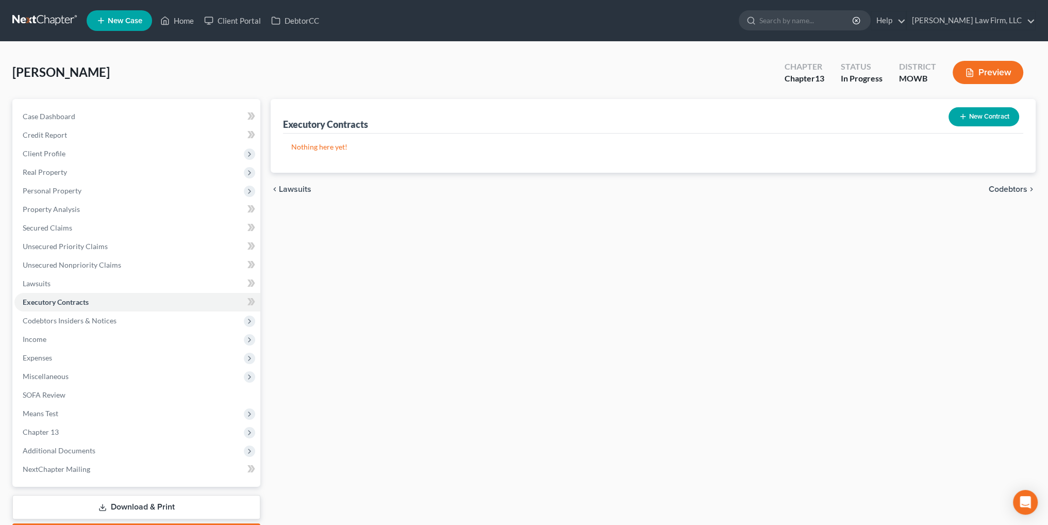
click at [987, 75] on button "Preview" at bounding box center [988, 72] width 71 height 23
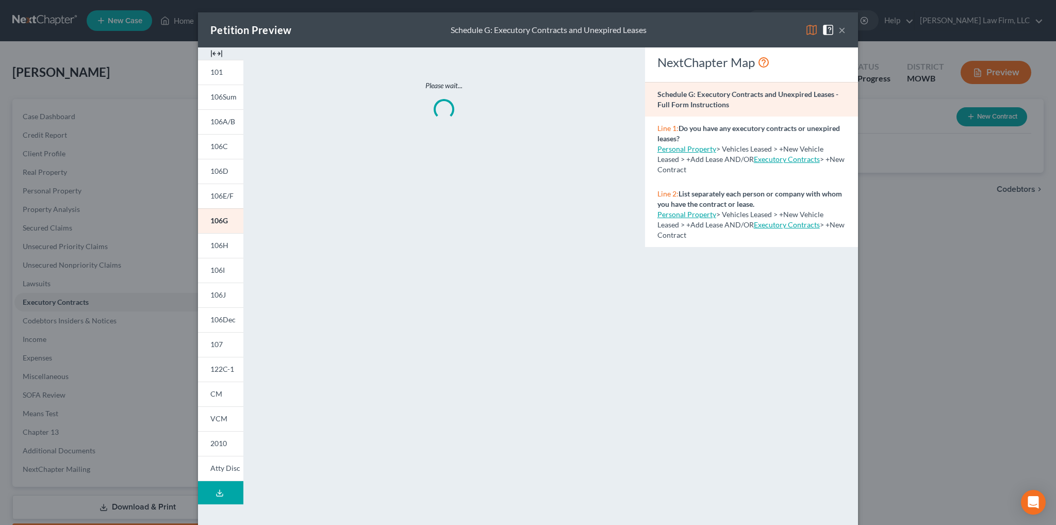
click at [202, 495] on button "Download Draft" at bounding box center [220, 492] width 45 height 23
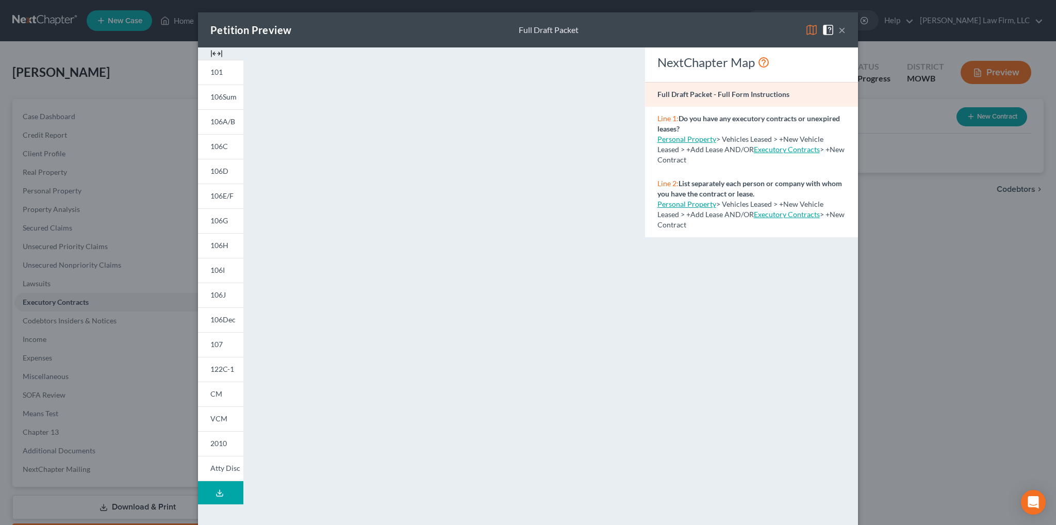
click at [838, 32] on button "×" at bounding box center [841, 30] width 7 height 12
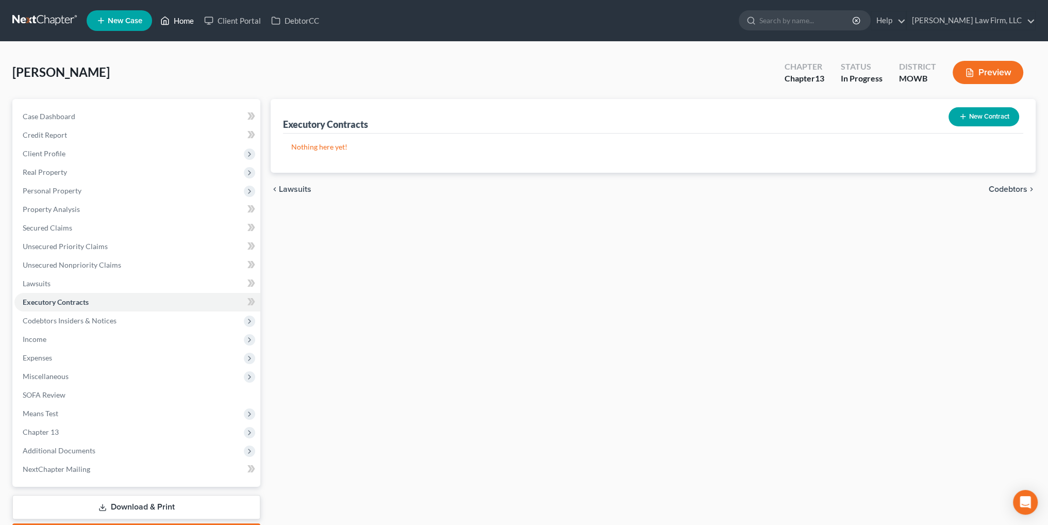
click at [169, 18] on icon at bounding box center [164, 20] width 9 height 12
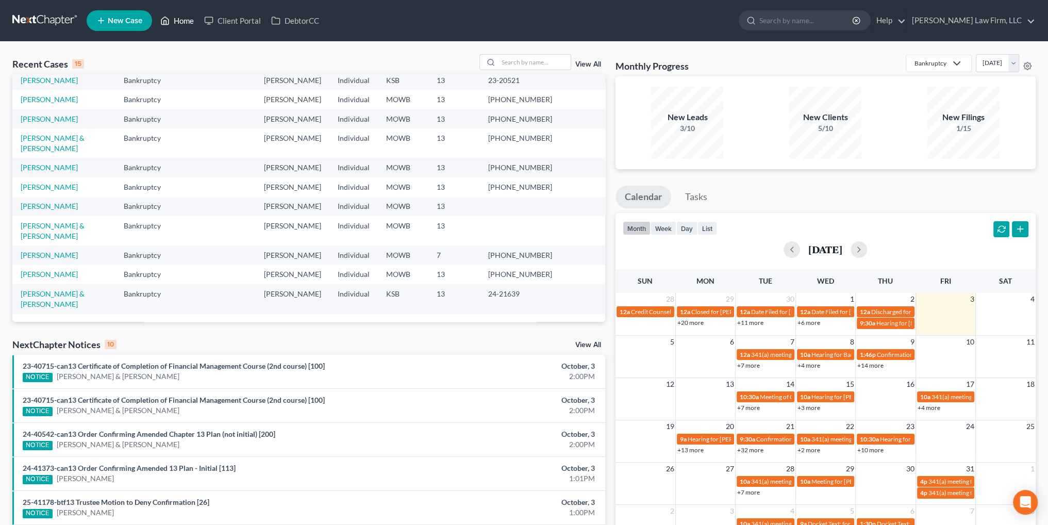
scroll to position [163, 0]
click at [66, 183] on link "[PERSON_NAME]" at bounding box center [49, 187] width 57 height 9
select select "6"
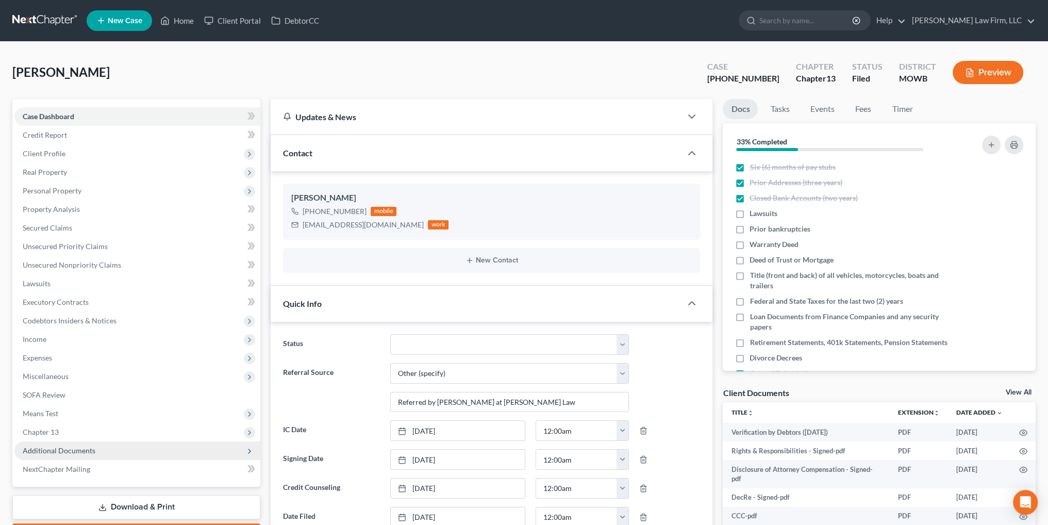
click at [60, 455] on span "Additional Documents" at bounding box center [137, 450] width 246 height 19
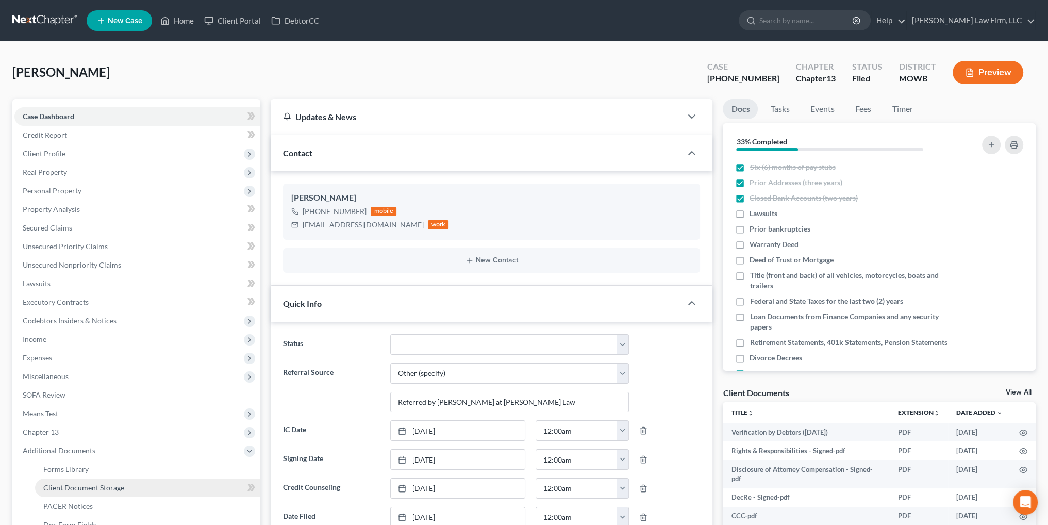
click at [87, 487] on span "Client Document Storage" at bounding box center [83, 487] width 81 height 9
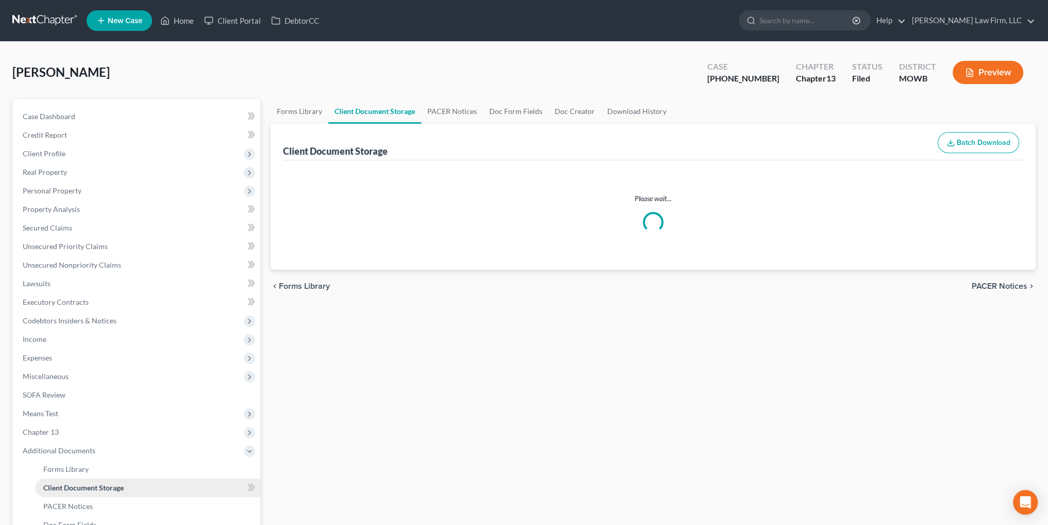
select select "5"
select select "24"
select select "26"
select select "9"
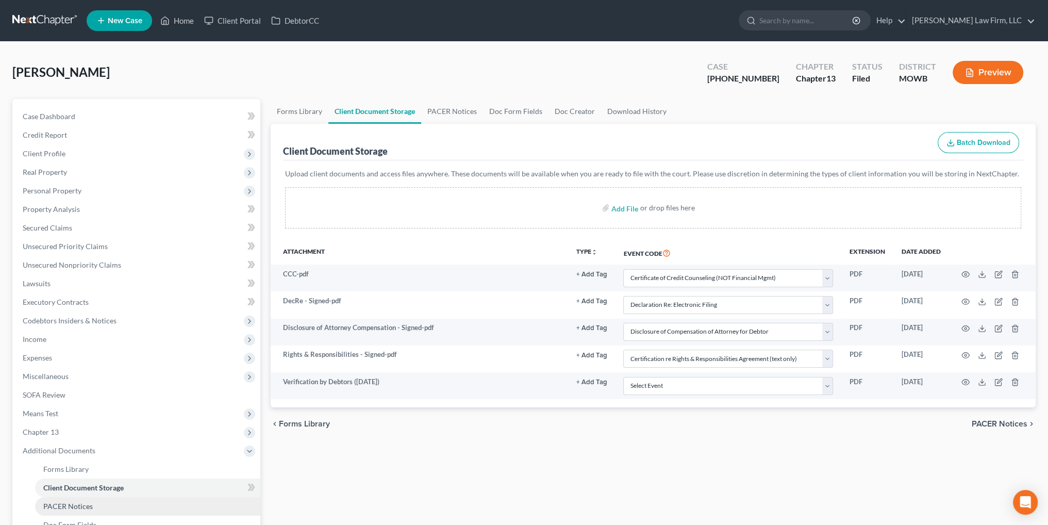
click at [77, 506] on span "PACER Notices" at bounding box center [67, 506] width 49 height 9
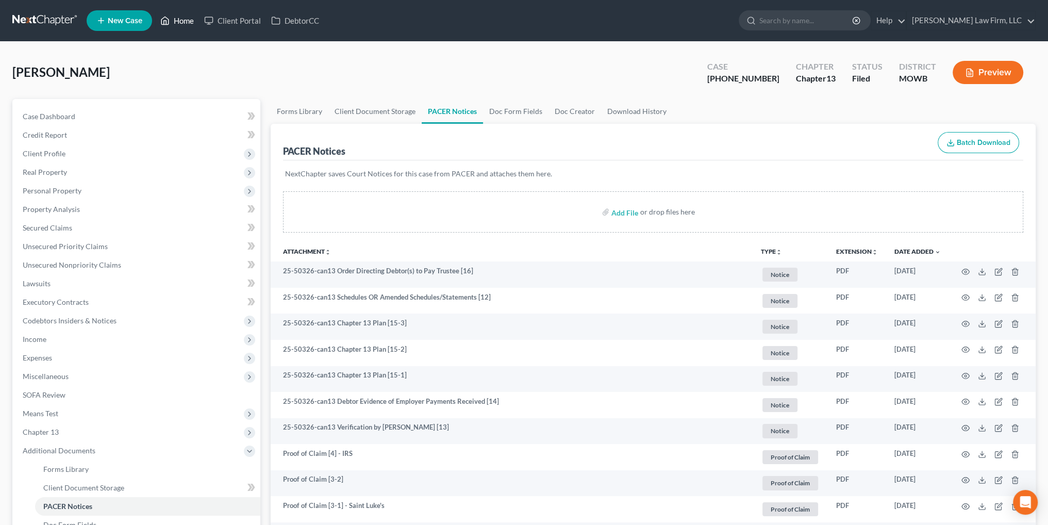
click at [180, 18] on link "Home" at bounding box center [177, 20] width 44 height 19
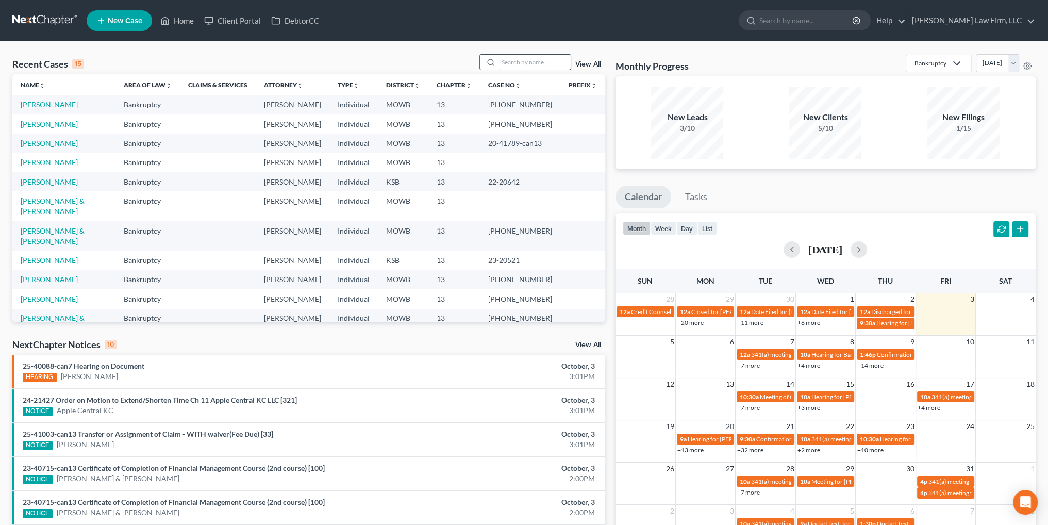
click at [521, 65] on input "search" at bounding box center [535, 62] width 72 height 15
type input "baylor"
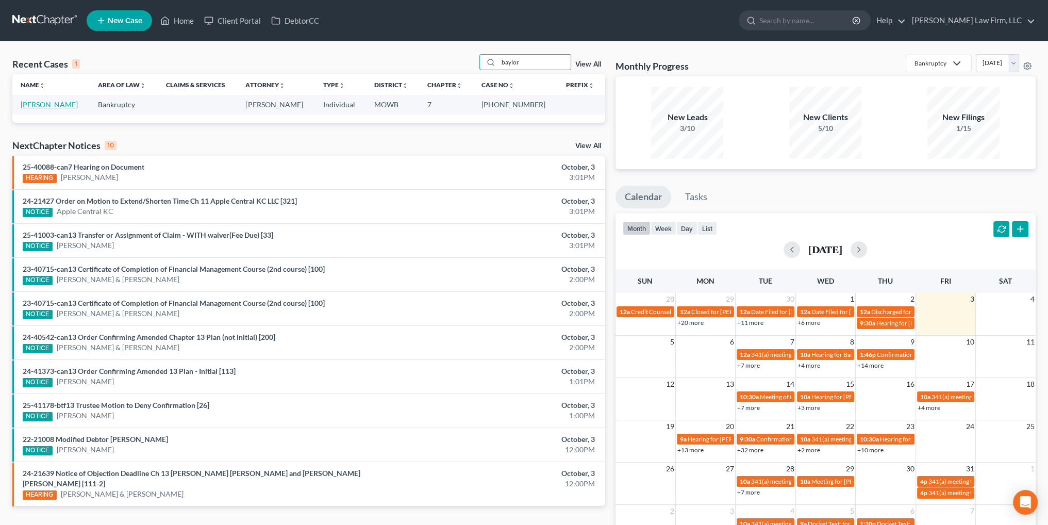
click at [45, 105] on link "[PERSON_NAME]" at bounding box center [49, 104] width 57 height 9
select select "4"
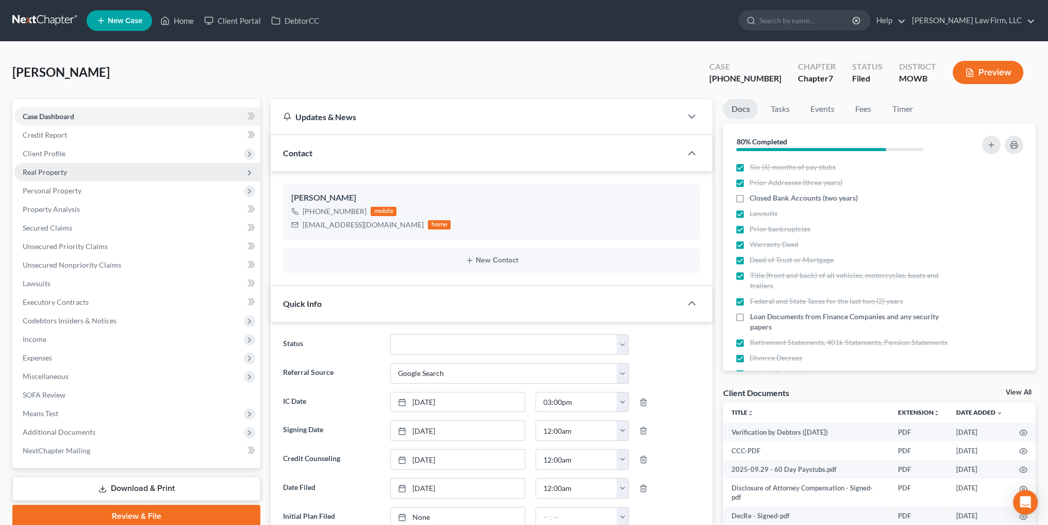
click at [34, 174] on span "Real Property" at bounding box center [45, 172] width 44 height 9
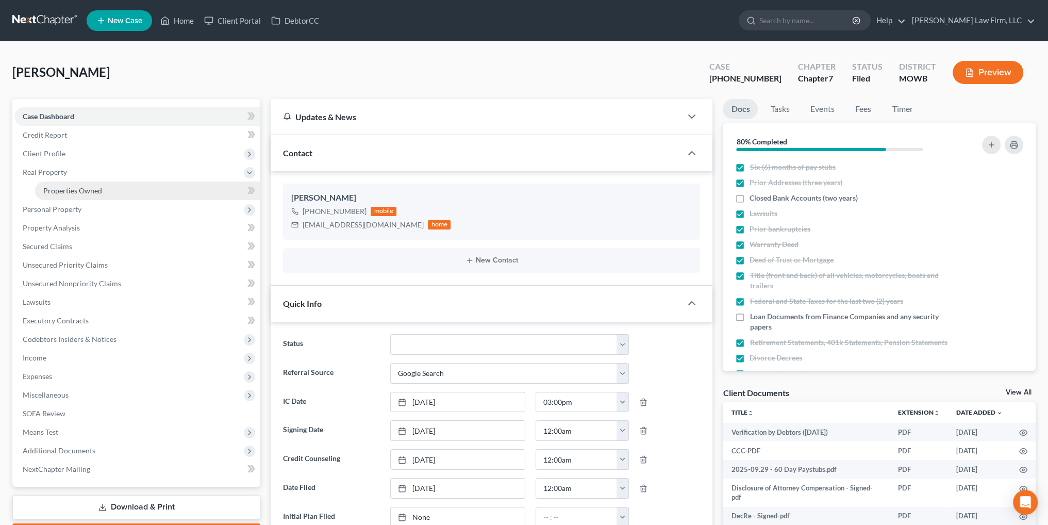
click at [80, 187] on span "Properties Owned" at bounding box center [72, 190] width 59 height 9
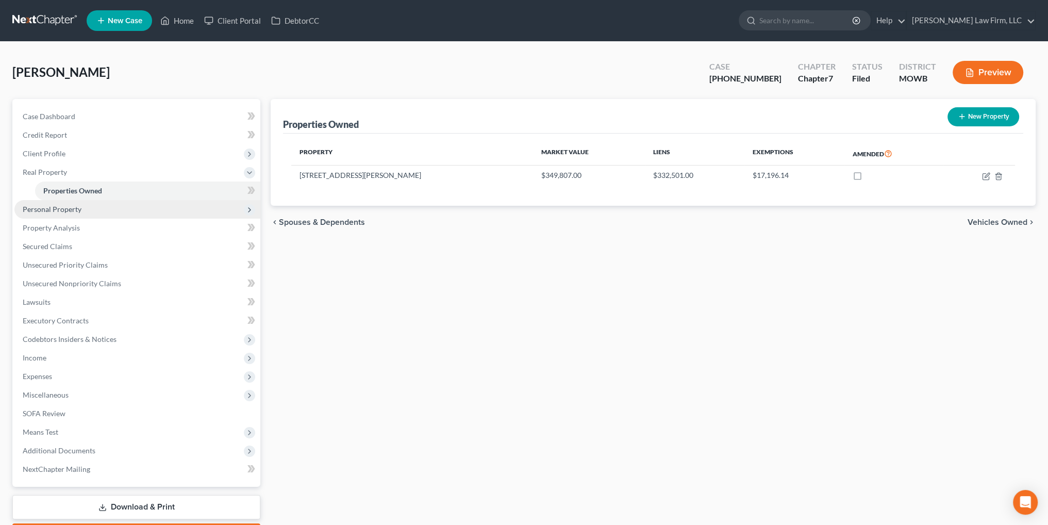
click at [64, 206] on span "Personal Property" at bounding box center [52, 209] width 59 height 9
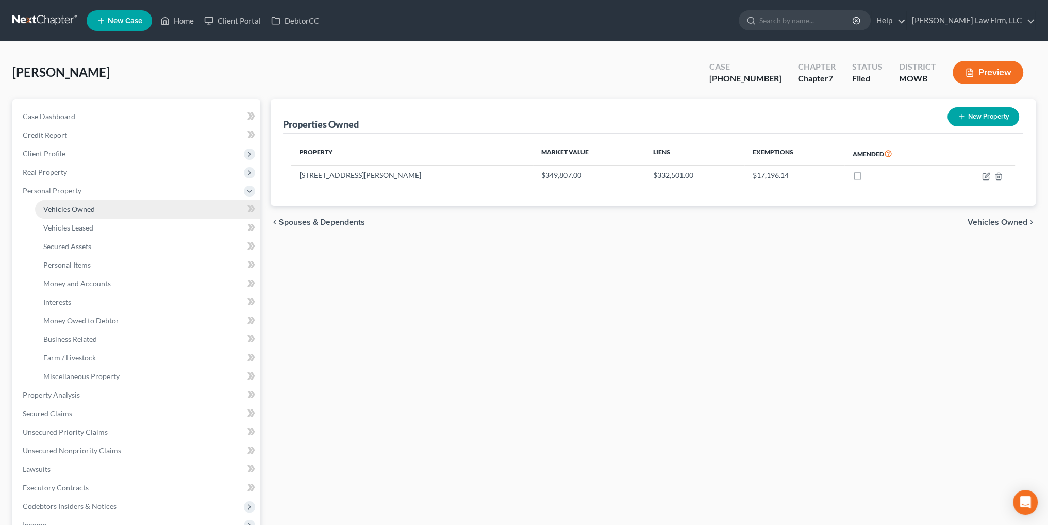
click at [80, 211] on span "Vehicles Owned" at bounding box center [69, 209] width 52 height 9
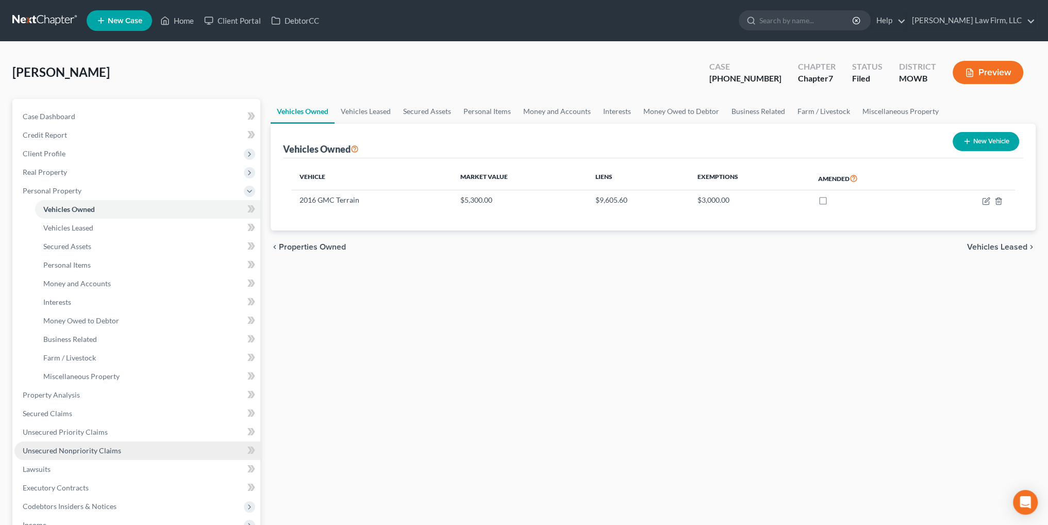
click at [72, 450] on span "Unsecured Nonpriority Claims" at bounding box center [72, 450] width 98 height 9
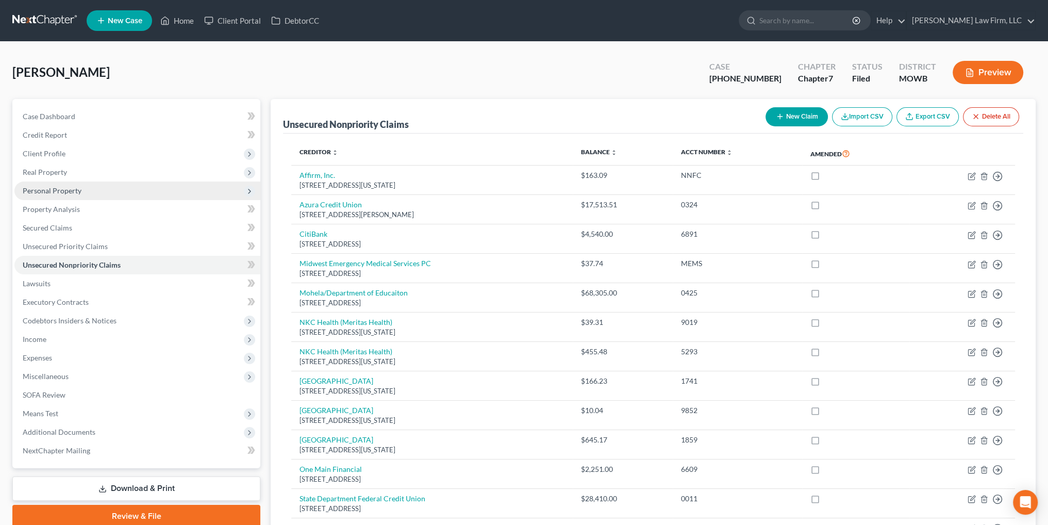
click at [55, 186] on span "Personal Property" at bounding box center [52, 190] width 59 height 9
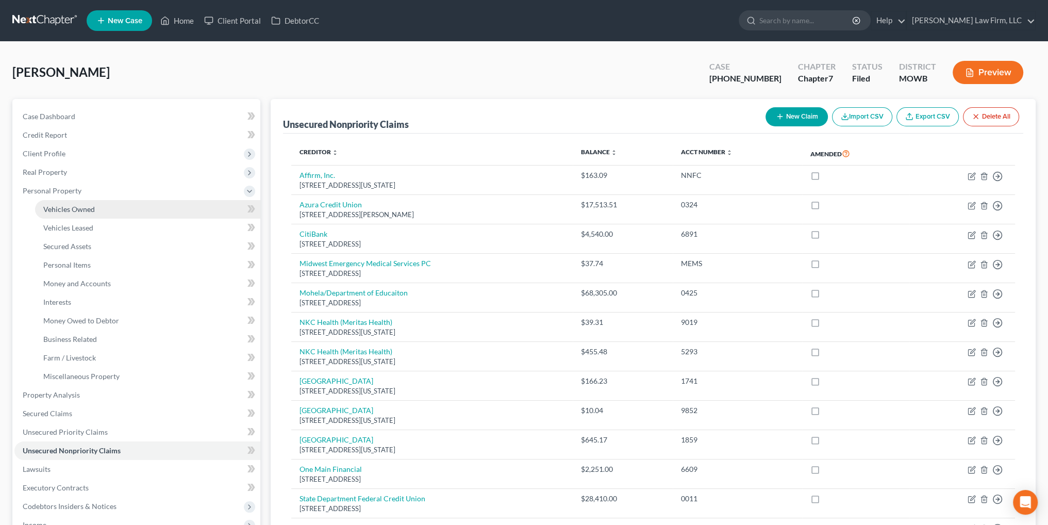
click at [66, 202] on link "Vehicles Owned" at bounding box center [147, 209] width 225 height 19
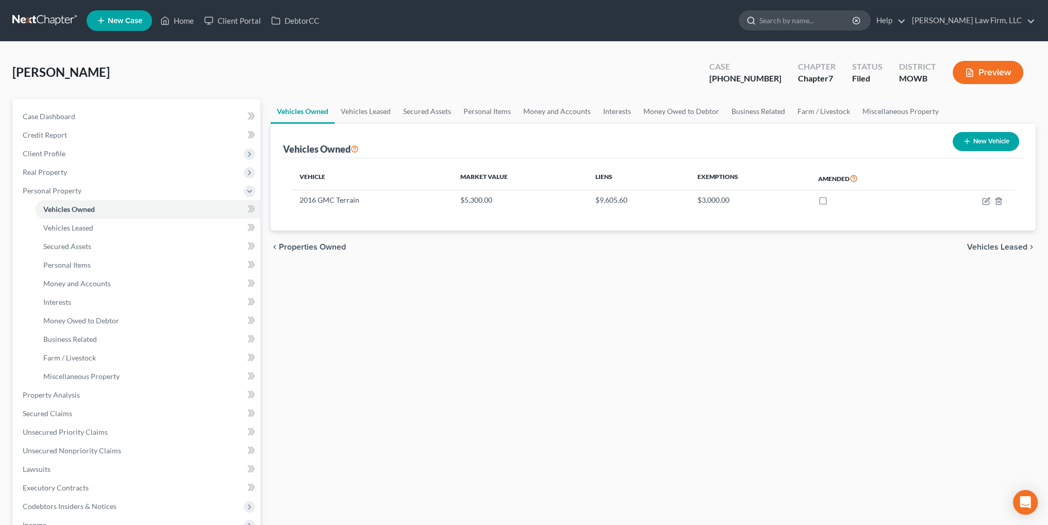
click at [846, 19] on input "search" at bounding box center [806, 20] width 94 height 19
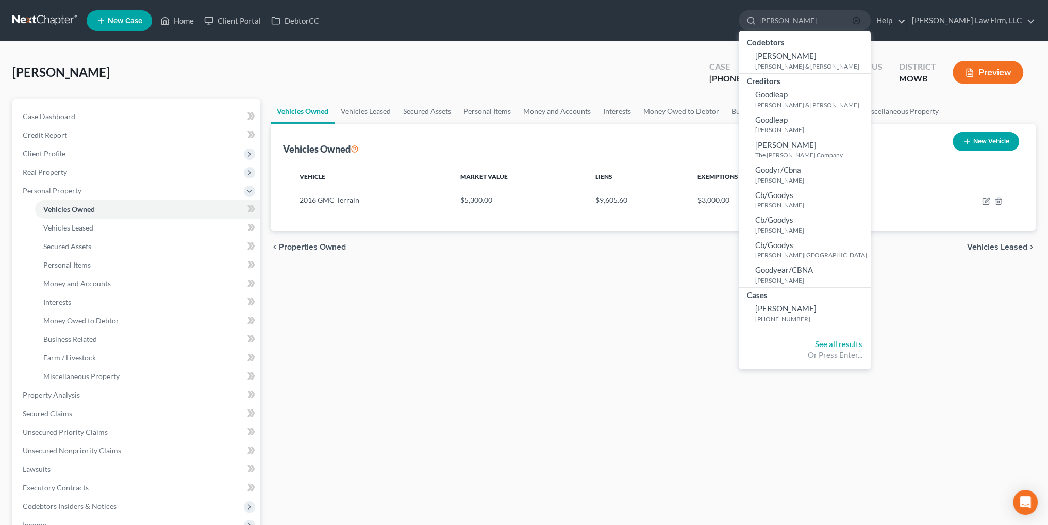
type input "[PERSON_NAME]"
click at [857, 20] on line "button" at bounding box center [856, 21] width 2 height 2
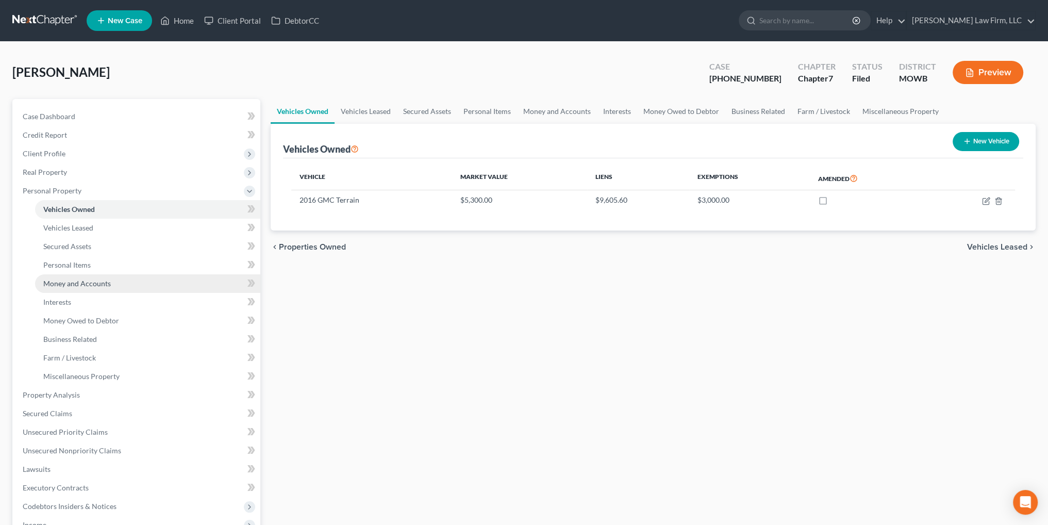
click at [69, 281] on span "Money and Accounts" at bounding box center [77, 283] width 68 height 9
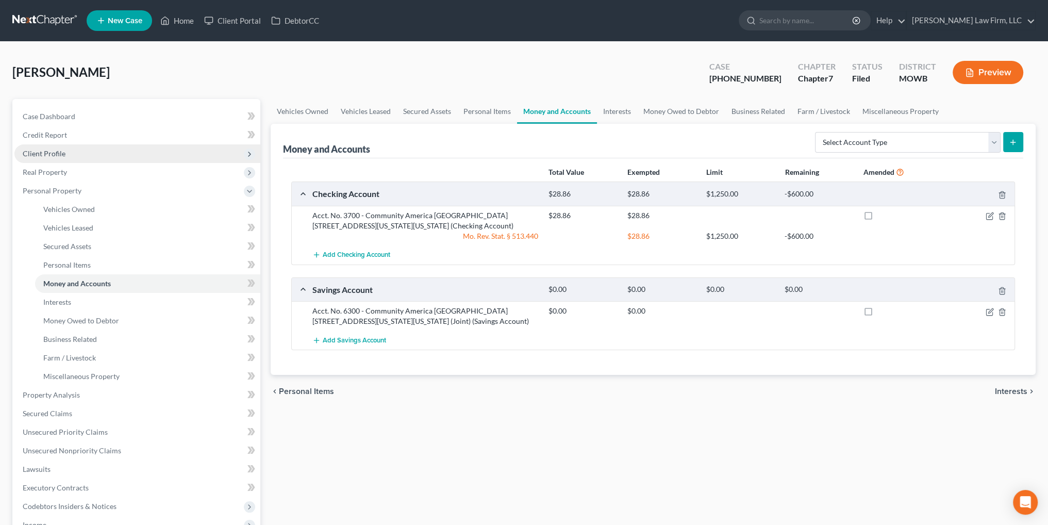
click at [38, 159] on span "Client Profile" at bounding box center [137, 153] width 246 height 19
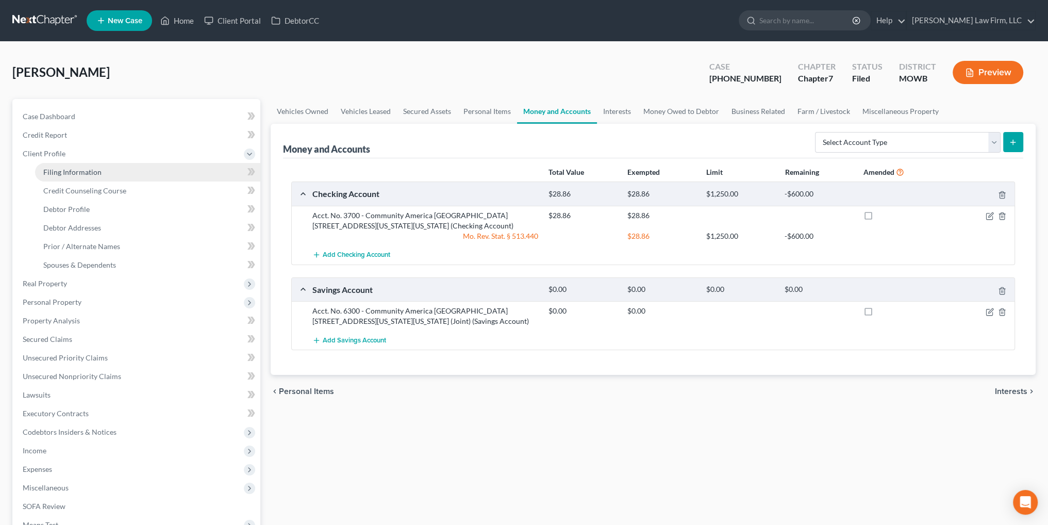
click at [64, 172] on span "Filing Information" at bounding box center [72, 172] width 58 height 9
select select "1"
select select "0"
select select "46"
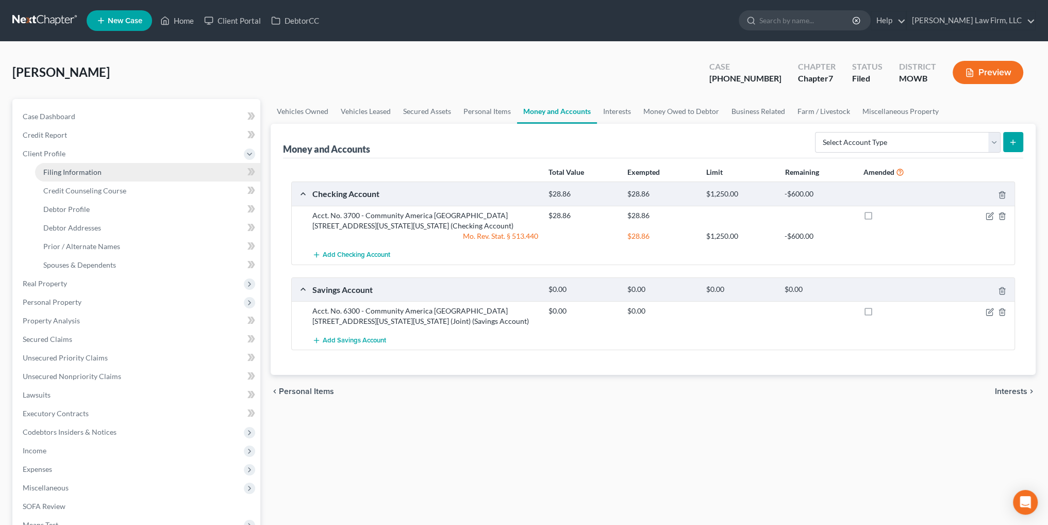
select select "6"
select select "26"
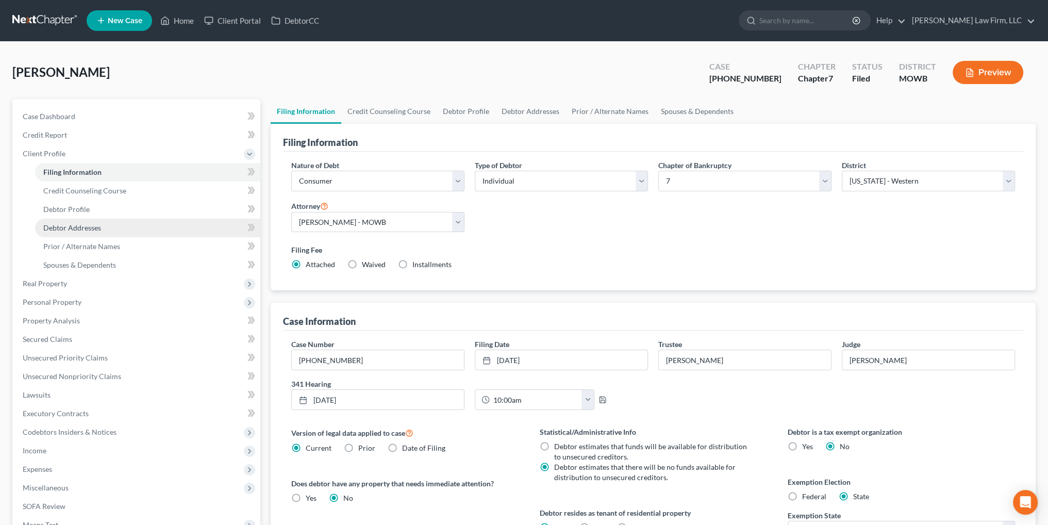
click at [72, 223] on span "Debtor Addresses" at bounding box center [72, 227] width 58 height 9
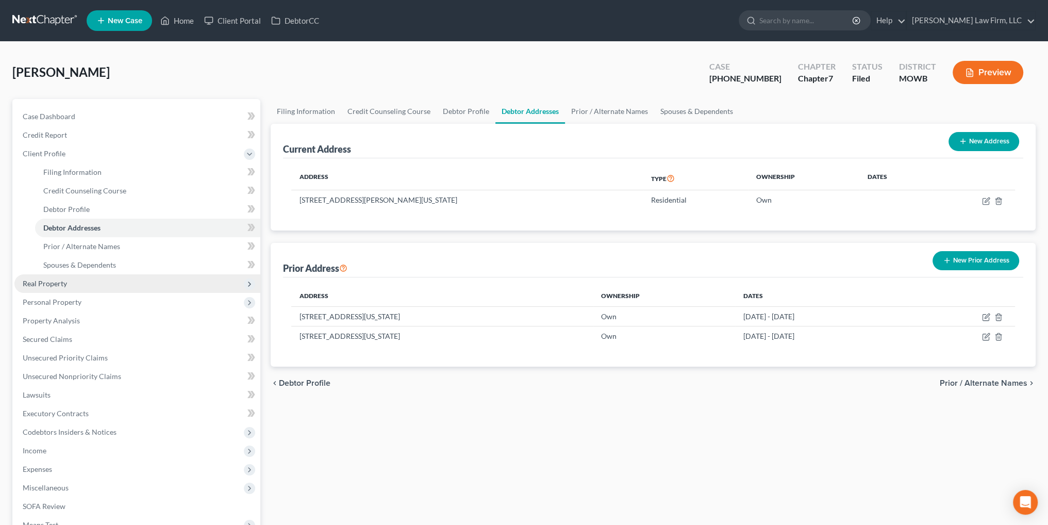
click at [49, 285] on span "Real Property" at bounding box center [45, 283] width 44 height 9
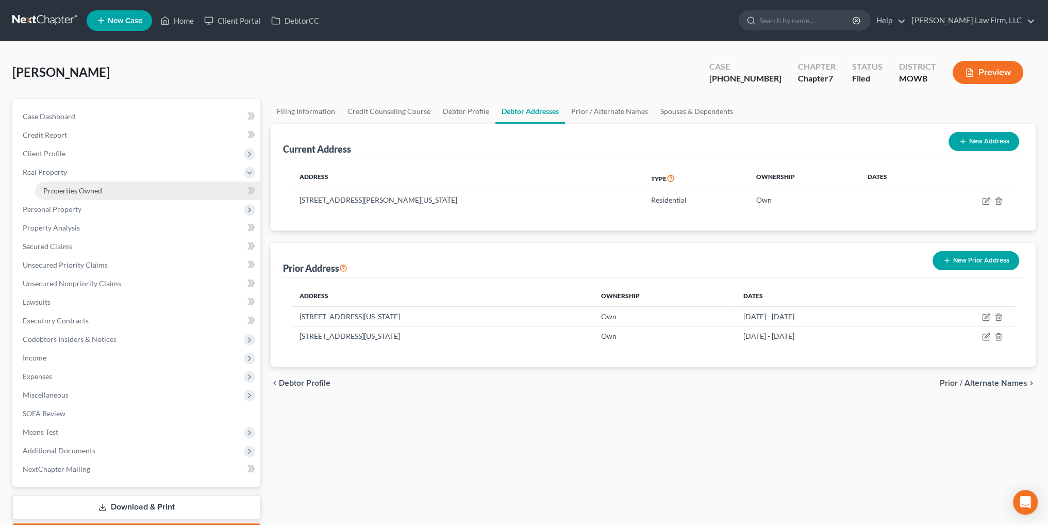
click at [72, 190] on span "Properties Owned" at bounding box center [72, 190] width 59 height 9
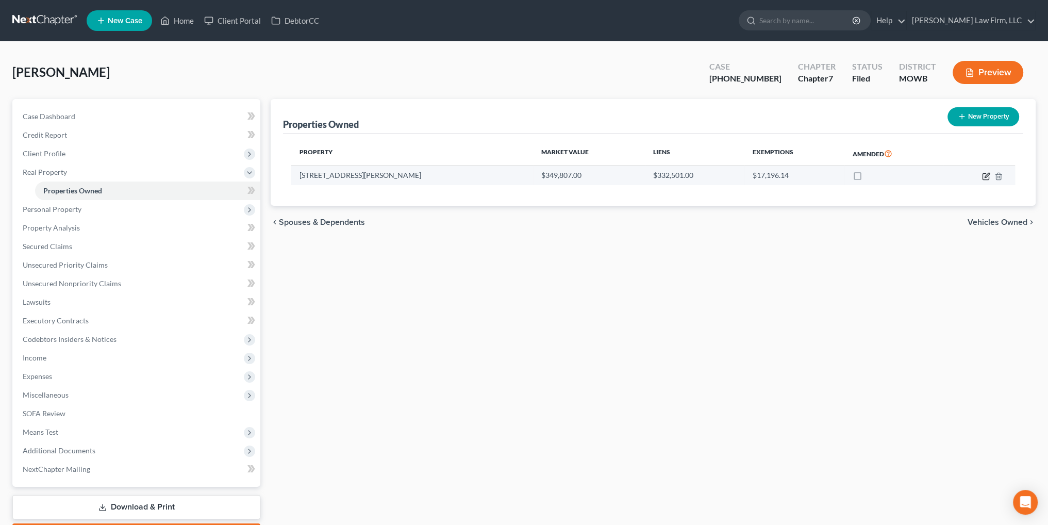
click at [984, 175] on icon "button" at bounding box center [986, 176] width 8 height 8
select select "26"
select select "0"
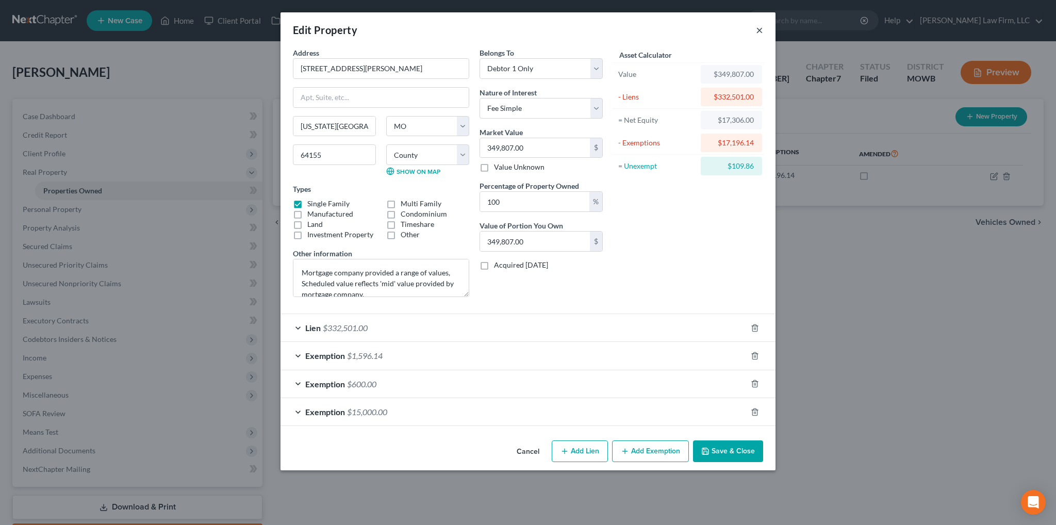
click at [758, 31] on button "×" at bounding box center [759, 30] width 7 height 12
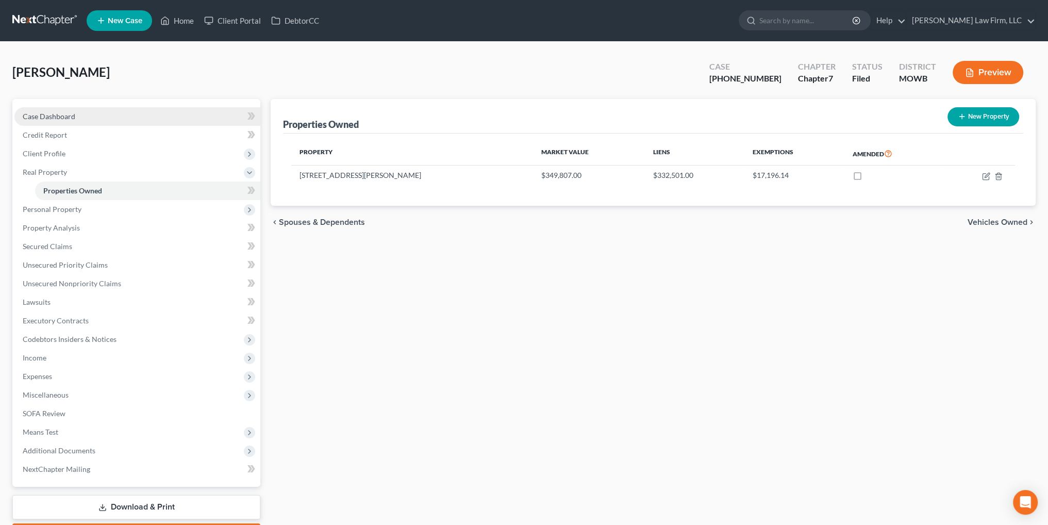
click at [27, 120] on span "Case Dashboard" at bounding box center [49, 116] width 53 height 9
select select "3"
select select "4"
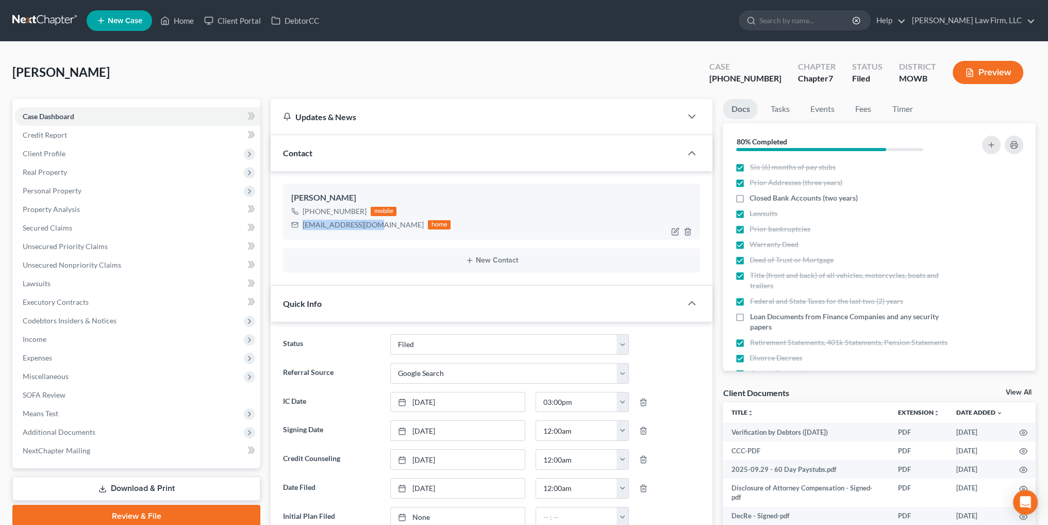
drag, startPoint x: 374, startPoint y: 223, endPoint x: 303, endPoint y: 227, distance: 71.3
click at [303, 227] on div "[EMAIL_ADDRESS][DOMAIN_NAME]" at bounding box center [363, 225] width 121 height 10
copy div "[EMAIL_ADDRESS][DOMAIN_NAME]"
drag, startPoint x: 181, startPoint y: 21, endPoint x: 197, endPoint y: 20, distance: 16.0
click at [181, 21] on link "Home" at bounding box center [177, 20] width 44 height 19
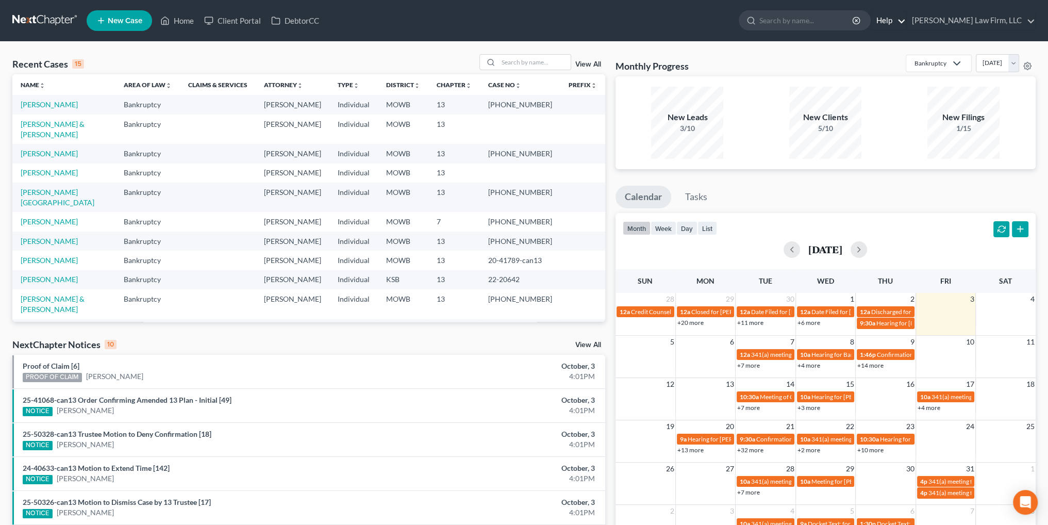
click at [906, 21] on link "Help" at bounding box center [888, 20] width 35 height 19
click at [906, 40] on link "Help Center" at bounding box center [865, 43] width 82 height 18
click at [526, 63] on input "search" at bounding box center [535, 62] width 72 height 15
click at [39, 168] on link "[PERSON_NAME]" at bounding box center [49, 172] width 57 height 9
select select "4"
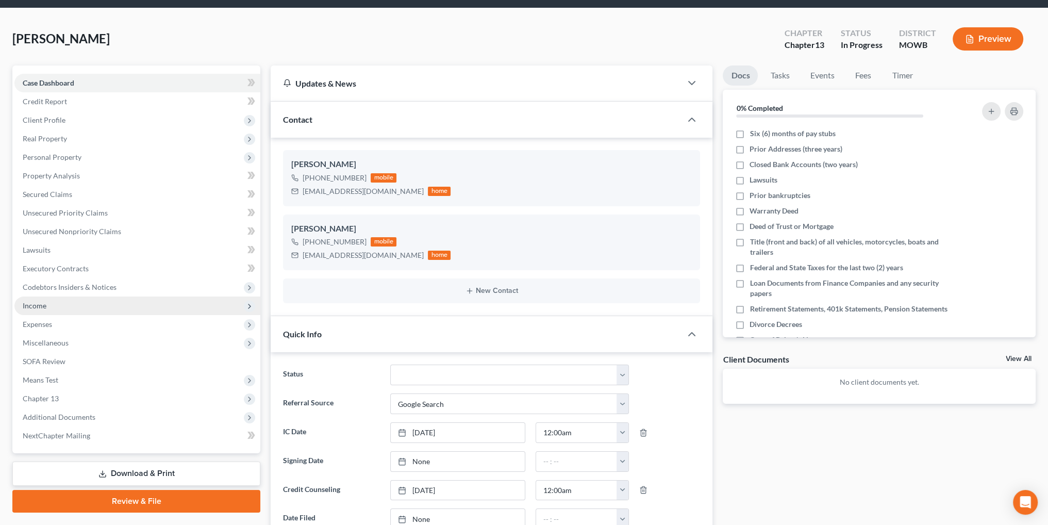
scroll to position [52, 0]
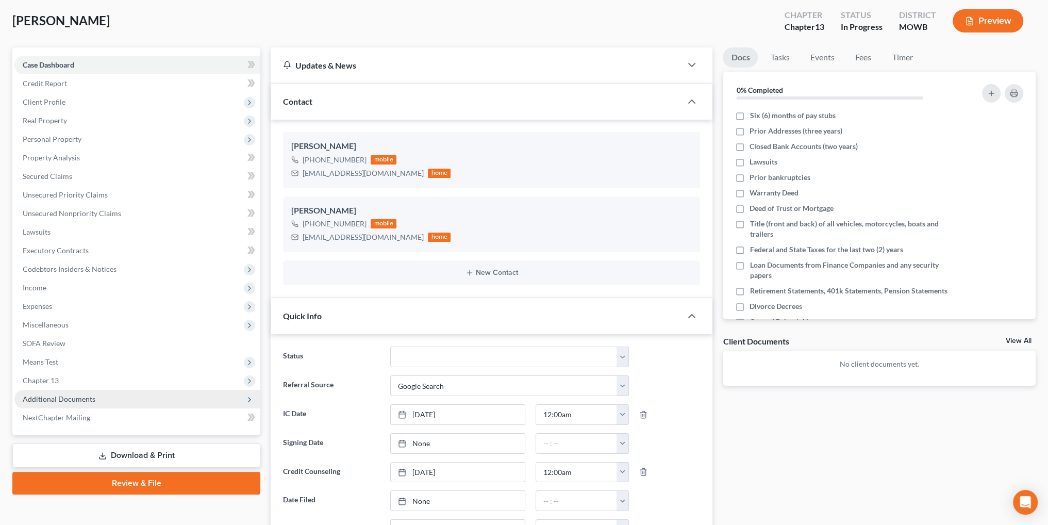
click at [81, 397] on span "Additional Documents" at bounding box center [59, 398] width 73 height 9
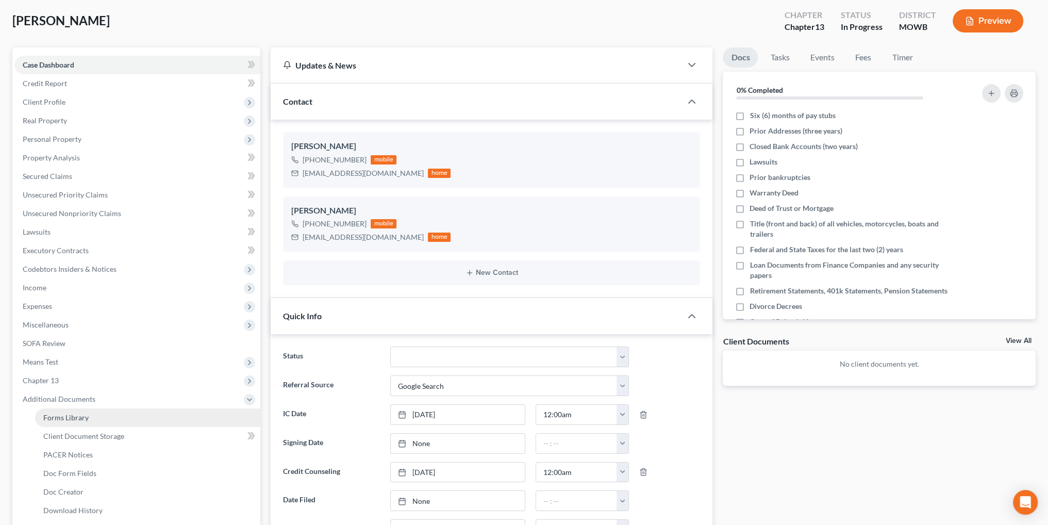
click at [80, 416] on span "Forms Library" at bounding box center [65, 417] width 45 height 9
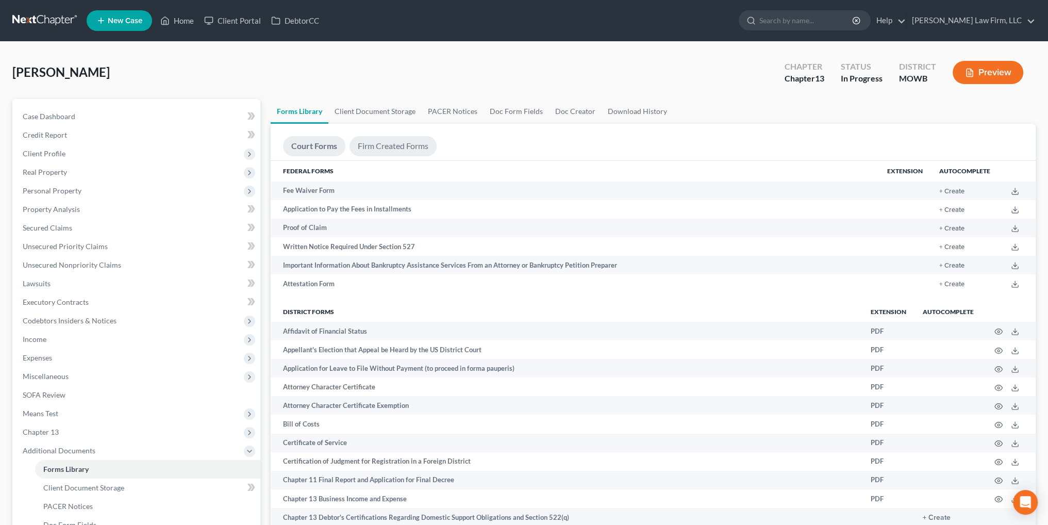
click at [402, 142] on link "Firm Created Forms" at bounding box center [393, 146] width 87 height 20
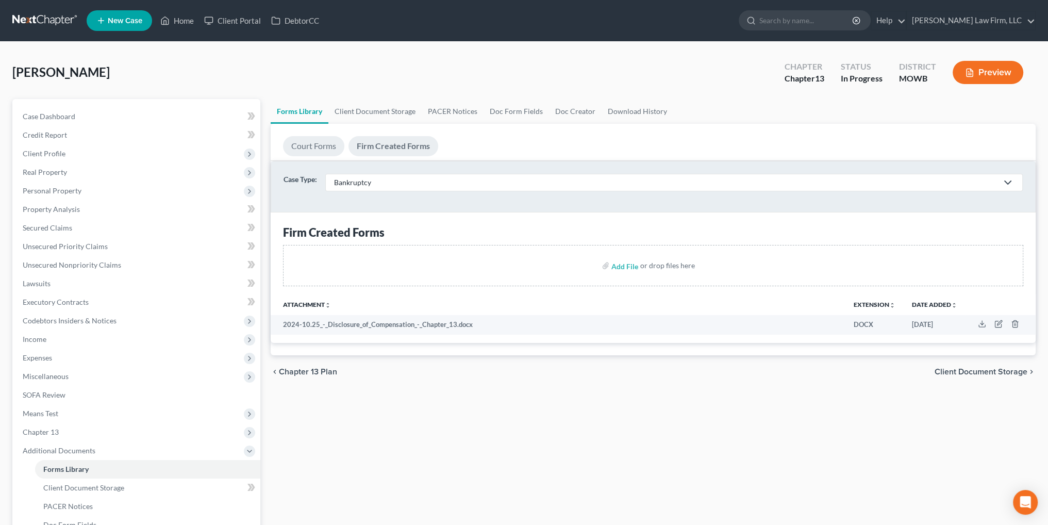
click at [314, 143] on link "Court Forms" at bounding box center [313, 146] width 61 height 20
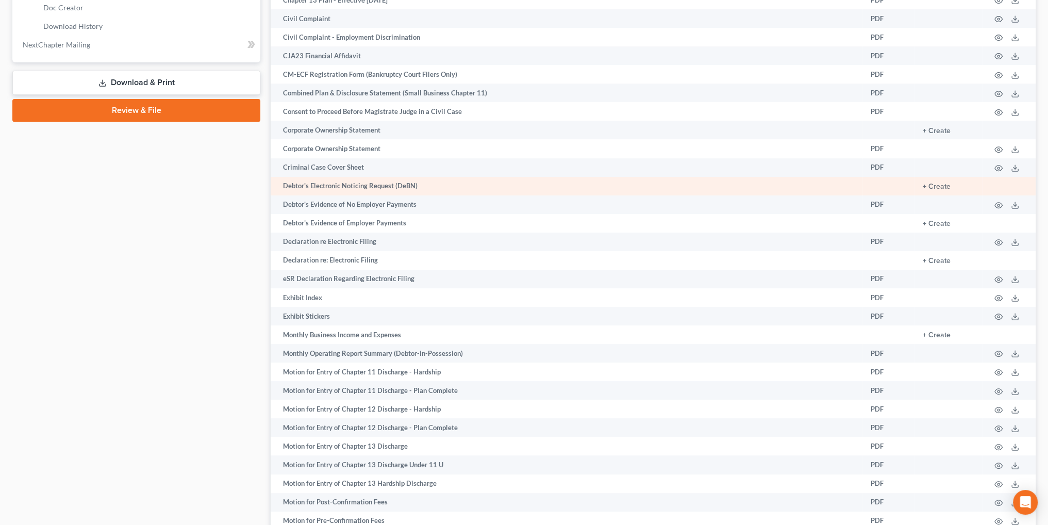
scroll to position [617, 0]
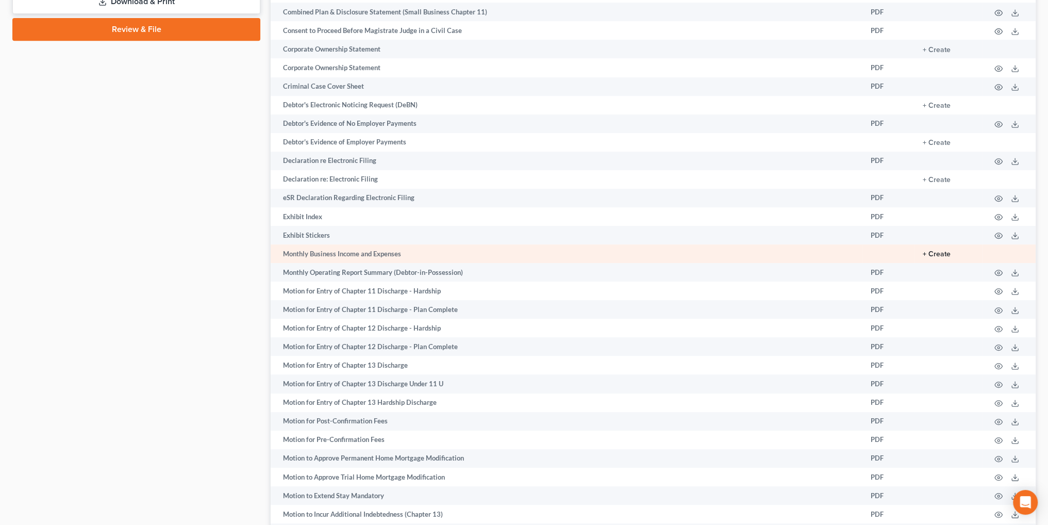
click at [935, 258] on button "+ Create" at bounding box center [937, 254] width 28 height 7
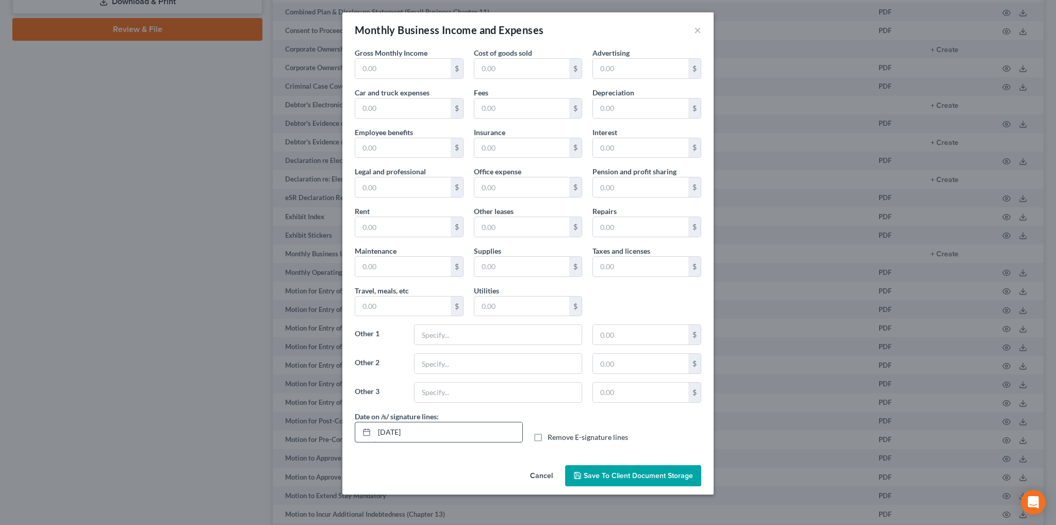
drag, startPoint x: 452, startPoint y: 430, endPoint x: 362, endPoint y: 430, distance: 89.2
click at [362, 430] on div "[DATE]" at bounding box center [439, 432] width 168 height 21
click at [548, 435] on label "Remove E-signature lines" at bounding box center [588, 437] width 80 height 10
click at [552, 435] on input "Remove E-signature lines" at bounding box center [555, 435] width 7 height 7
checkbox input "true"
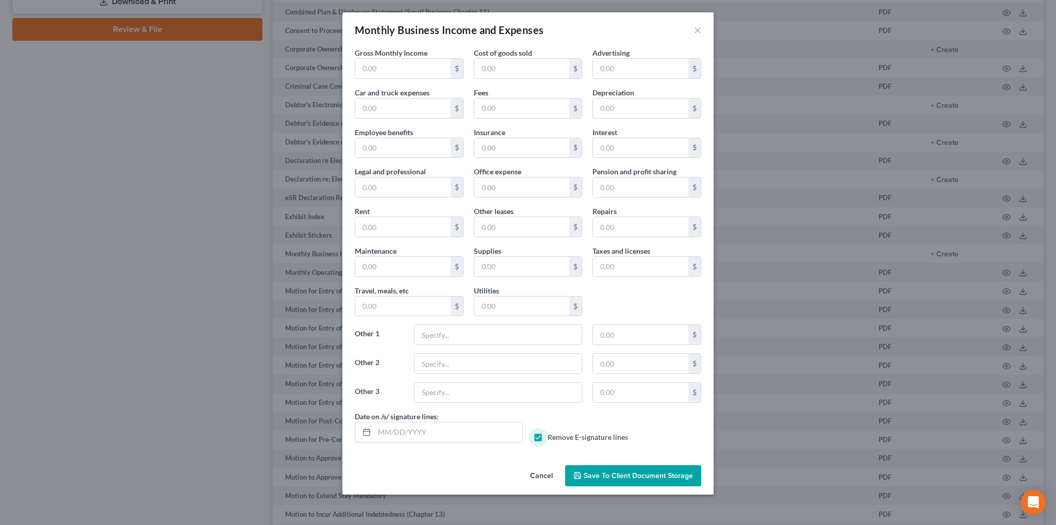
click at [624, 471] on span "Save to Client Document Storage" at bounding box center [638, 475] width 109 height 9
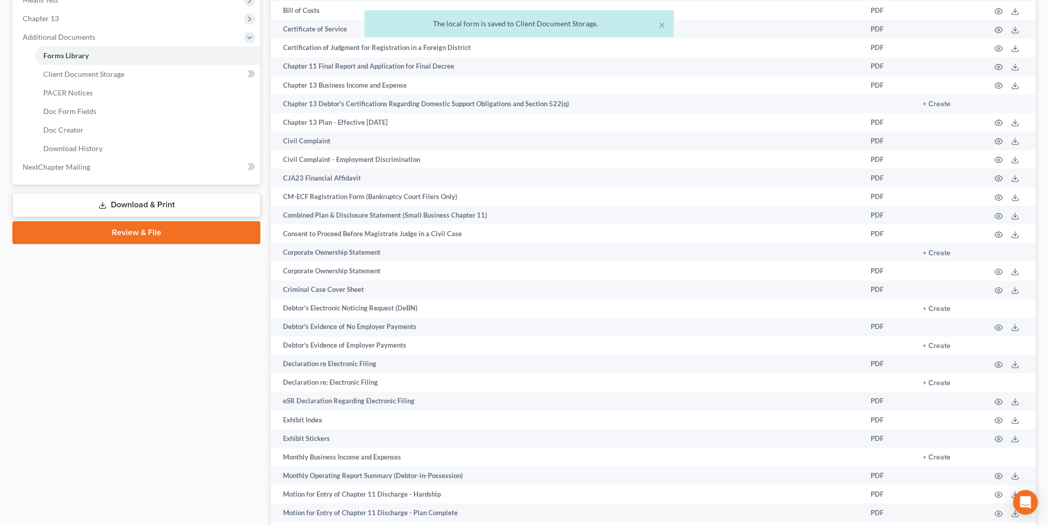
scroll to position [410, 0]
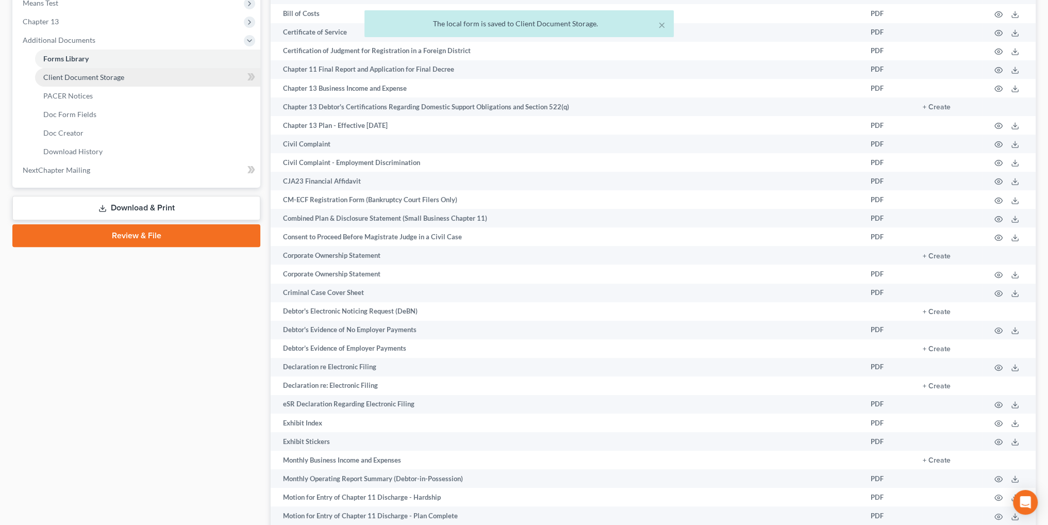
click at [87, 75] on span "Client Document Storage" at bounding box center [83, 77] width 81 height 9
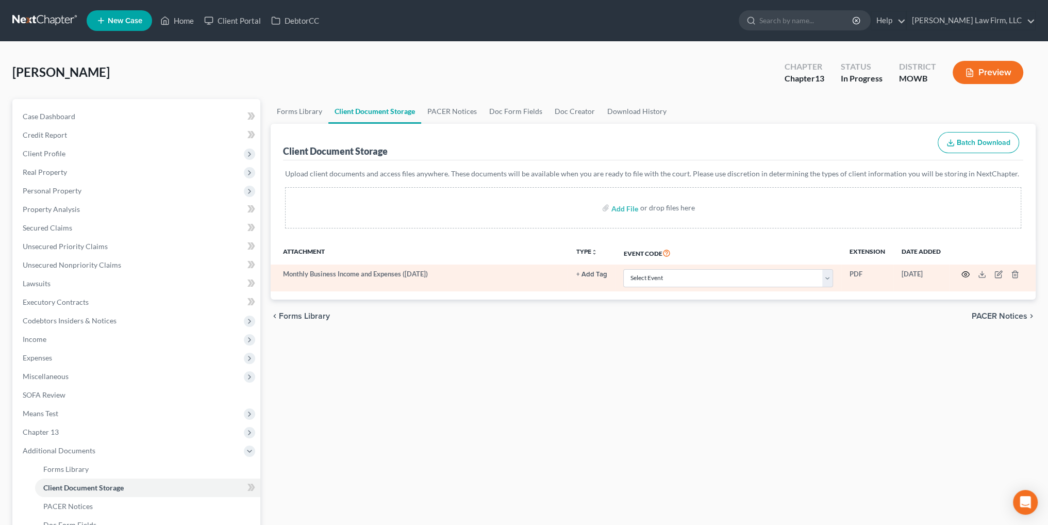
click at [966, 274] on circle "button" at bounding box center [966, 274] width 2 height 2
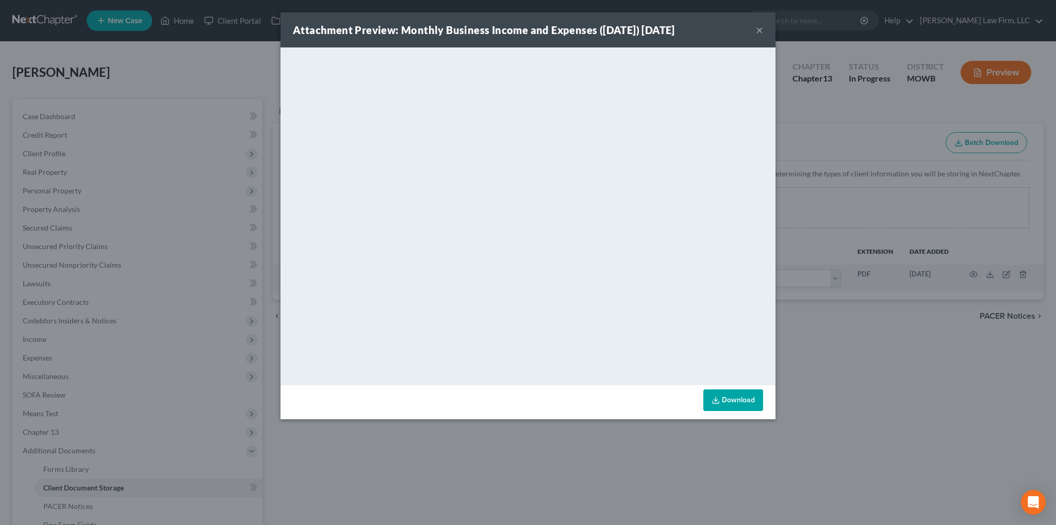
click at [734, 401] on link "Download" at bounding box center [733, 400] width 60 height 22
click at [758, 30] on button "×" at bounding box center [759, 30] width 7 height 12
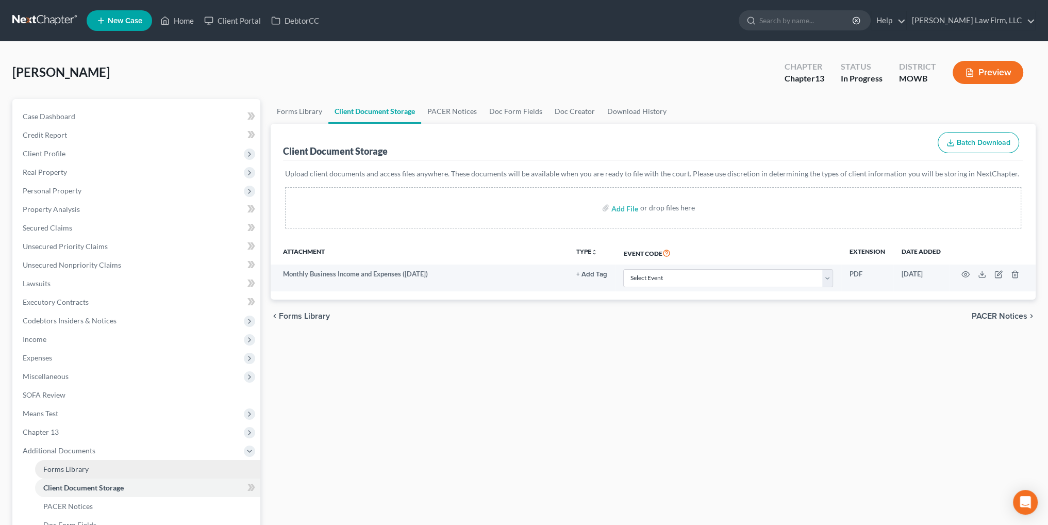
click at [64, 467] on span "Forms Library" at bounding box center [65, 469] width 45 height 9
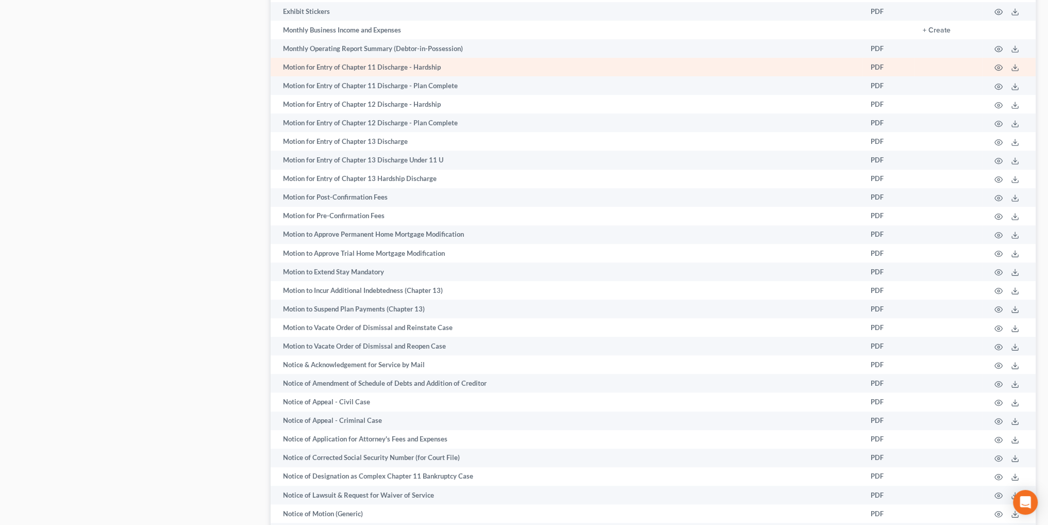
scroll to position [771, 0]
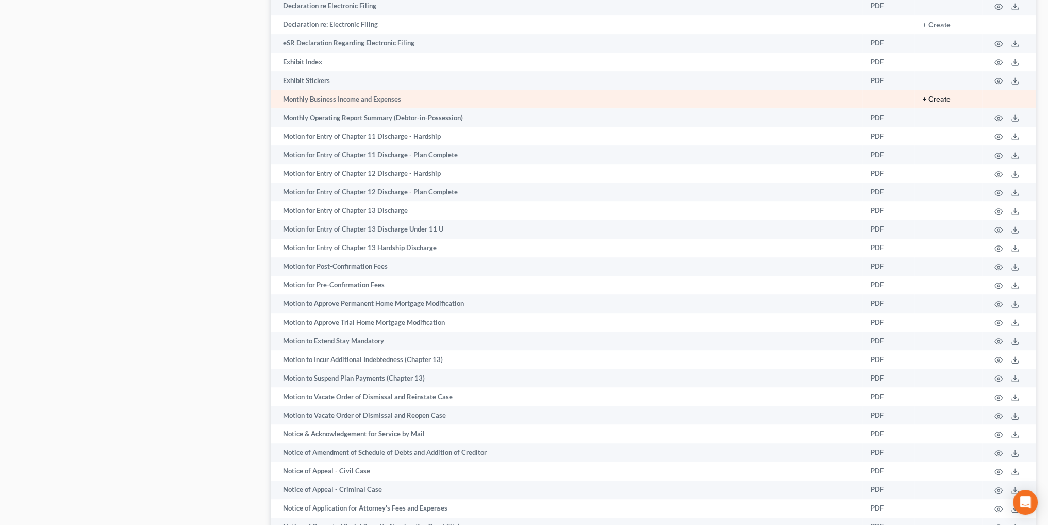
click at [934, 102] on button "+ Create" at bounding box center [937, 99] width 28 height 7
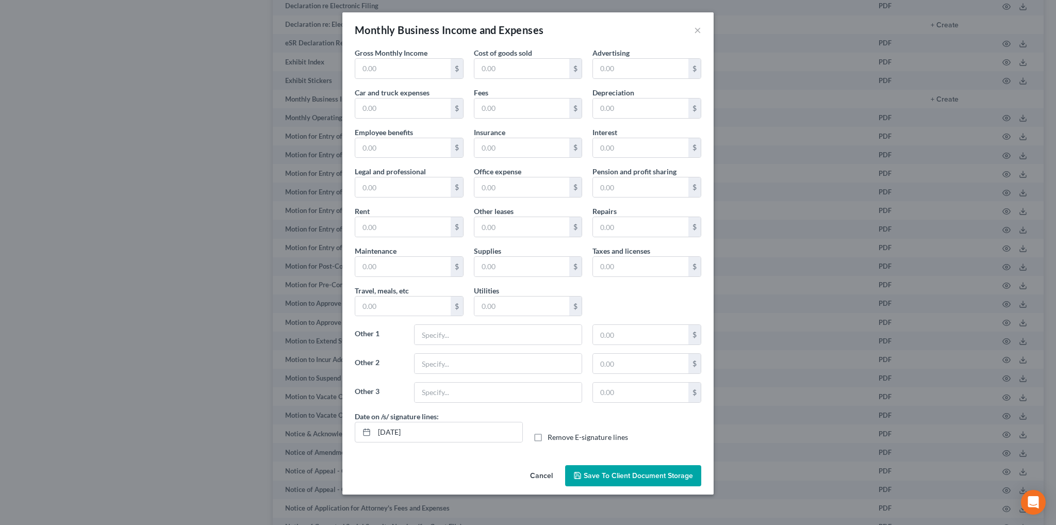
click at [541, 476] on button "Cancel" at bounding box center [541, 476] width 39 height 21
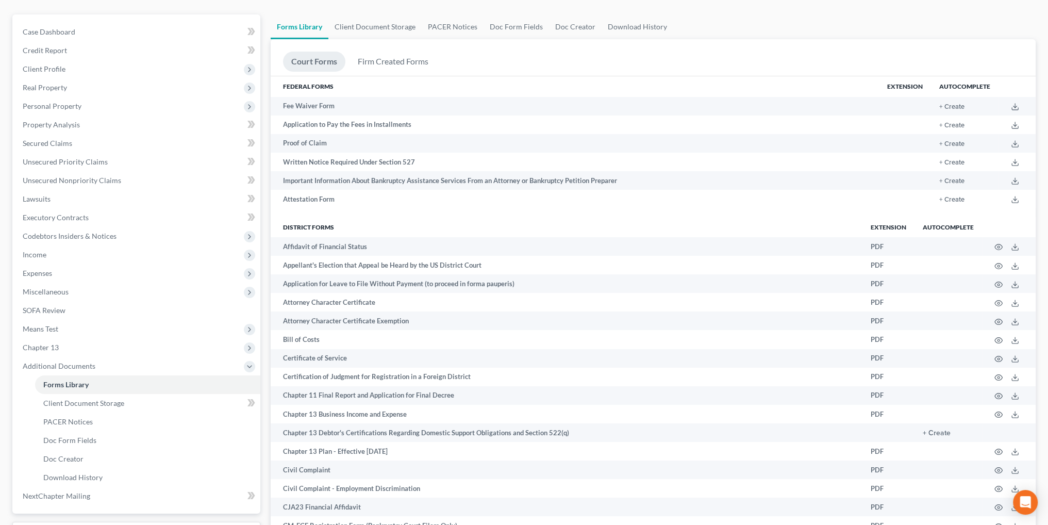
scroll to position [0, 0]
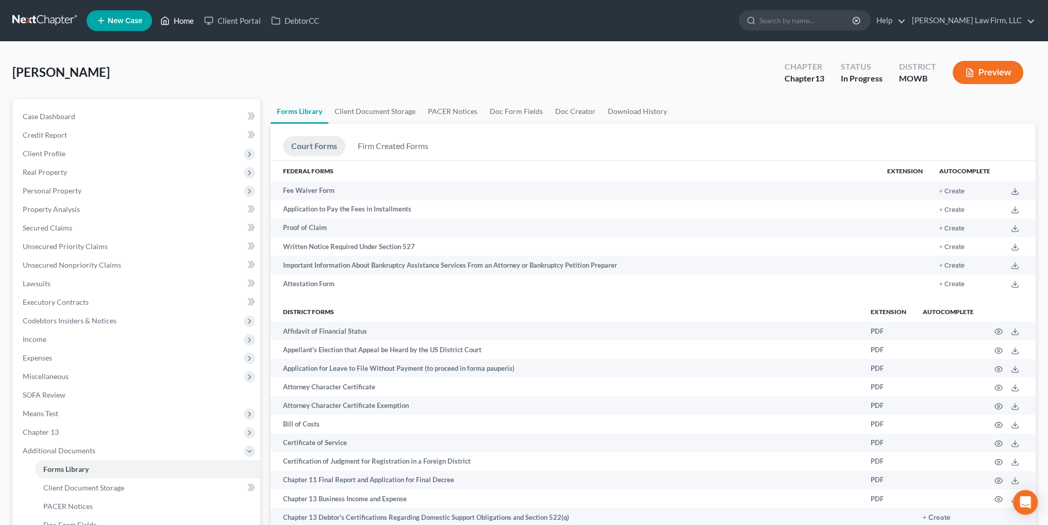
click at [186, 16] on link "Home" at bounding box center [177, 20] width 44 height 19
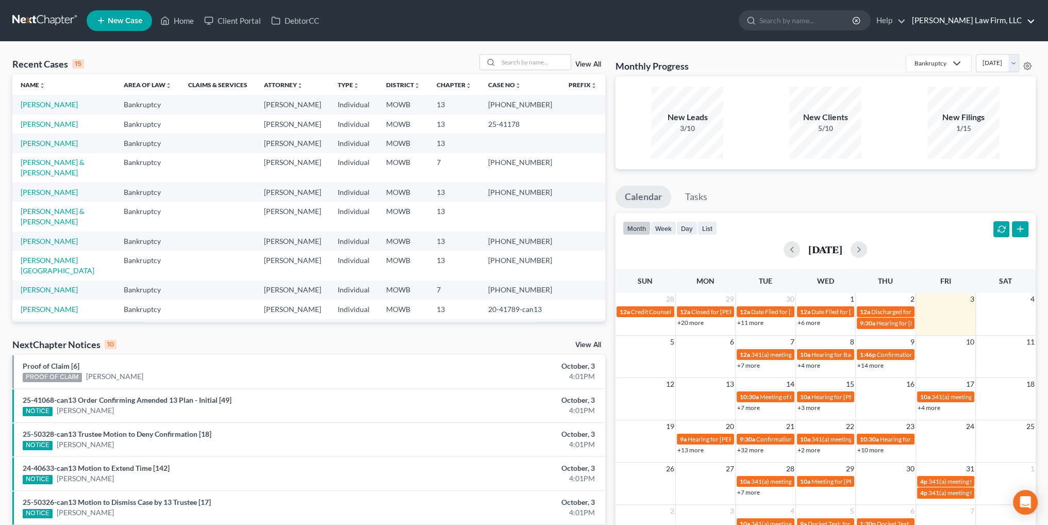
click at [997, 17] on link "[PERSON_NAME] Law Firm, LLC" at bounding box center [971, 20] width 128 height 19
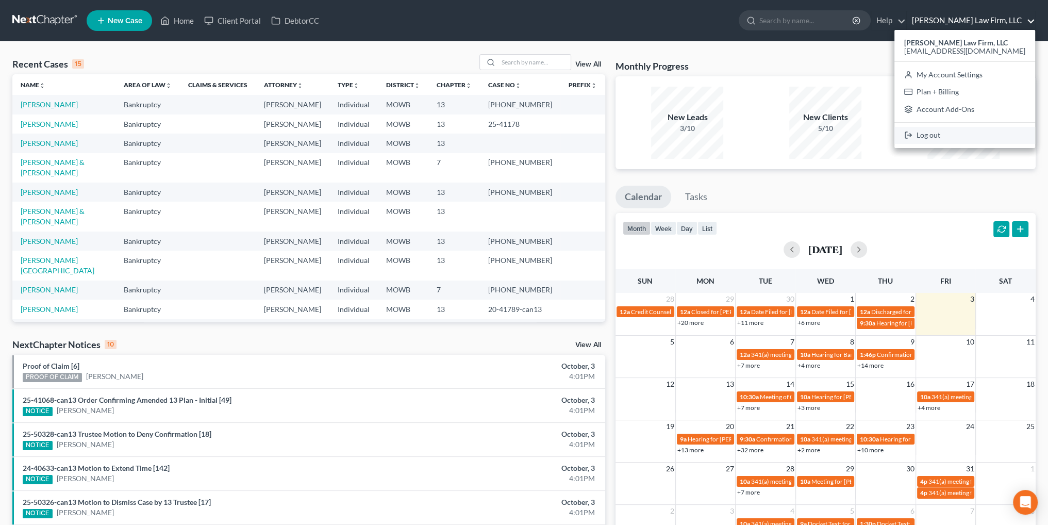
click at [966, 134] on link "Log out" at bounding box center [964, 136] width 141 height 18
